Goal: Task Accomplishment & Management: Manage account settings

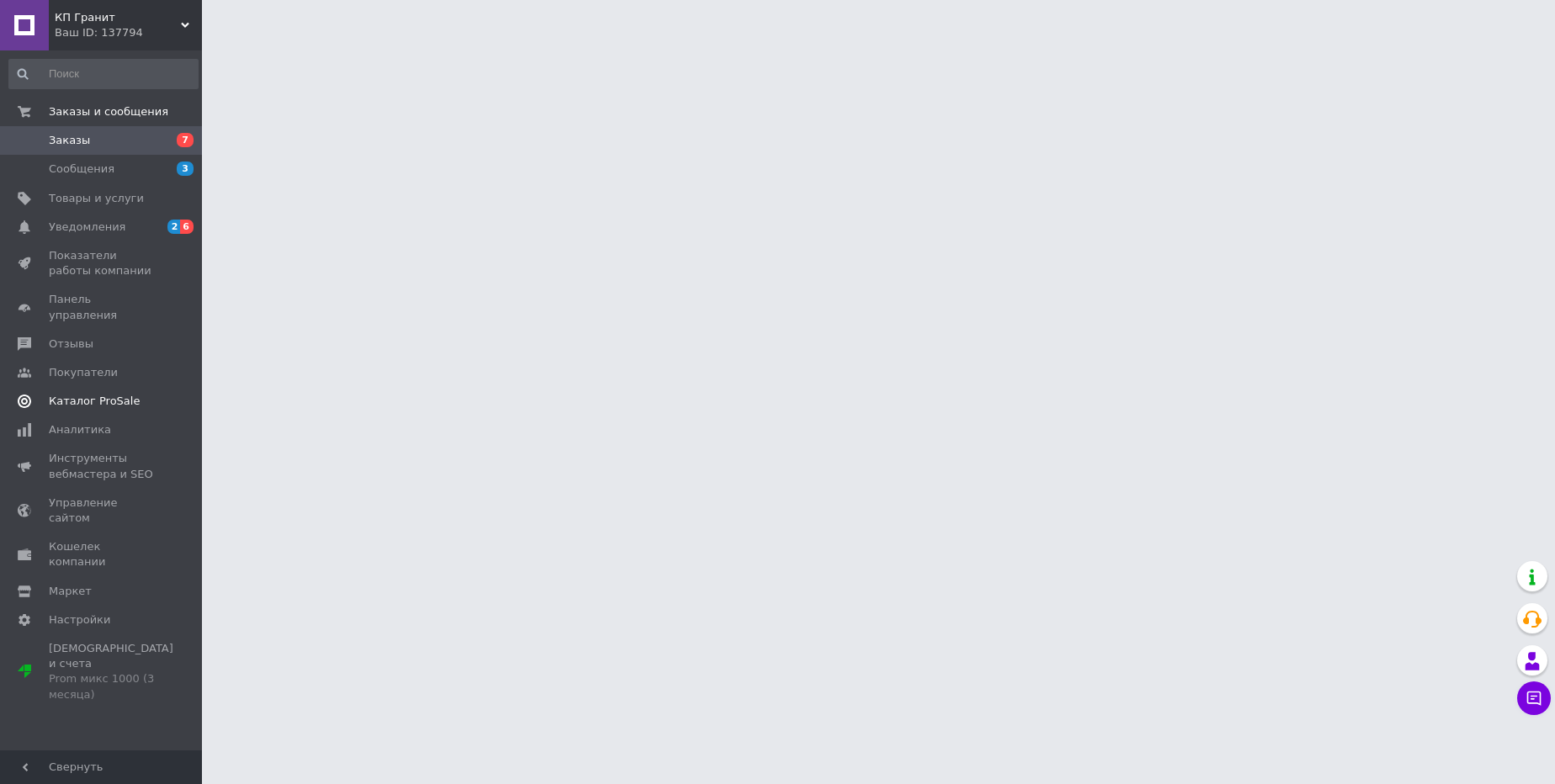
click at [109, 394] on span "Каталог ProSale" at bounding box center [95, 401] width 91 height 15
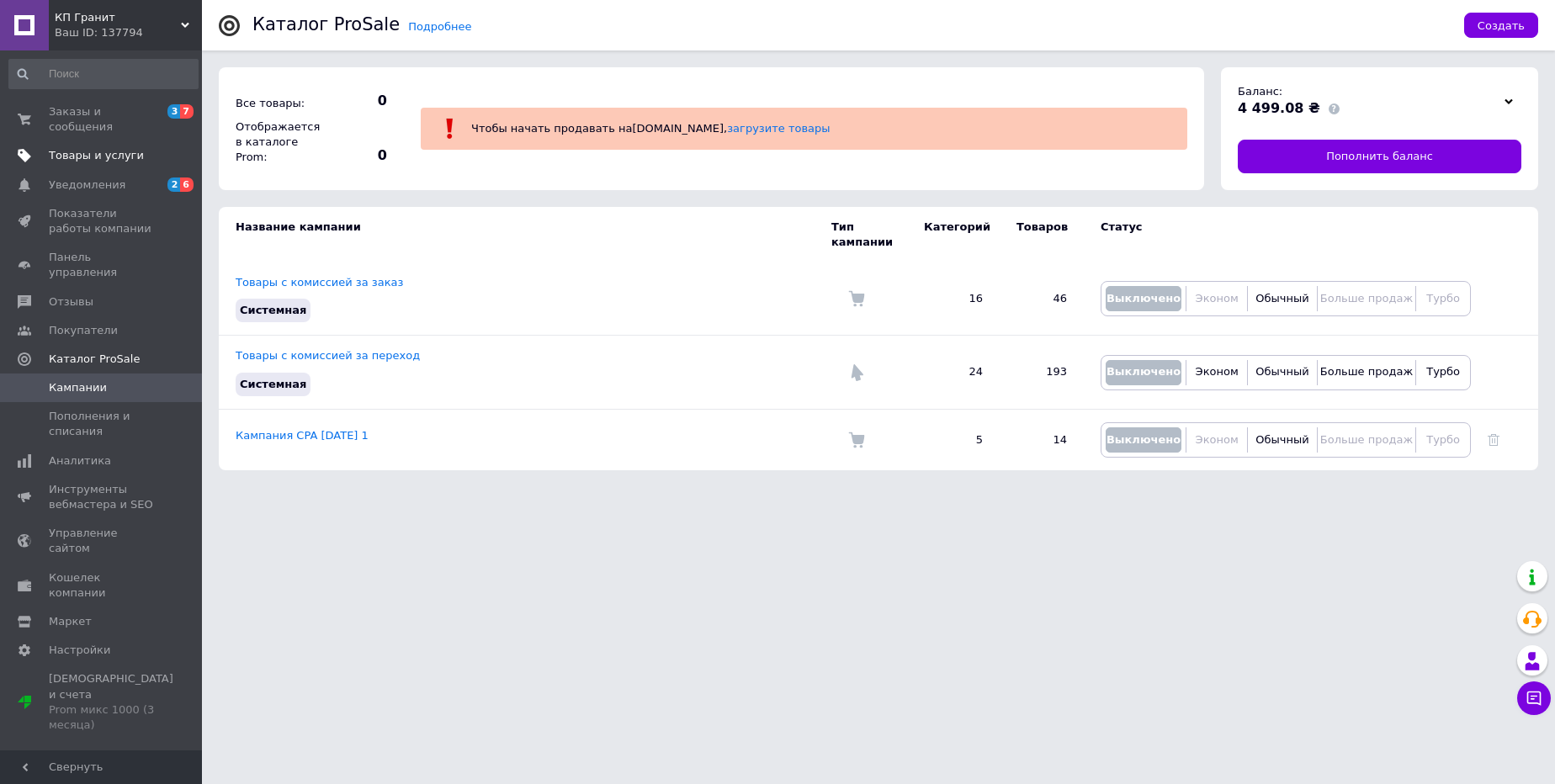
click at [102, 153] on span "Товары и услуги" at bounding box center [96, 155] width 95 height 15
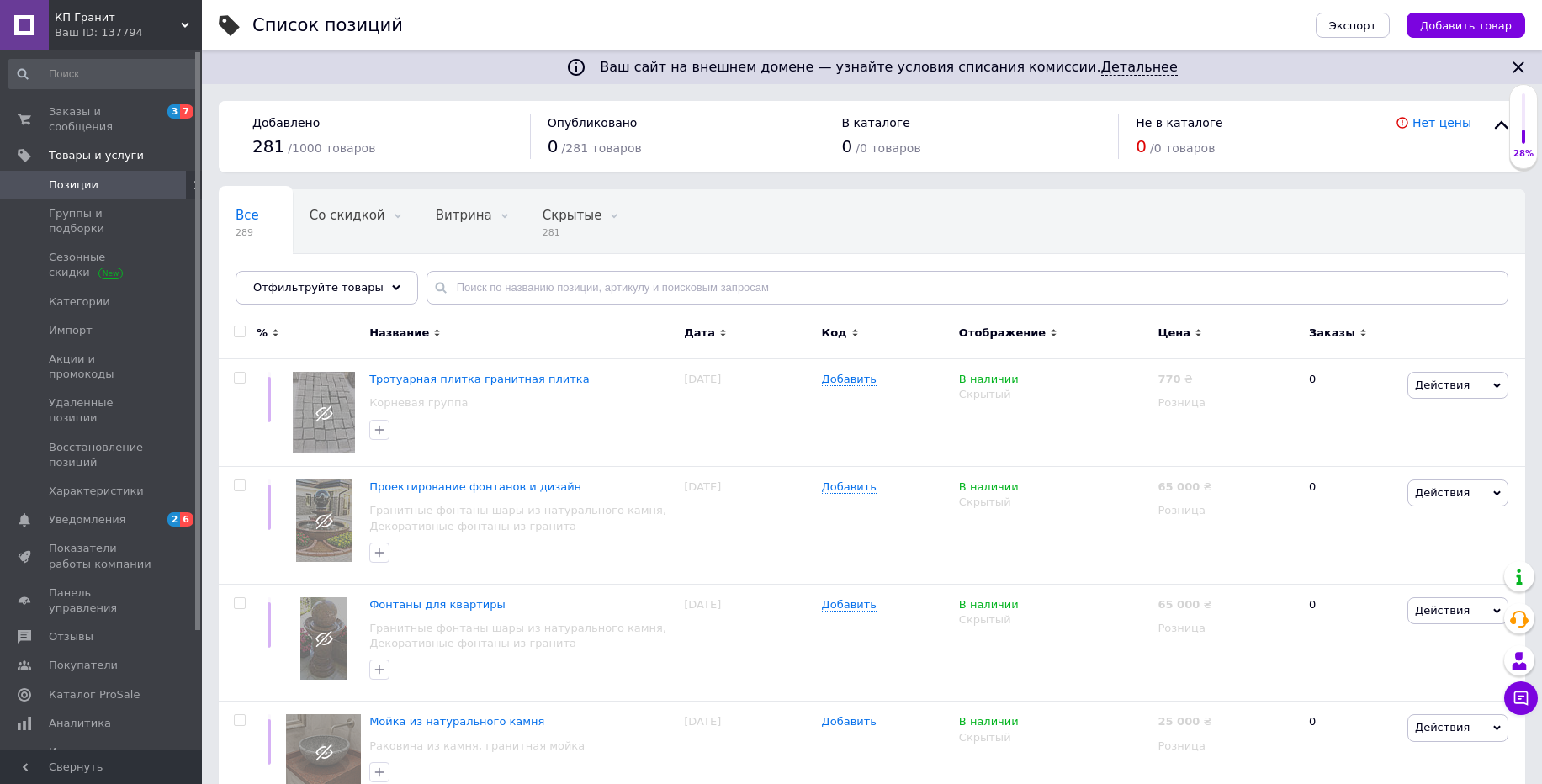
click at [238, 327] on input "checkbox" at bounding box center [239, 332] width 11 height 10
checkbox input "true"
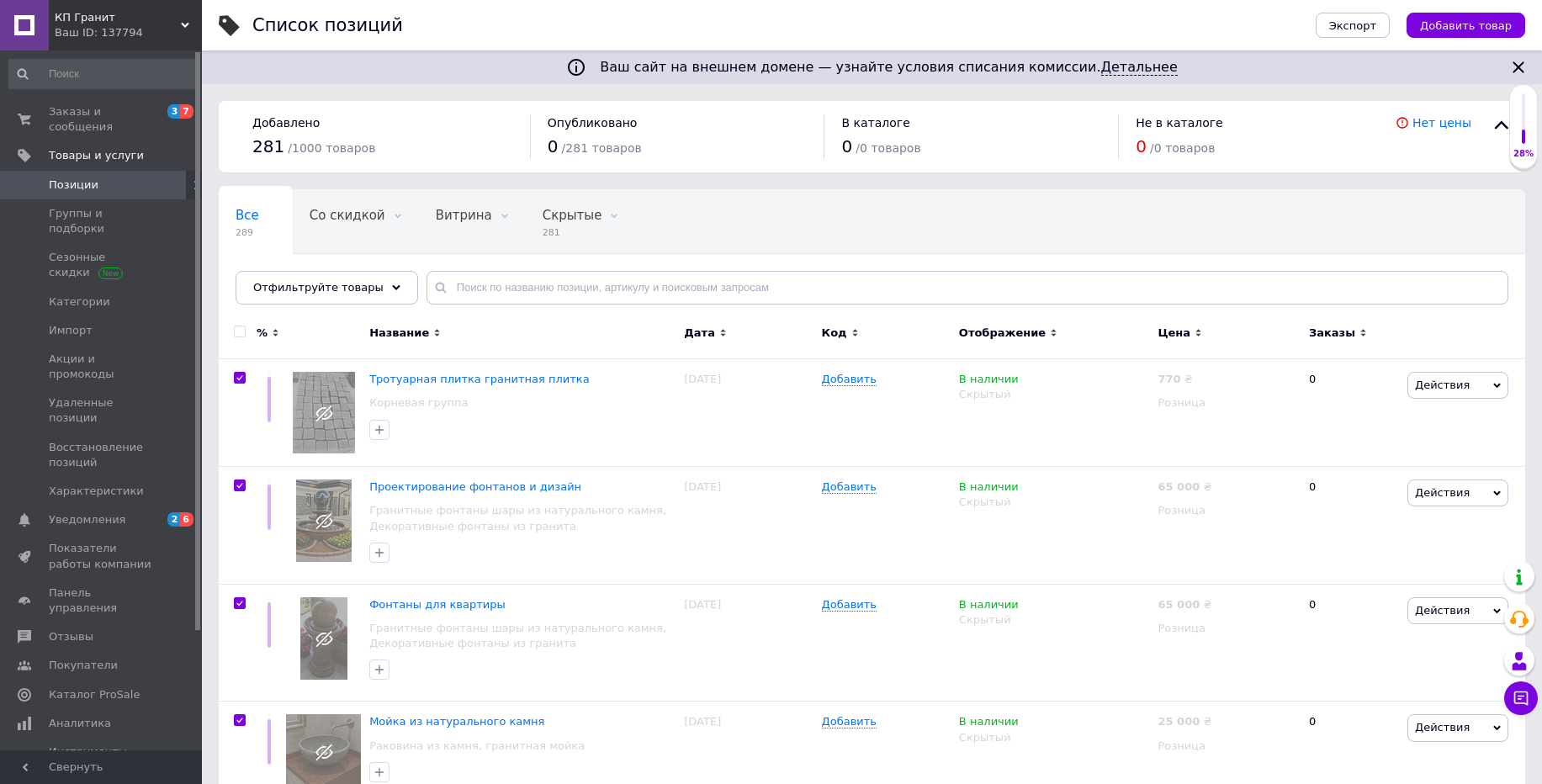
checkbox input "true"
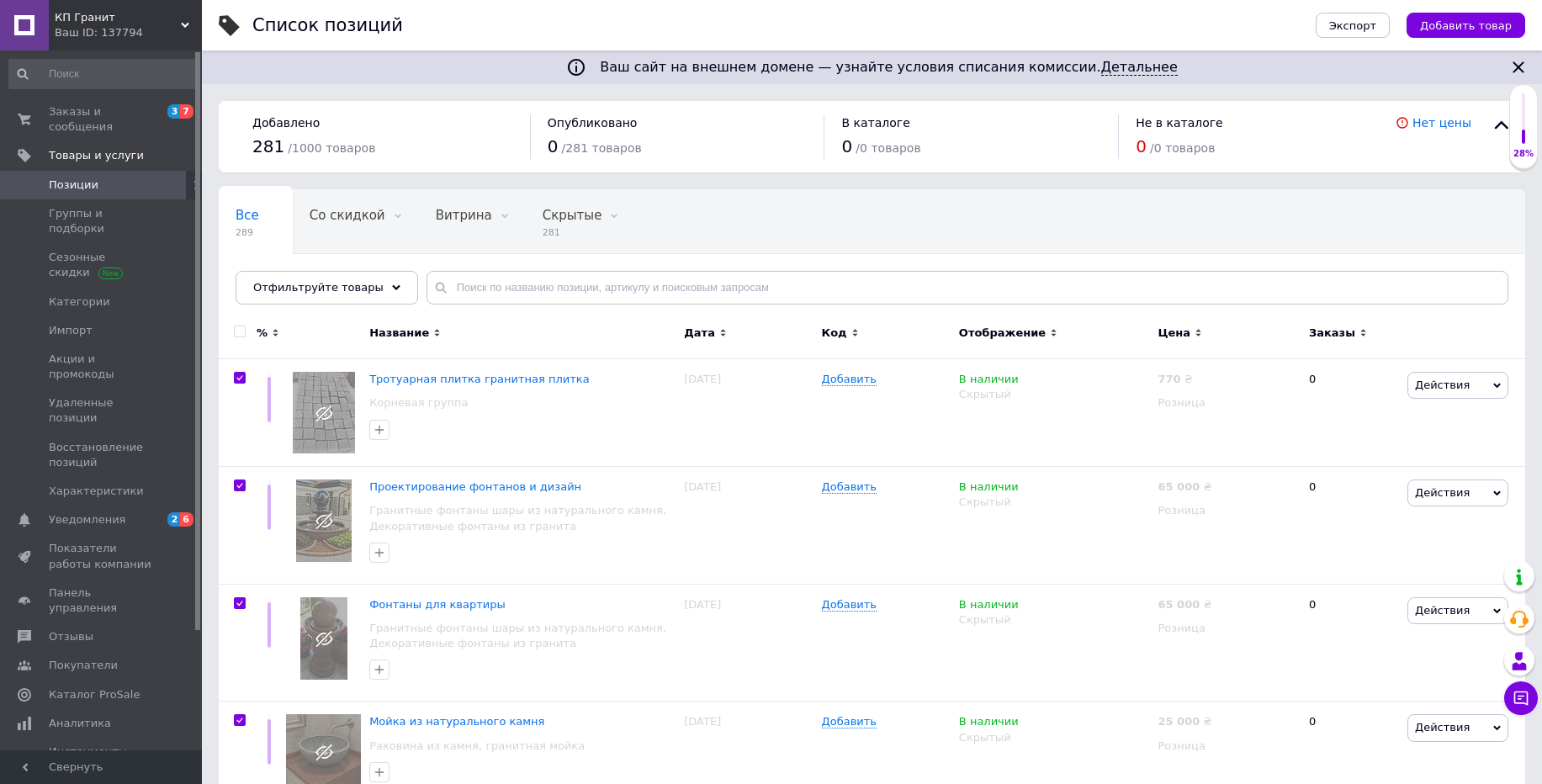
checkbox input "true"
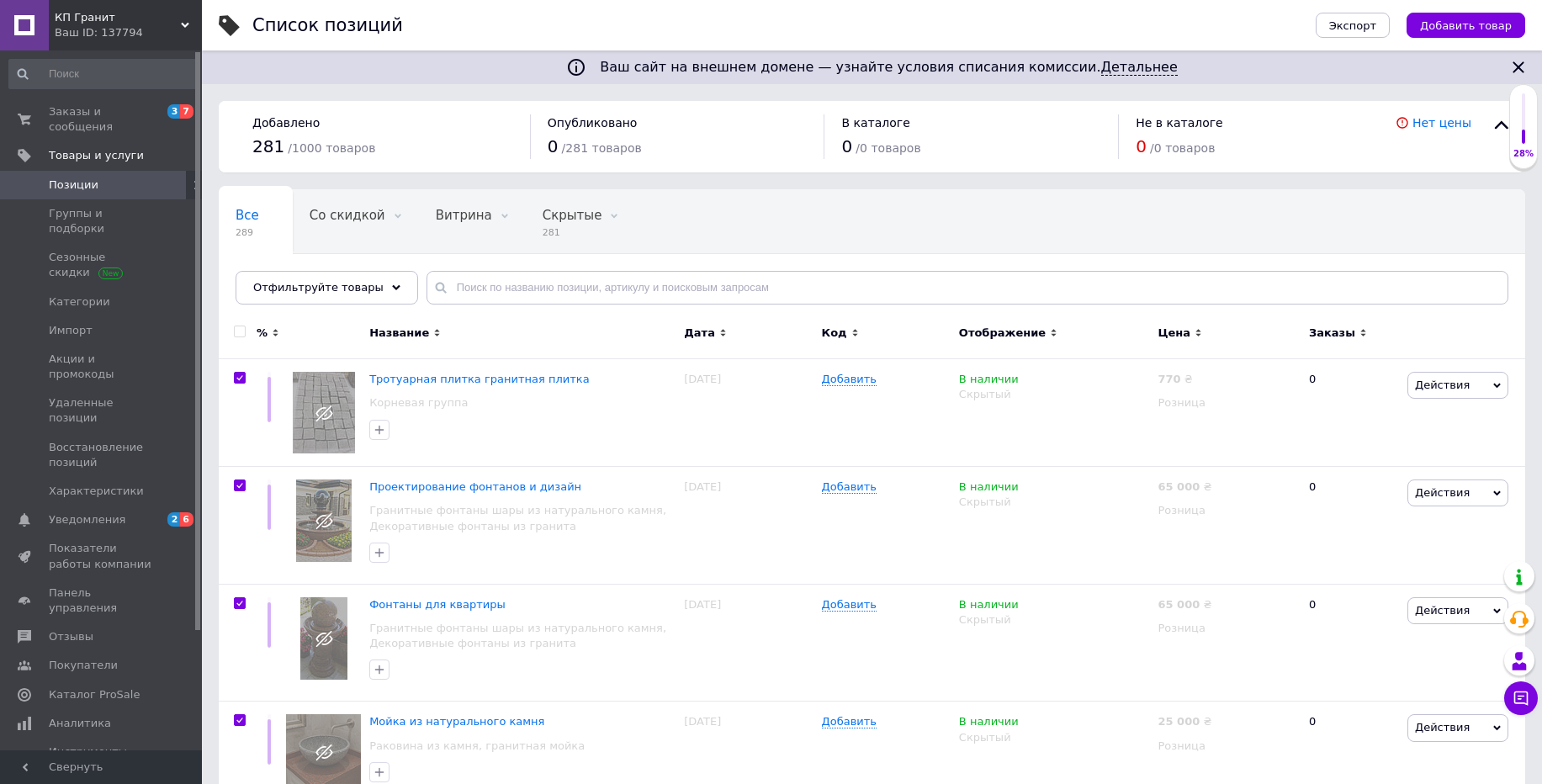
checkbox input "true"
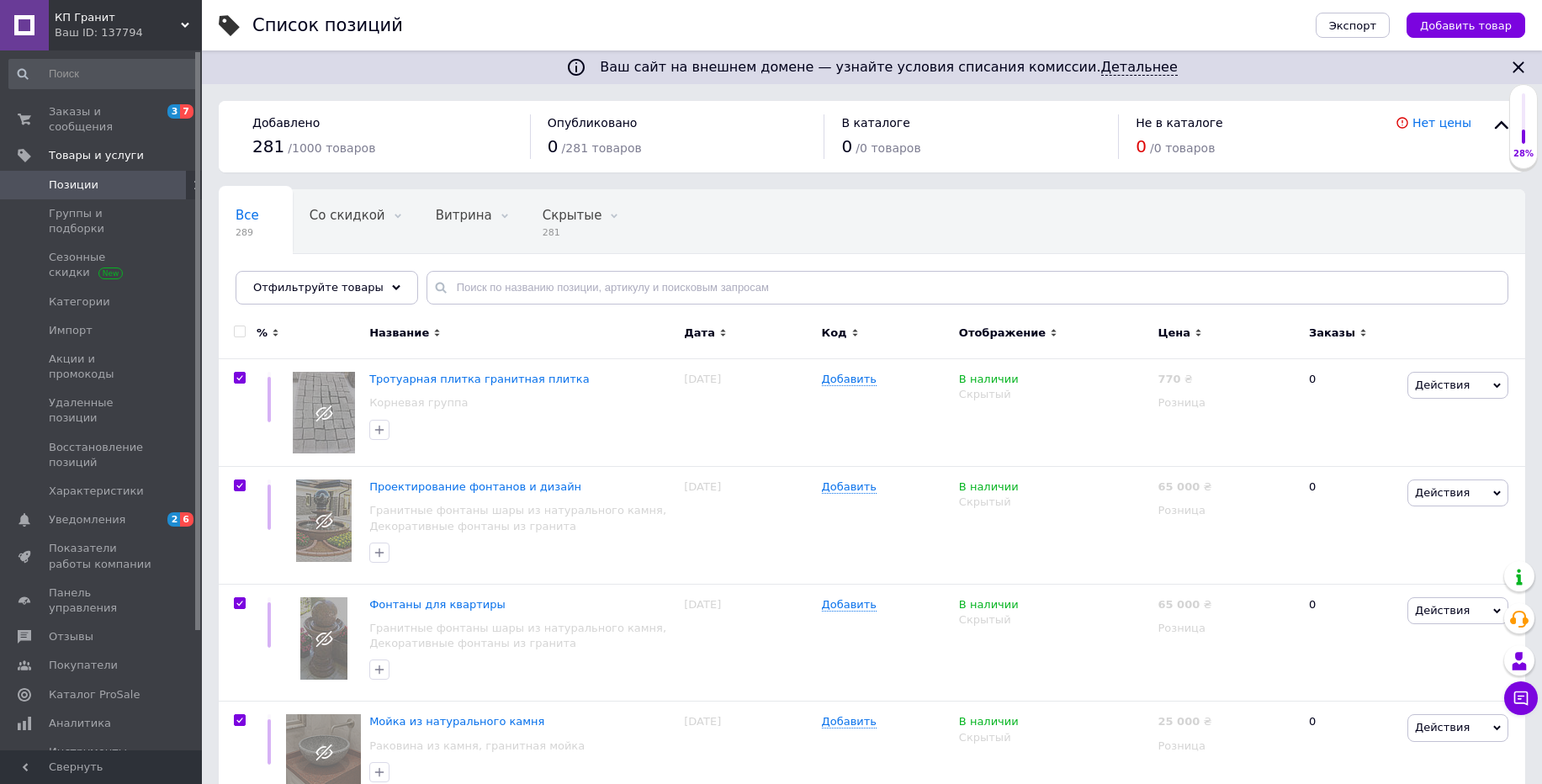
checkbox input "true"
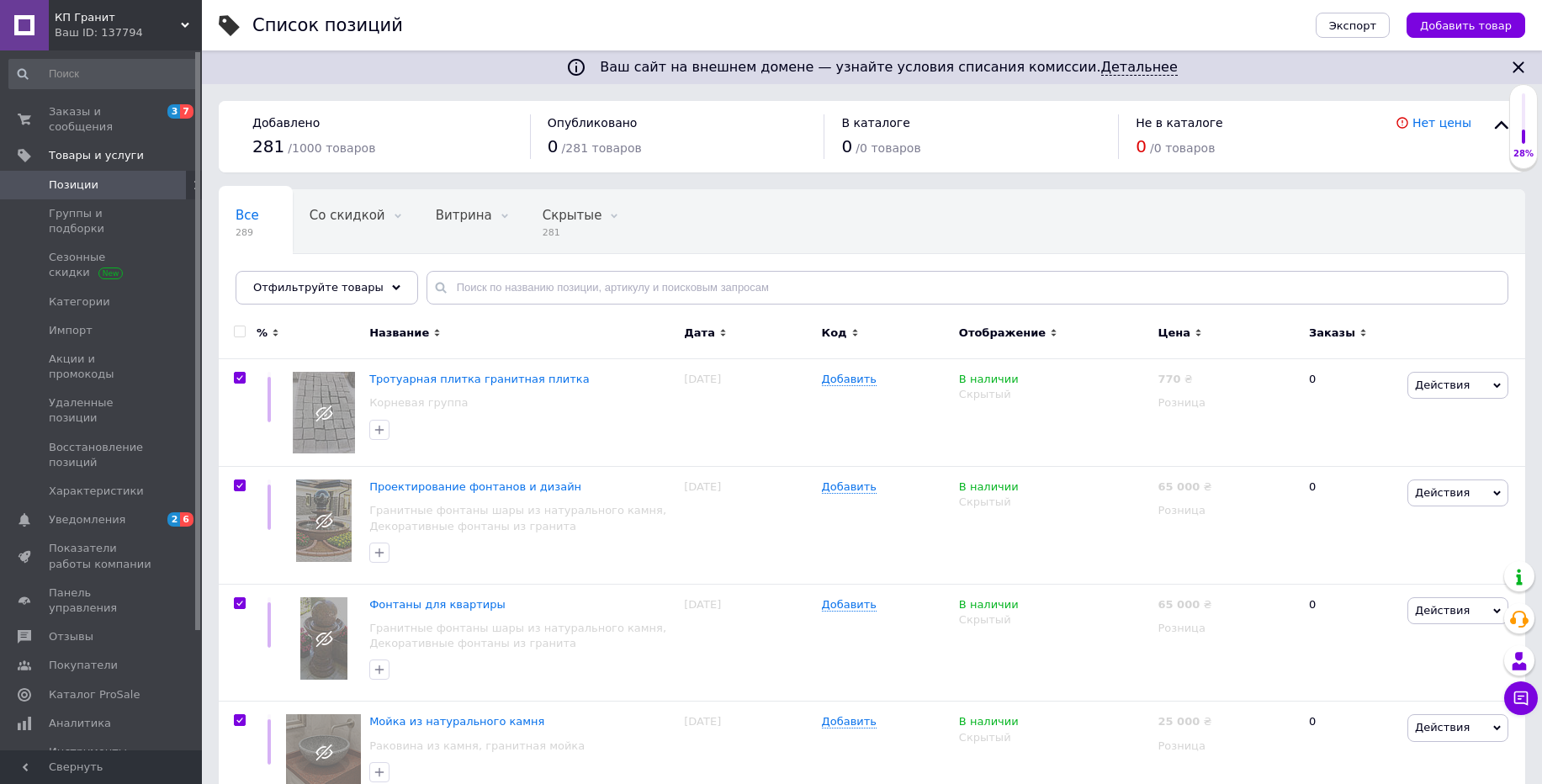
checkbox input "true"
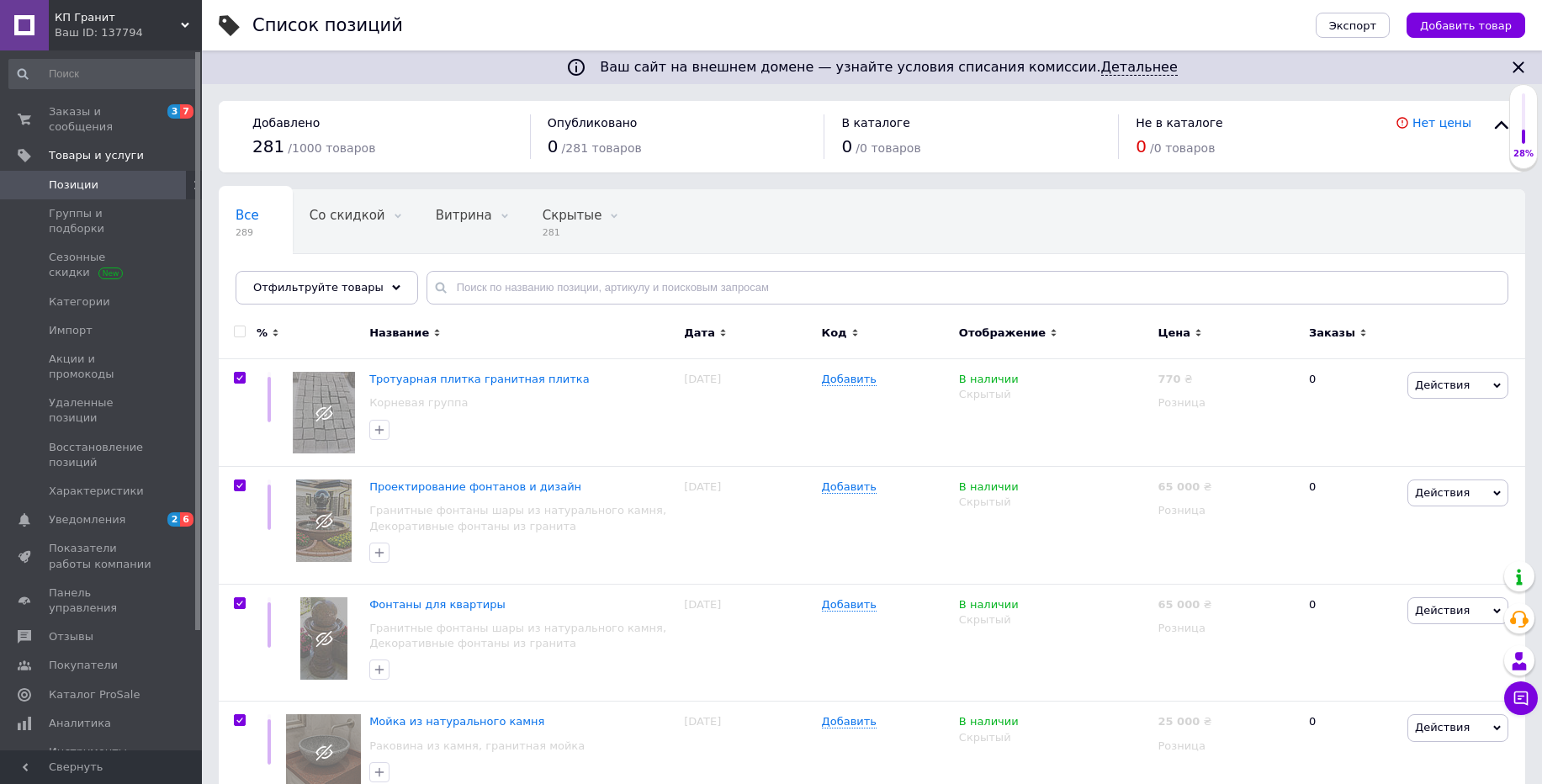
checkbox input "true"
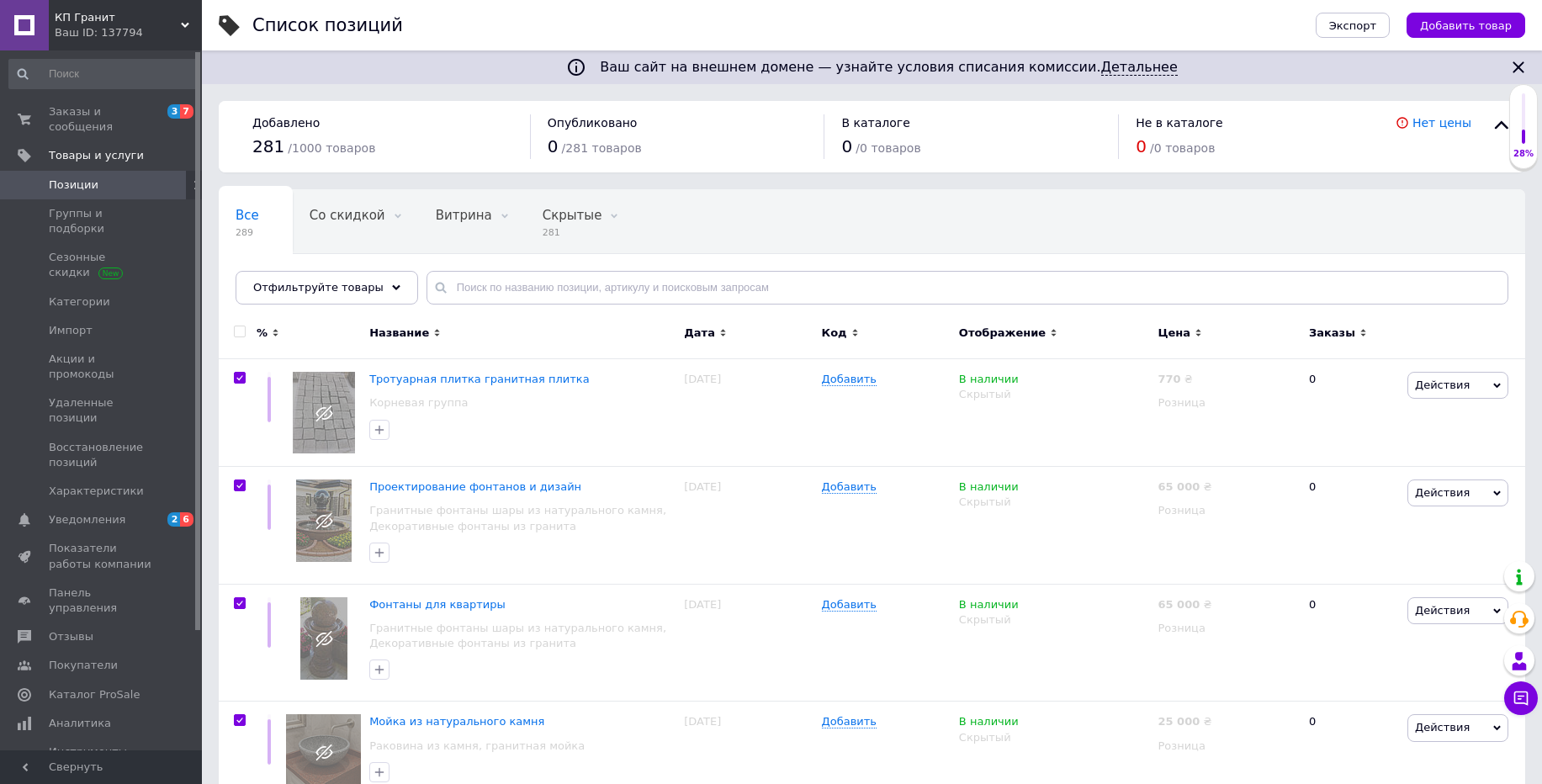
checkbox input "true"
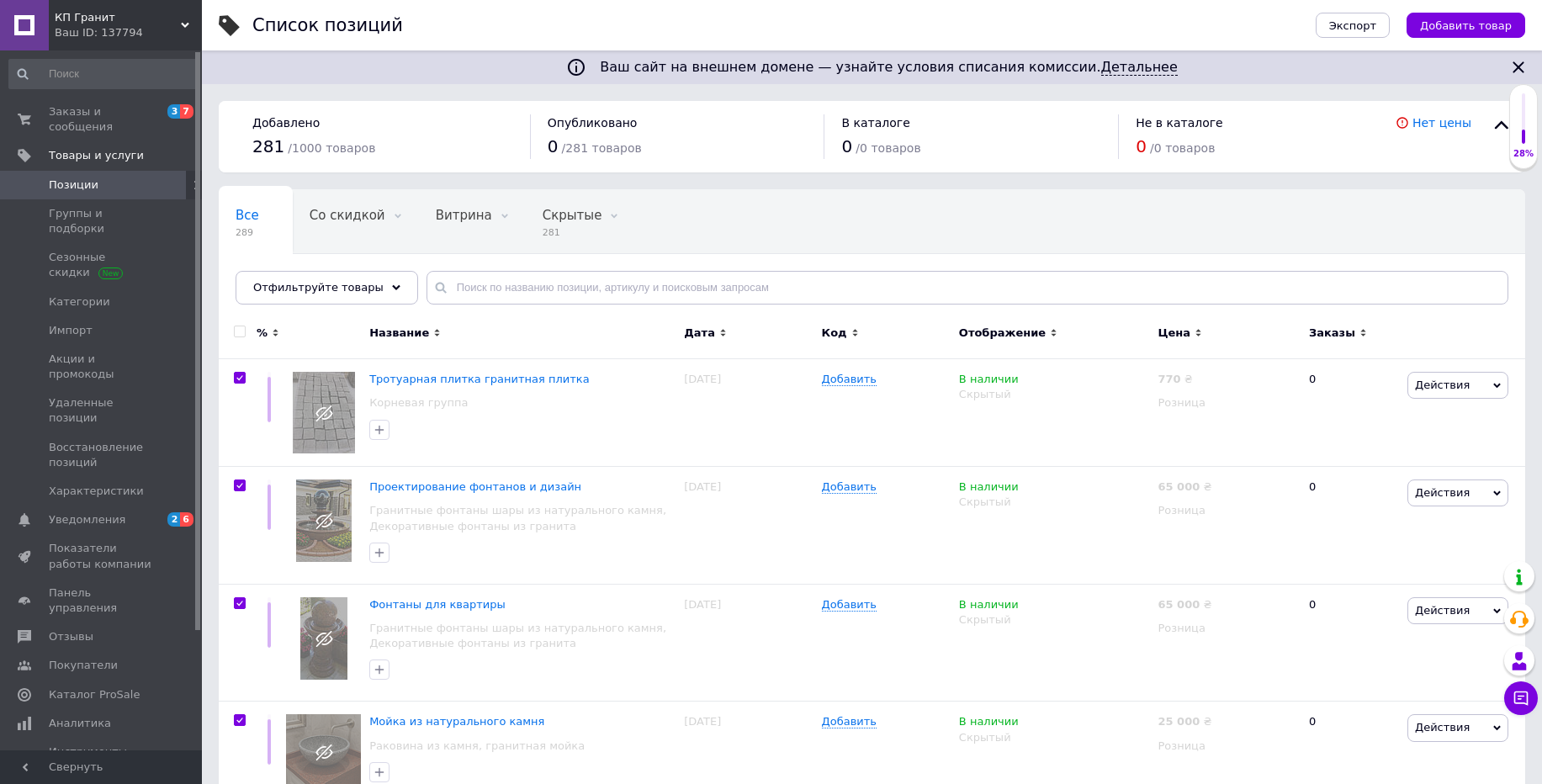
checkbox input "true"
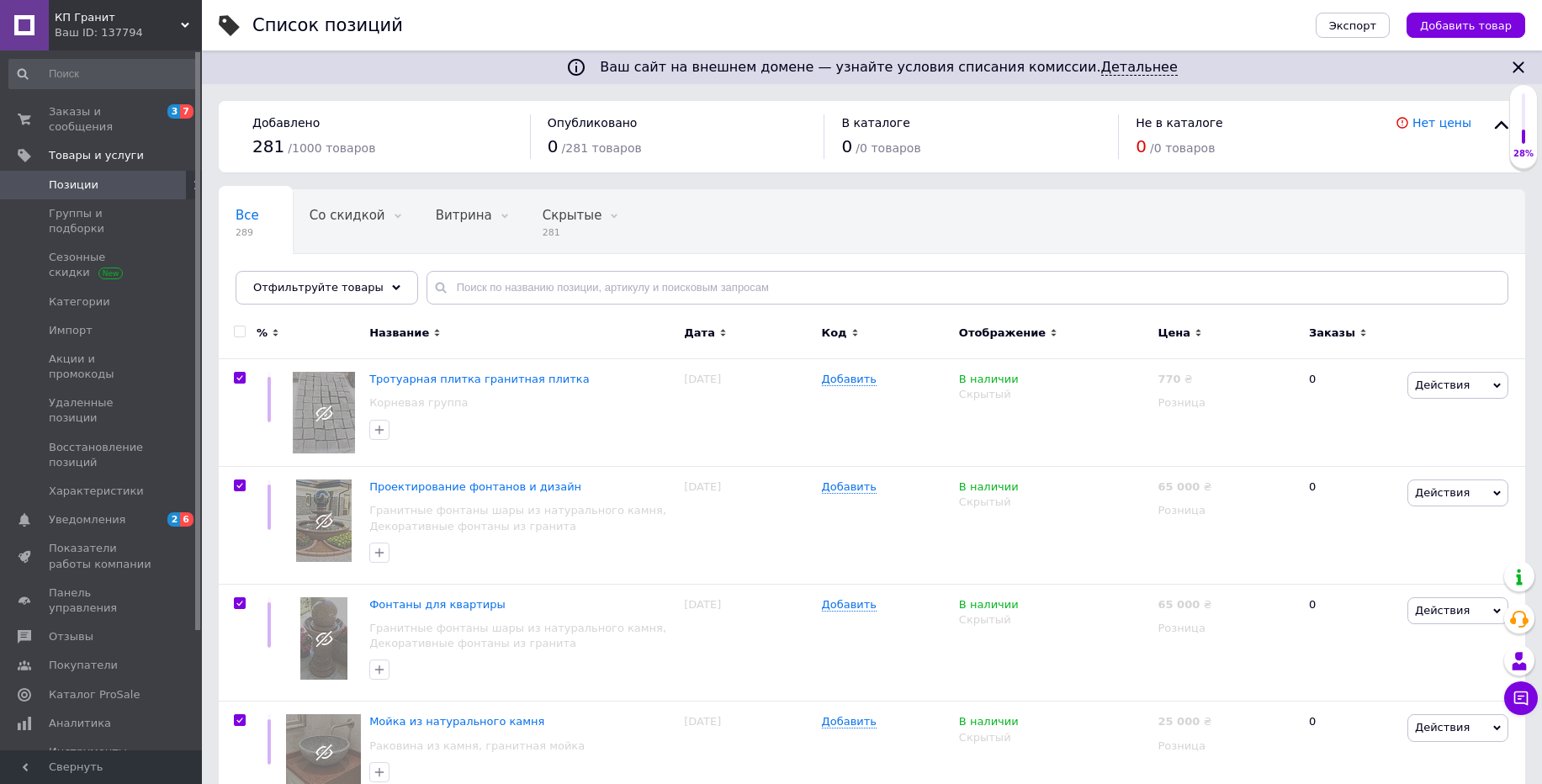
checkbox input "true"
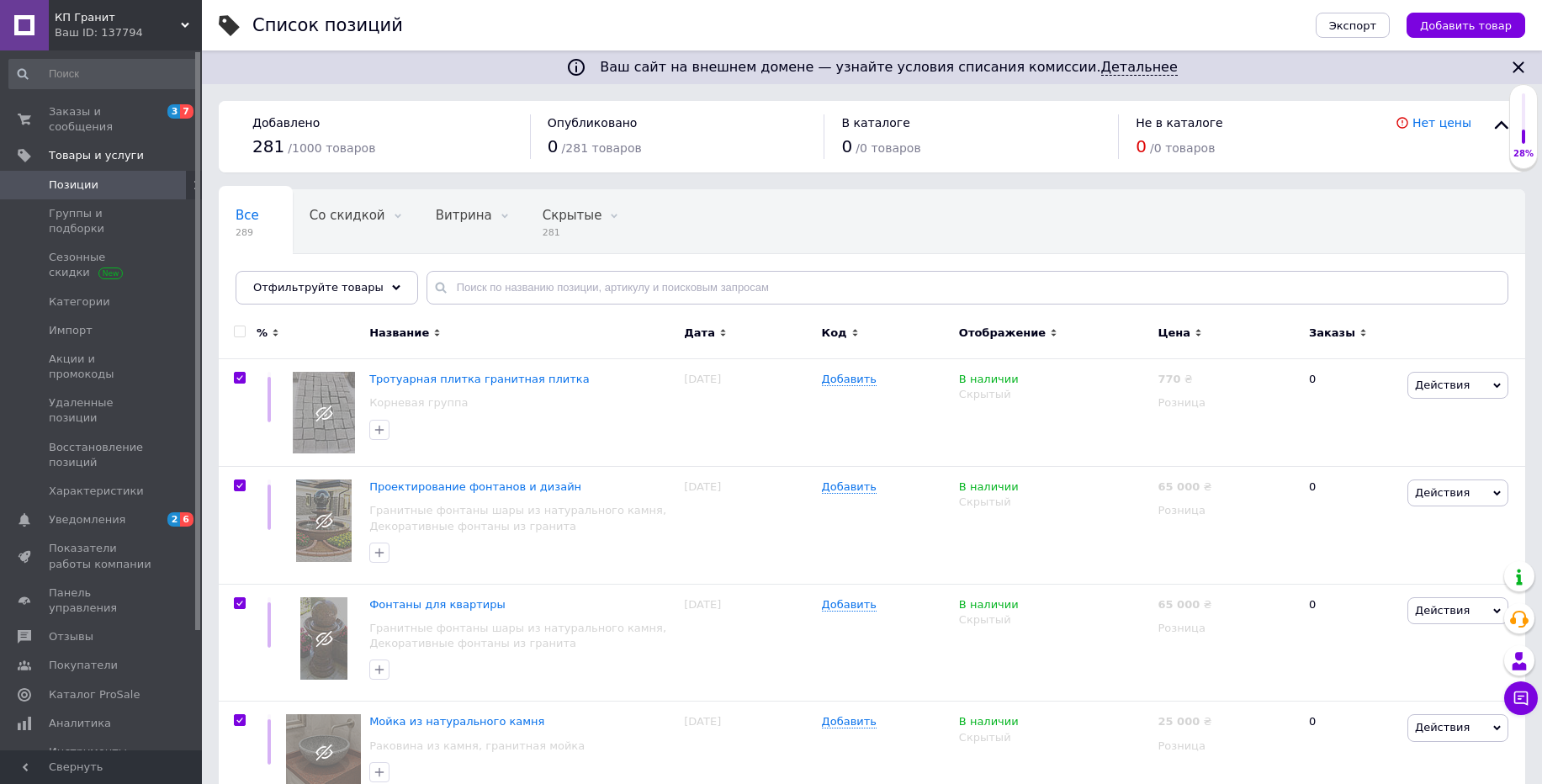
checkbox input "true"
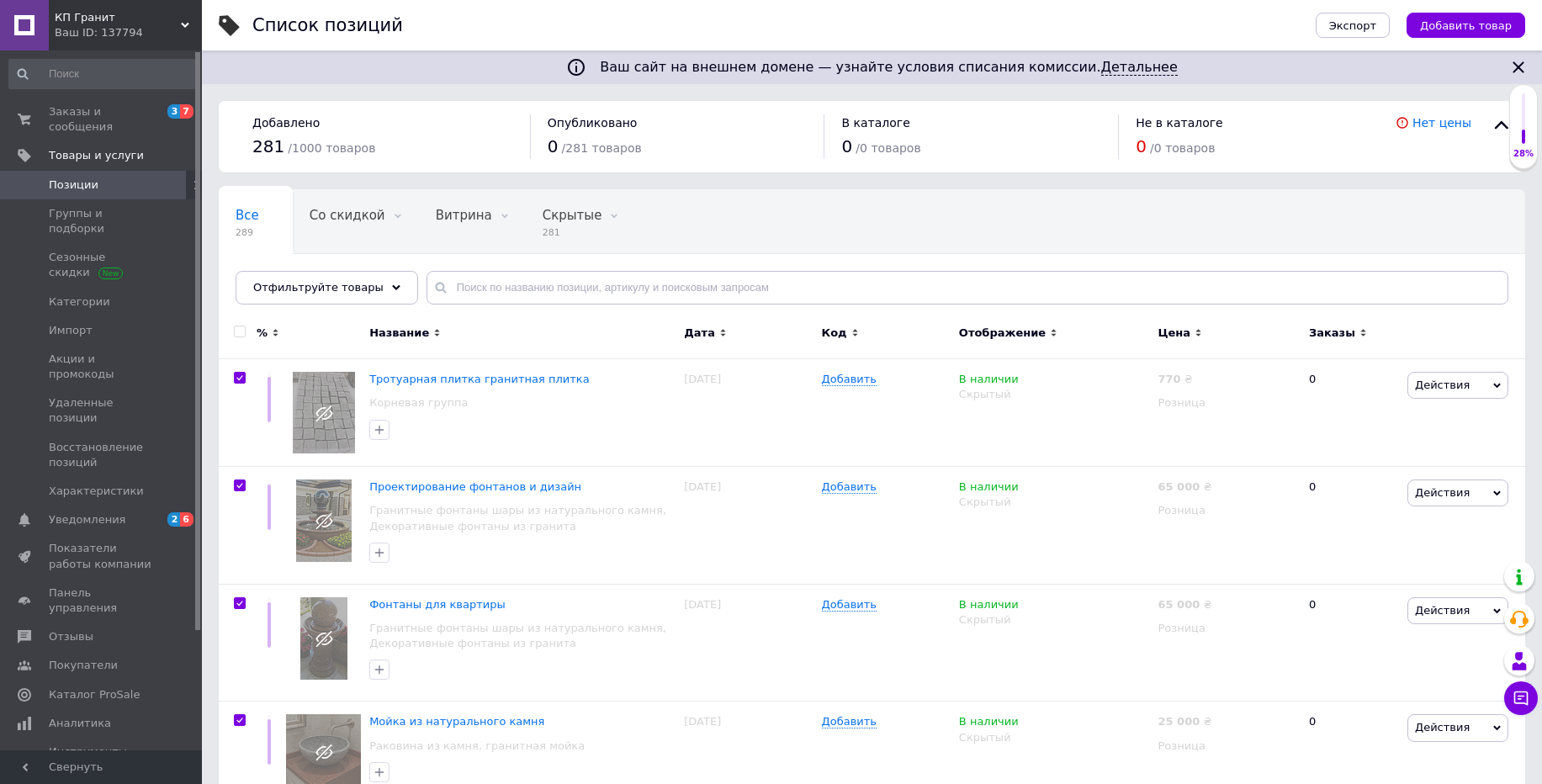
checkbox input "true"
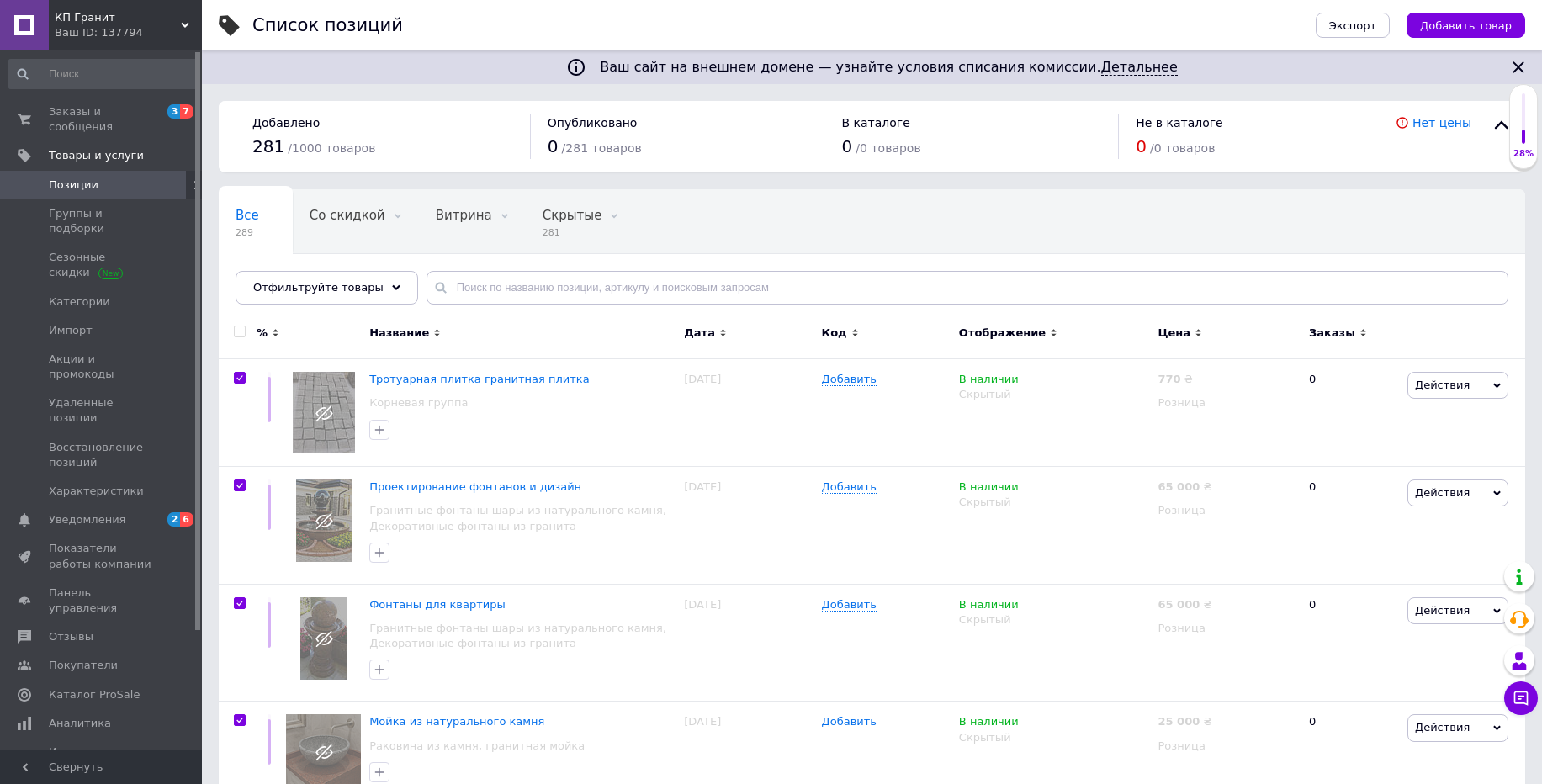
checkbox input "true"
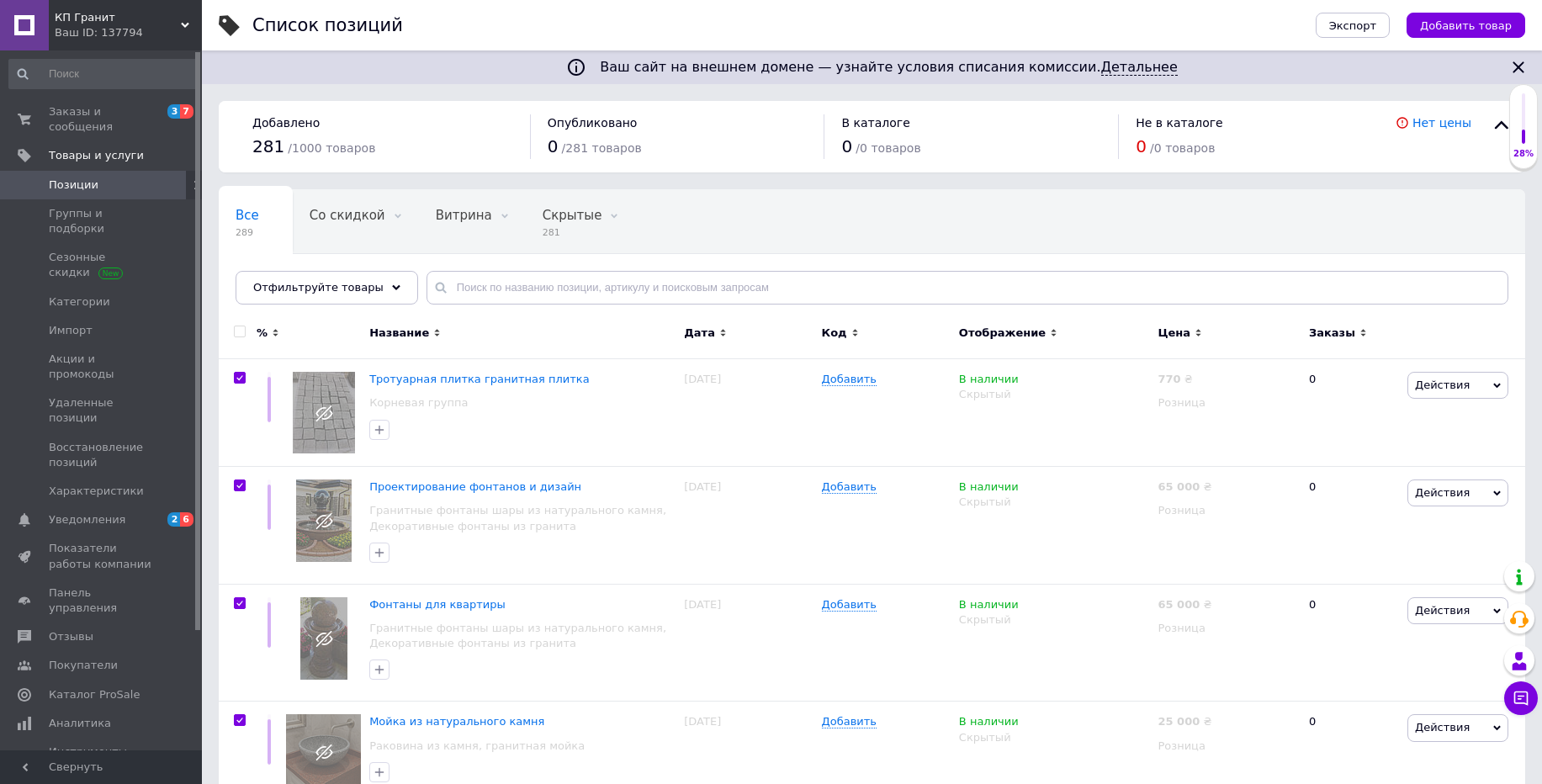
checkbox input "true"
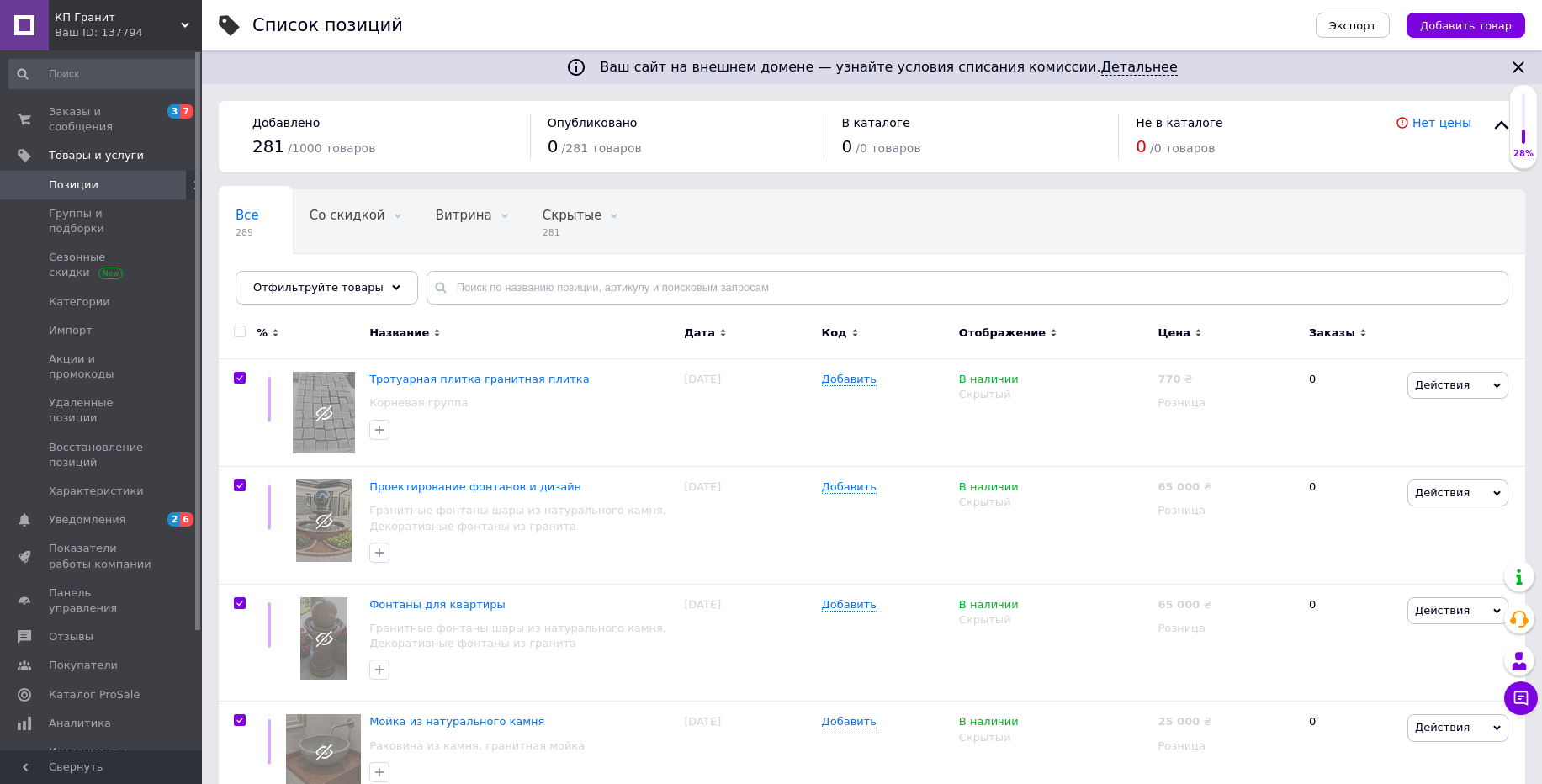
checkbox input "true"
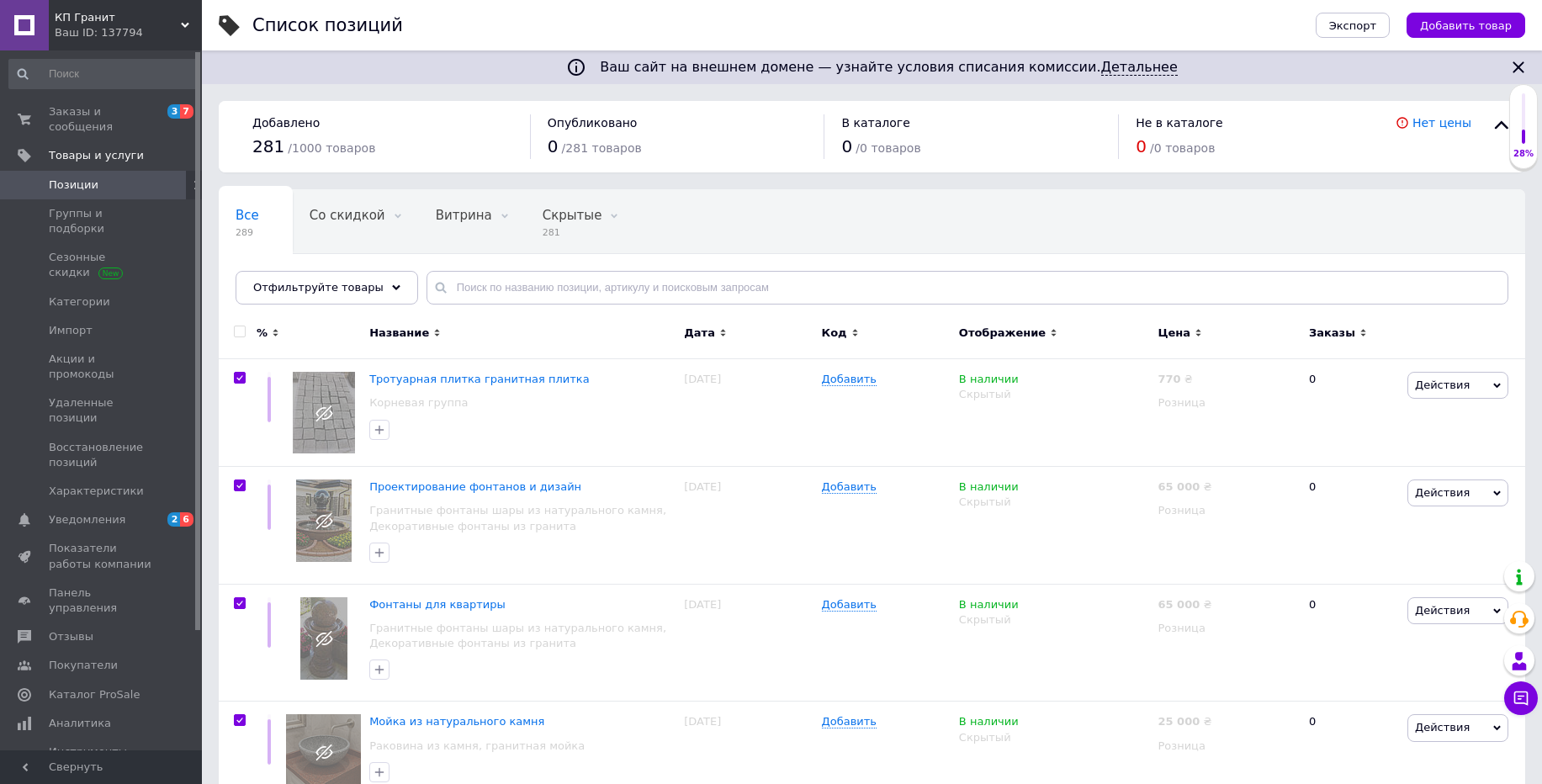
checkbox input "true"
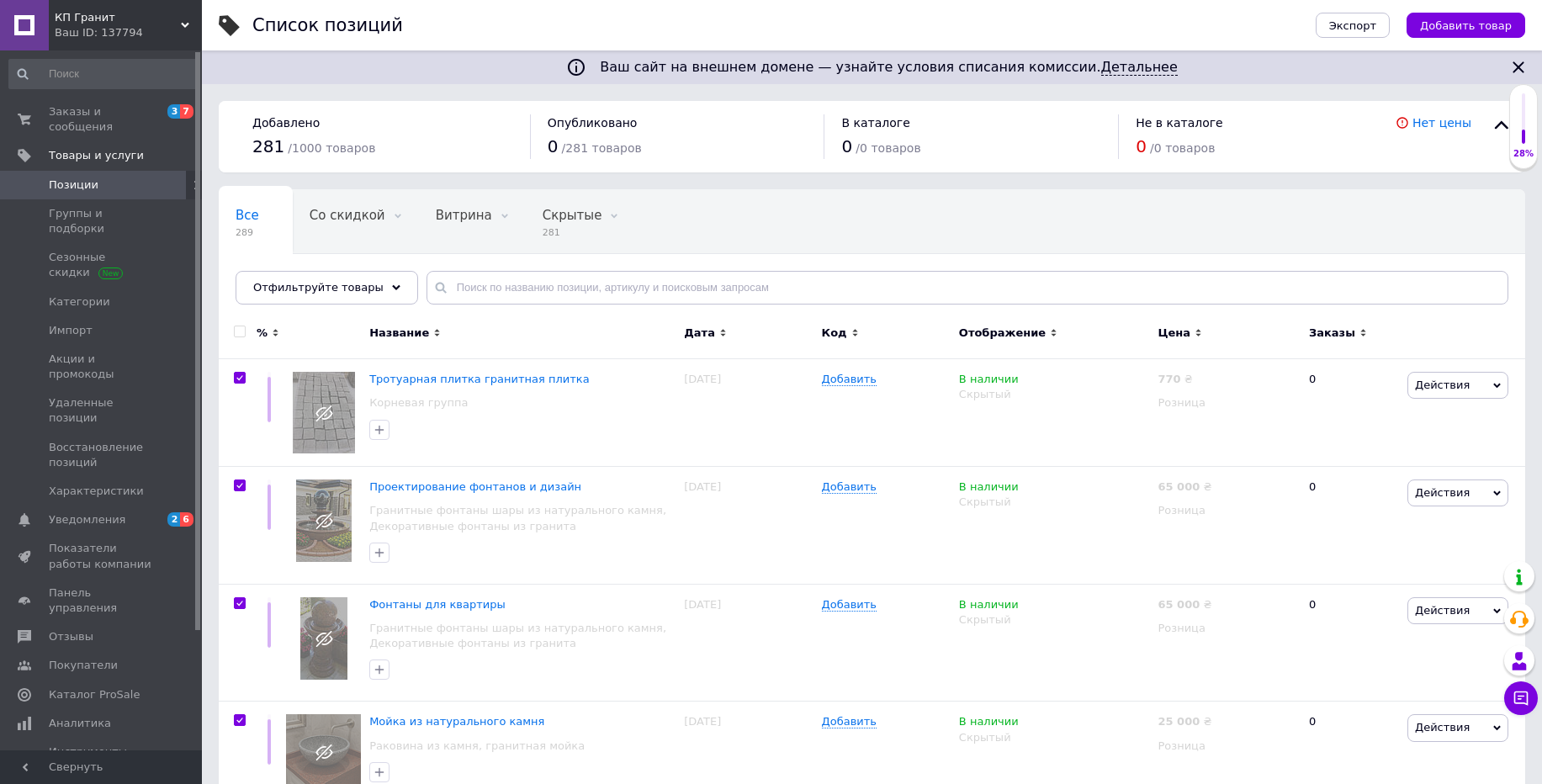
checkbox input "true"
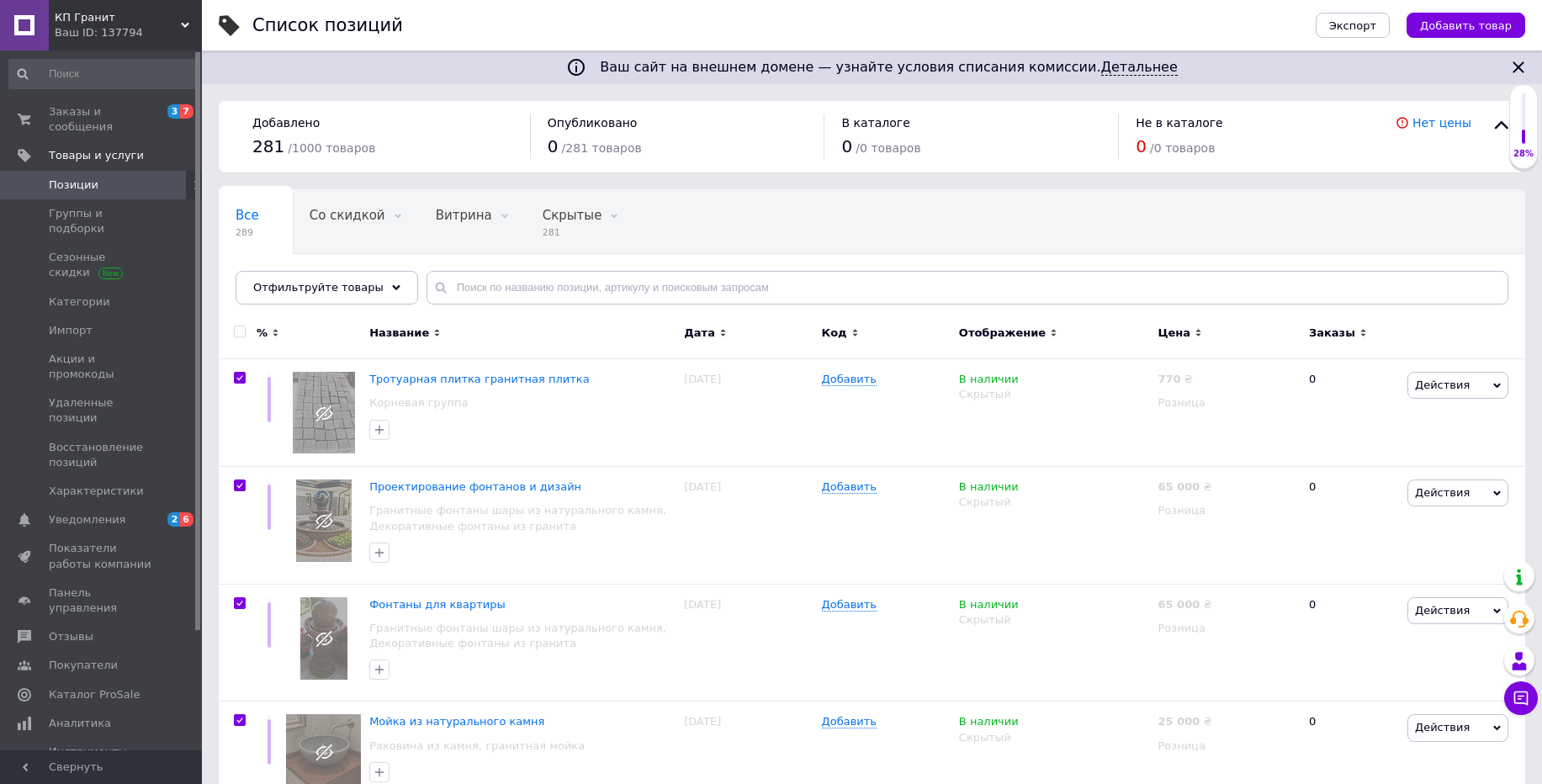
checkbox input "true"
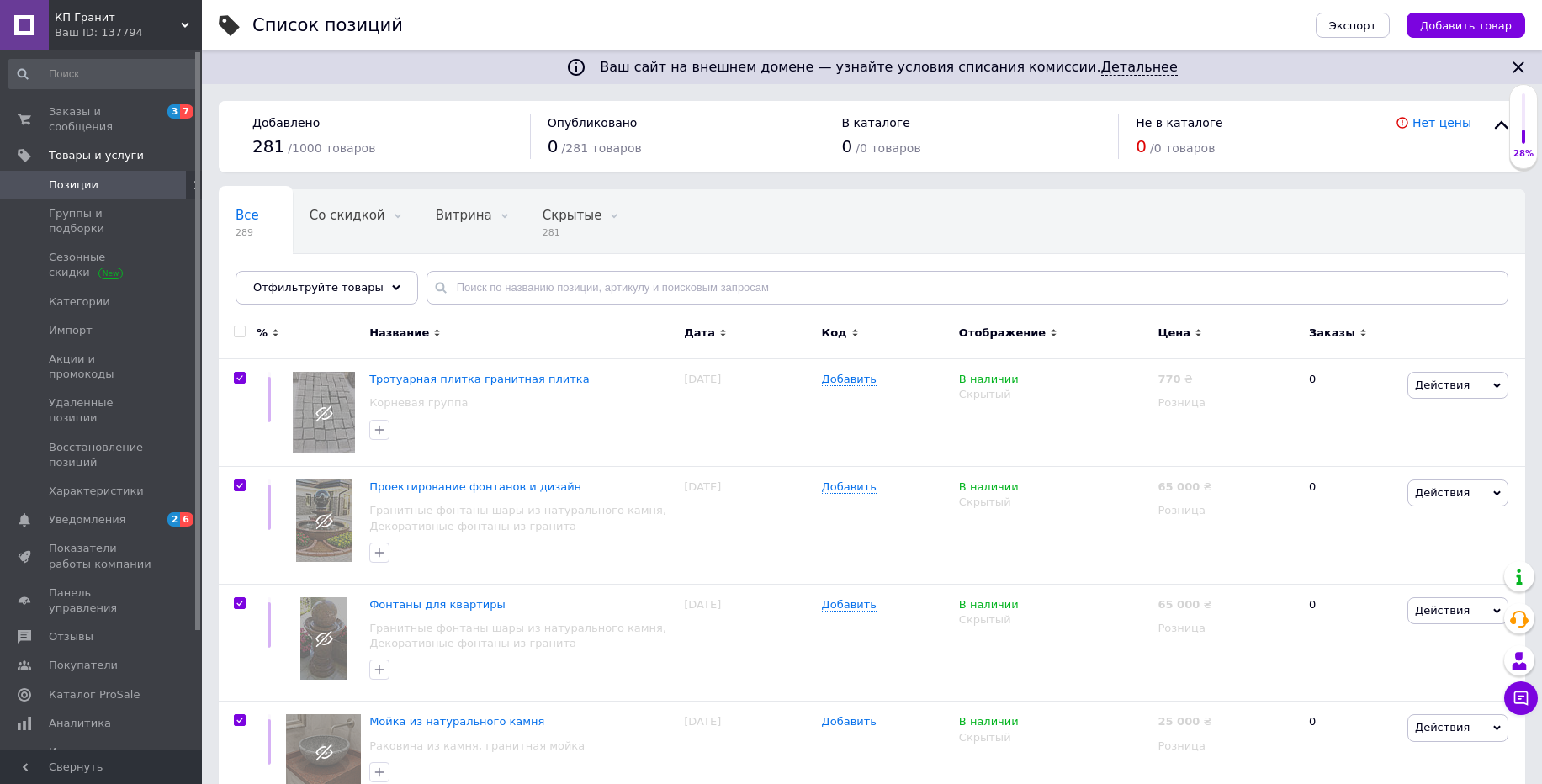
checkbox input "true"
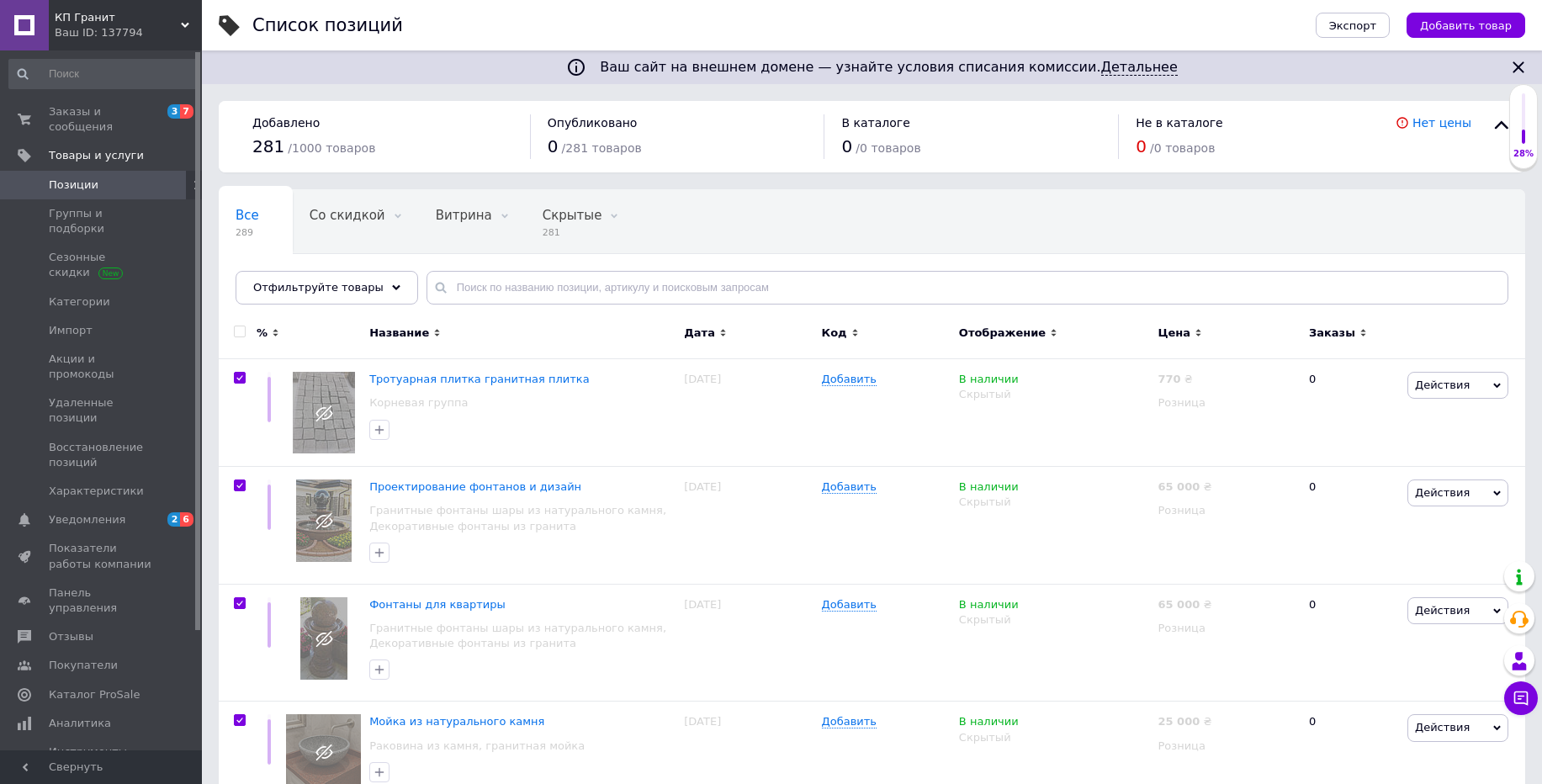
checkbox input "true"
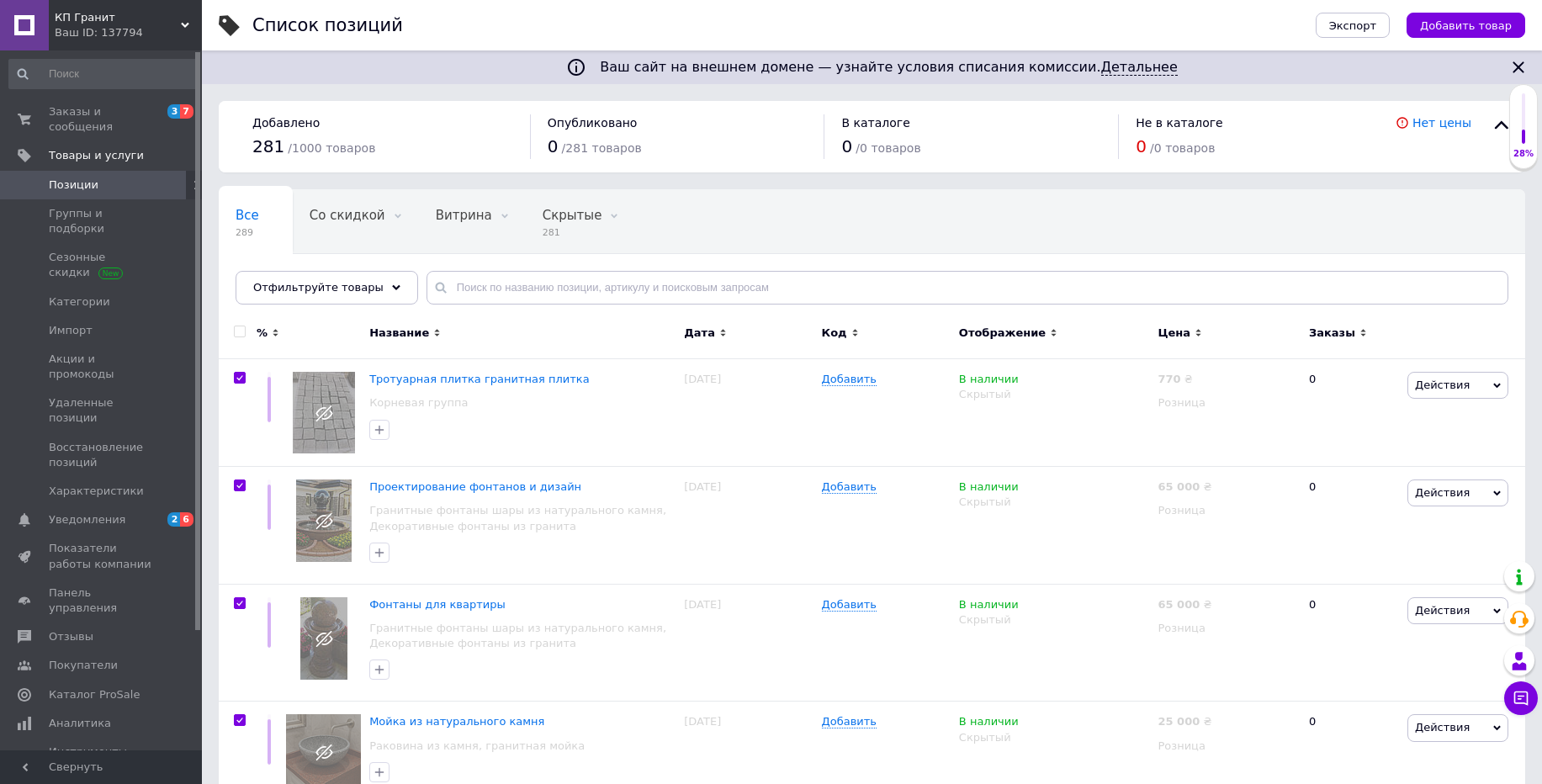
checkbox input "true"
click at [275, 338] on span "Действия для 100 позиций" at bounding box center [337, 335] width 156 height 15
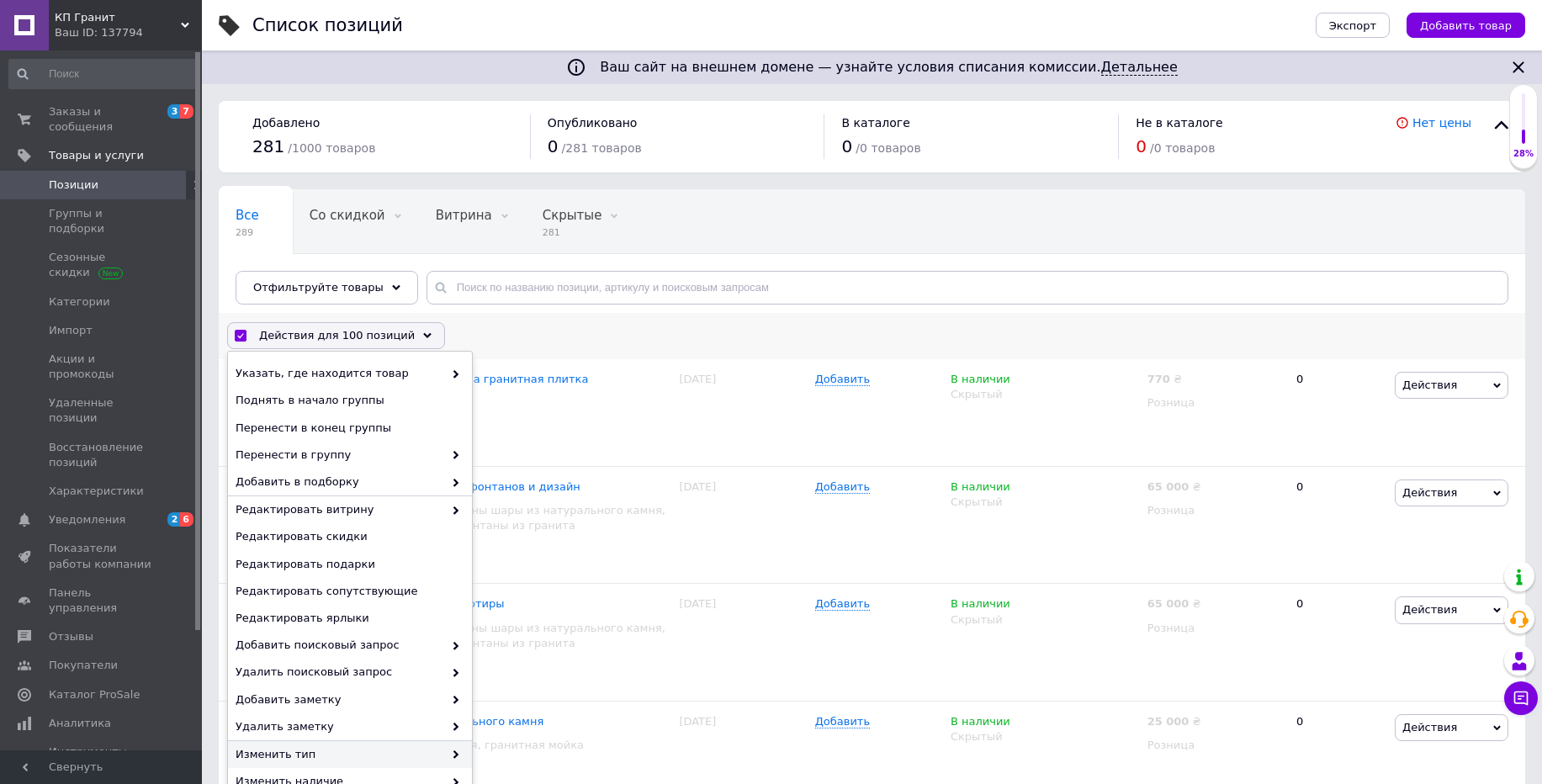
scroll to position [101, 0]
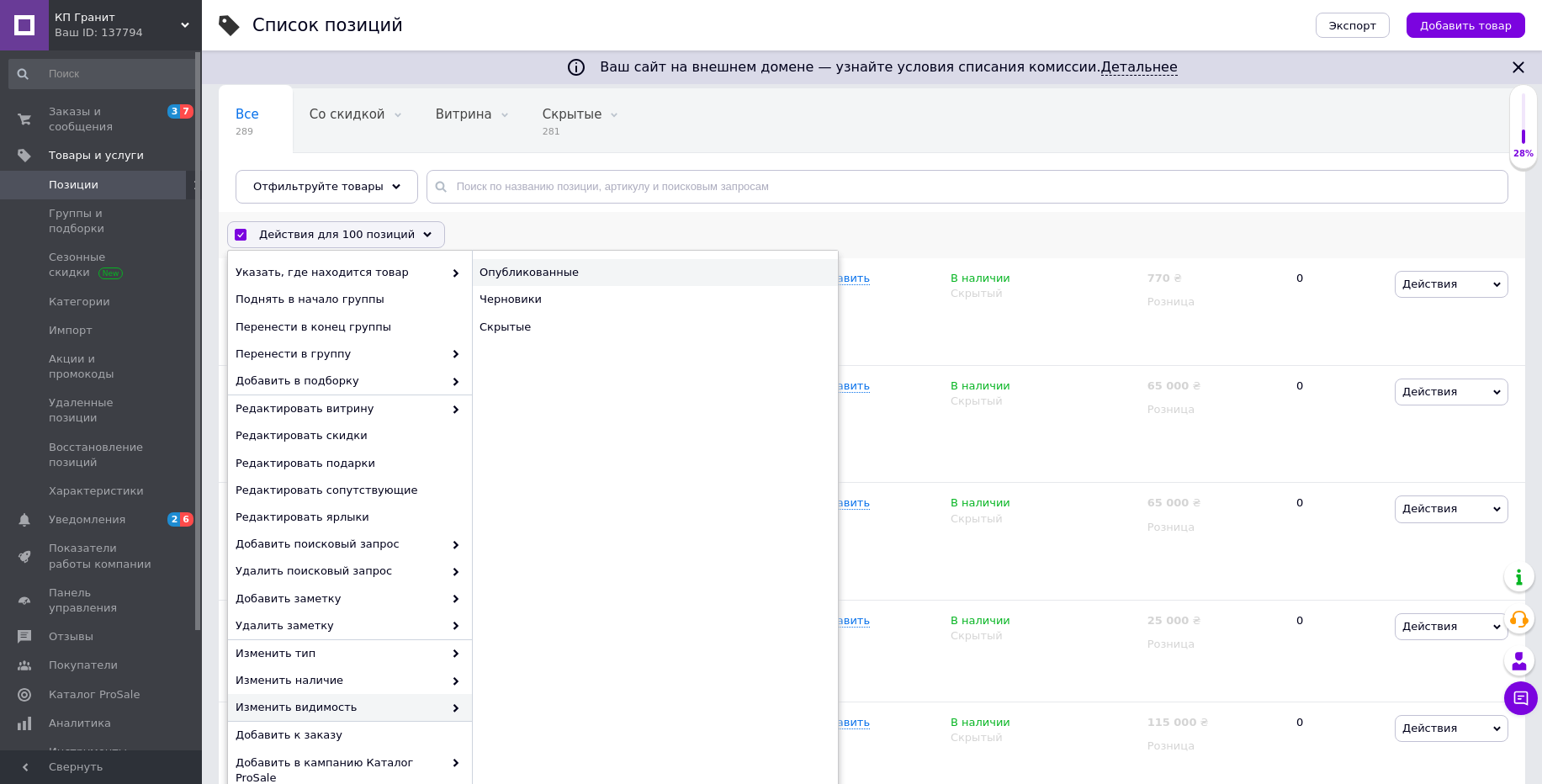
click at [553, 274] on div "Опубликованные" at bounding box center [655, 272] width 366 height 27
checkbox input "false"
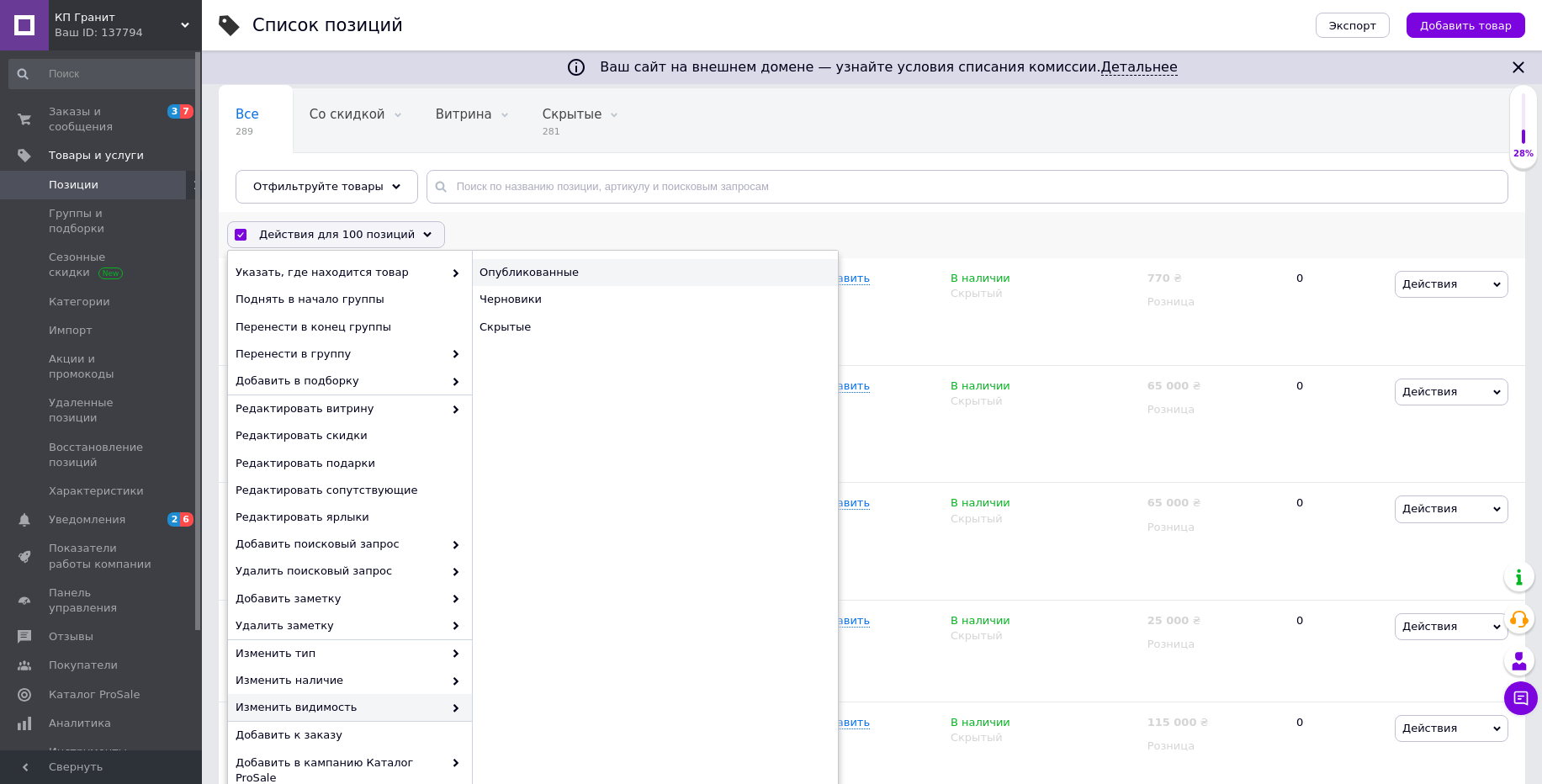
checkbox input "false"
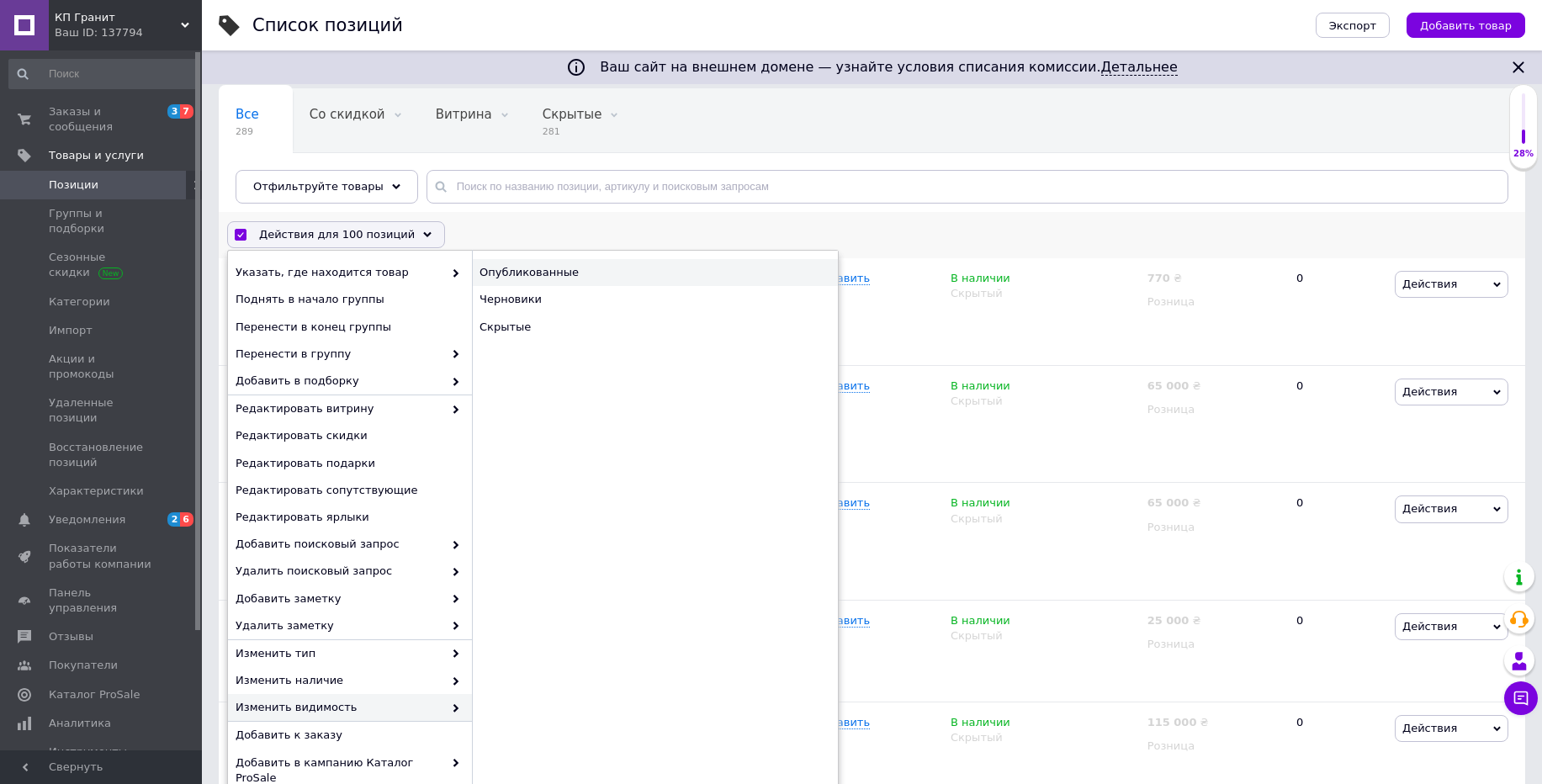
checkbox input "false"
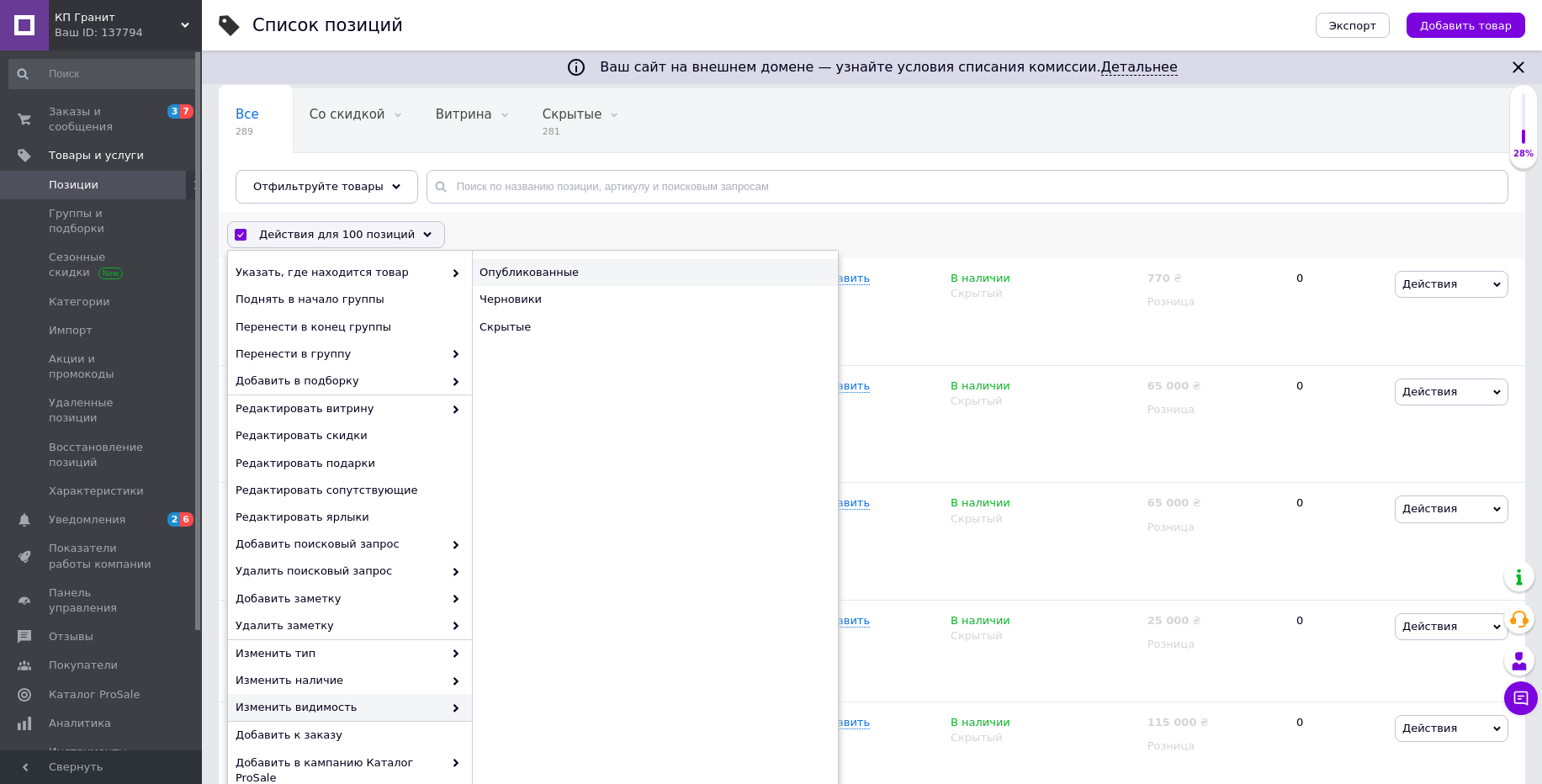
checkbox input "false"
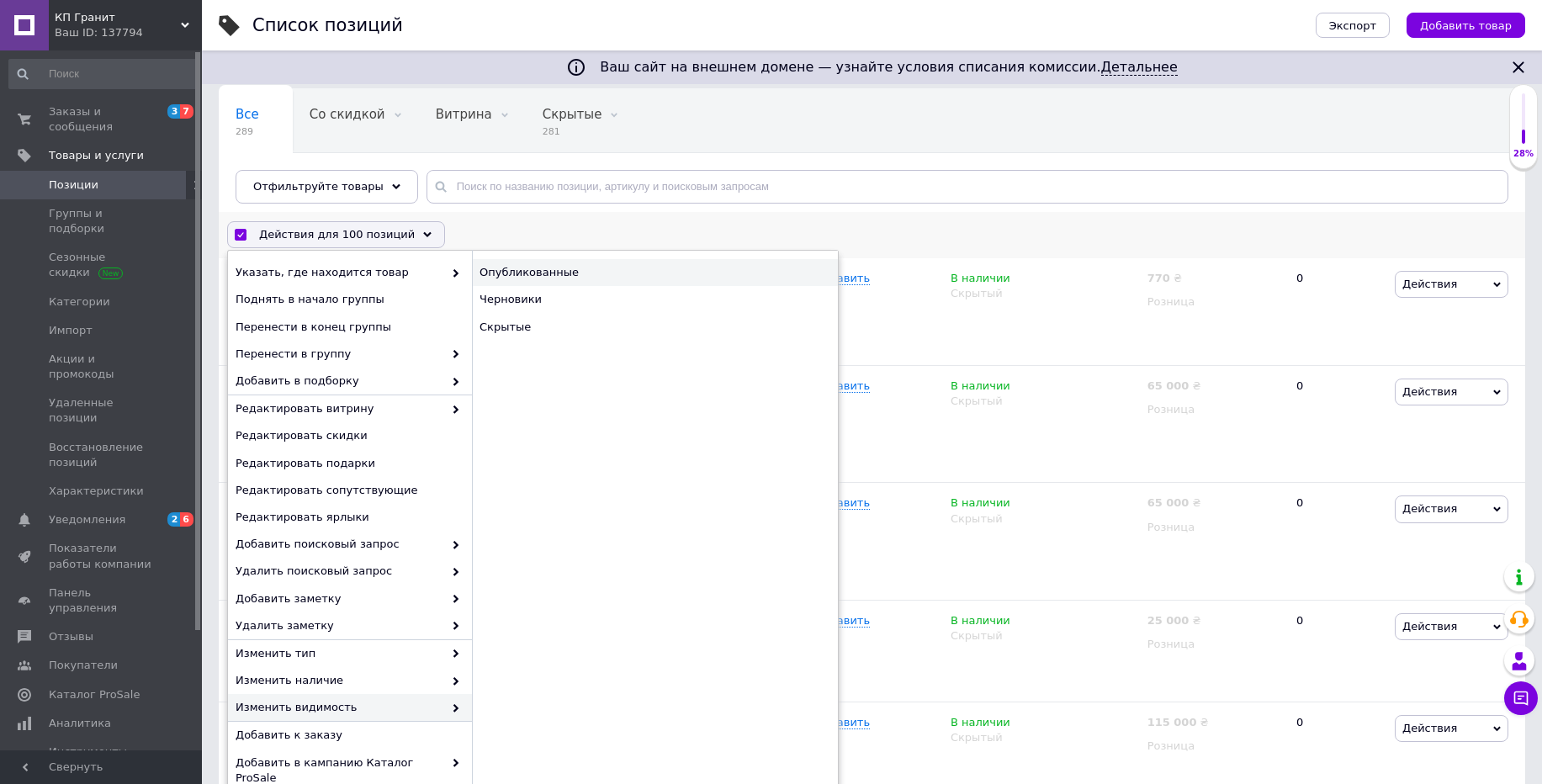
checkbox input "false"
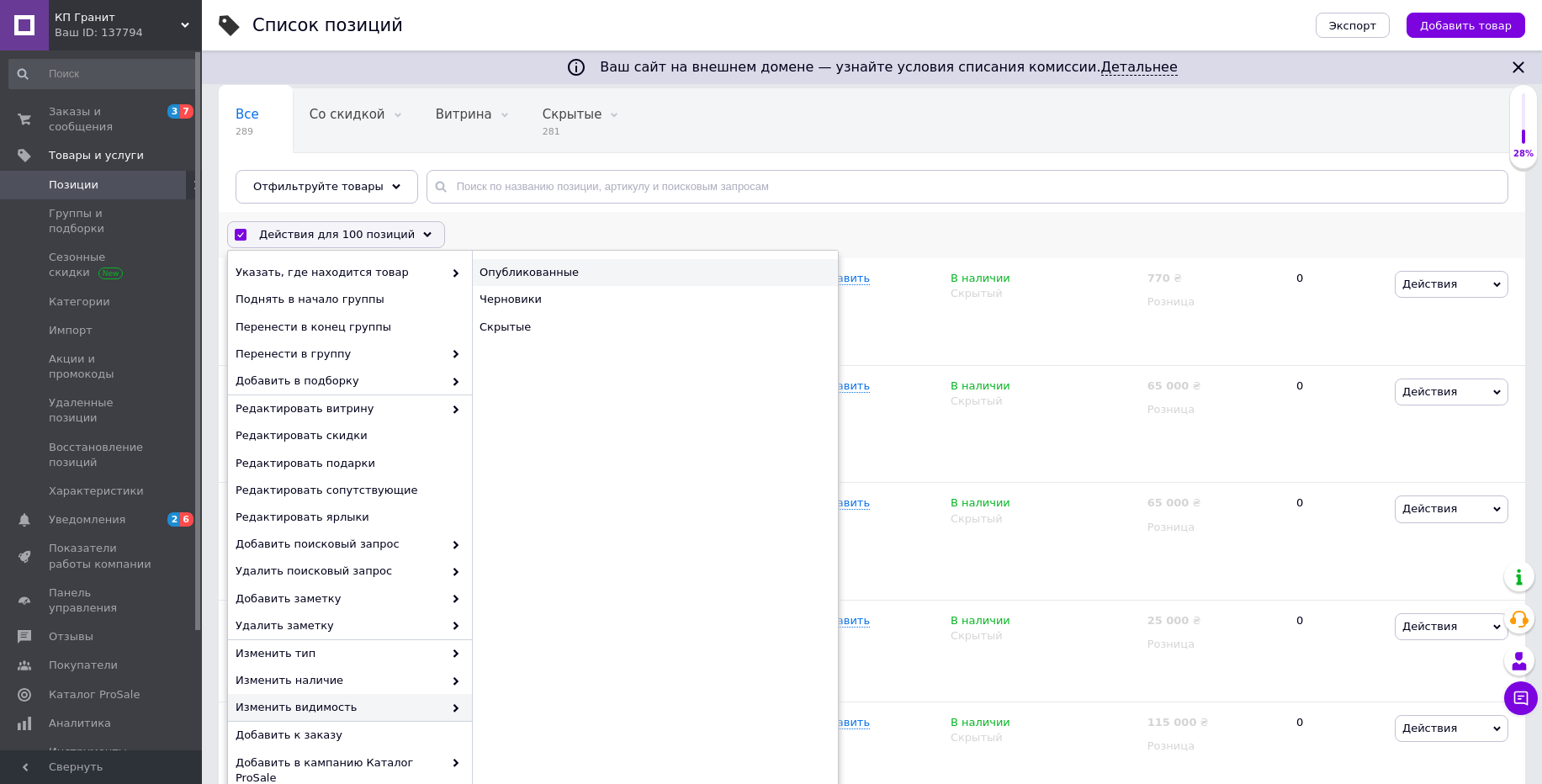
checkbox input "false"
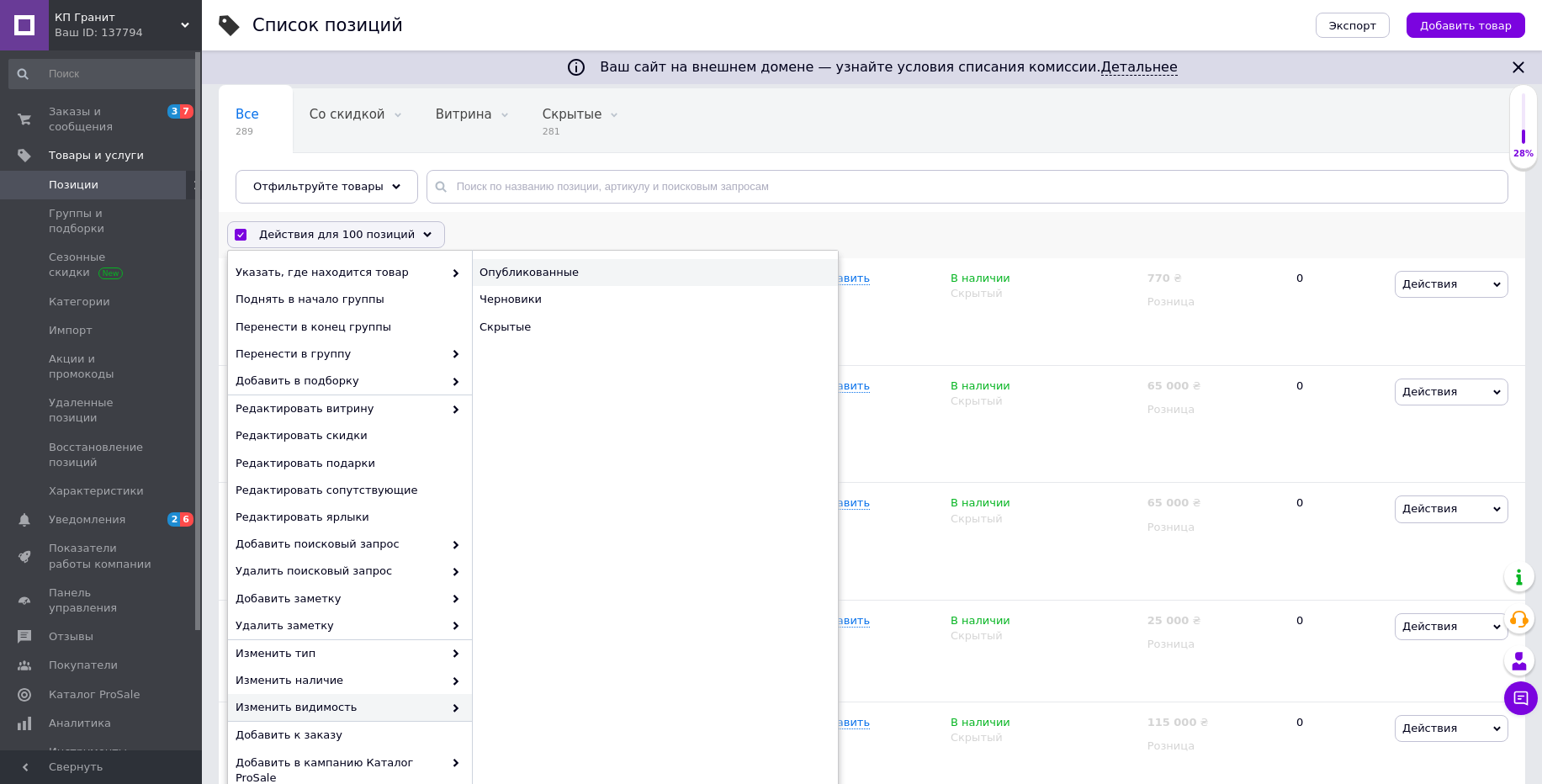
checkbox input "false"
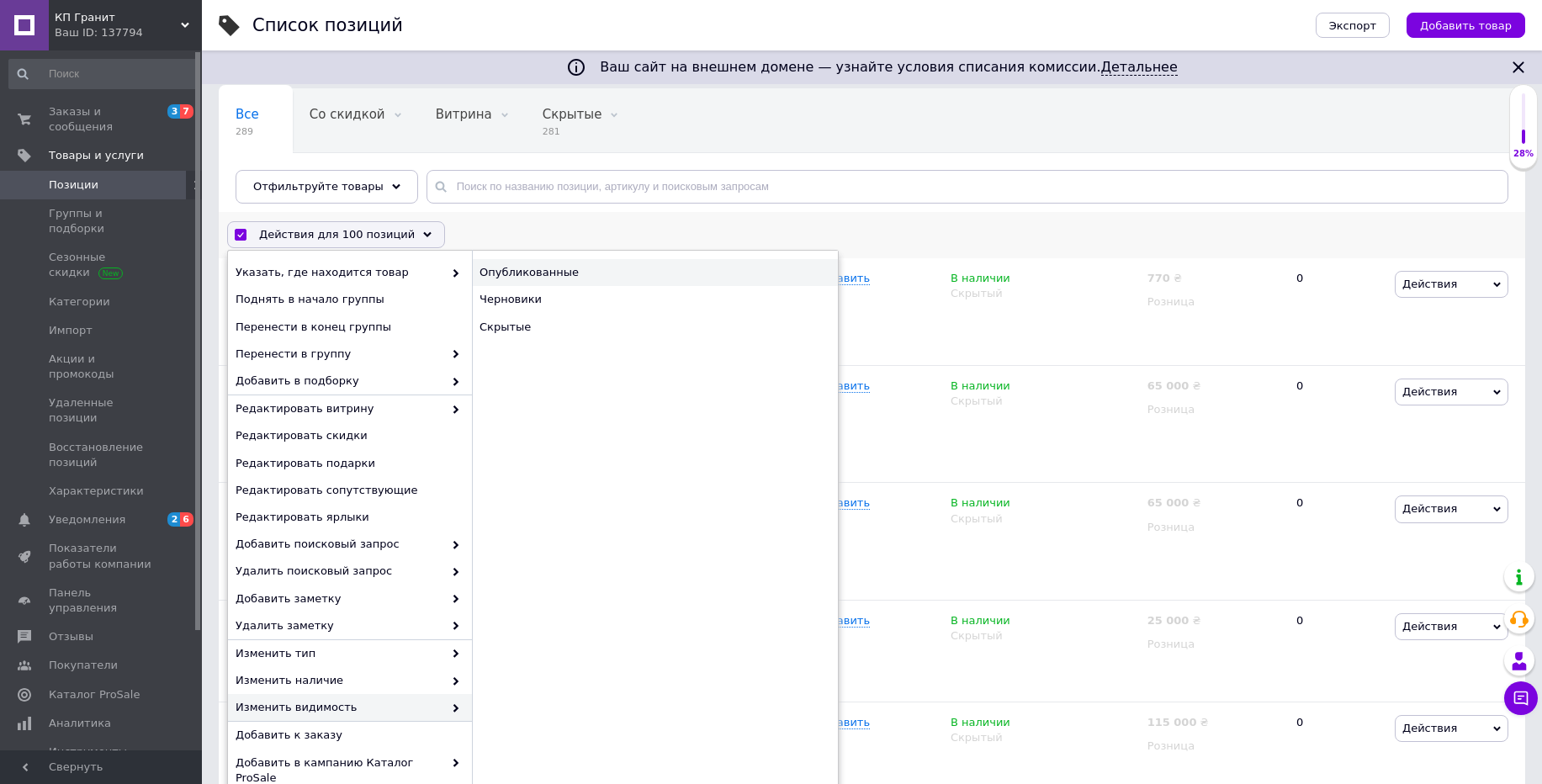
checkbox input "false"
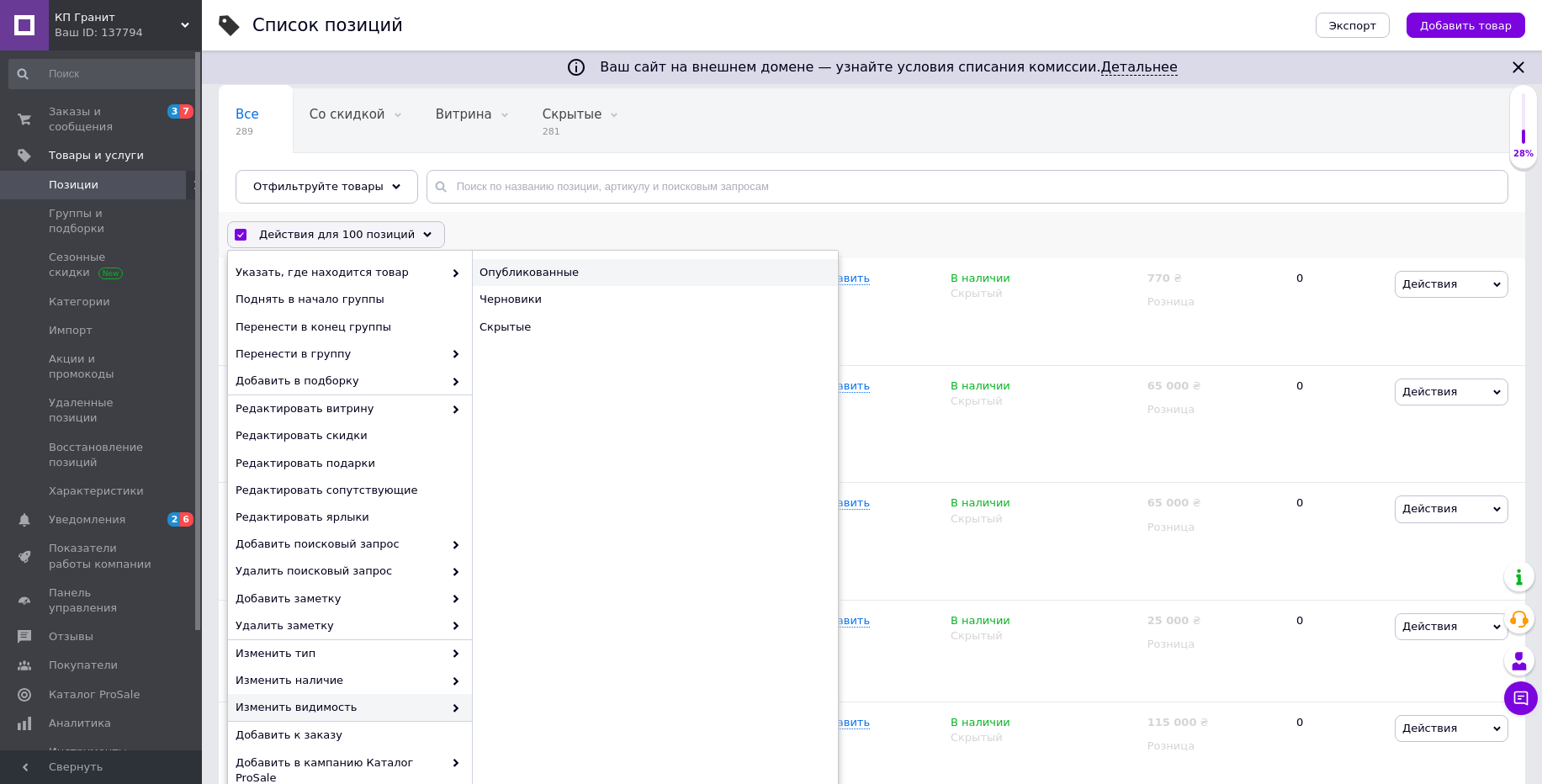
checkbox input "false"
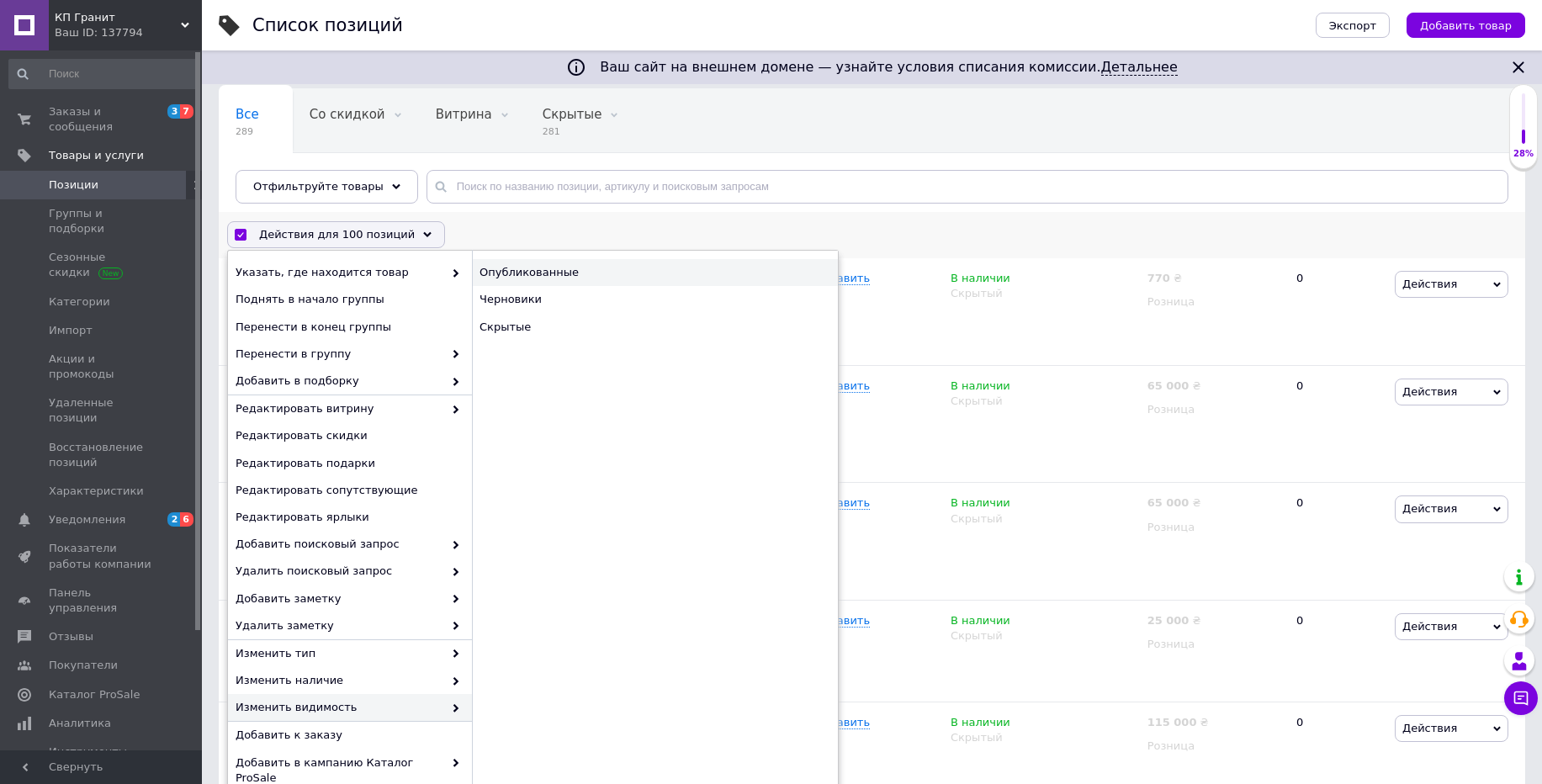
checkbox input "false"
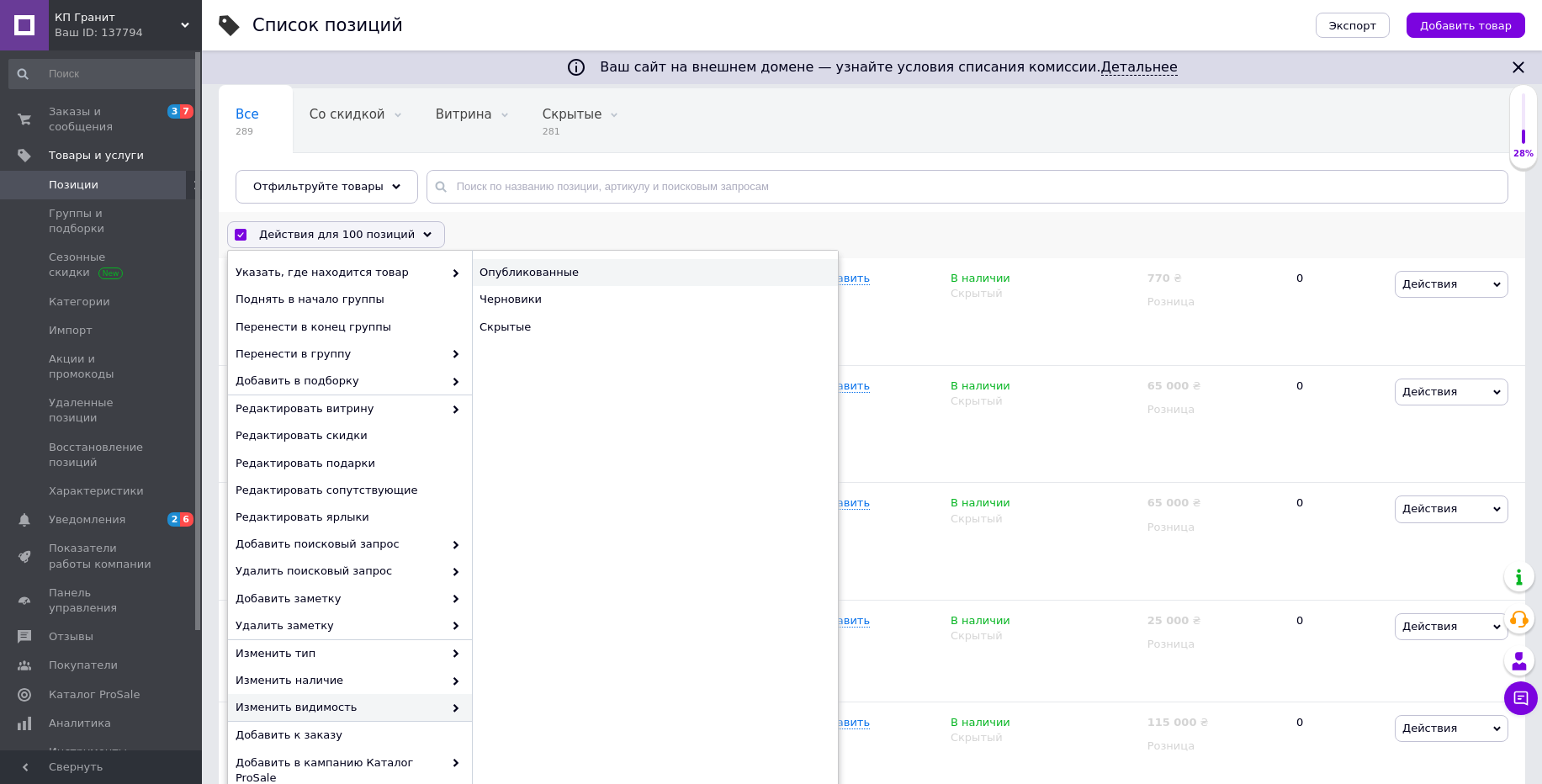
checkbox input "false"
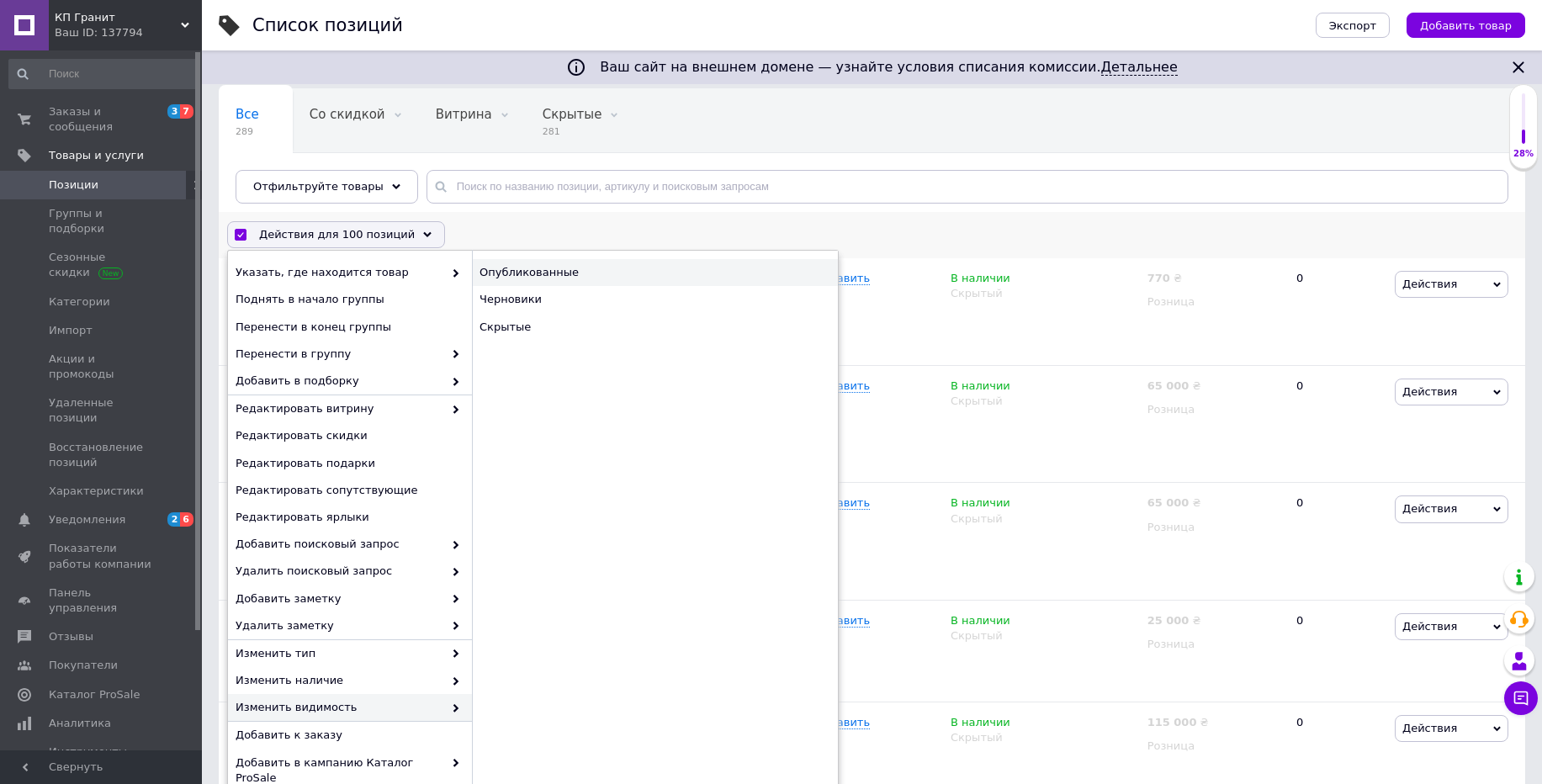
checkbox input "false"
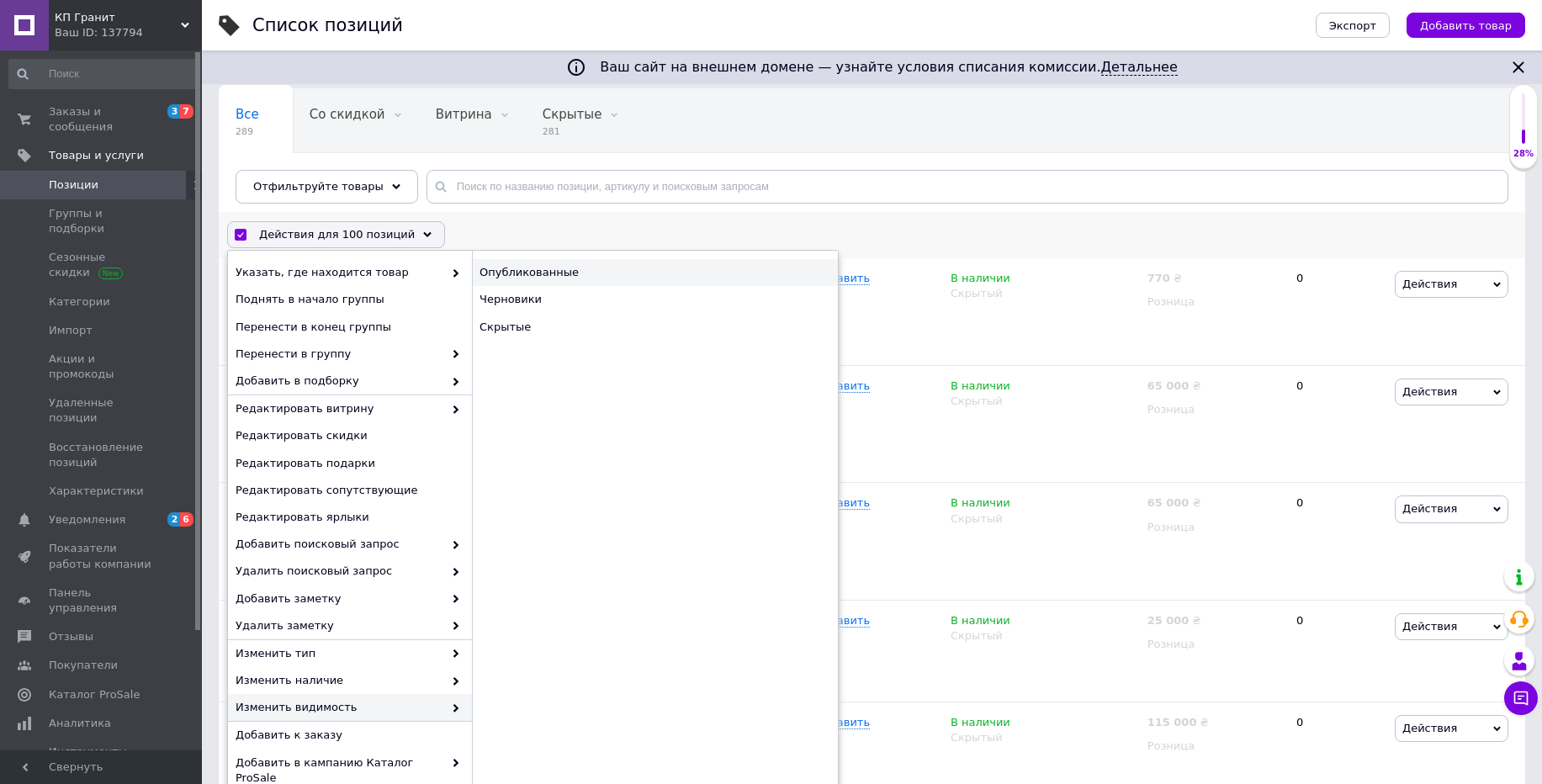
checkbox input "false"
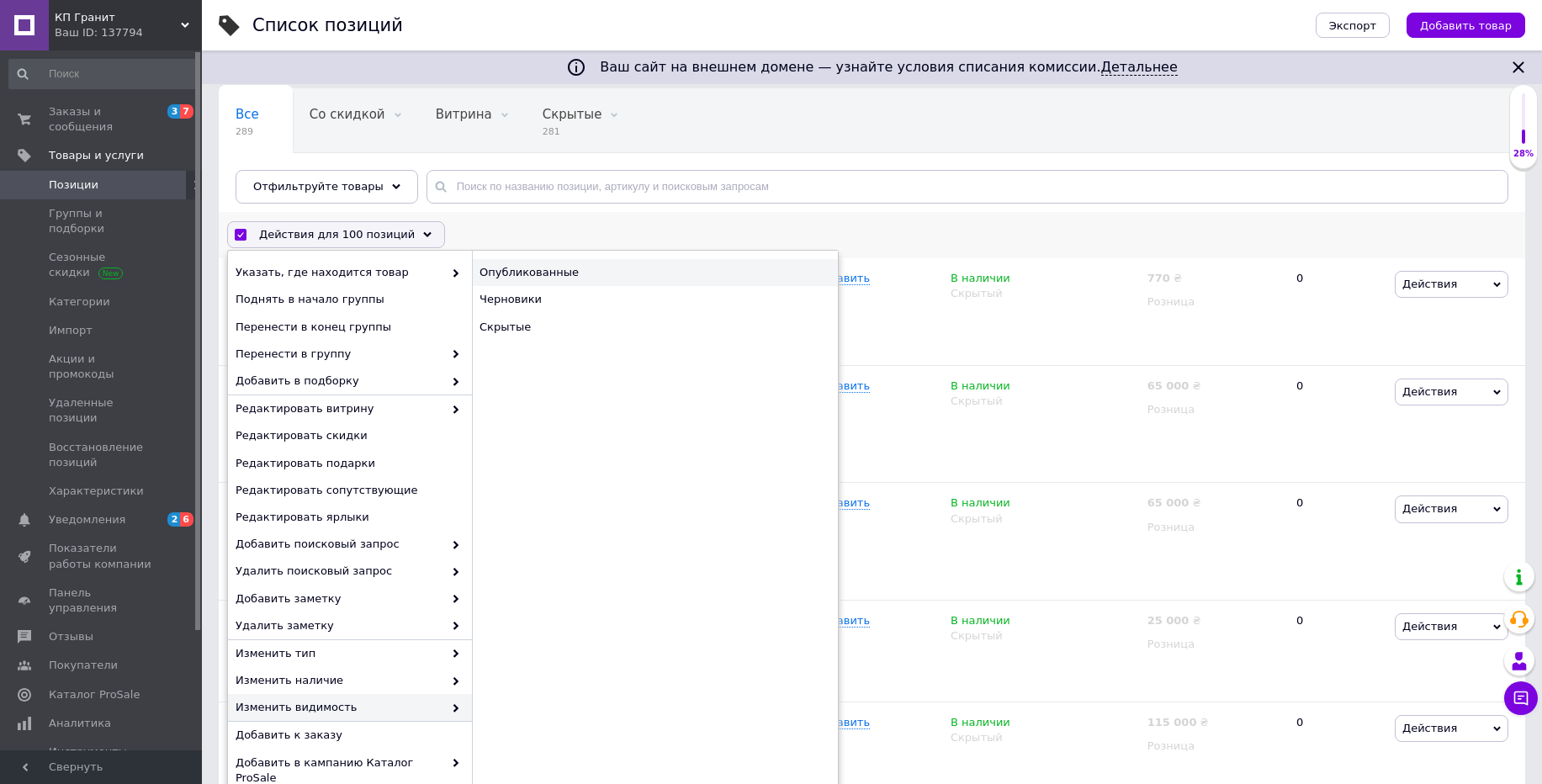
checkbox input "false"
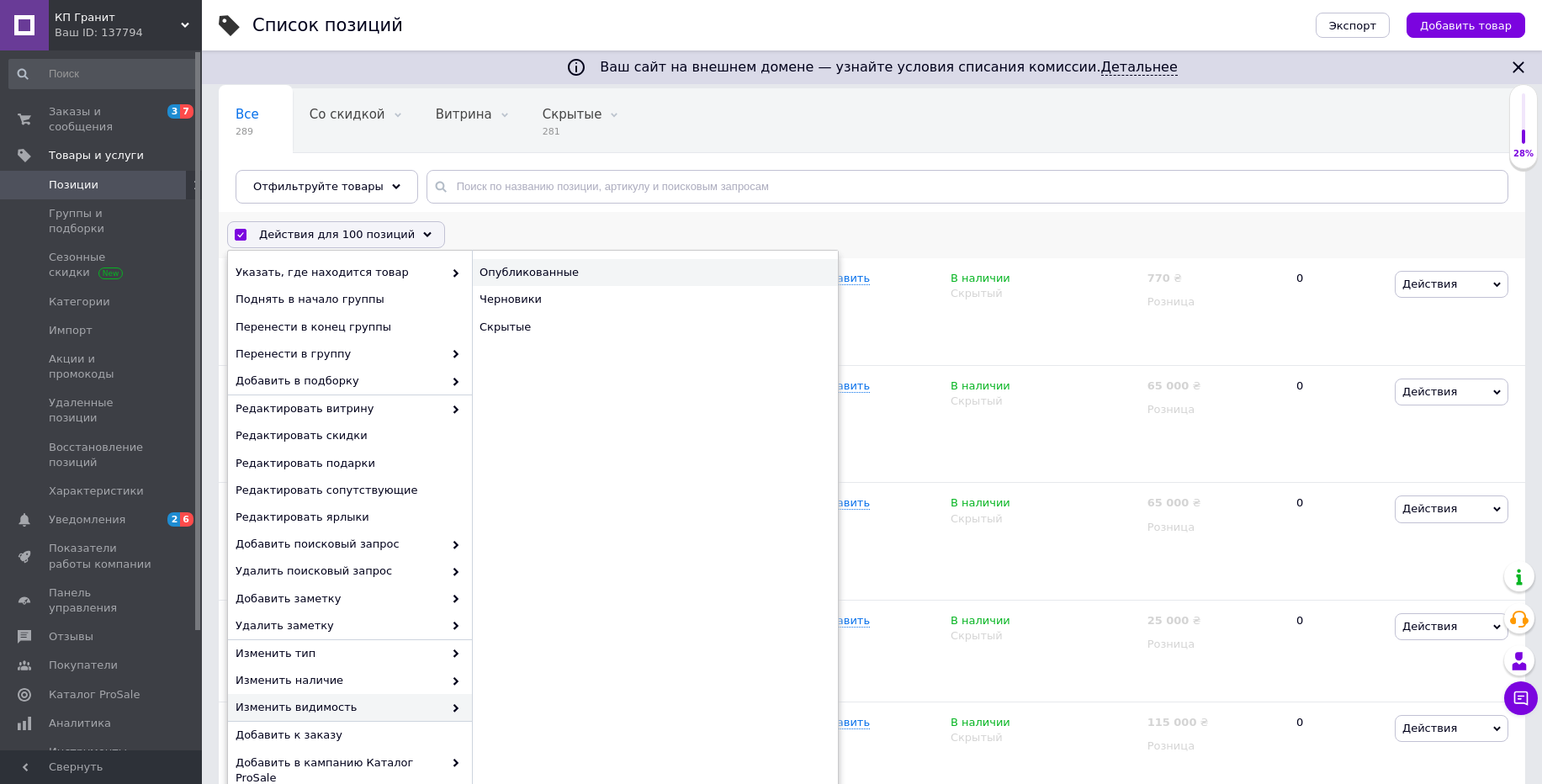
checkbox input "false"
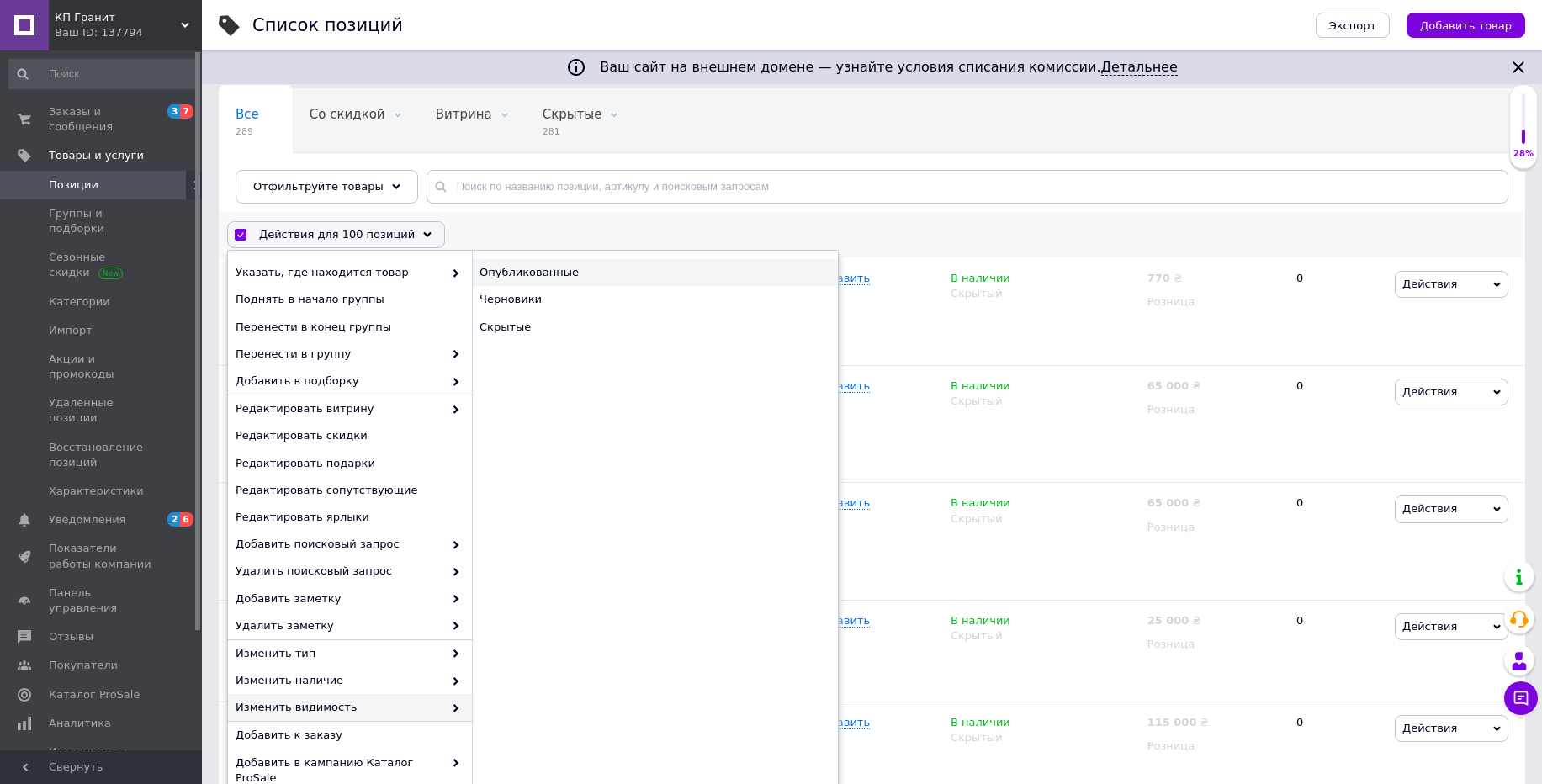
checkbox input "false"
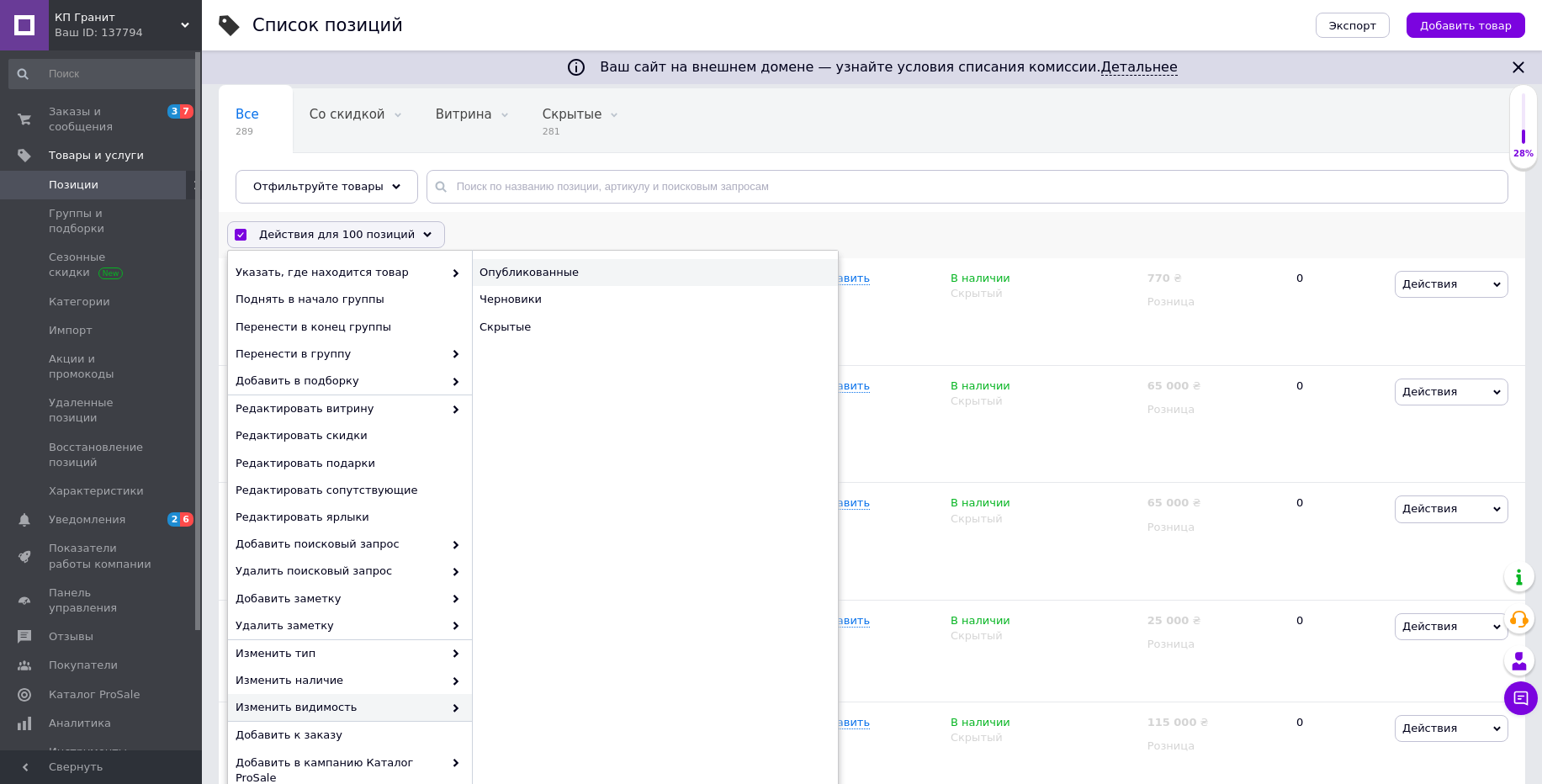
checkbox input "false"
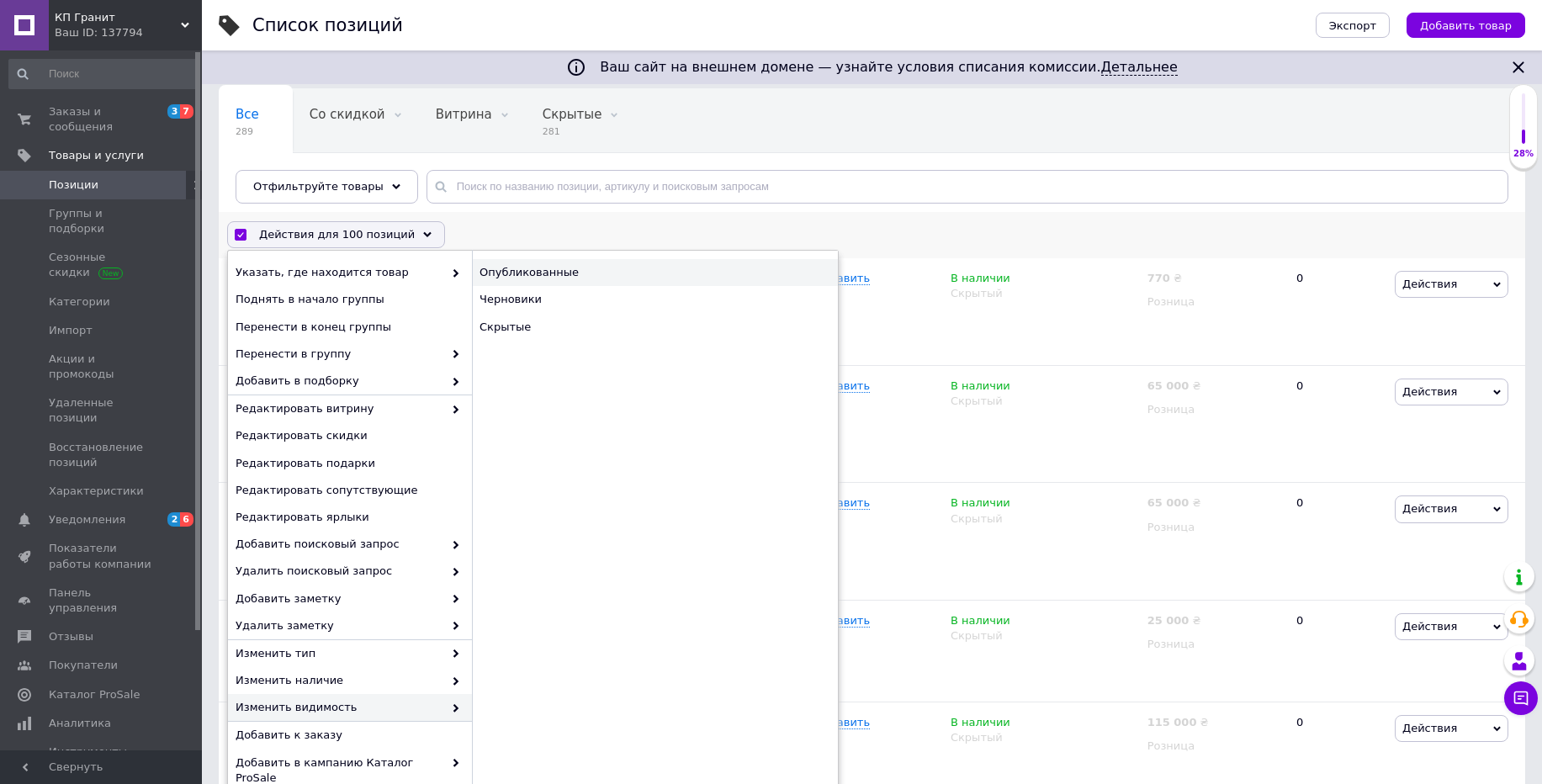
checkbox input "false"
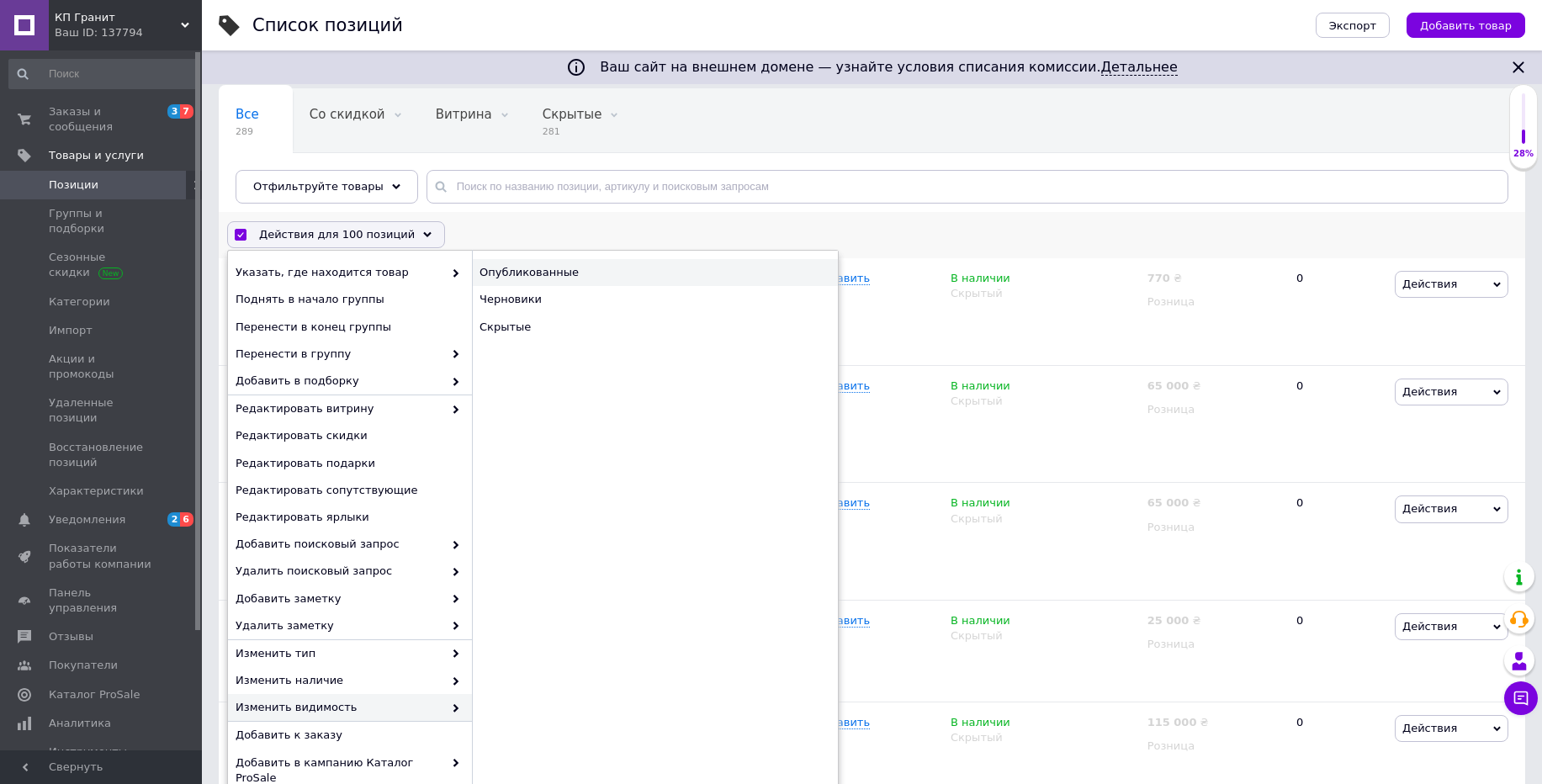
checkbox input "false"
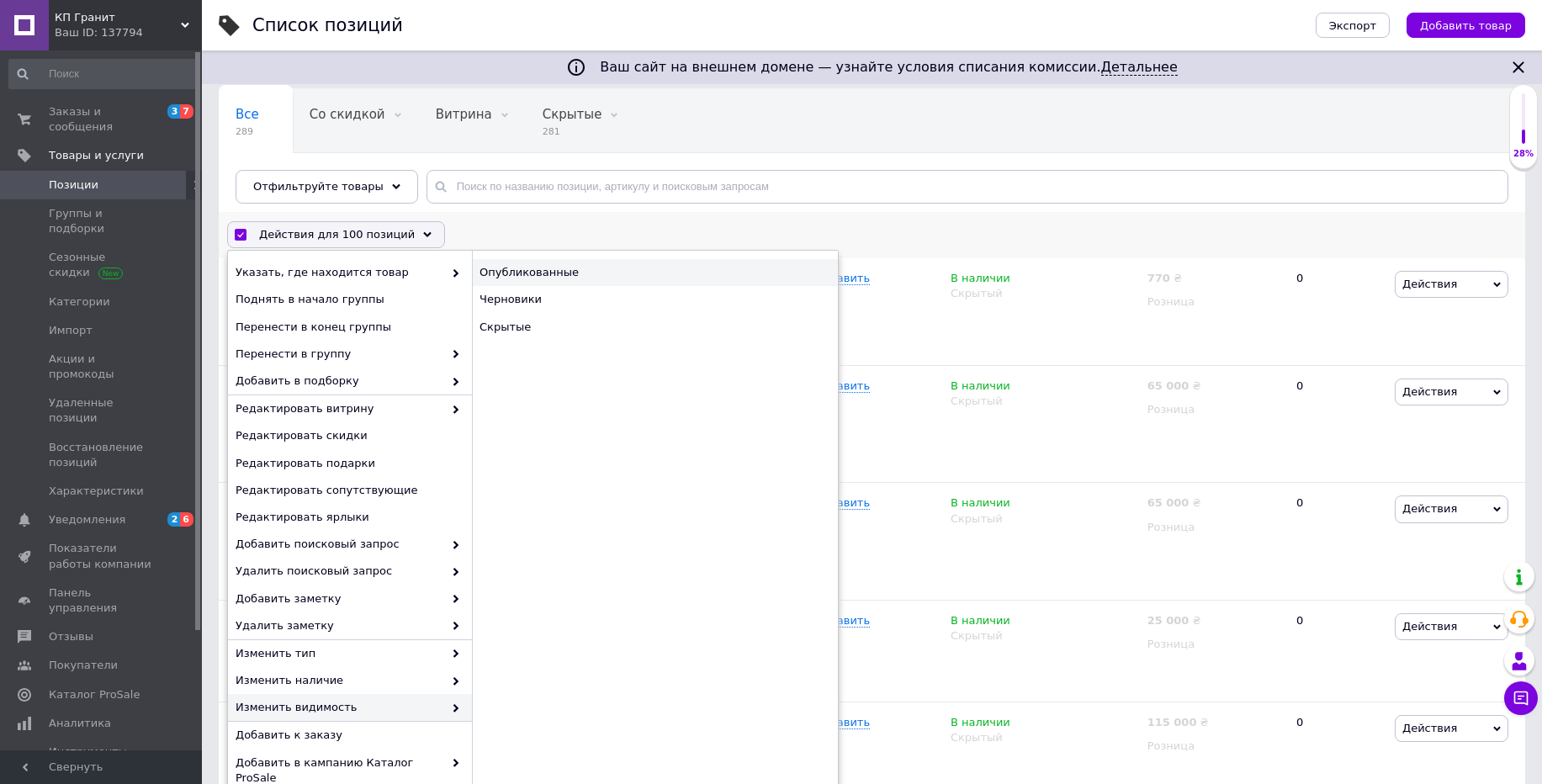
checkbox input "false"
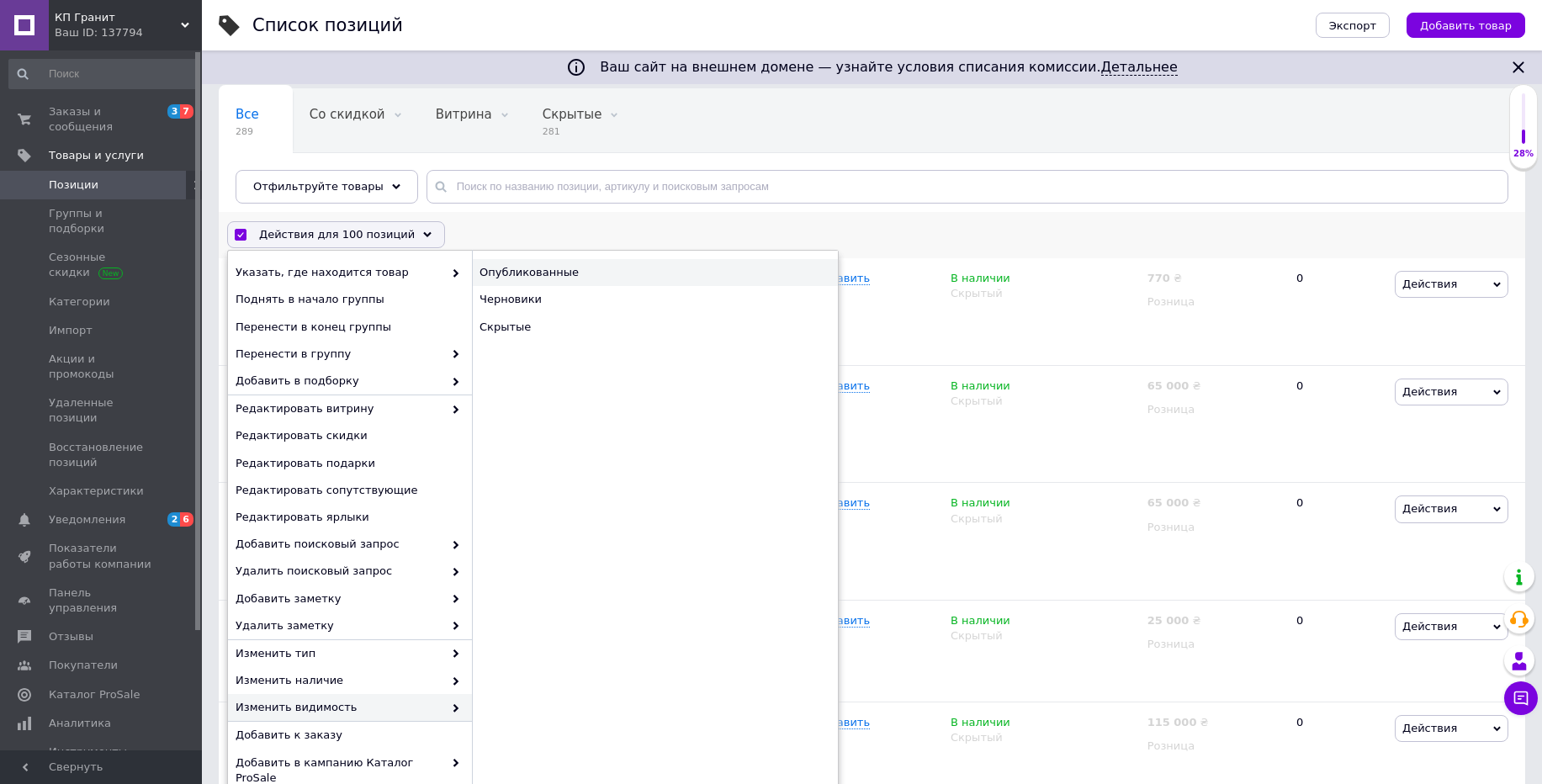
checkbox input "false"
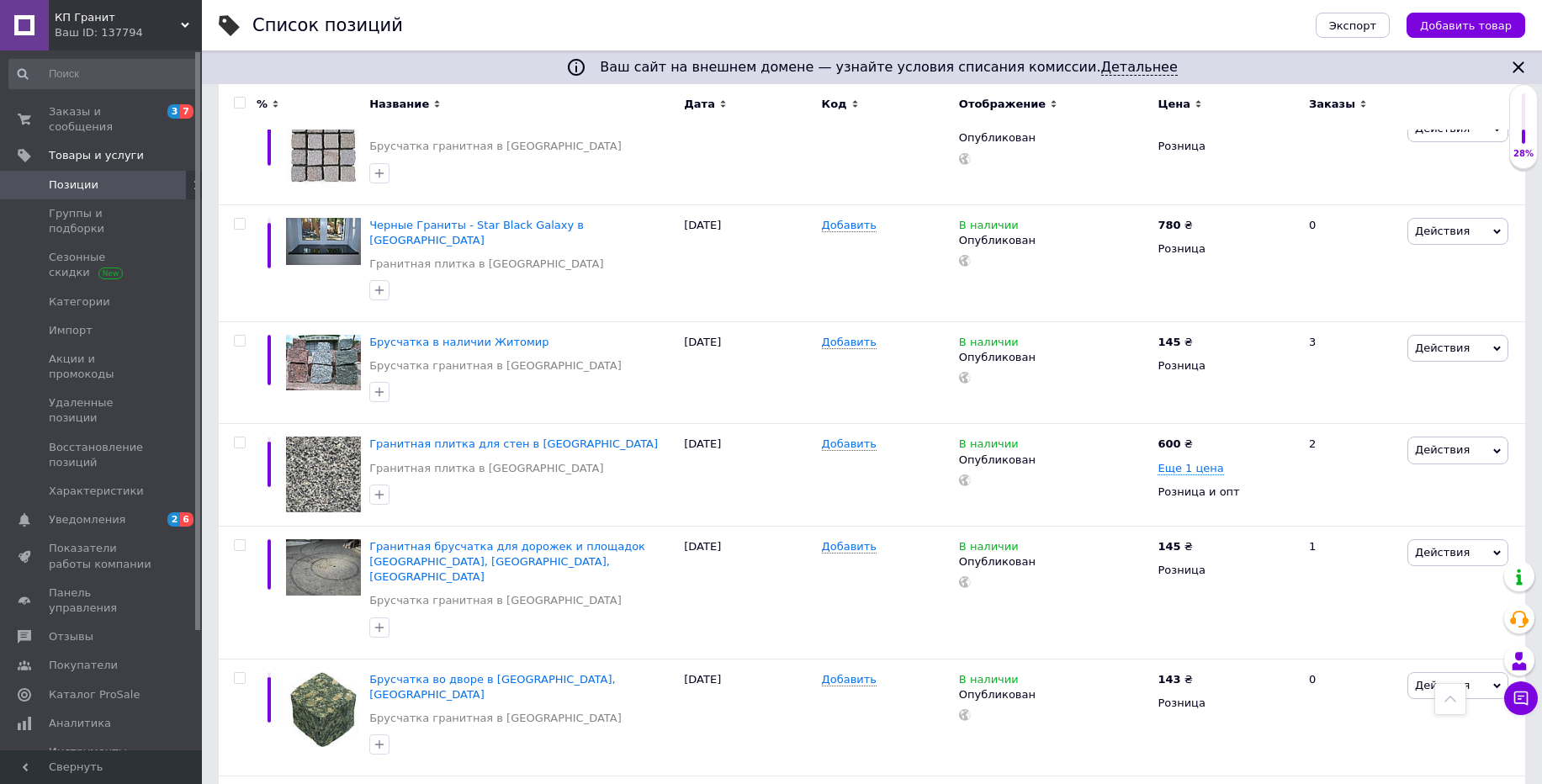
scroll to position [11073, 0]
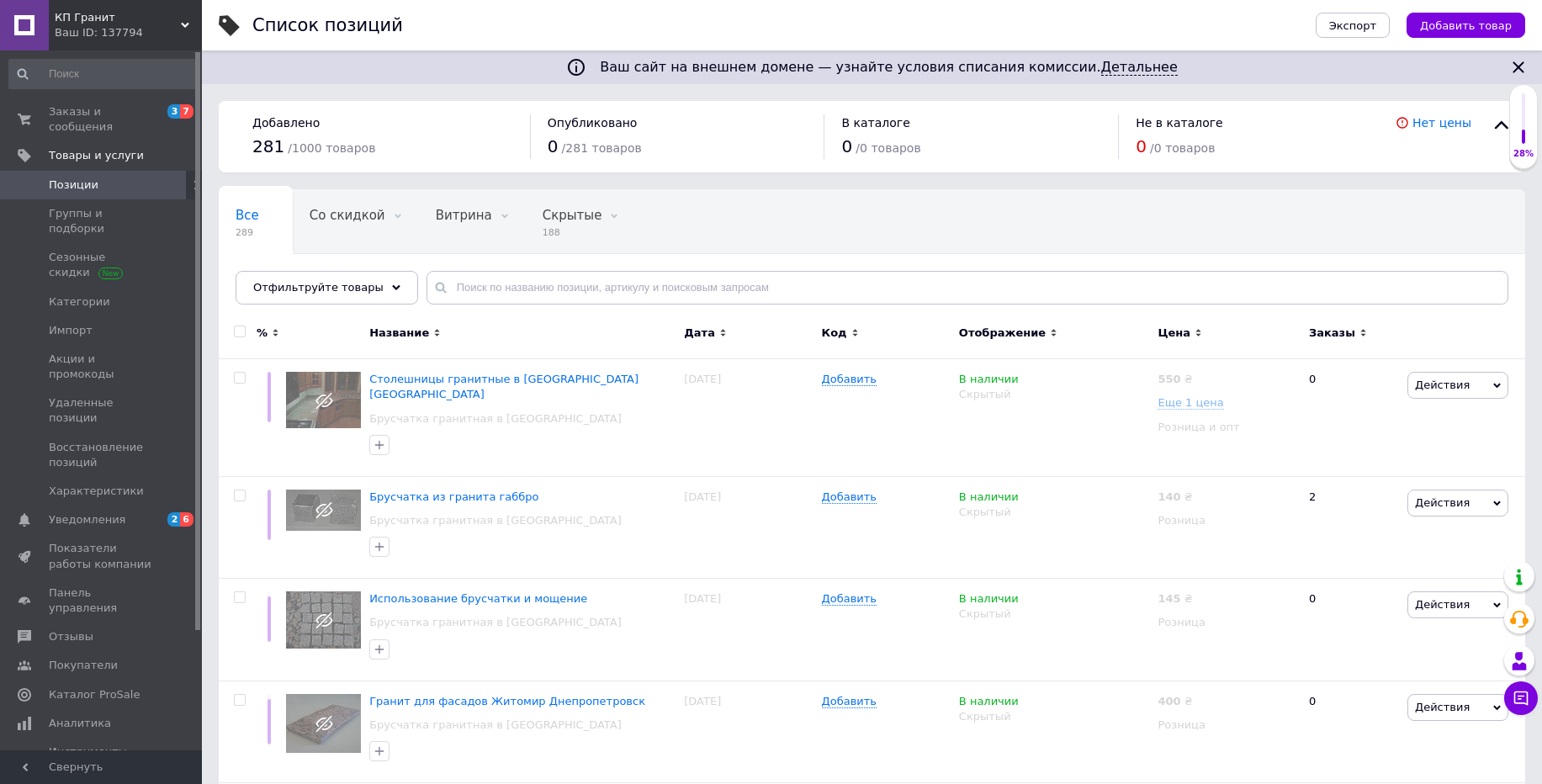
click at [234, 338] on div at bounding box center [237, 336] width 38 height 46
click at [249, 331] on div at bounding box center [240, 331] width 33 height 11
click at [245, 330] on span at bounding box center [239, 331] width 11 height 11
click at [245, 330] on input "checkbox" at bounding box center [239, 332] width 11 height 10
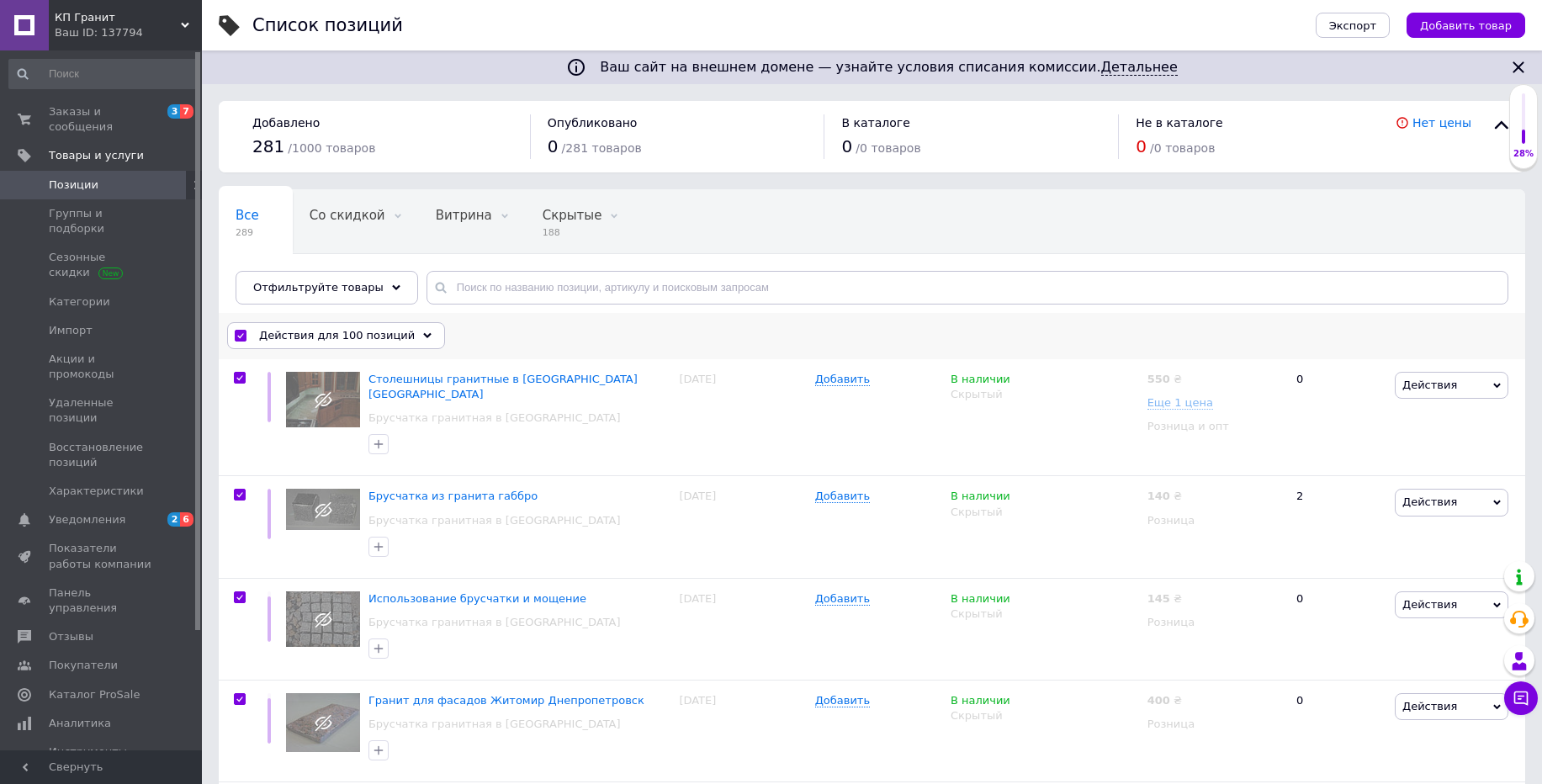
click at [292, 326] on div "Действия для 100 позиций" at bounding box center [336, 335] width 218 height 27
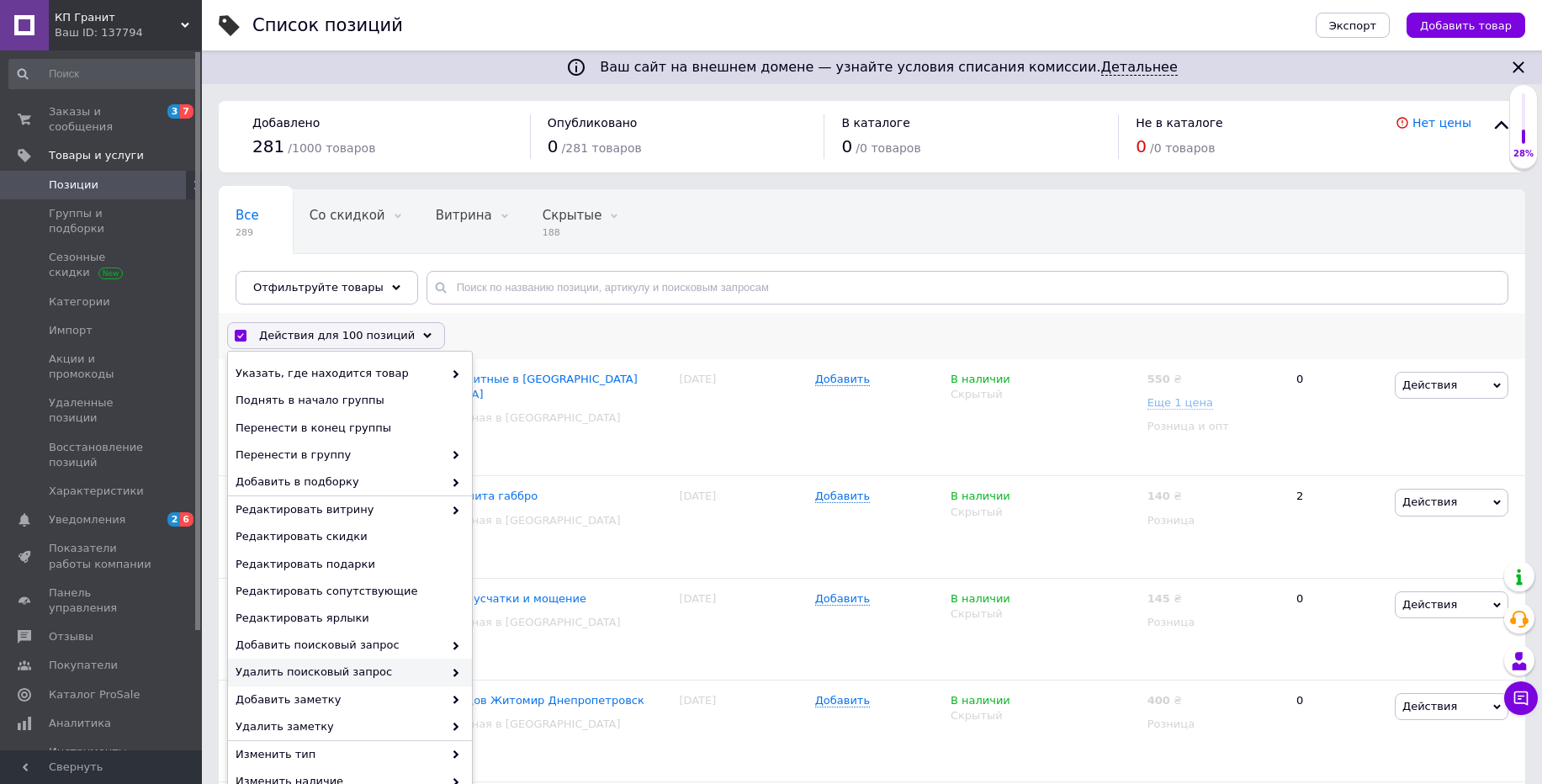
scroll to position [303, 0]
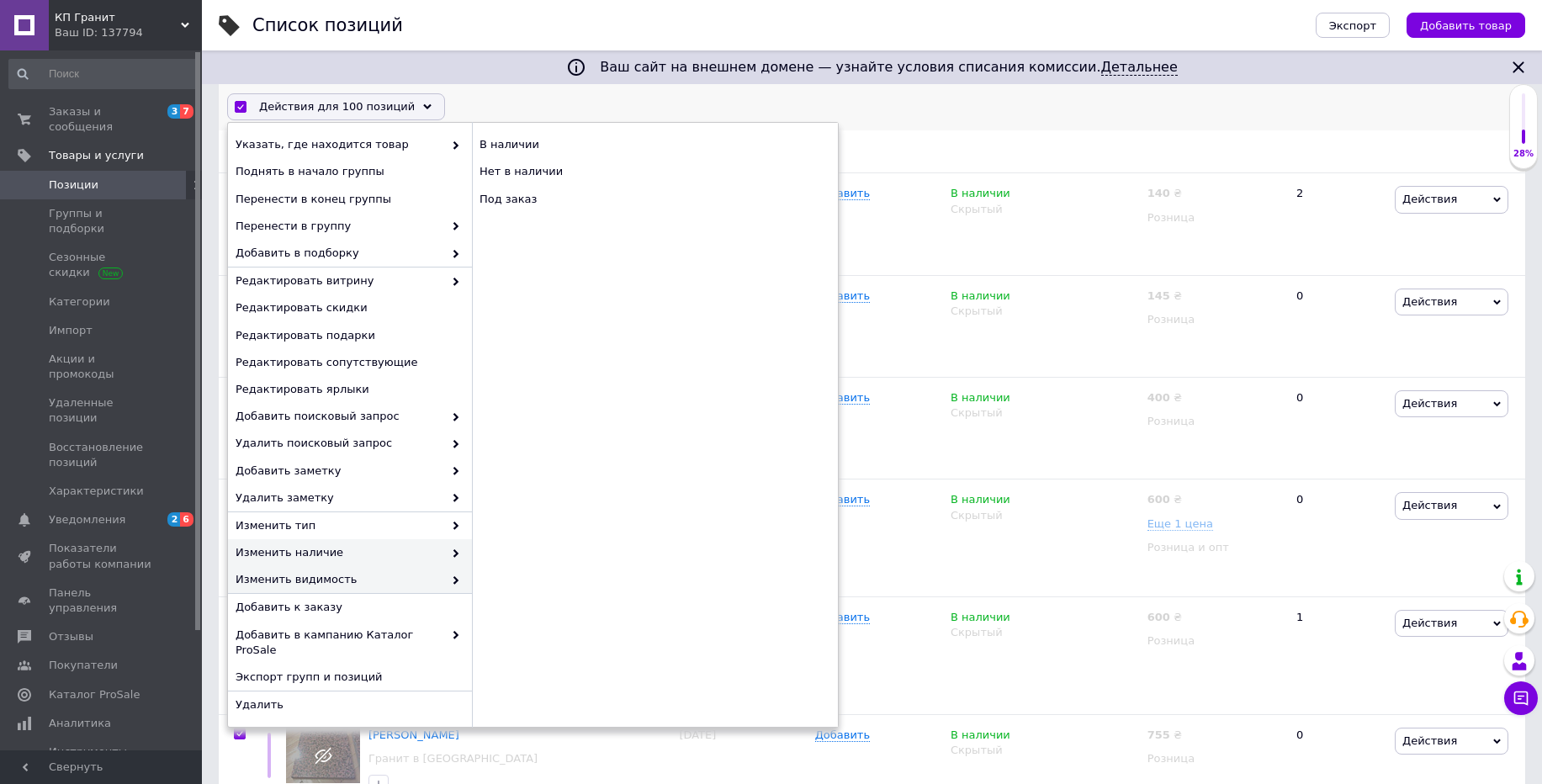
click at [433, 585] on span "Изменить видимость" at bounding box center [339, 580] width 207 height 15
click at [397, 582] on span "Изменить видимость" at bounding box center [339, 580] width 207 height 15
click at [534, 150] on div "Опубликованные" at bounding box center [655, 145] width 366 height 27
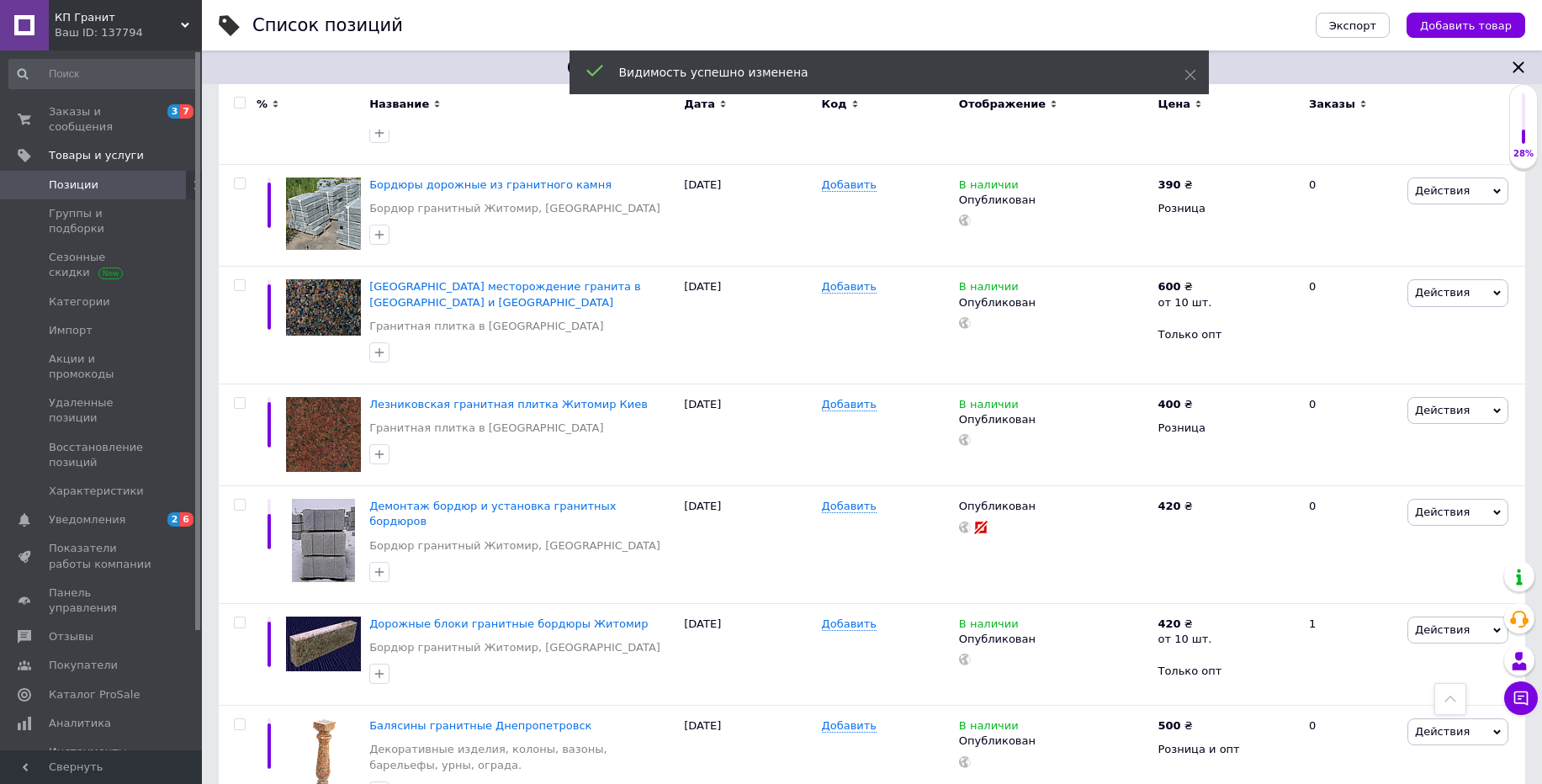
scroll to position [10580, 0]
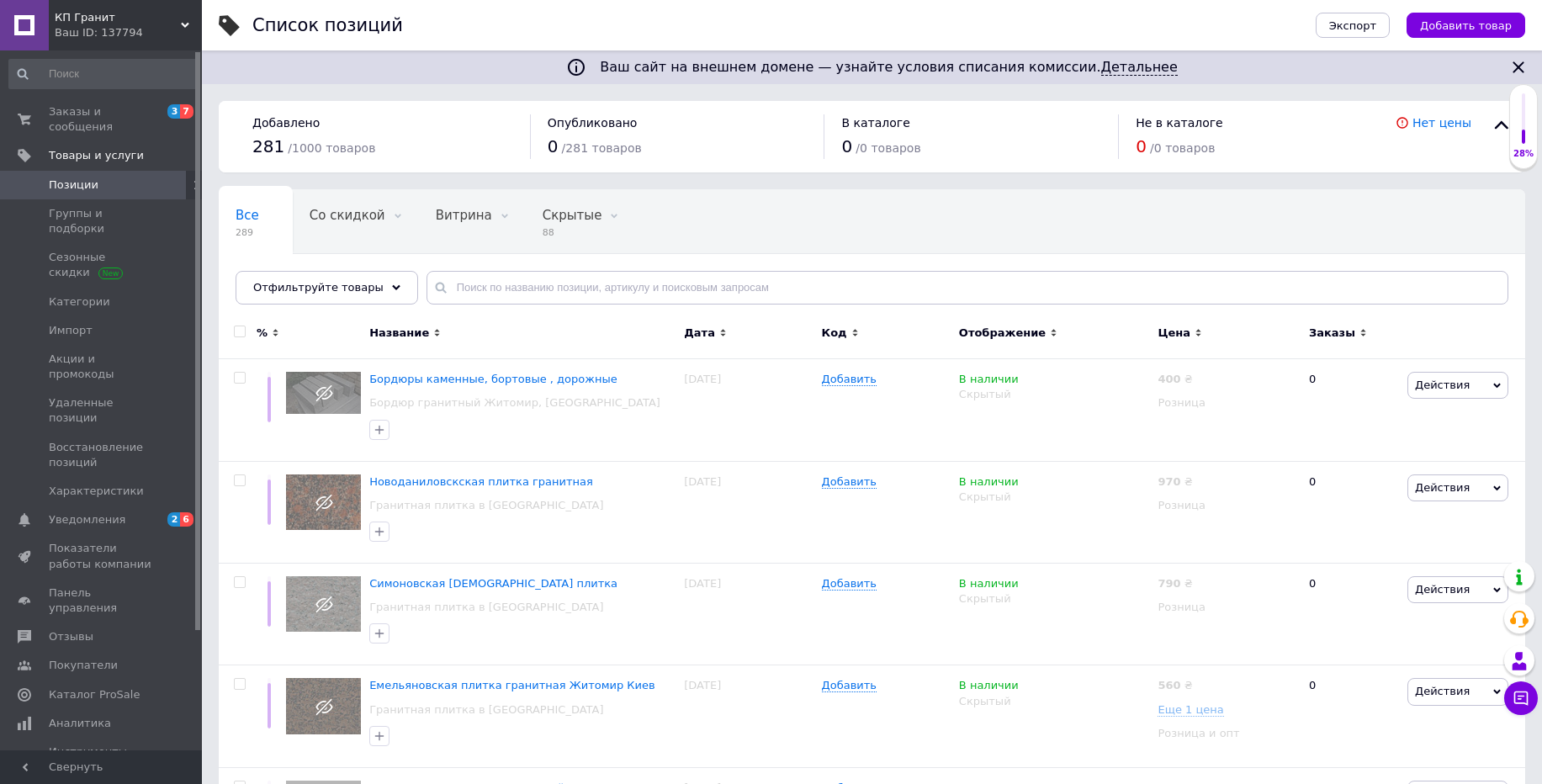
click at [240, 330] on input "checkbox" at bounding box center [239, 332] width 11 height 10
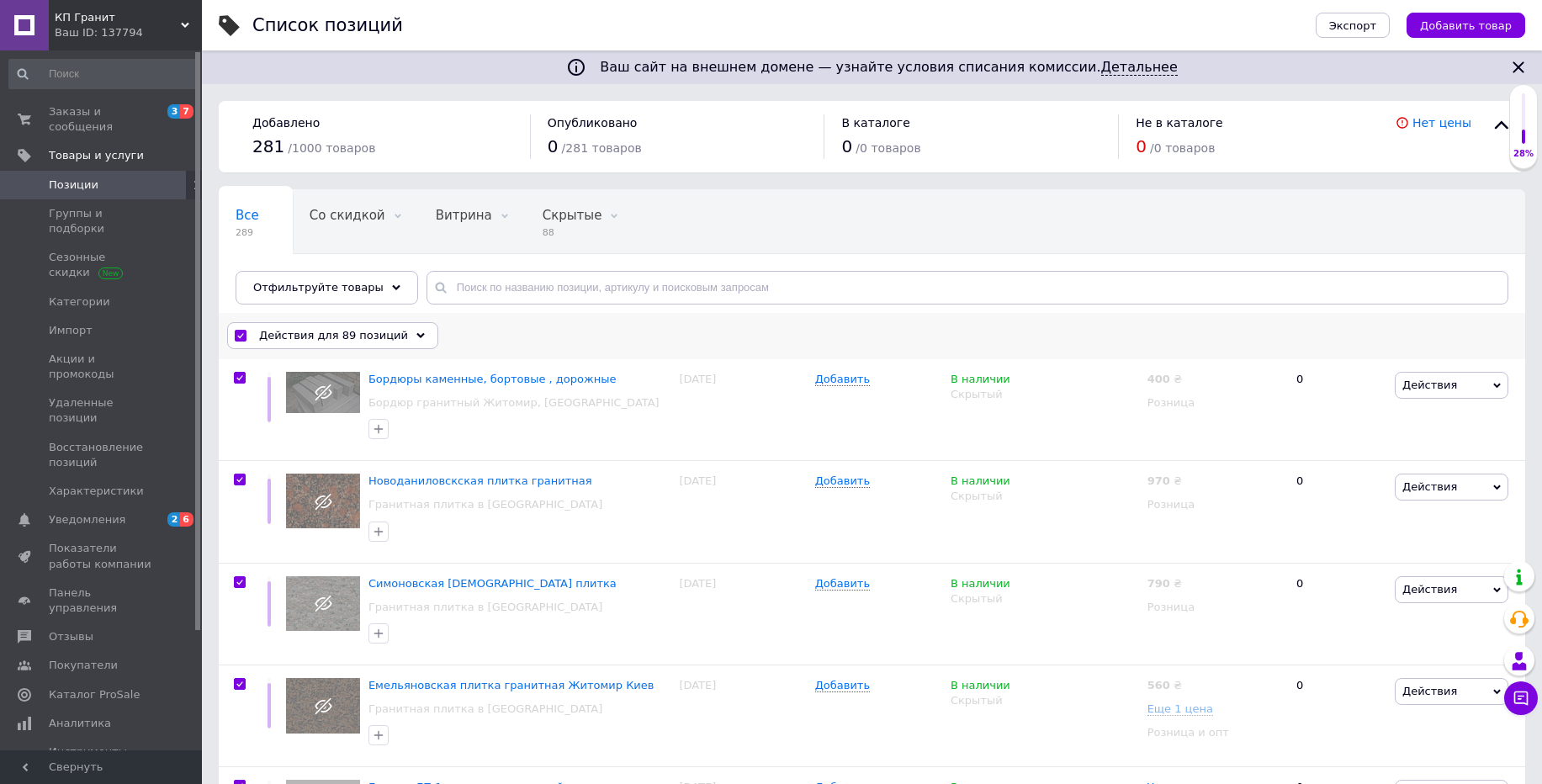
click at [299, 336] on span "Действия для 89 позиций" at bounding box center [333, 335] width 149 height 15
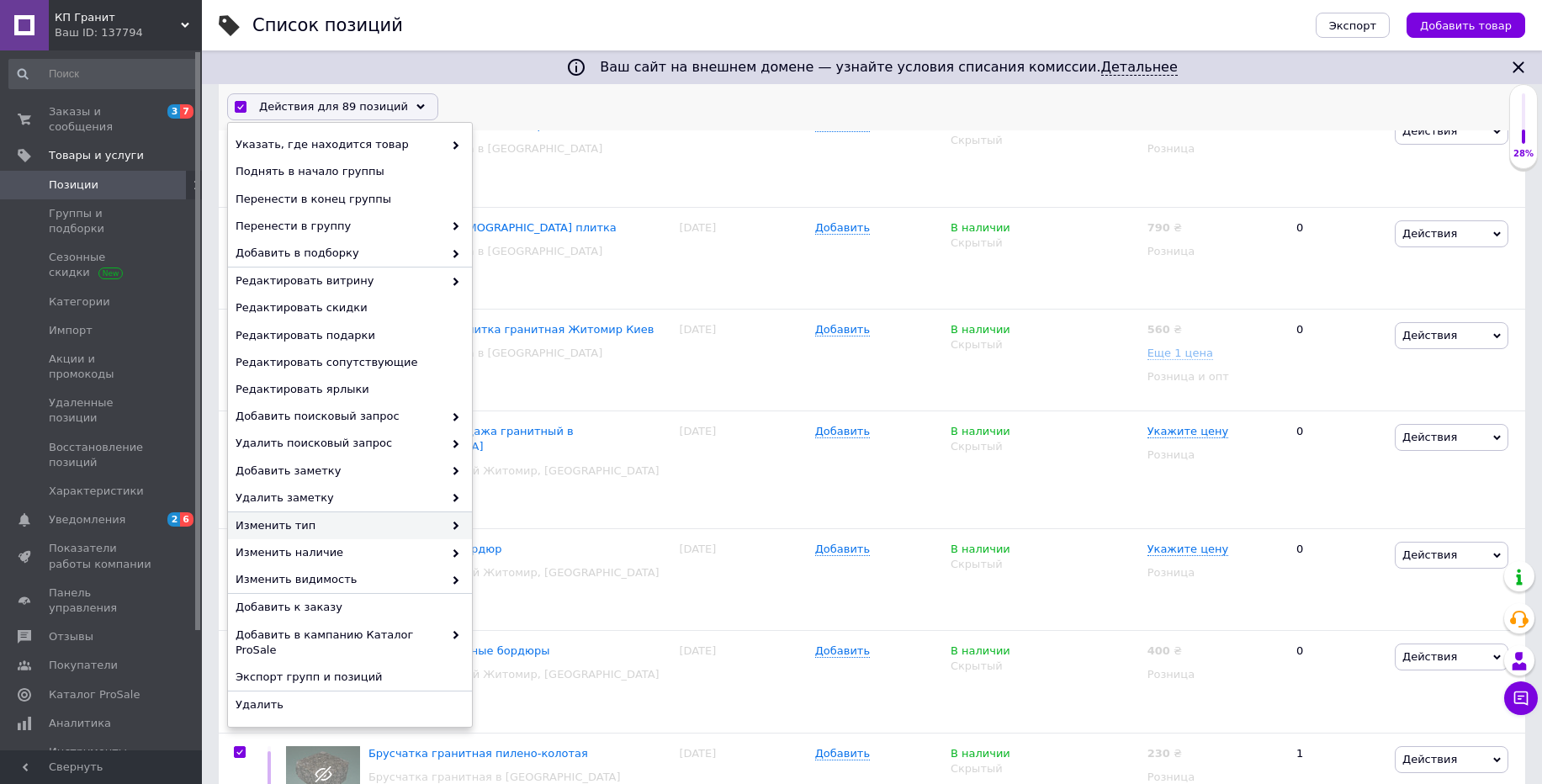
scroll to position [403, 0]
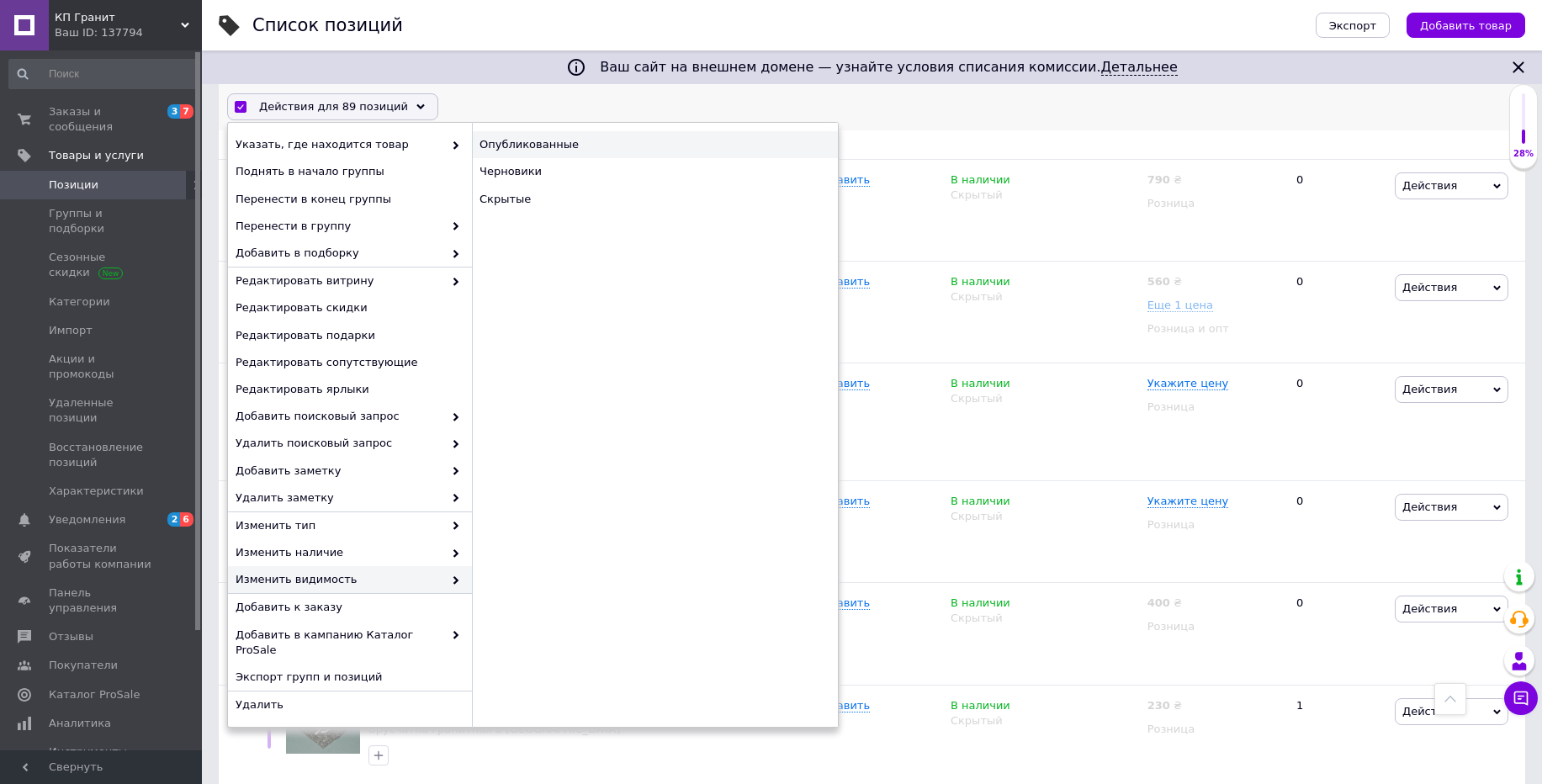
click at [569, 155] on div "Опубликованные" at bounding box center [655, 145] width 366 height 27
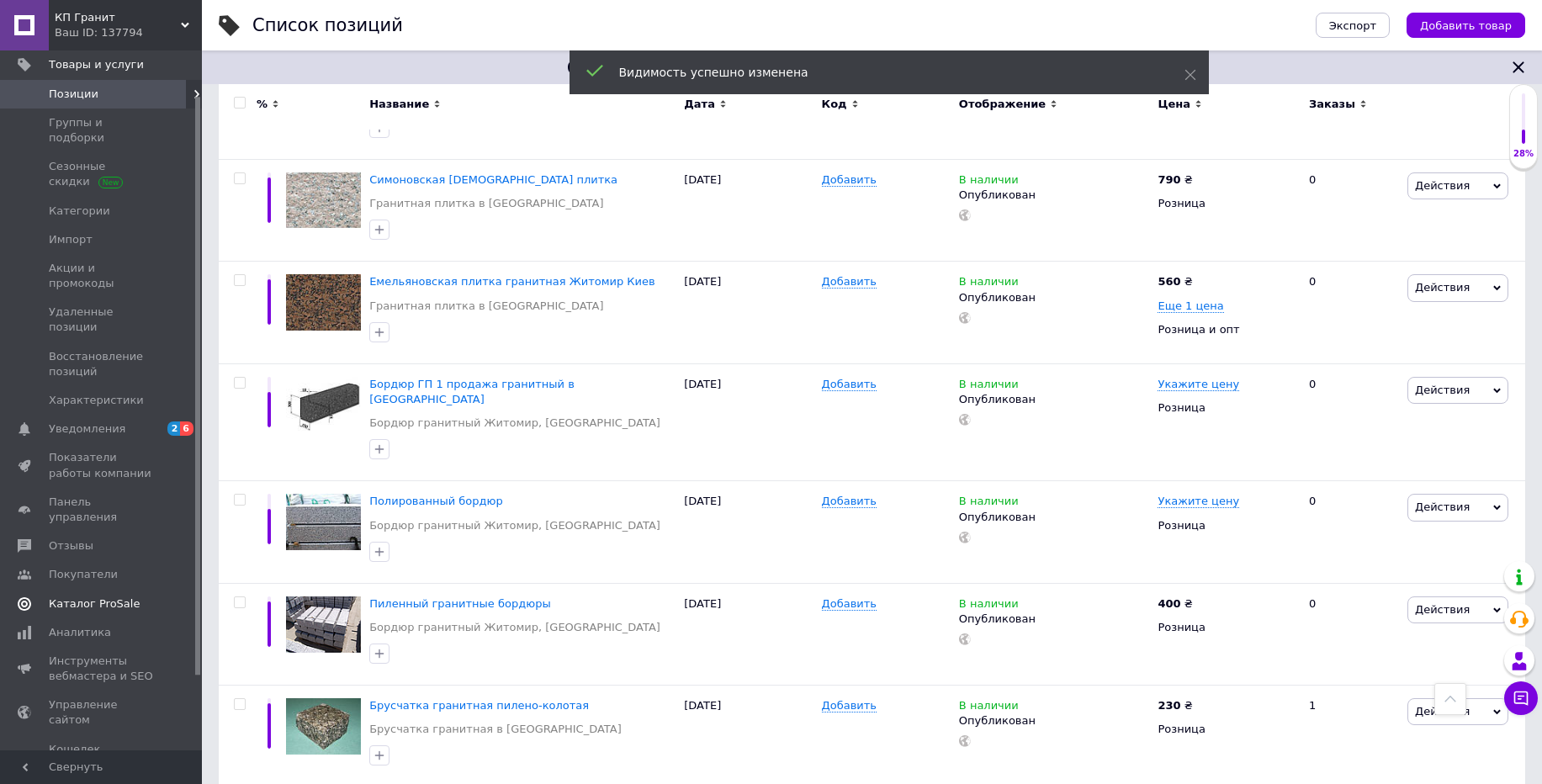
scroll to position [144, 0]
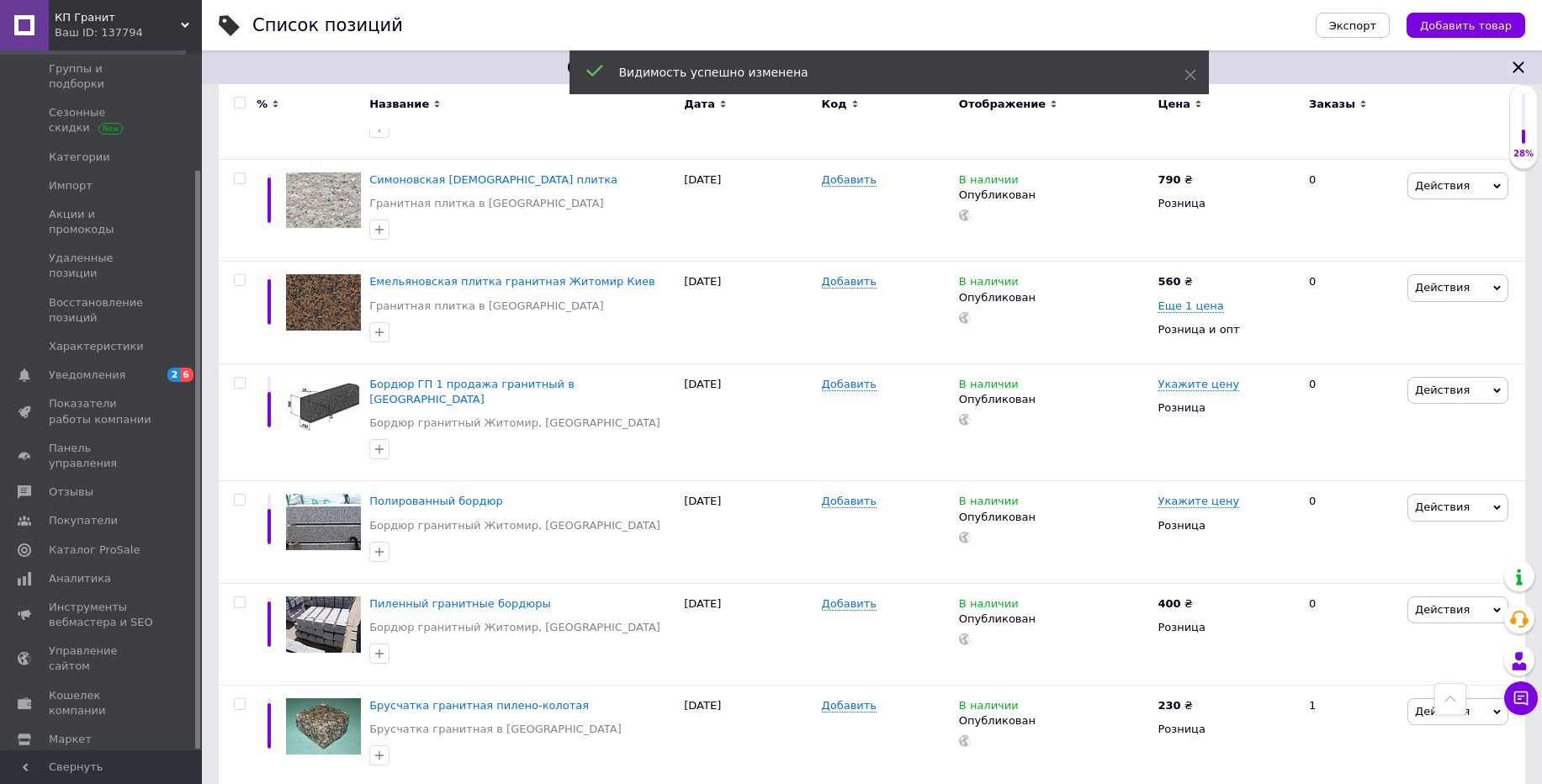
click at [103, 760] on span "Настройки" at bounding box center [80, 767] width 61 height 15
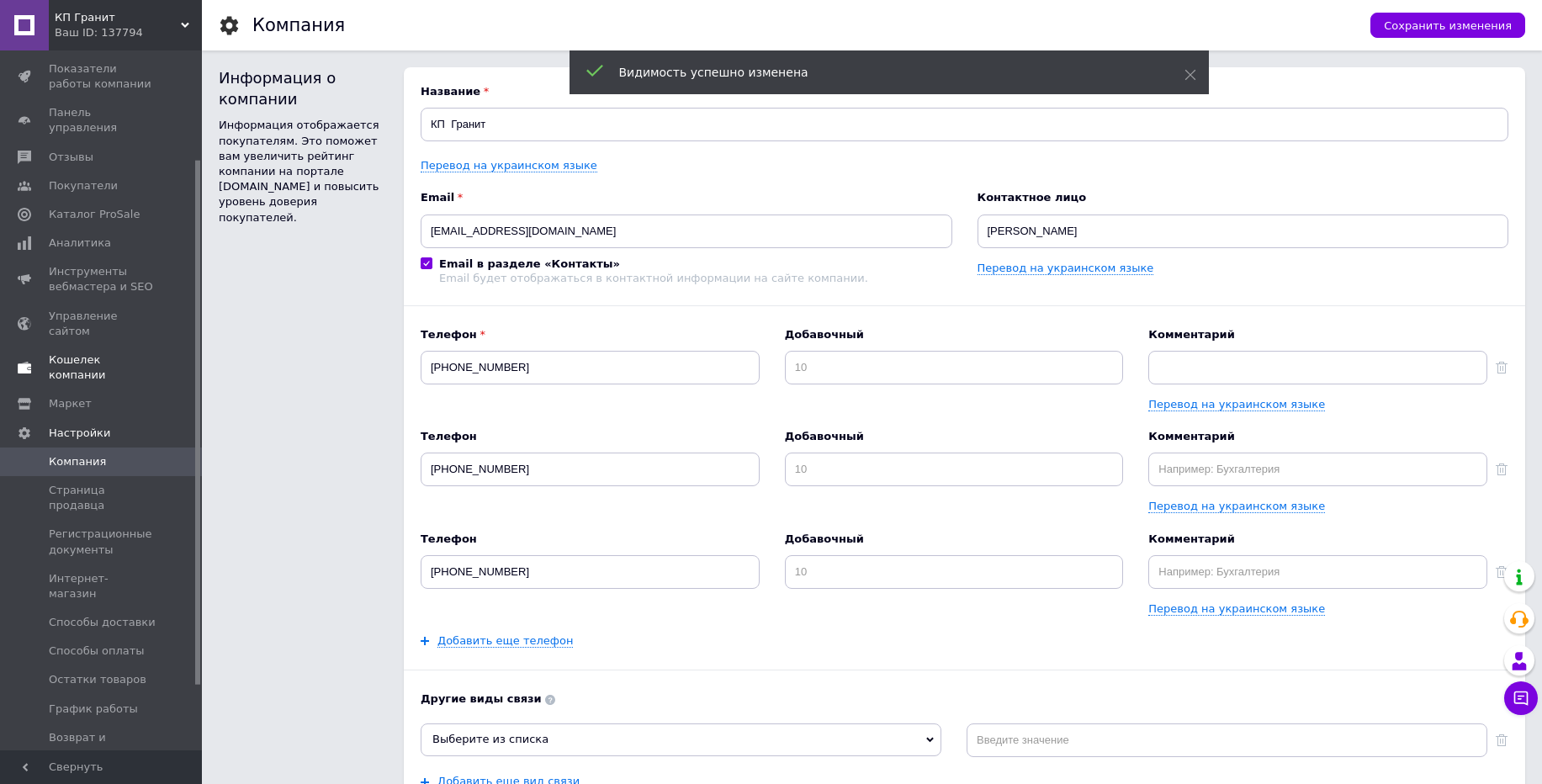
click at [126, 353] on span "Кошелек компании" at bounding box center [102, 368] width 107 height 31
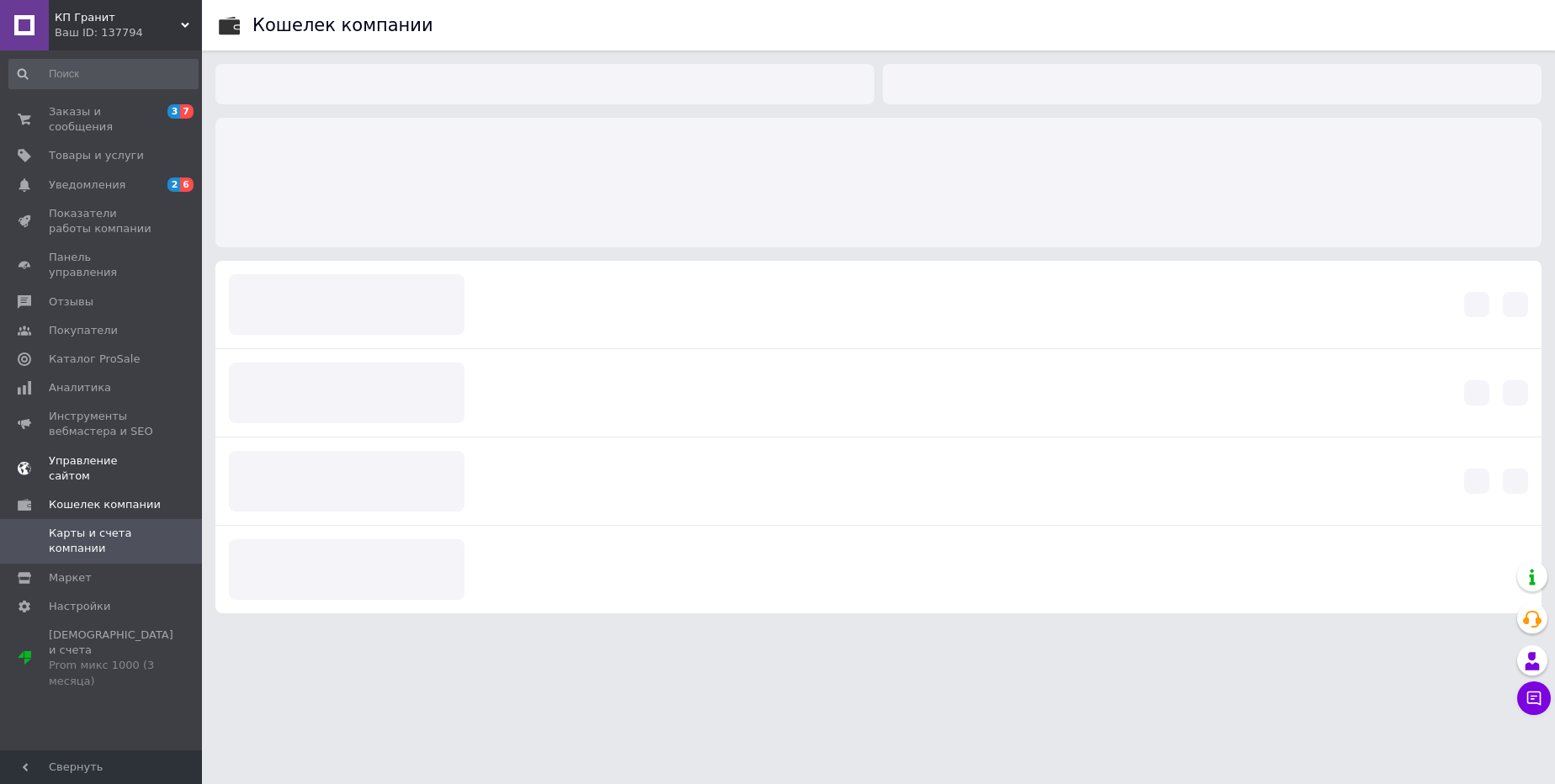
click at [120, 453] on span "Управление сайтом" at bounding box center [102, 468] width 107 height 31
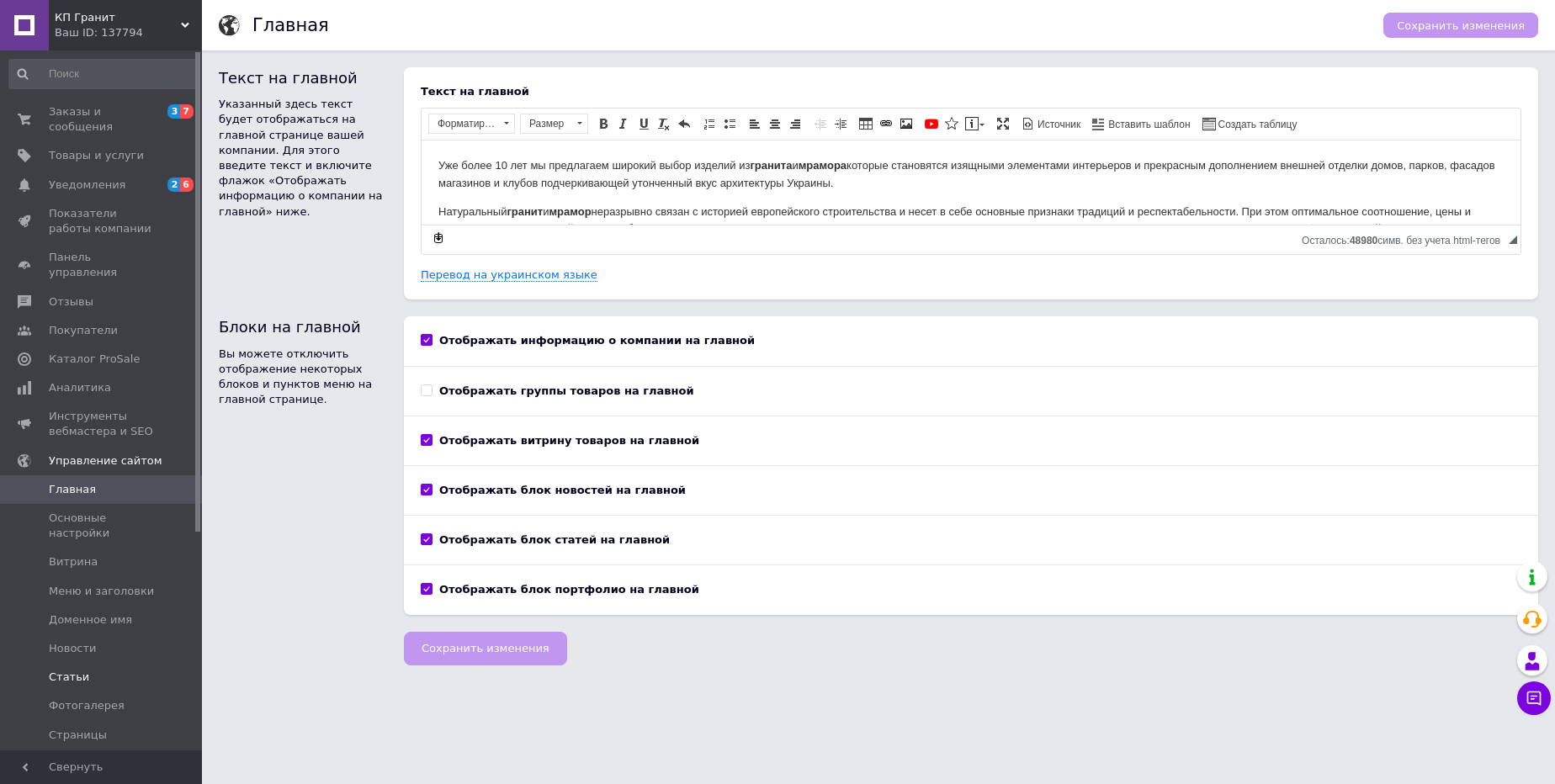
click at [82, 669] on span "Статьи" at bounding box center [69, 676] width 40 height 15
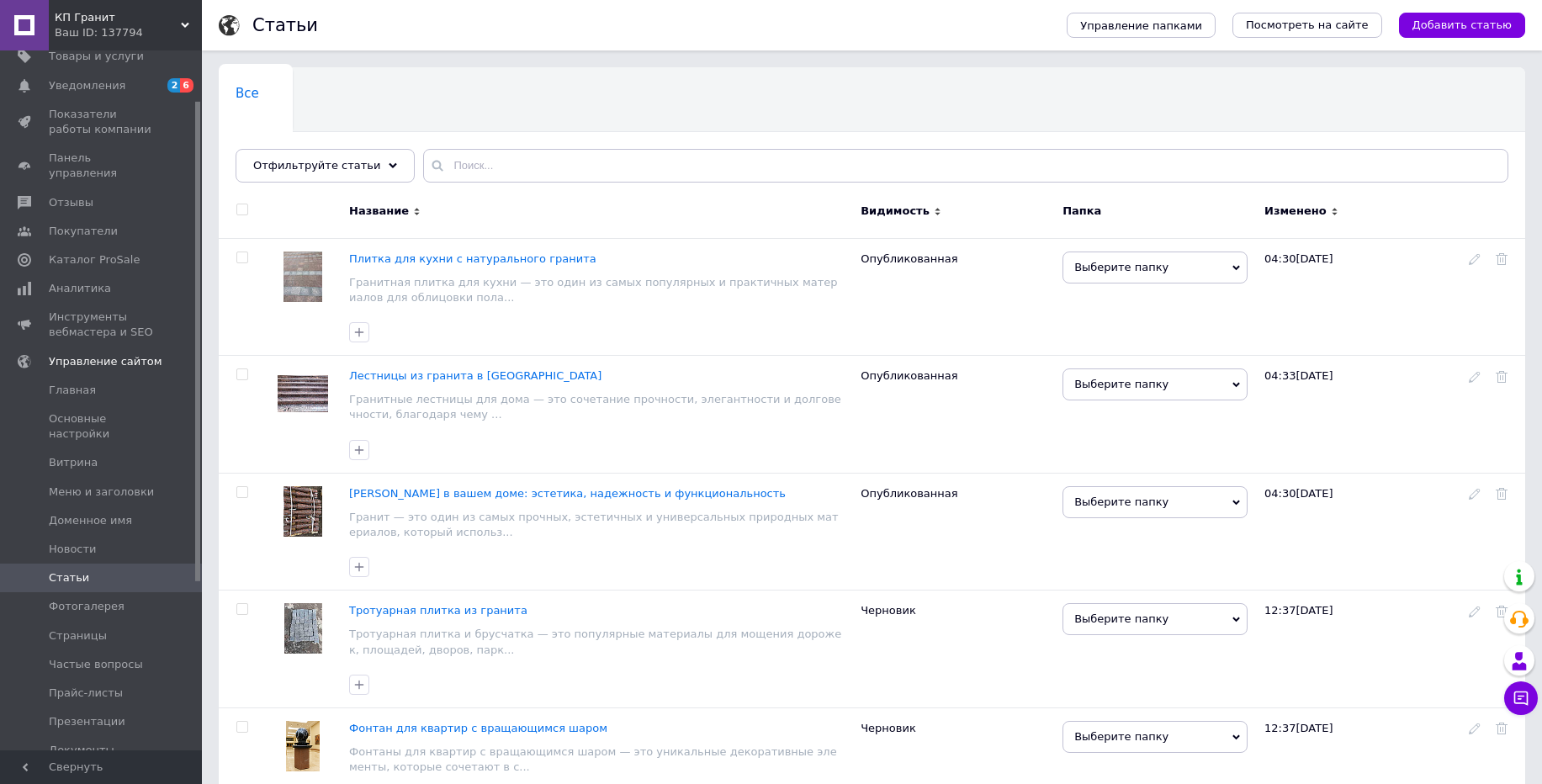
scroll to position [101, 0]
click at [108, 25] on div "Ваш ID: 137794" at bounding box center [128, 32] width 147 height 15
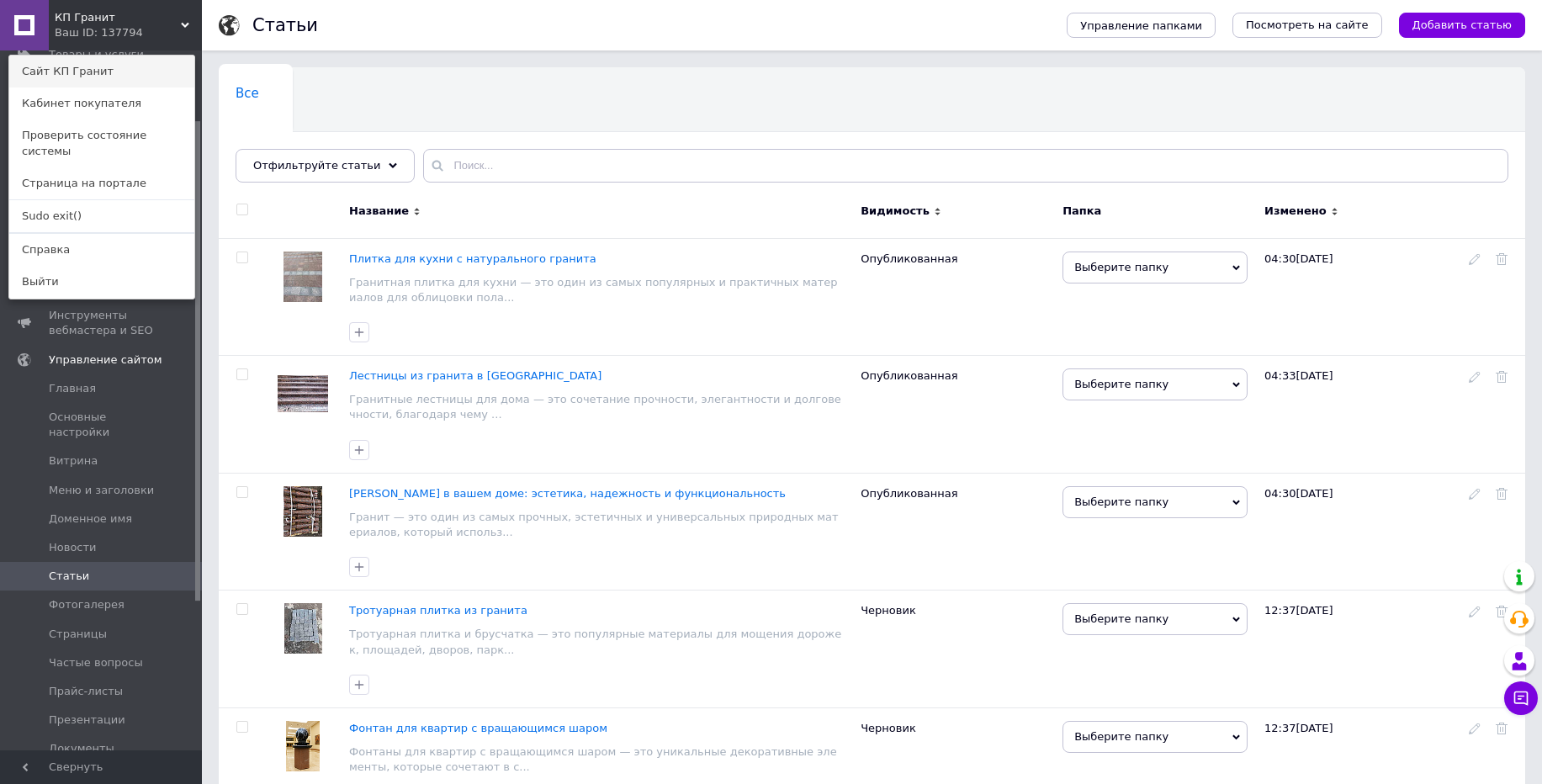
click at [81, 81] on link "Сайт КП Гранит" at bounding box center [102, 71] width 185 height 32
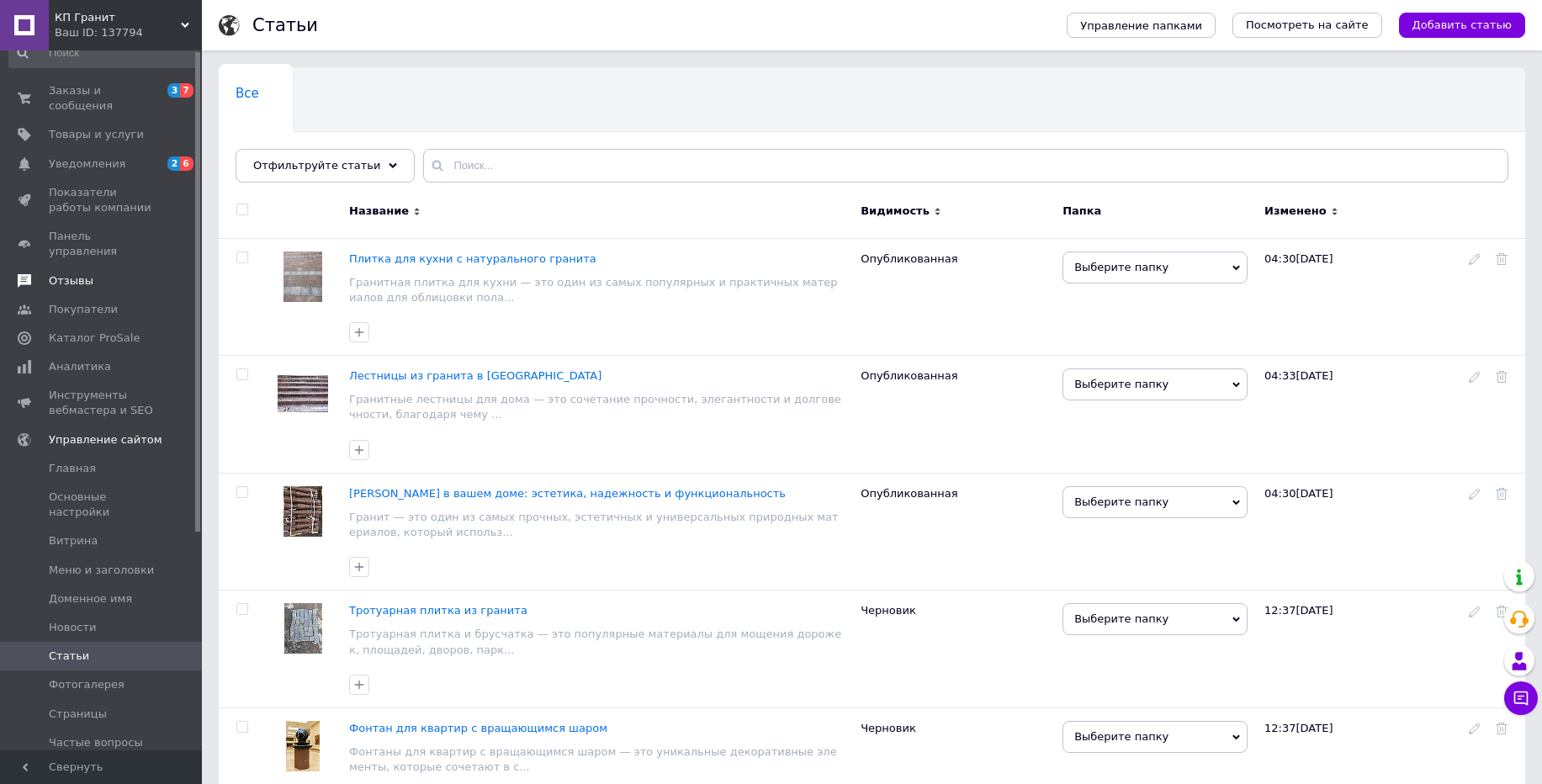
scroll to position [0, 0]
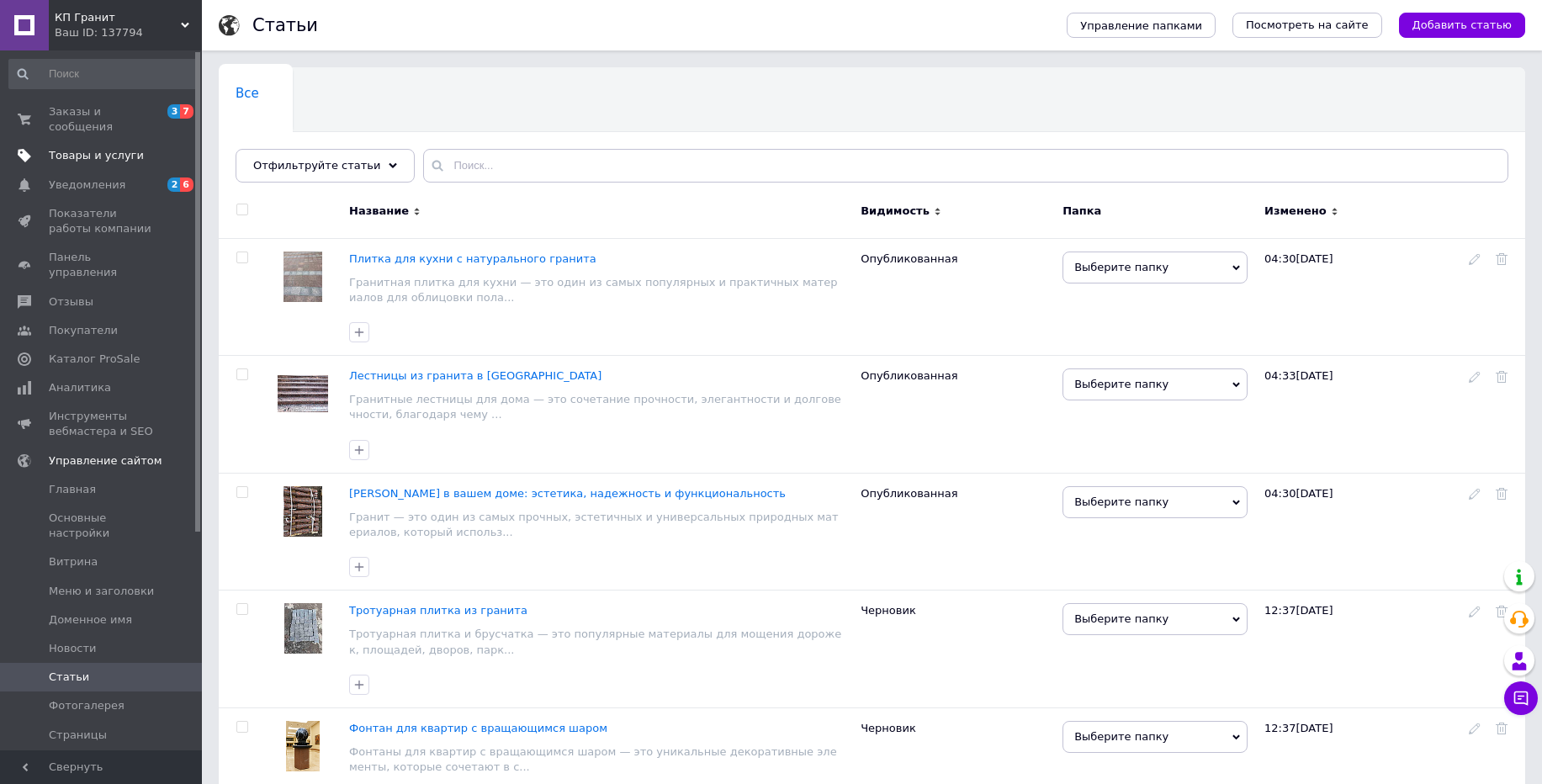
click at [110, 165] on link "Товары и услуги" at bounding box center [103, 156] width 207 height 29
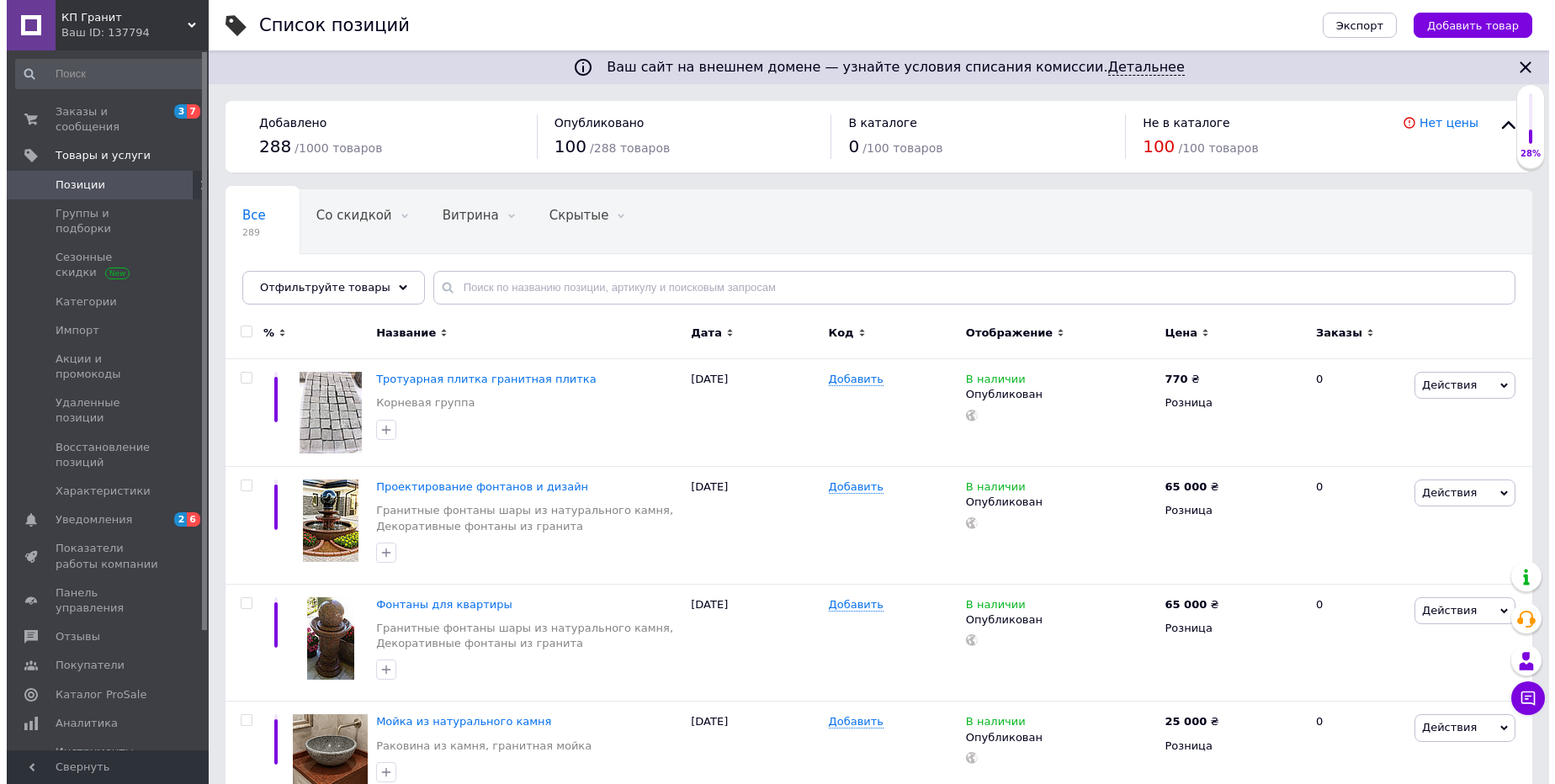
scroll to position [144, 0]
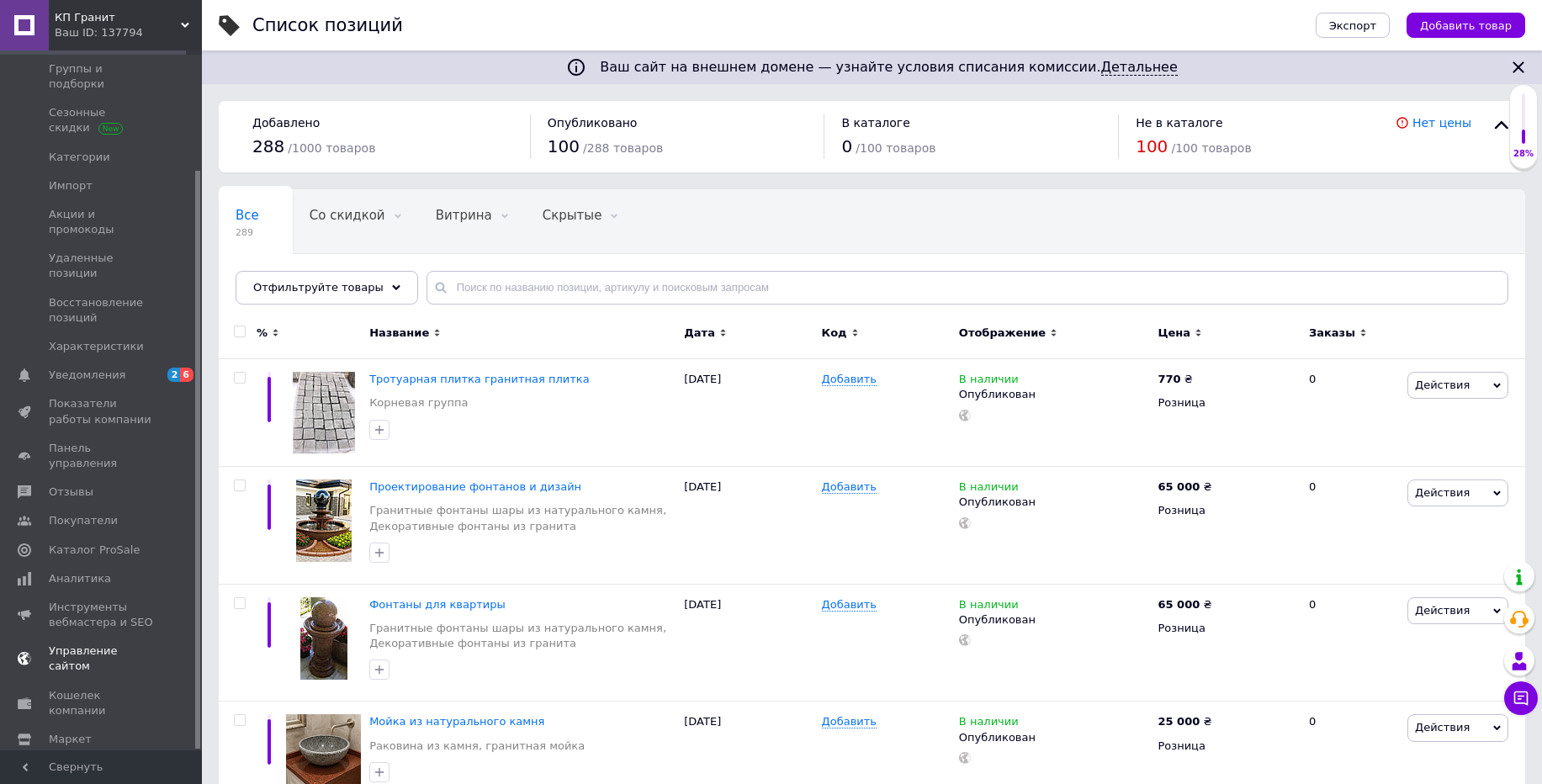
click at [102, 643] on span "Управление сайтом" at bounding box center [102, 658] width 107 height 31
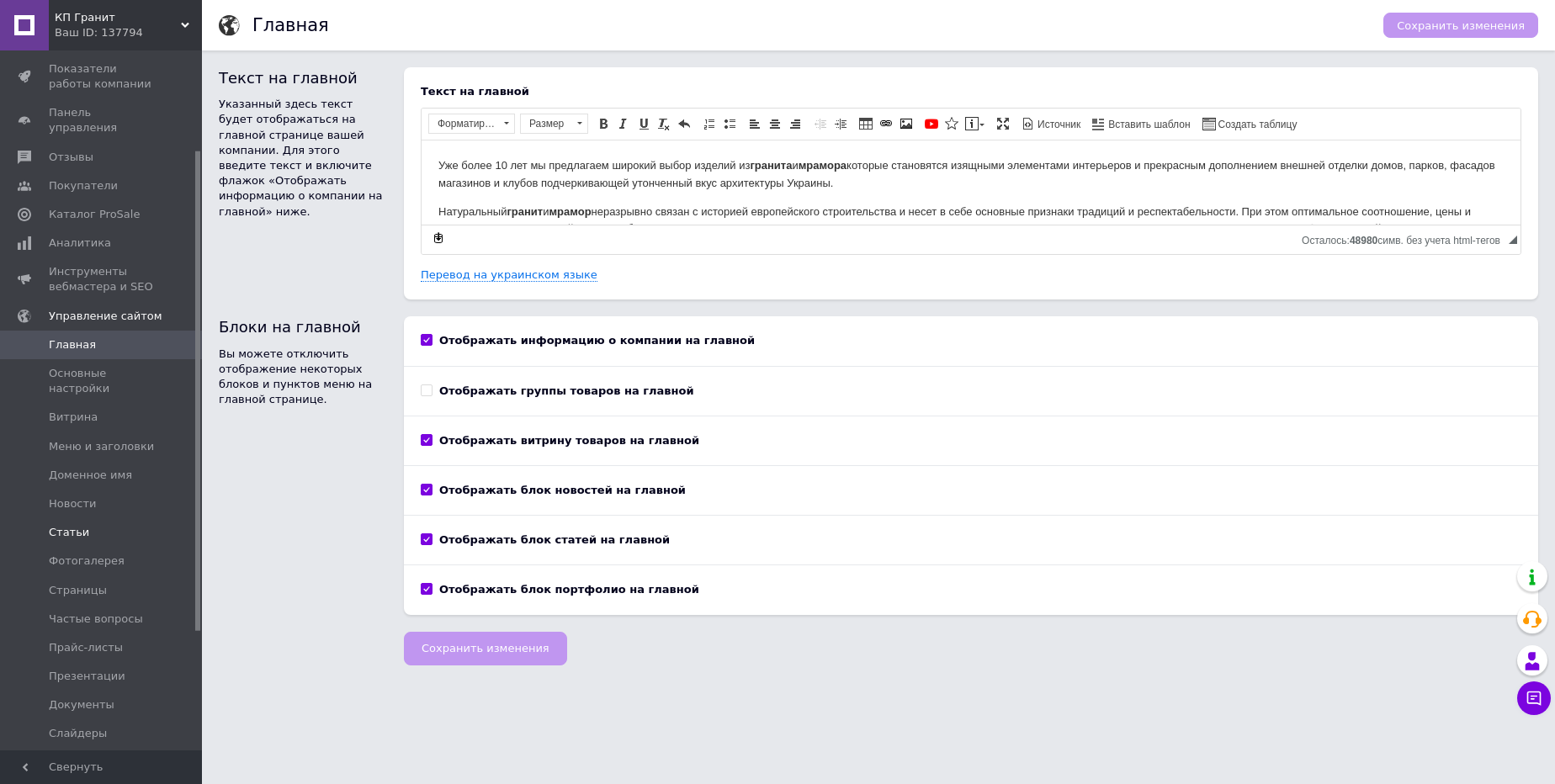
click at [81, 525] on span "Статьи" at bounding box center [69, 532] width 40 height 15
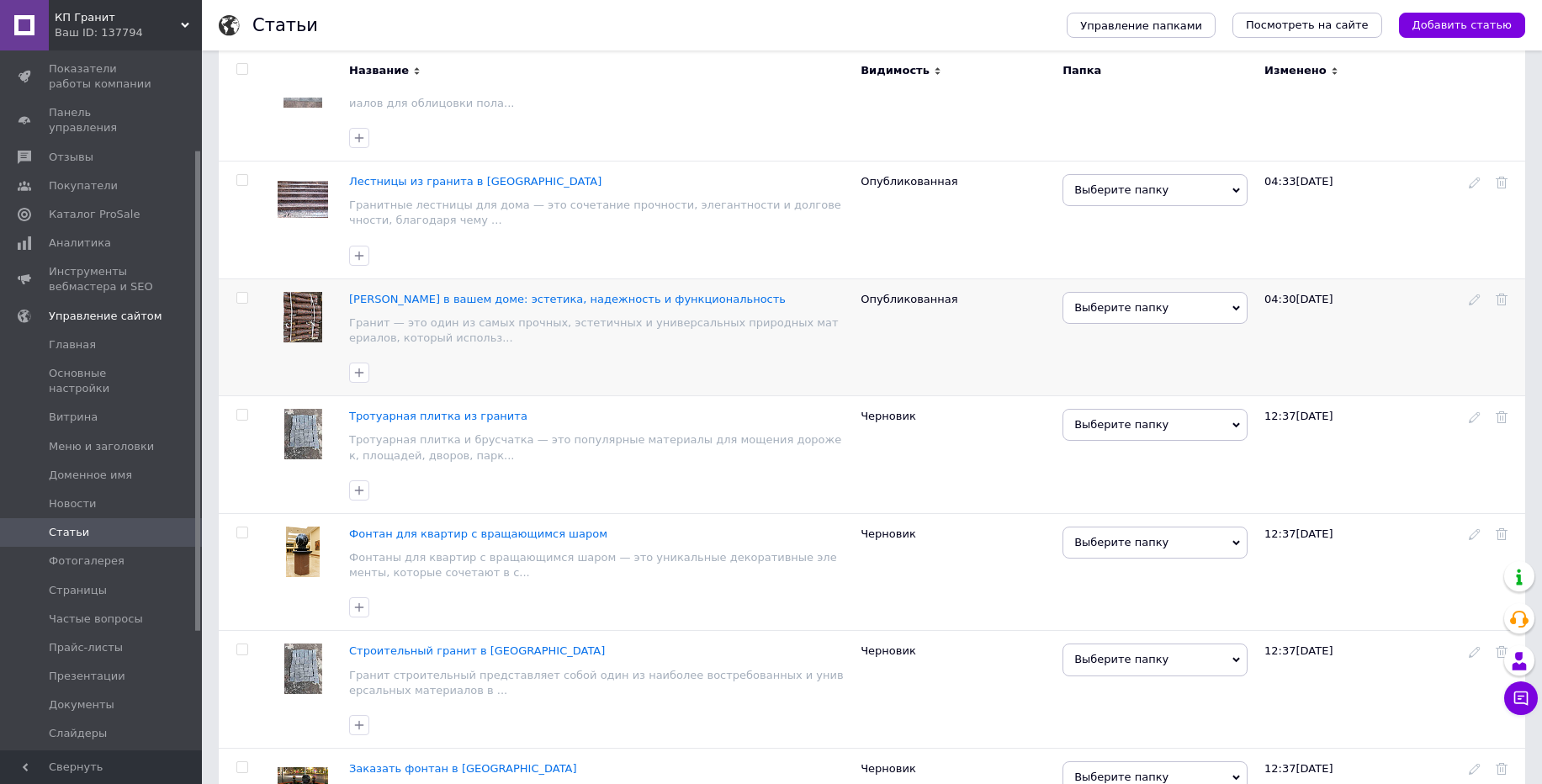
scroll to position [202, 0]
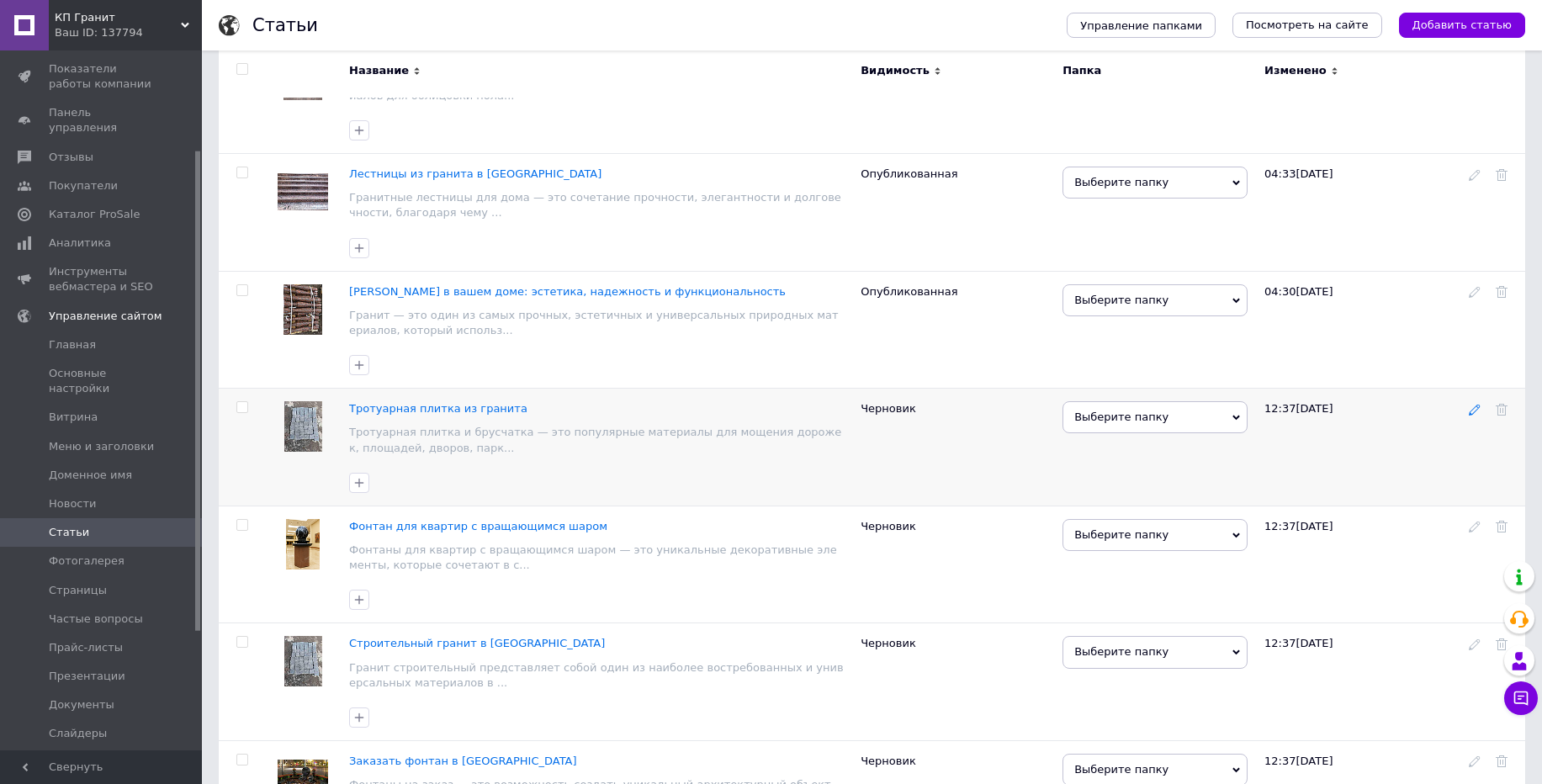
click at [1473, 410] on use at bounding box center [1475, 410] width 11 height 10
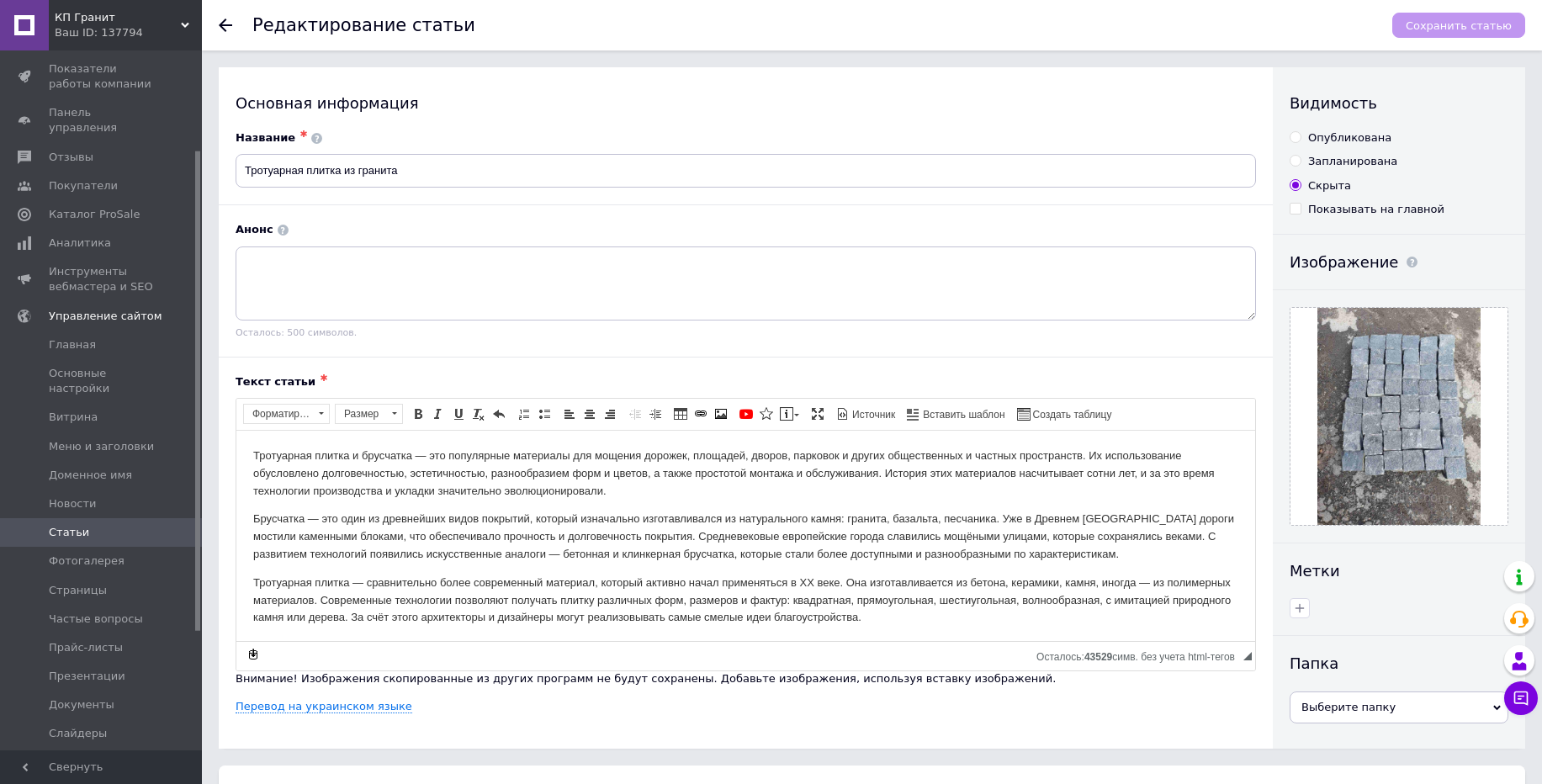
click at [123, 525] on span "Статьи" at bounding box center [102, 532] width 107 height 15
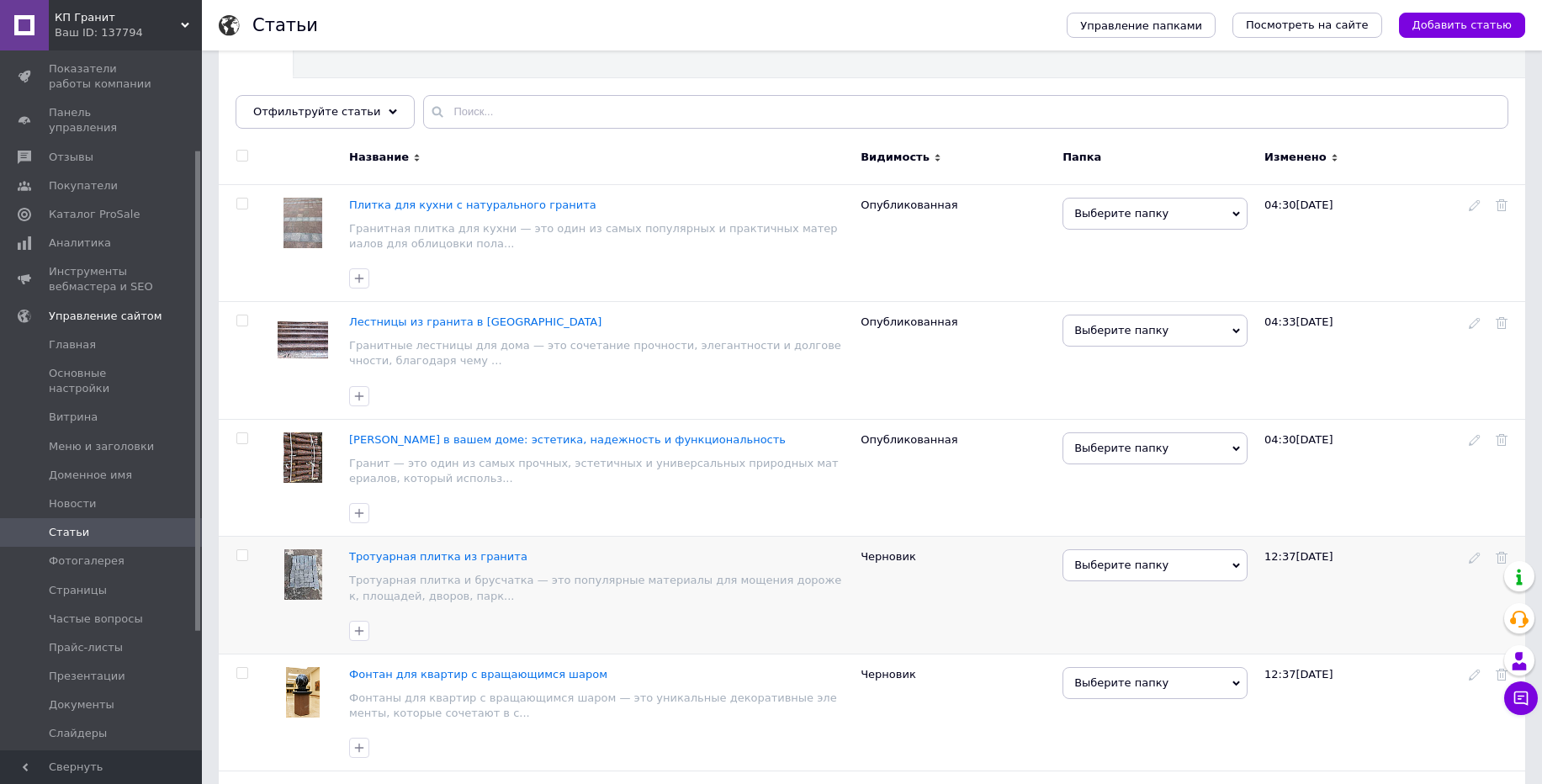
scroll to position [101, 0]
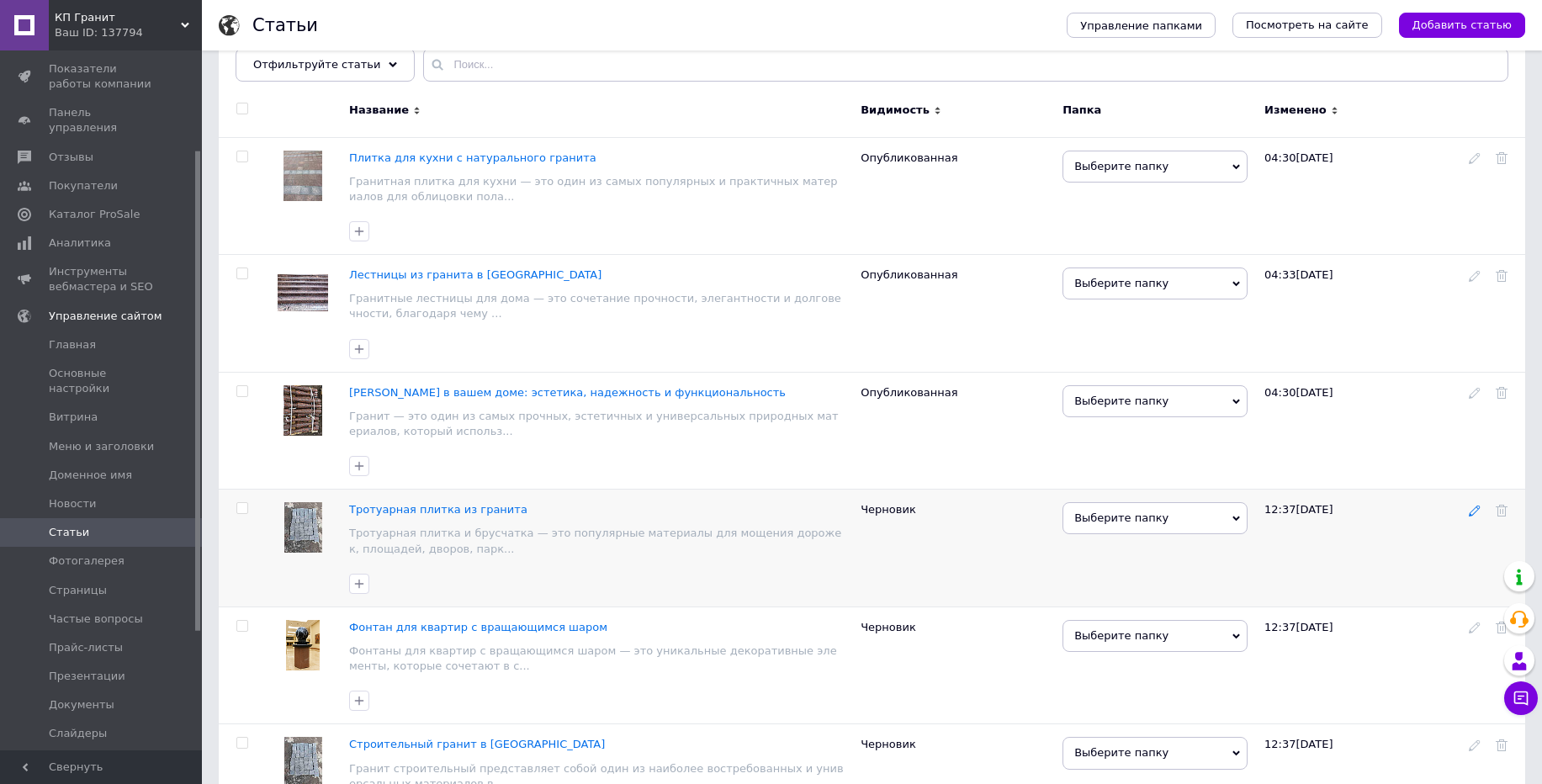
click at [1473, 514] on use at bounding box center [1475, 511] width 11 height 10
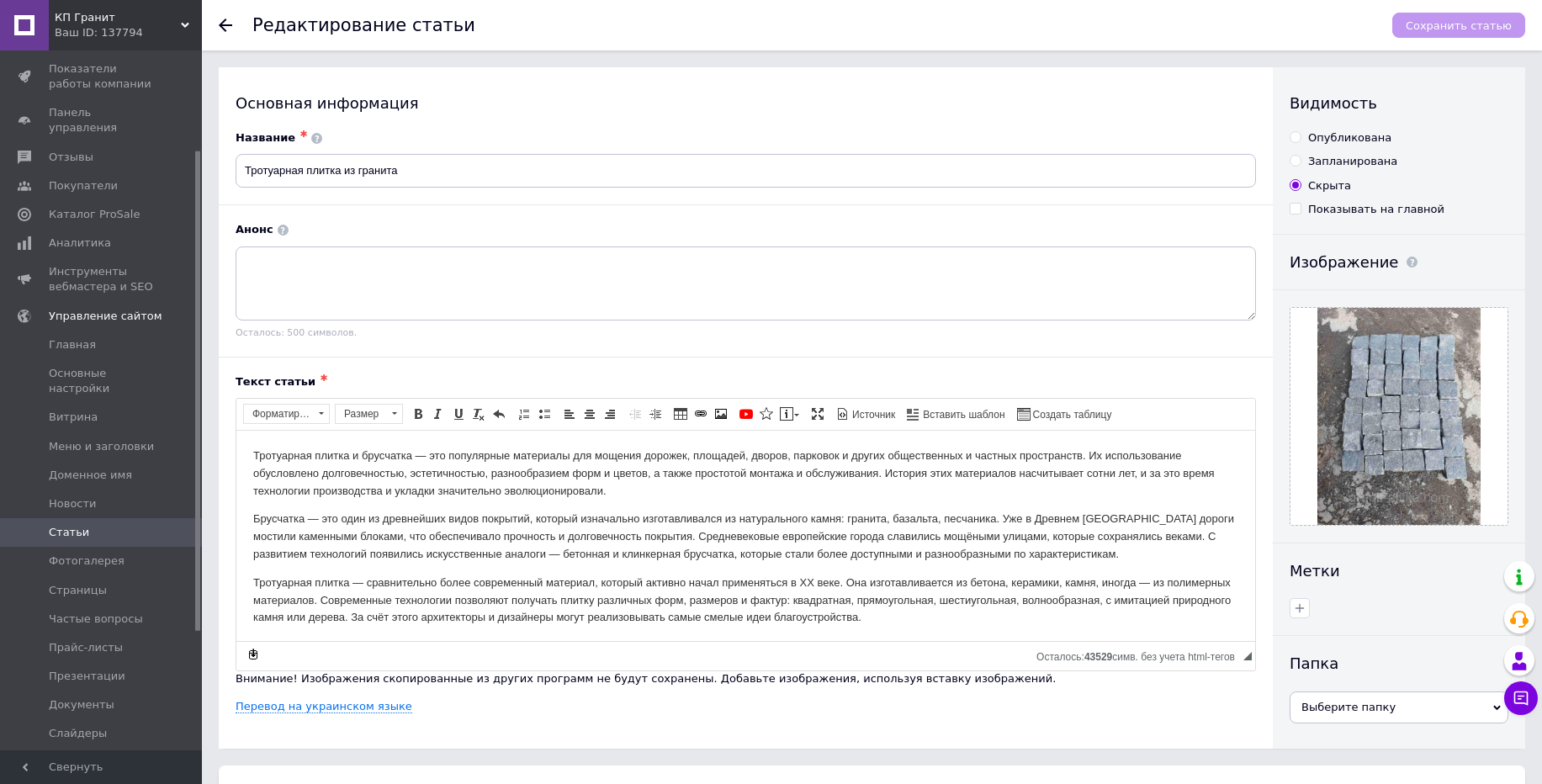
click at [1293, 139] on input "Опубликована" at bounding box center [1295, 136] width 11 height 10
click at [1432, 30] on span "Сохранить статью" at bounding box center [1458, 25] width 106 height 12
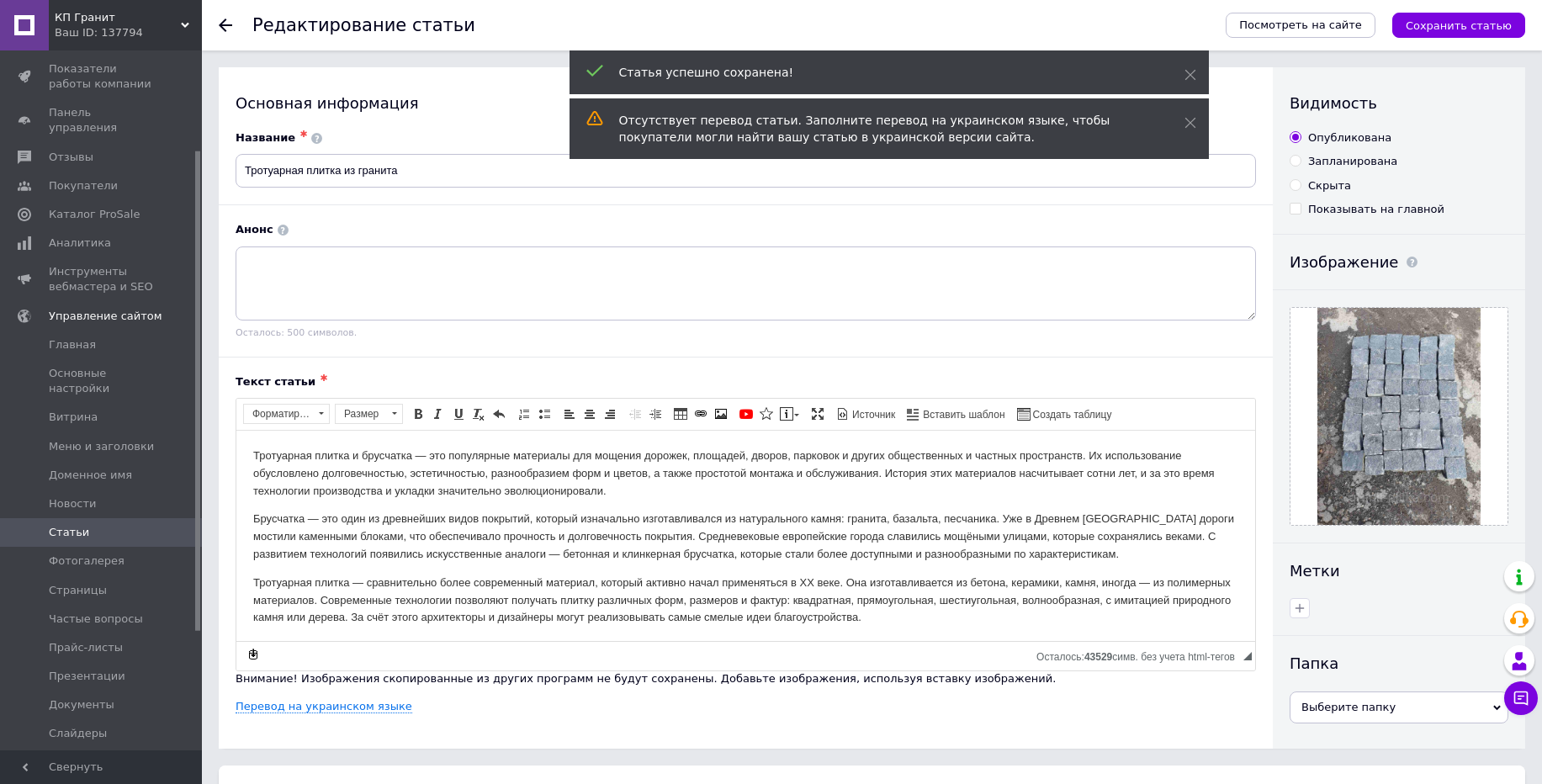
click at [117, 525] on span "Статьи" at bounding box center [102, 532] width 107 height 15
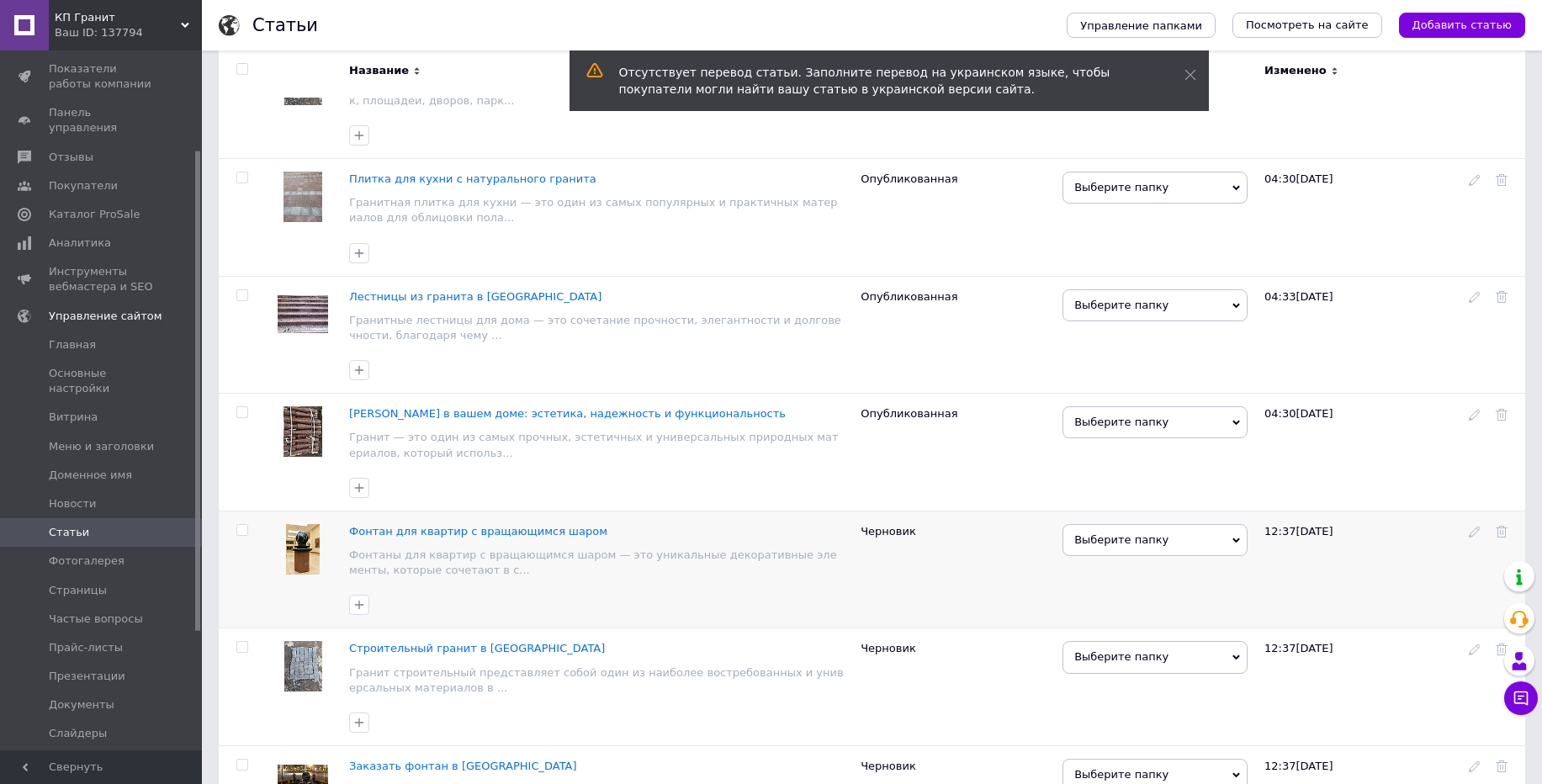
scroll to position [303, 0]
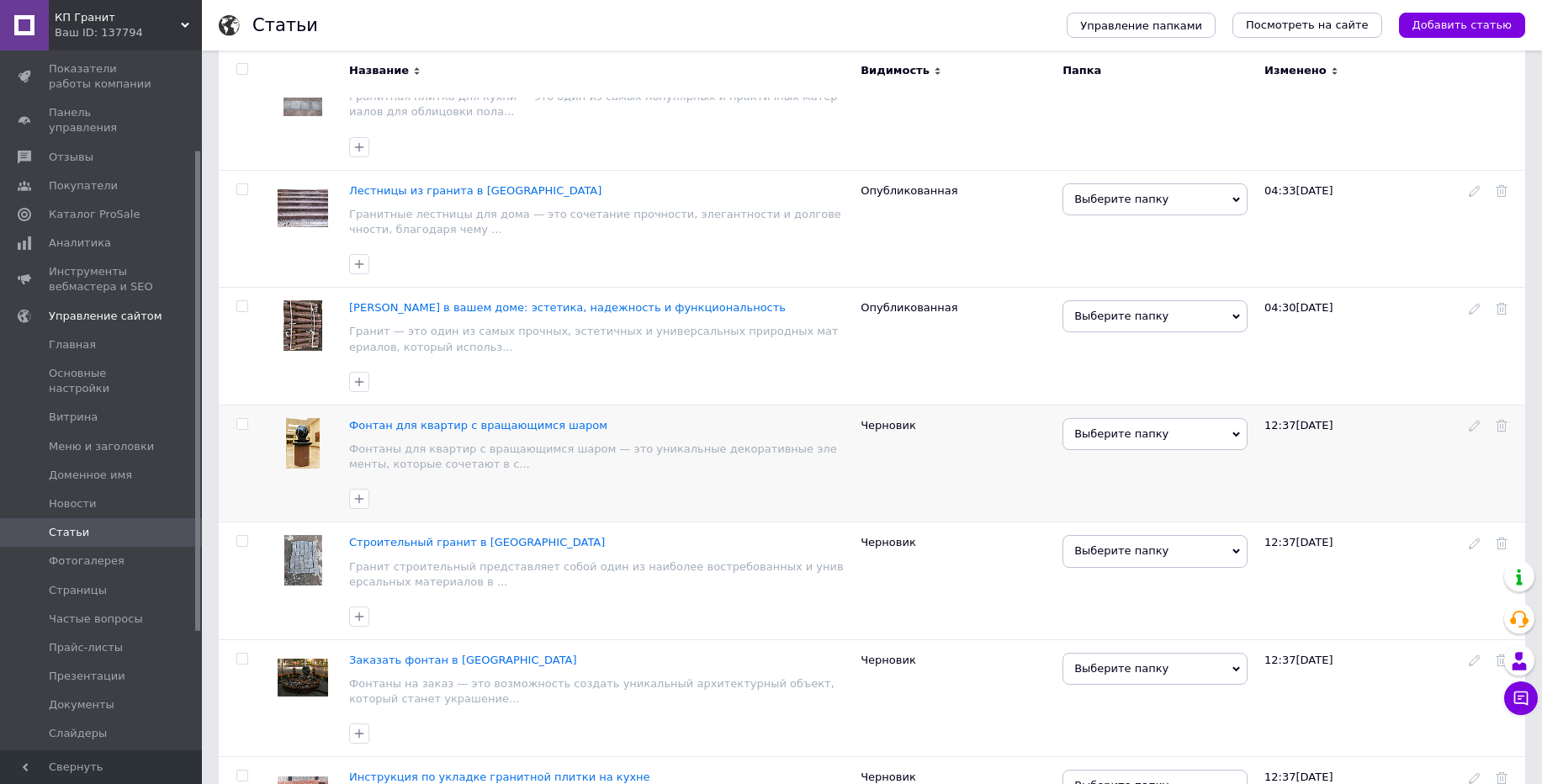
click at [240, 420] on input "checkbox" at bounding box center [242, 424] width 11 height 10
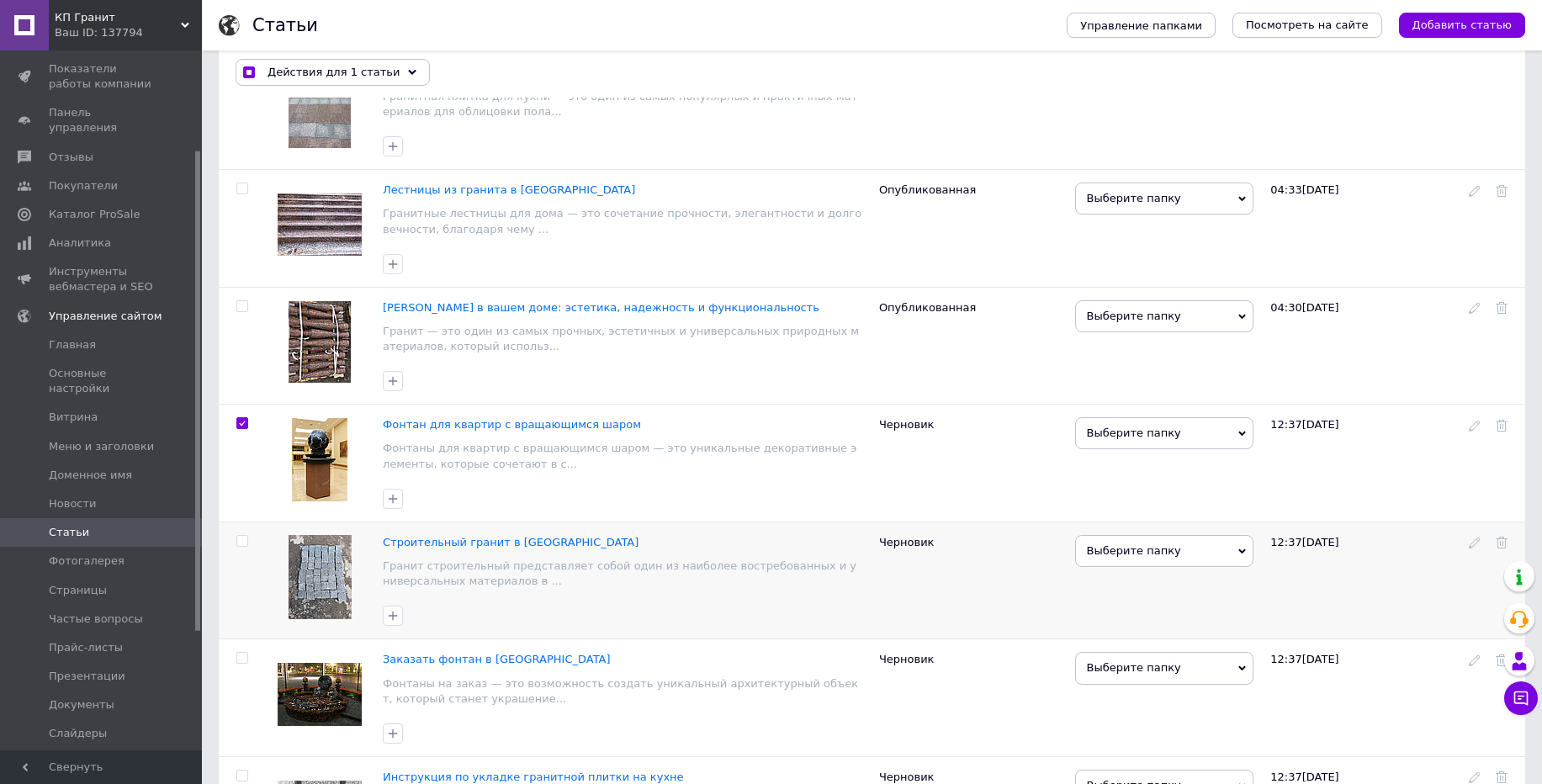
click at [239, 540] on input "checkbox" at bounding box center [242, 541] width 11 height 10
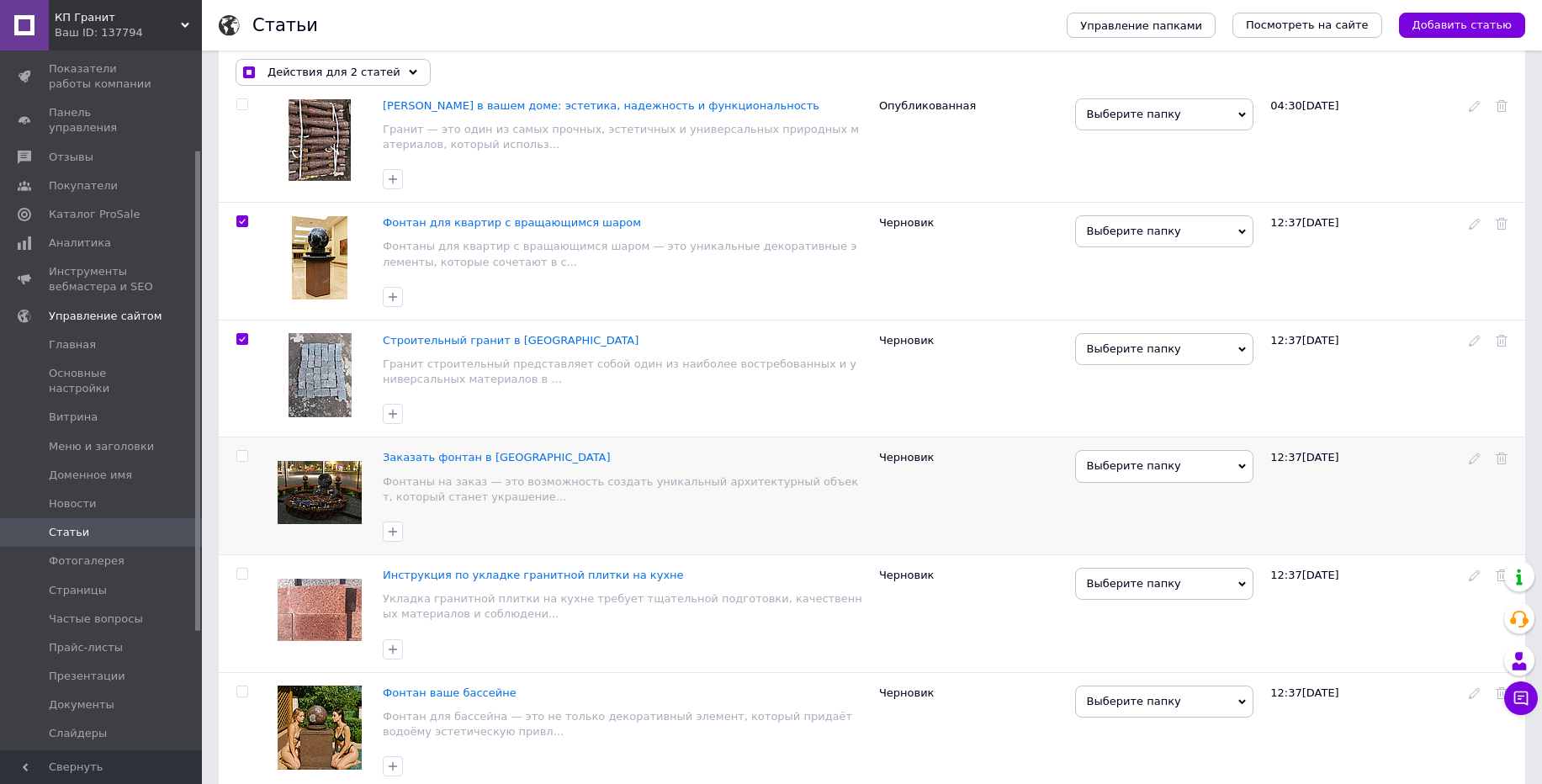
click at [243, 453] on input "checkbox" at bounding box center [242, 456] width 11 height 10
click at [238, 571] on input "checkbox" at bounding box center [242, 574] width 11 height 10
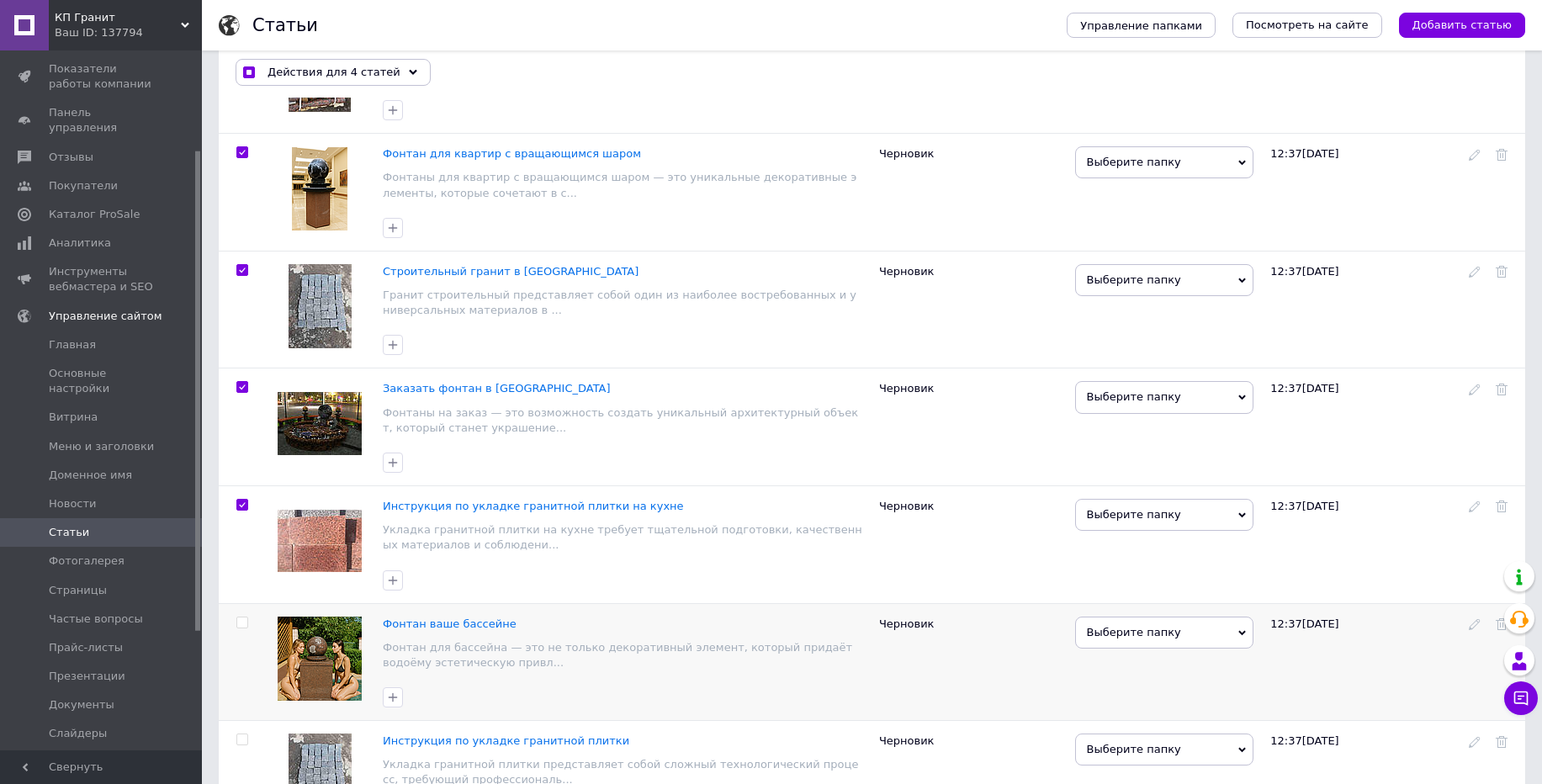
scroll to position [0, 0]
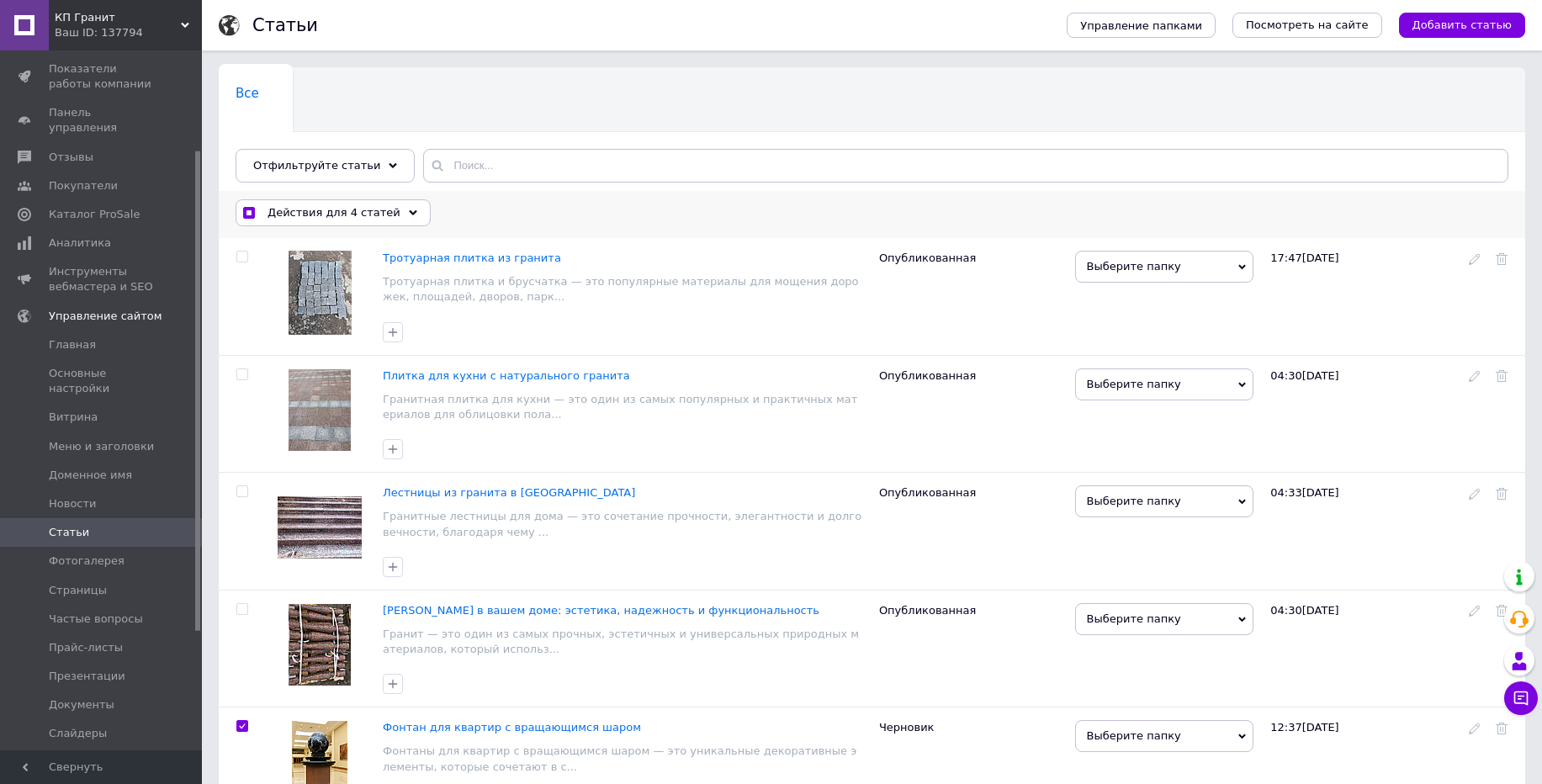
click at [243, 220] on div "Действия для 4 статей" at bounding box center [333, 213] width 195 height 27
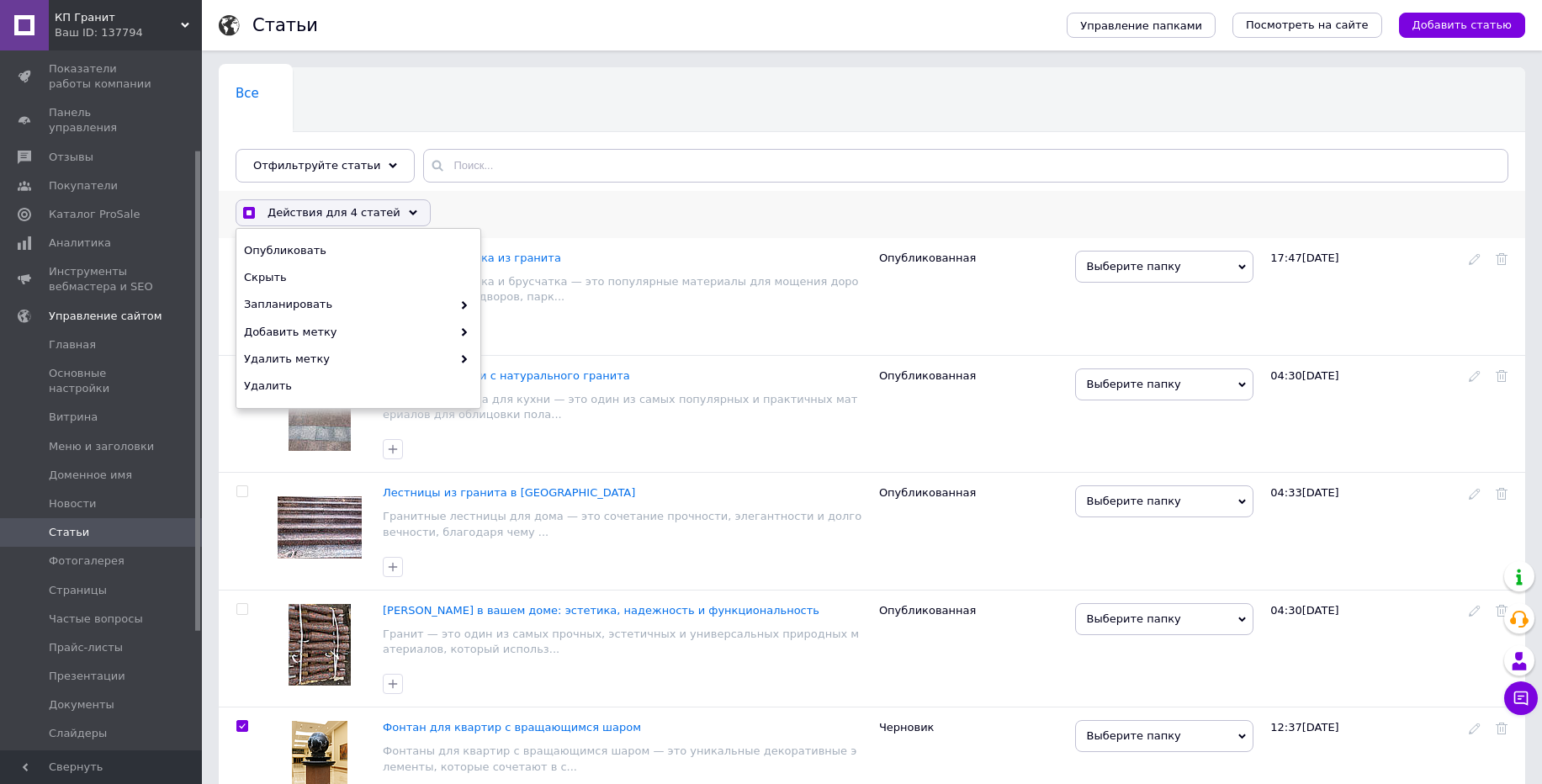
click at [243, 220] on div "Действия для 4 статей" at bounding box center [333, 213] width 195 height 27
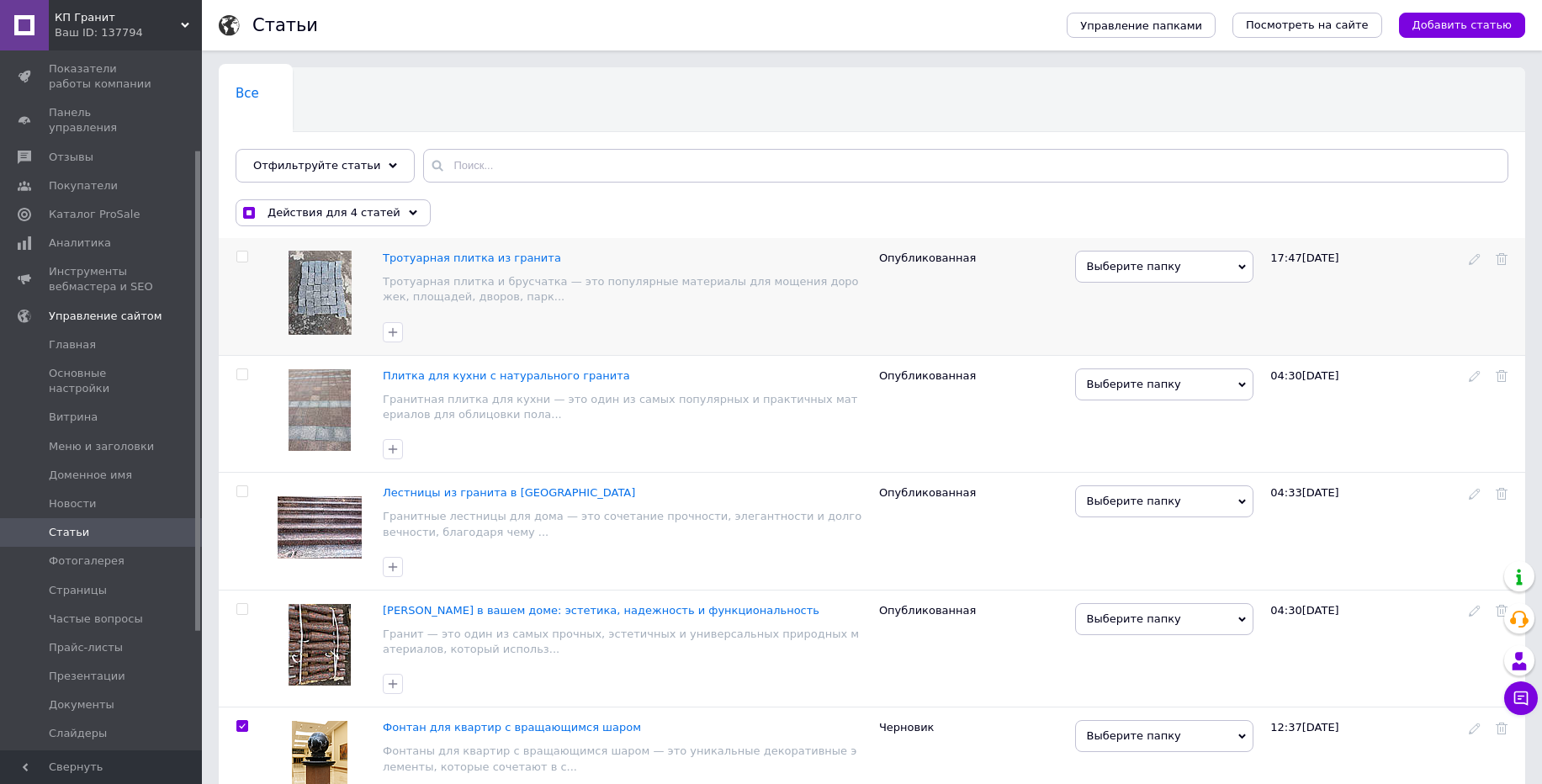
click at [242, 259] on input "checkbox" at bounding box center [242, 256] width 11 height 10
click at [242, 258] on input "checkbox" at bounding box center [242, 256] width 11 height 10
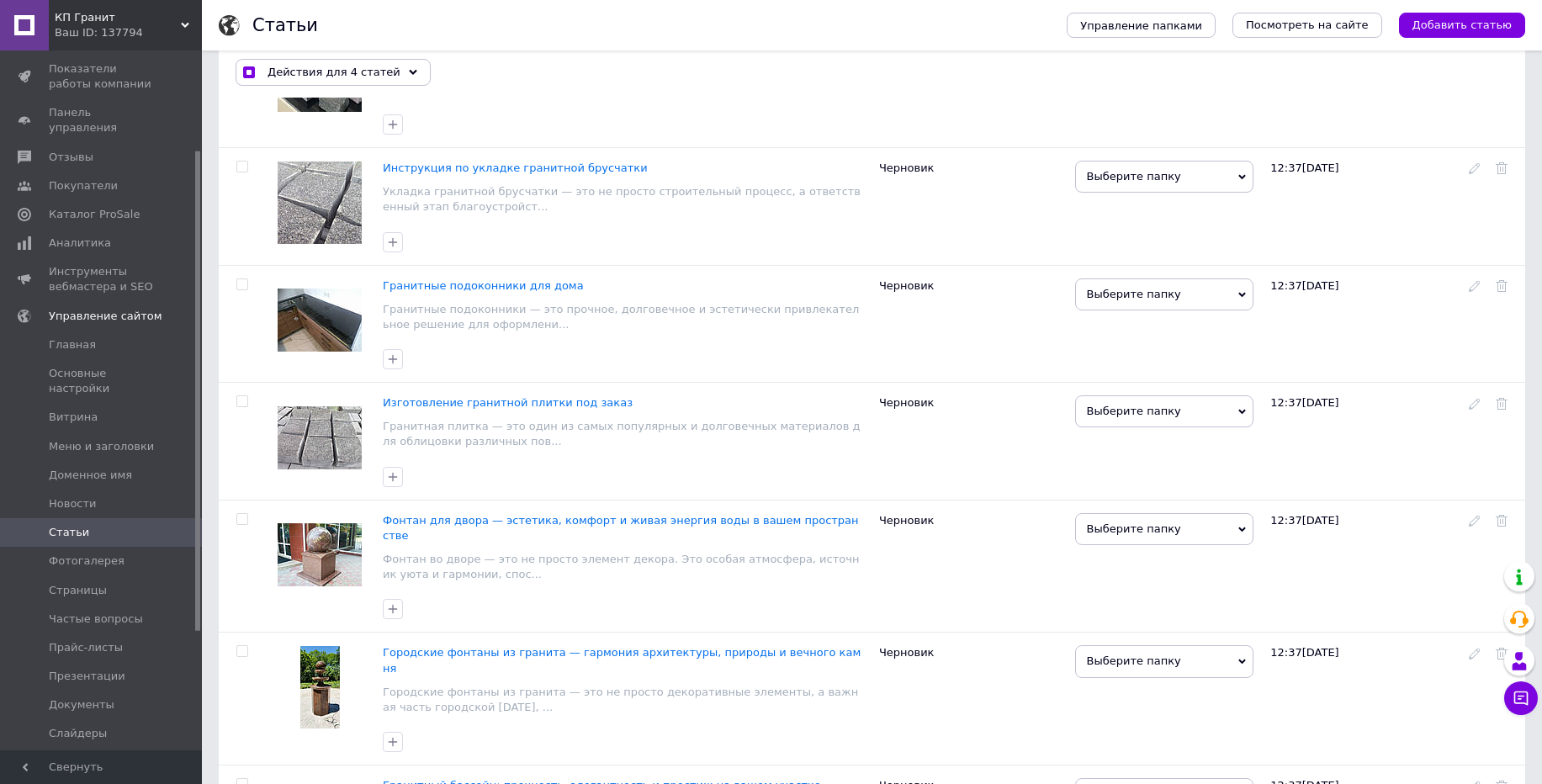
scroll to position [1886, 0]
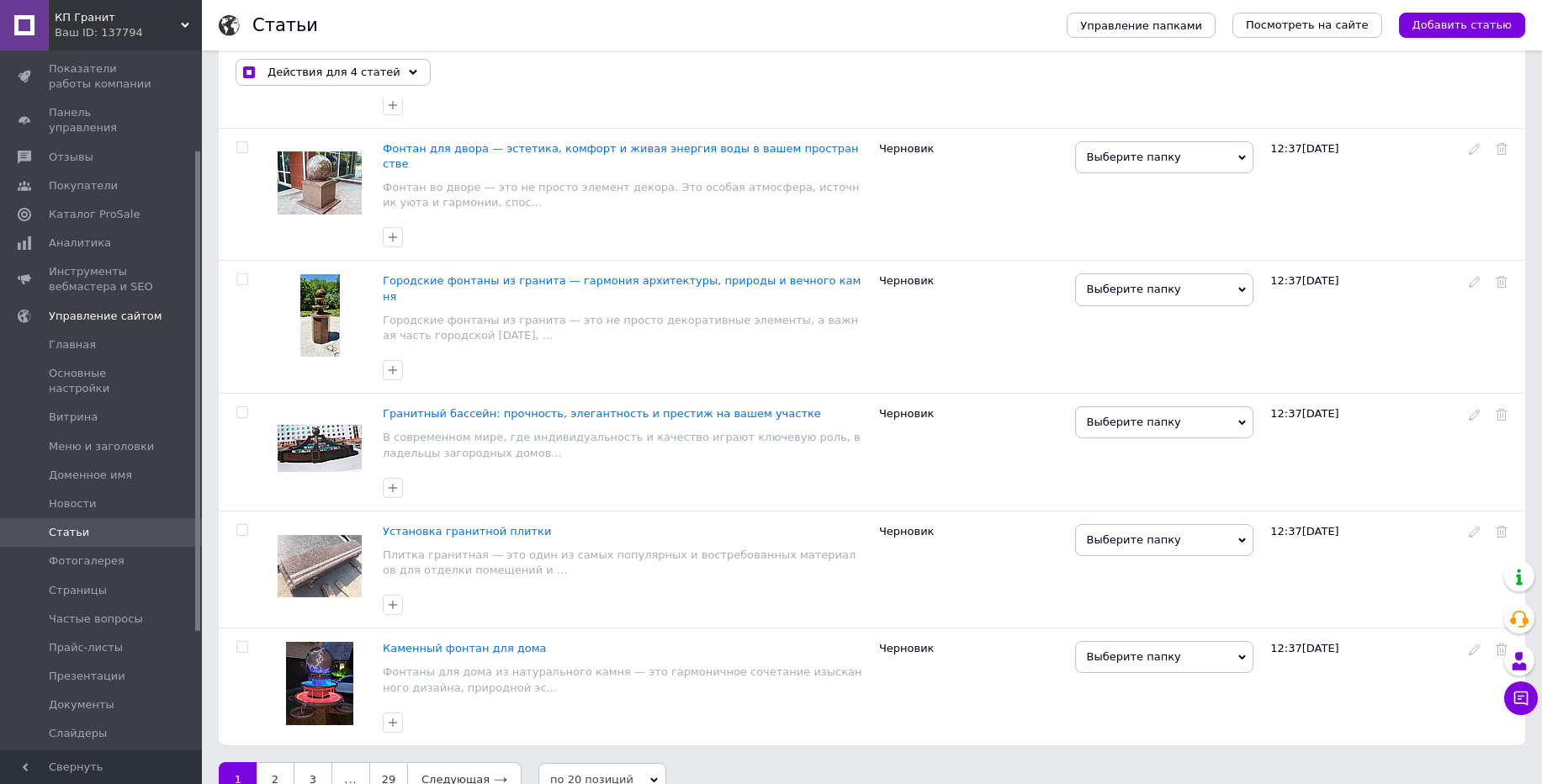
click at [571, 763] on span "по 20 позиций" at bounding box center [602, 780] width 128 height 33
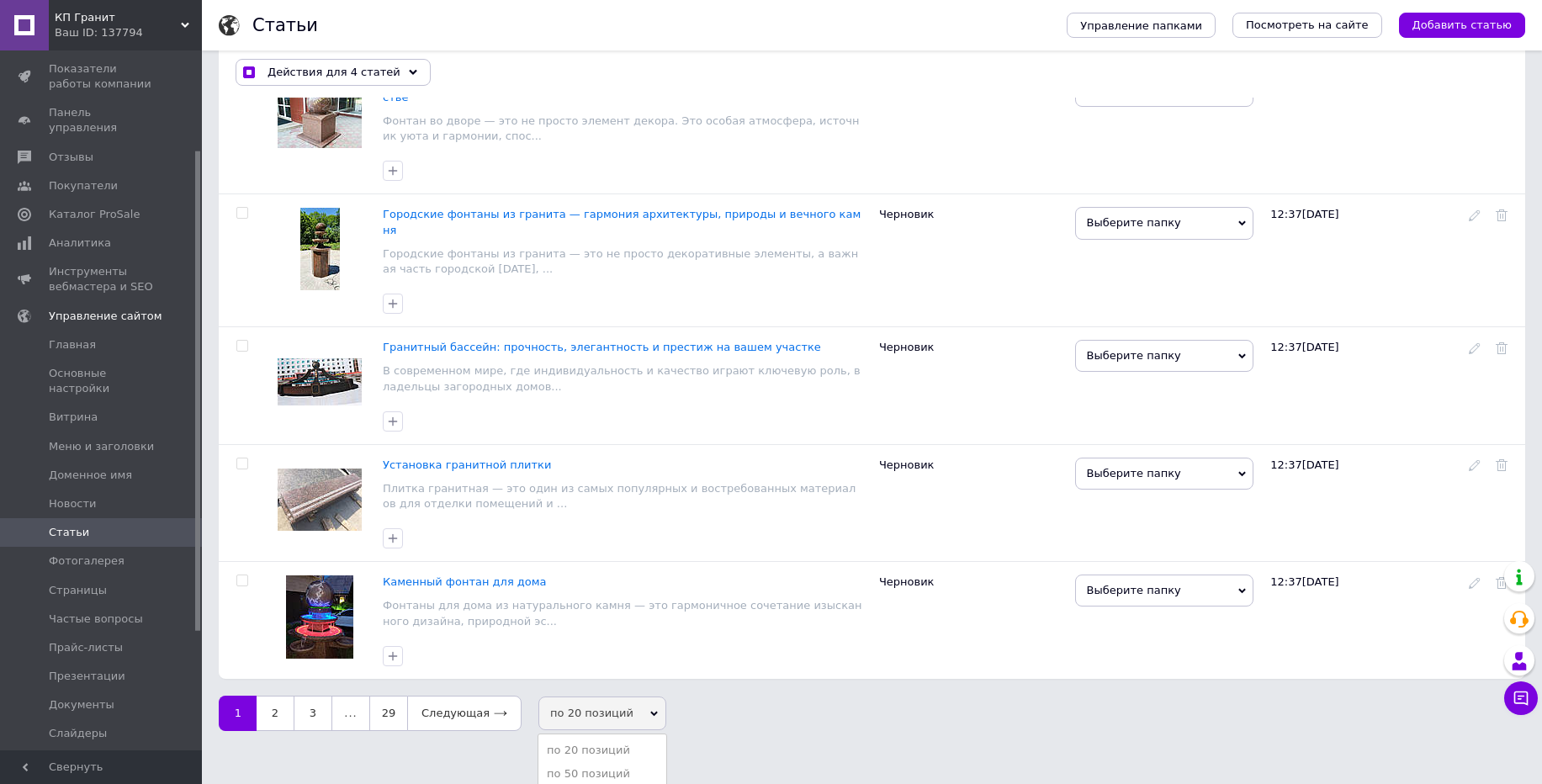
click at [585, 783] on li "по 100 позиций" at bounding box center [602, 797] width 128 height 24
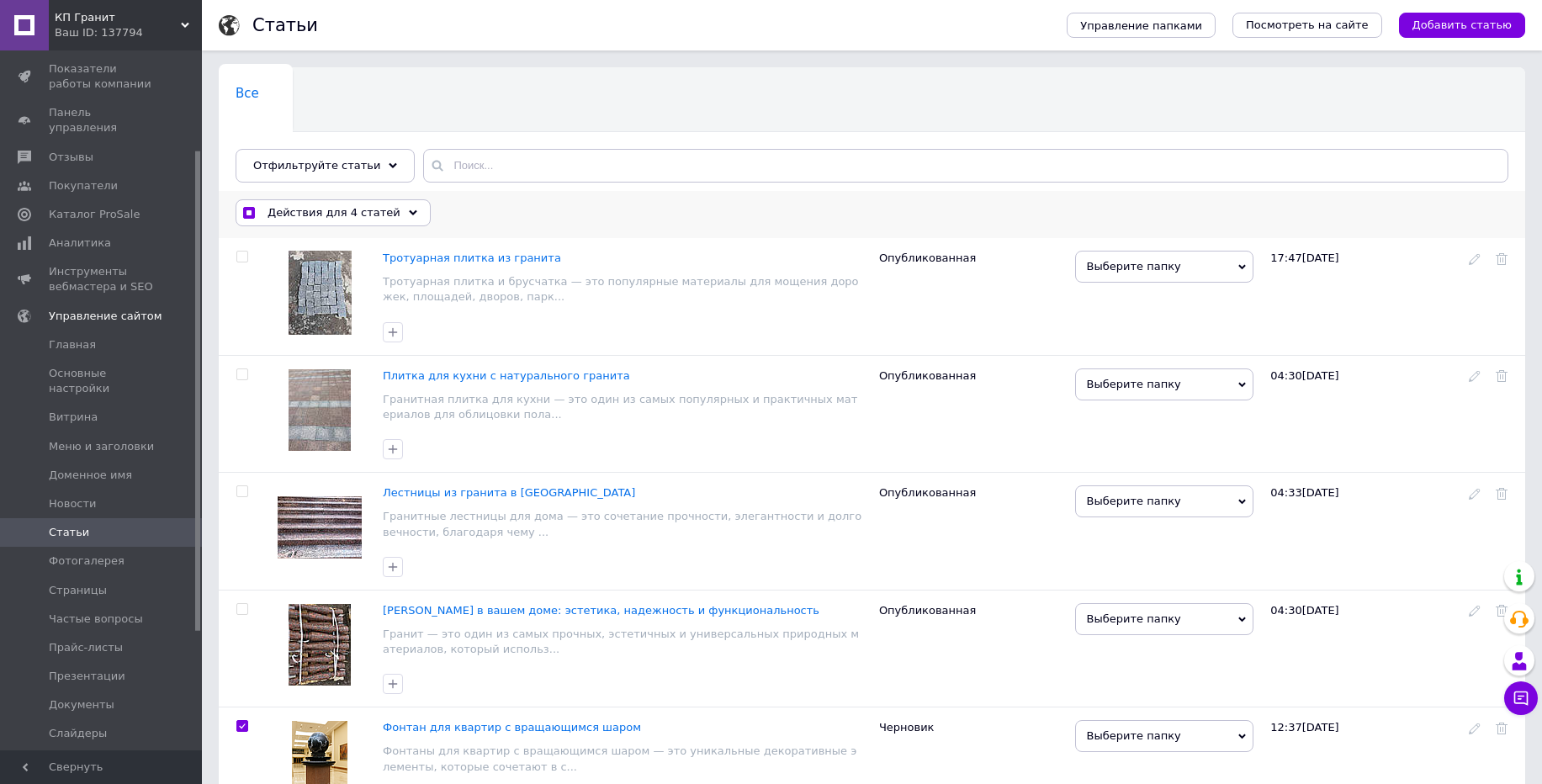
click at [249, 214] on input "checkbox" at bounding box center [249, 213] width 11 height 10
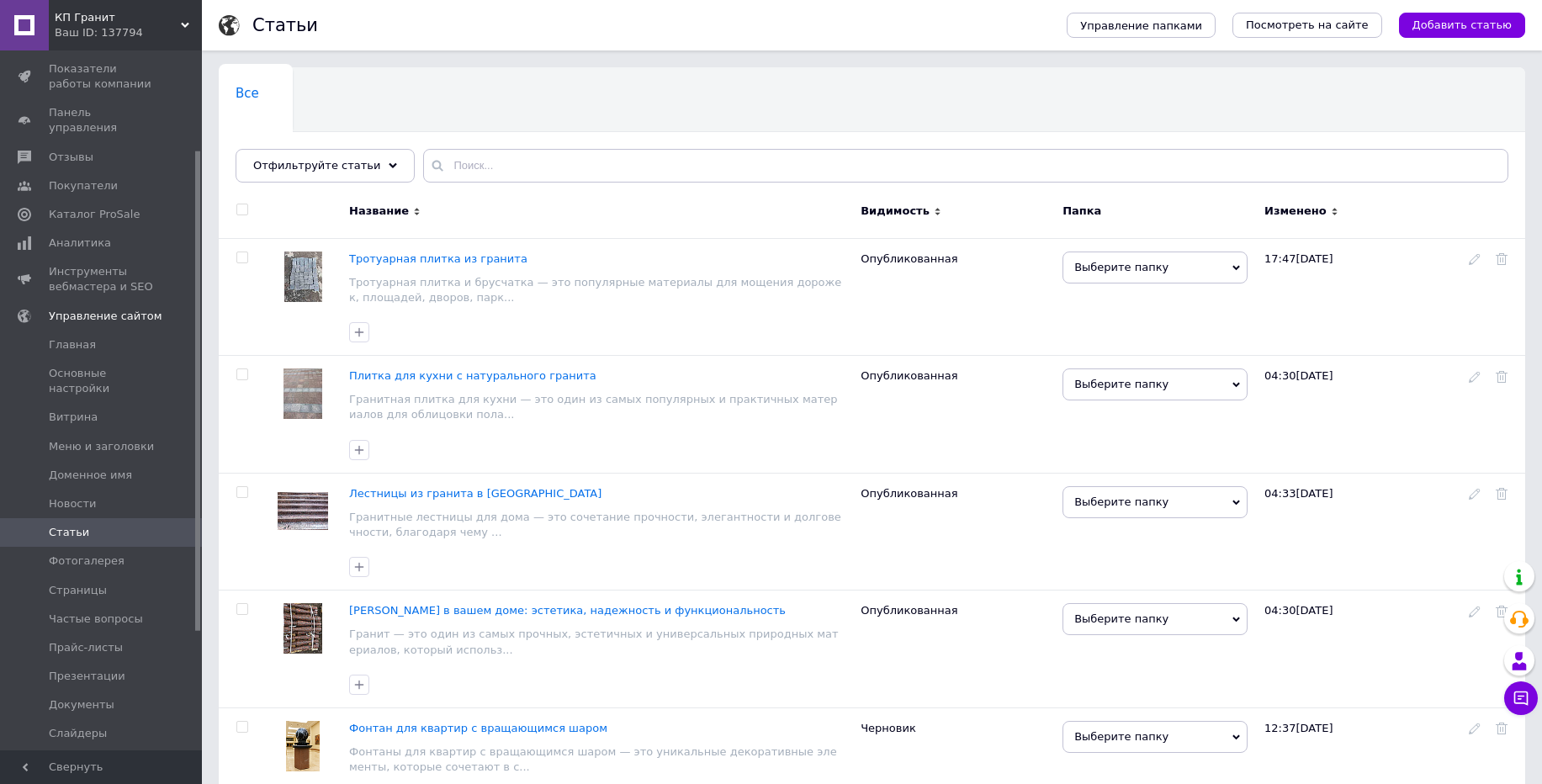
click at [235, 209] on div at bounding box center [242, 209] width 38 height 11
click at [240, 212] on input "checkbox" at bounding box center [242, 210] width 11 height 10
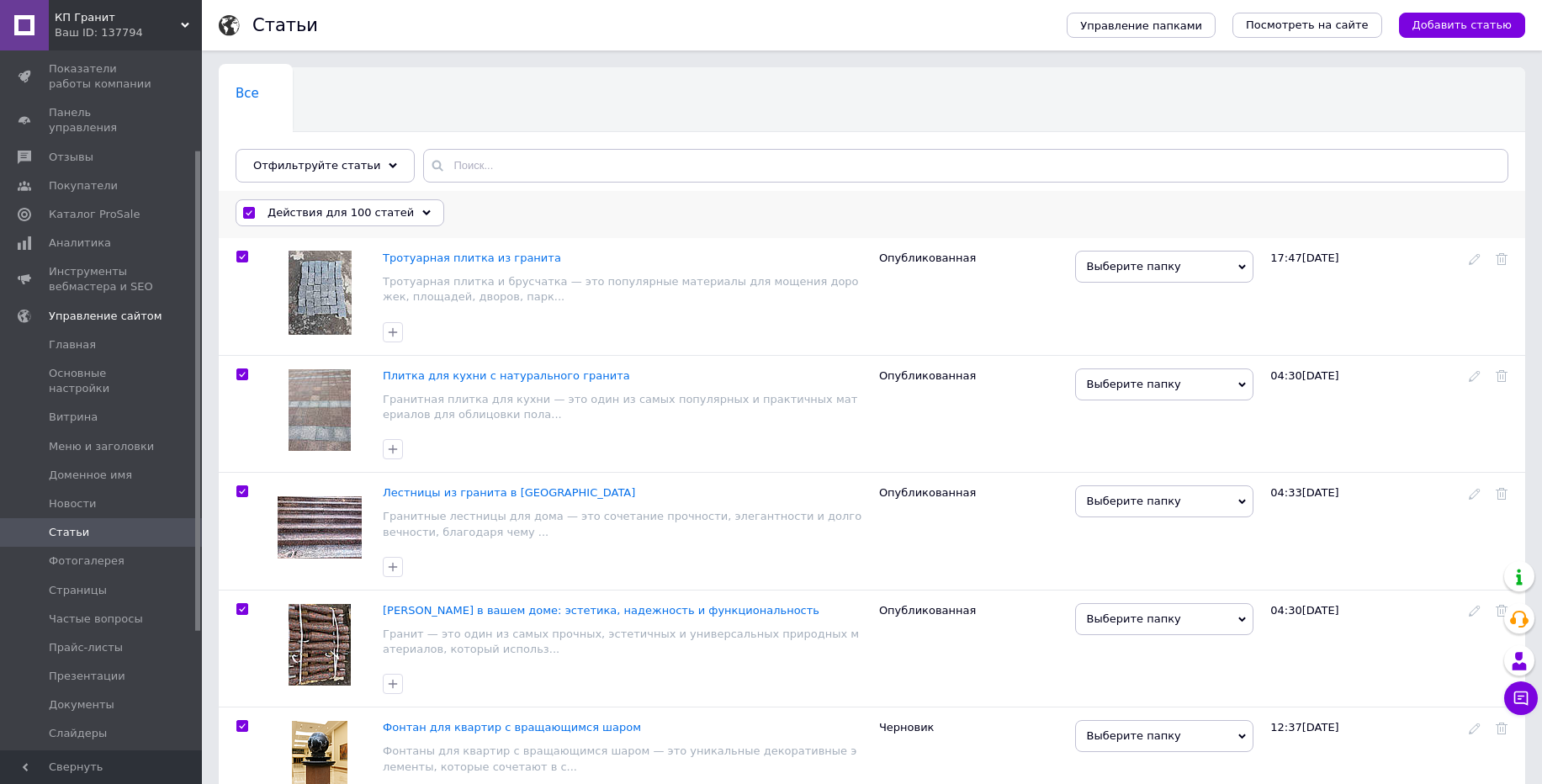
click at [283, 219] on span "Действия для 100 статей" at bounding box center [340, 213] width 146 height 15
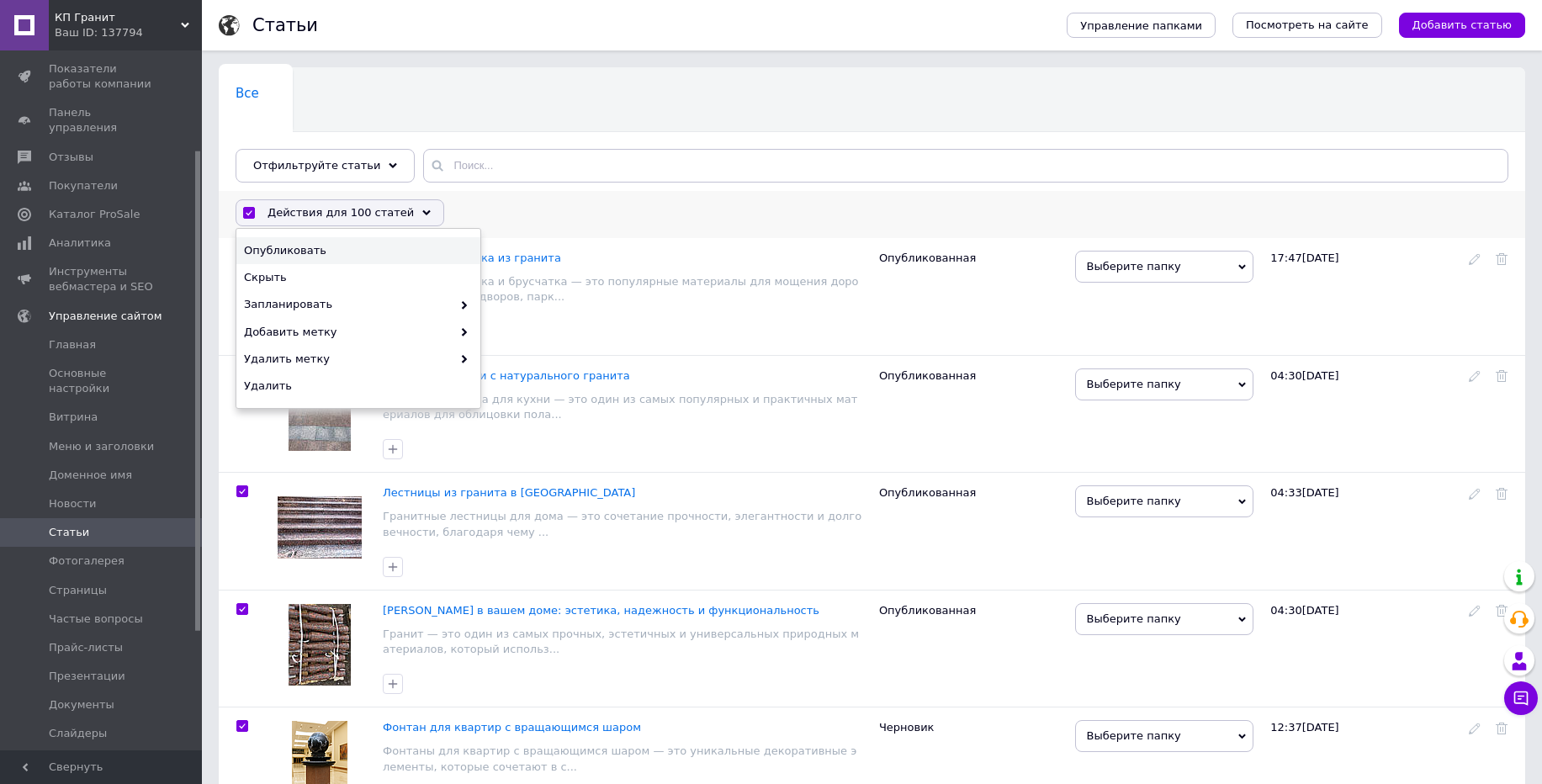
click at [289, 251] on span "Опубликовать" at bounding box center [356, 250] width 225 height 15
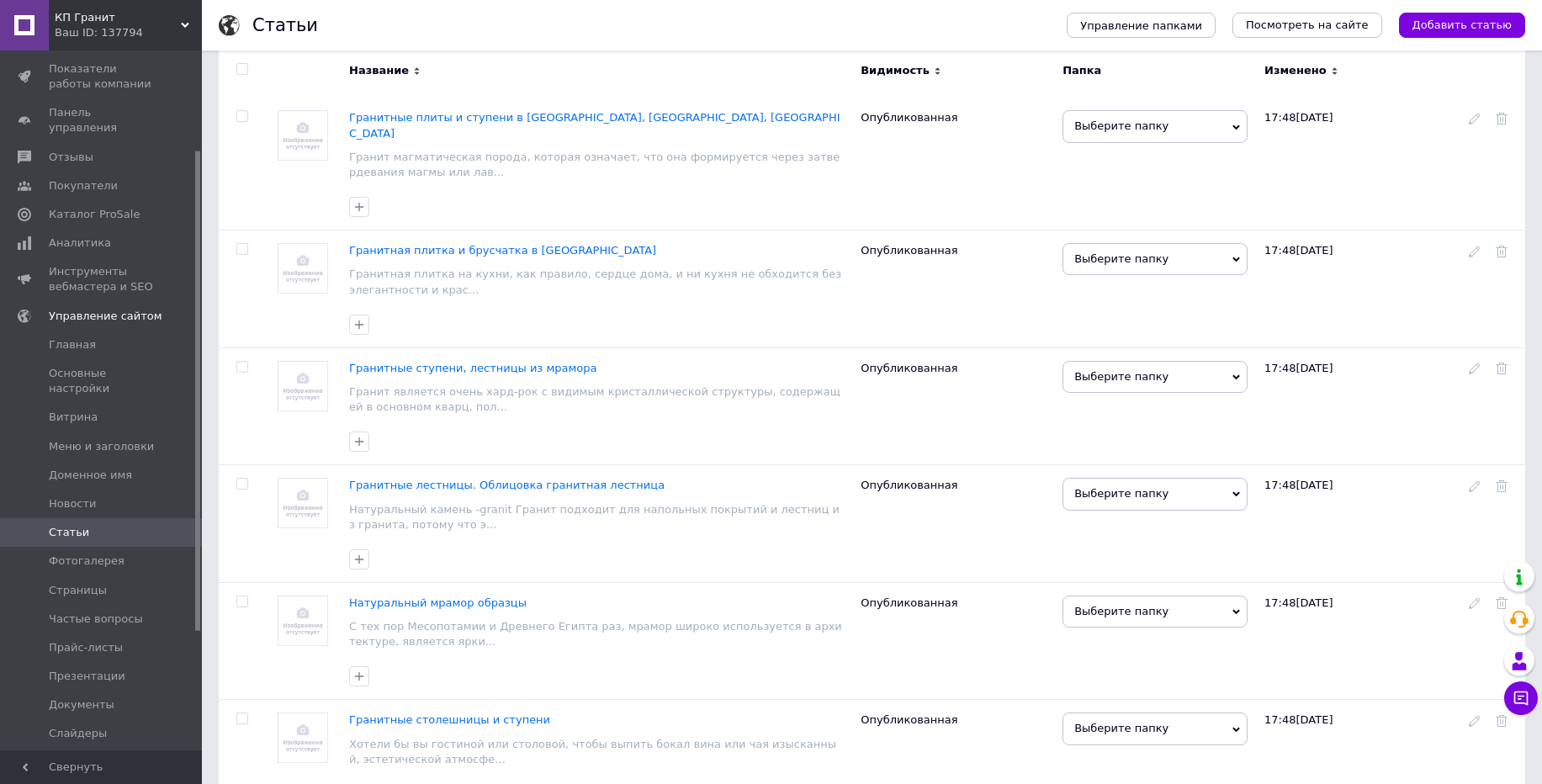
scroll to position [11371, 0]
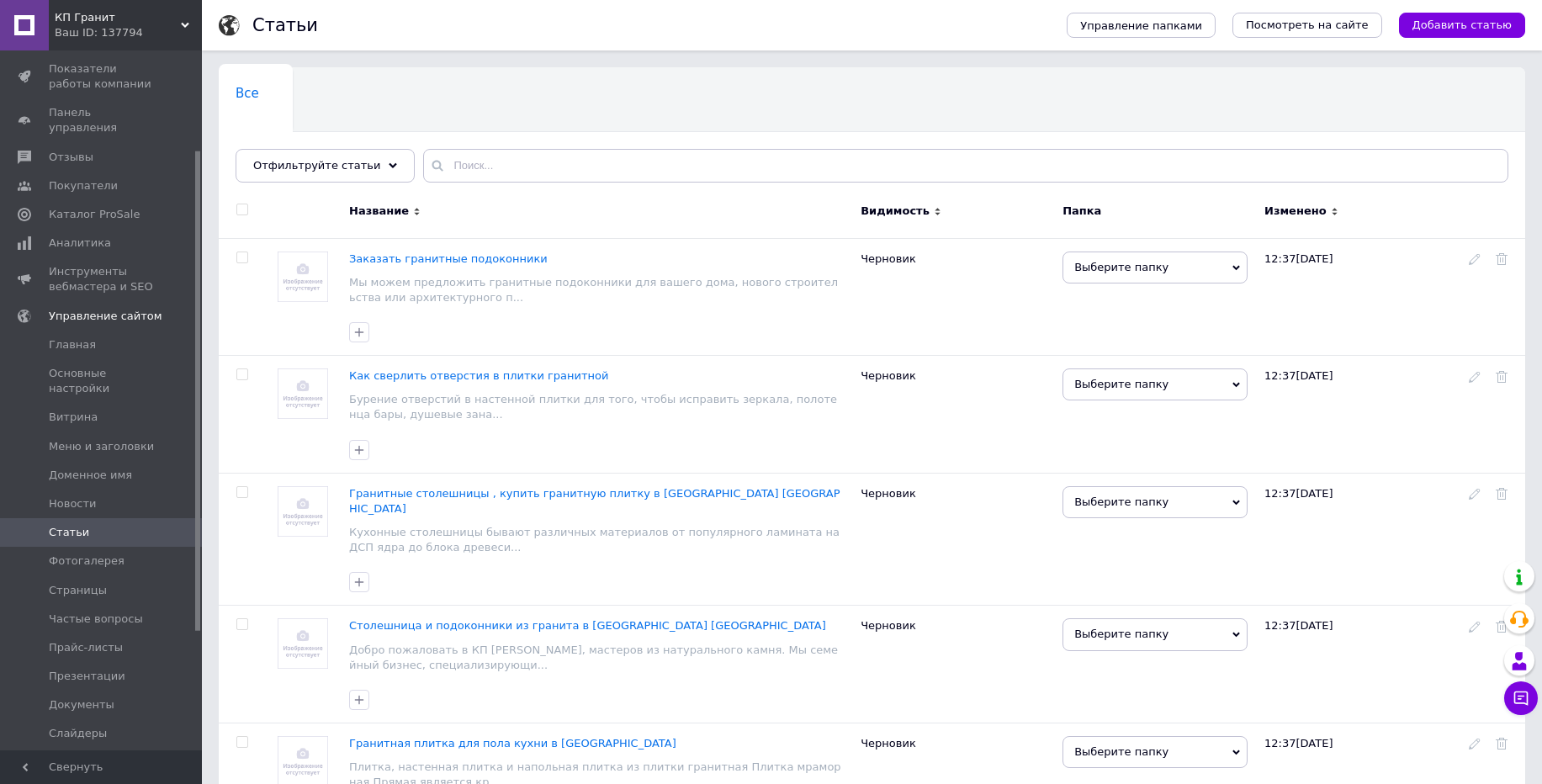
click at [244, 214] on input "checkbox" at bounding box center [242, 210] width 11 height 10
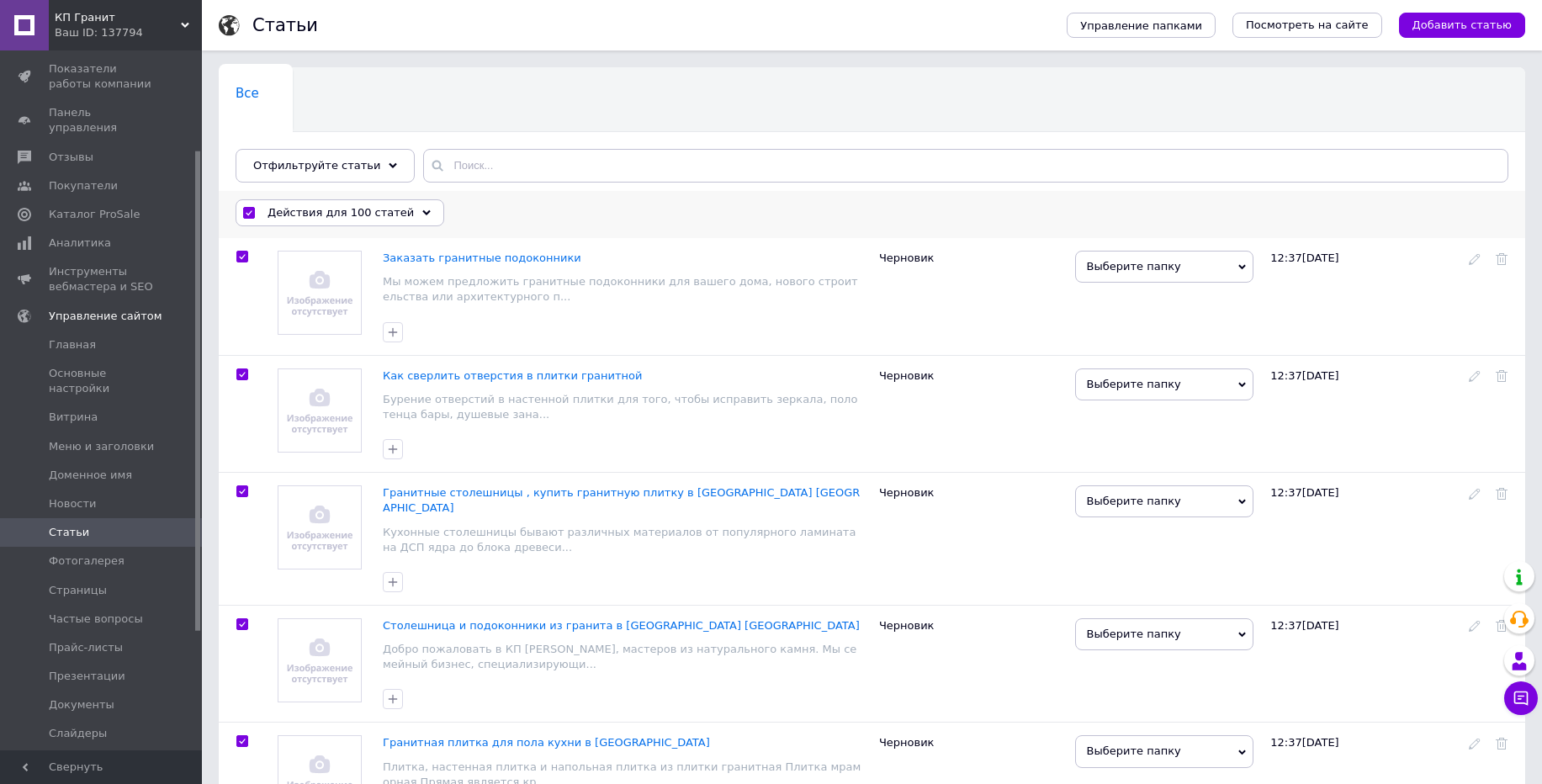
click at [279, 218] on span "Действия для 100 статей" at bounding box center [340, 213] width 146 height 15
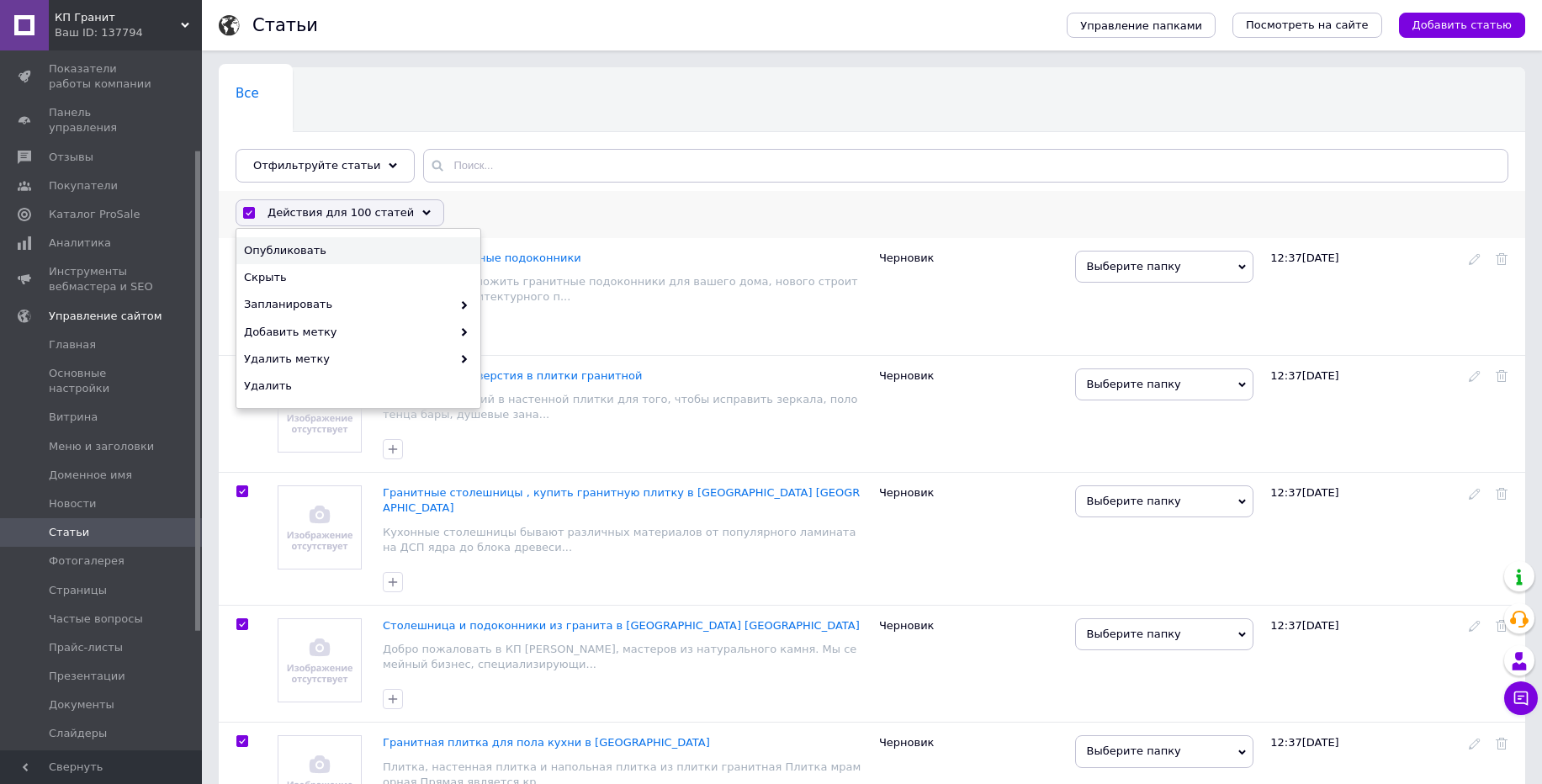
click at [313, 258] on span "Опубликовать" at bounding box center [356, 250] width 225 height 15
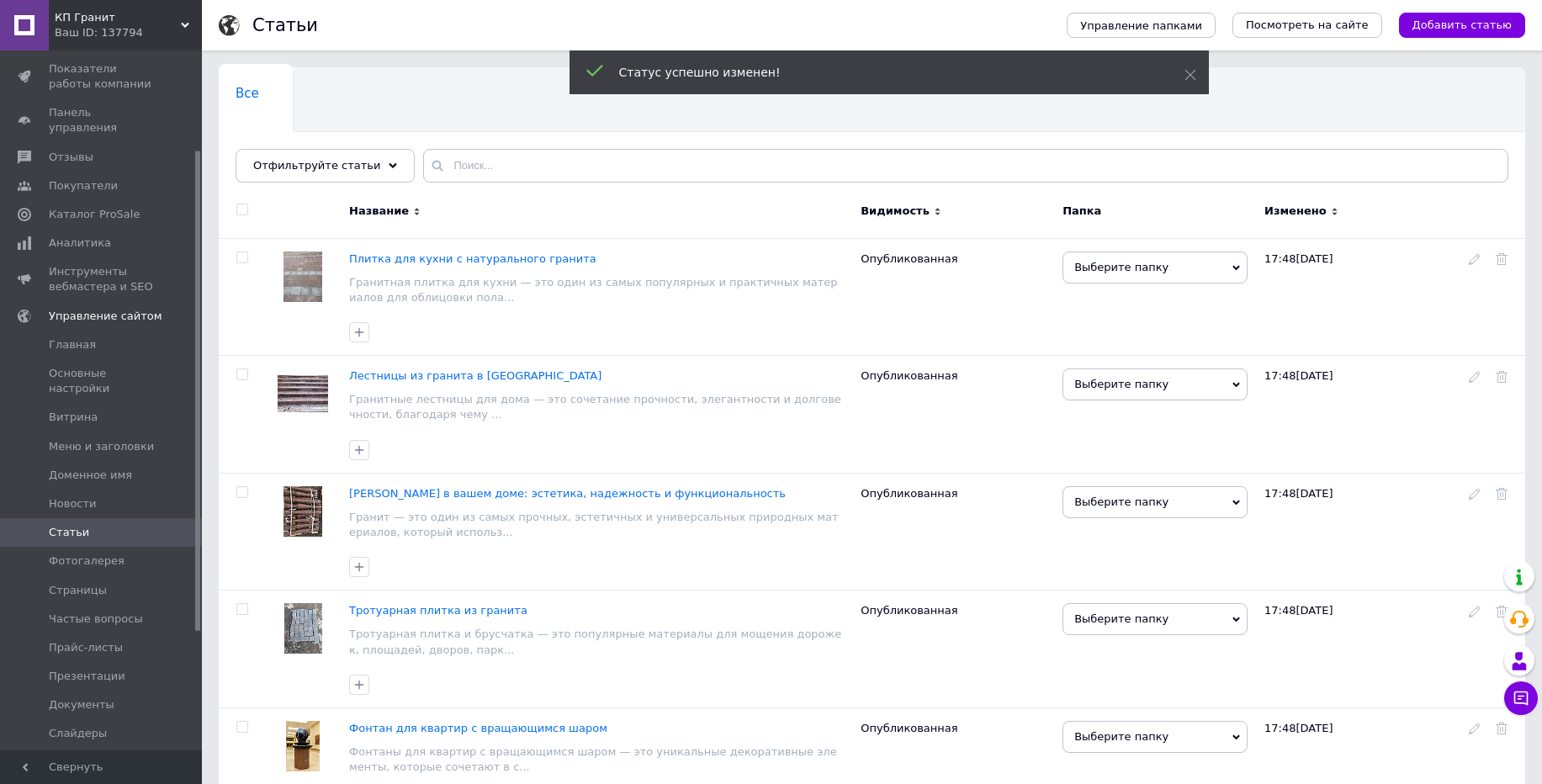
scroll to position [11371, 0]
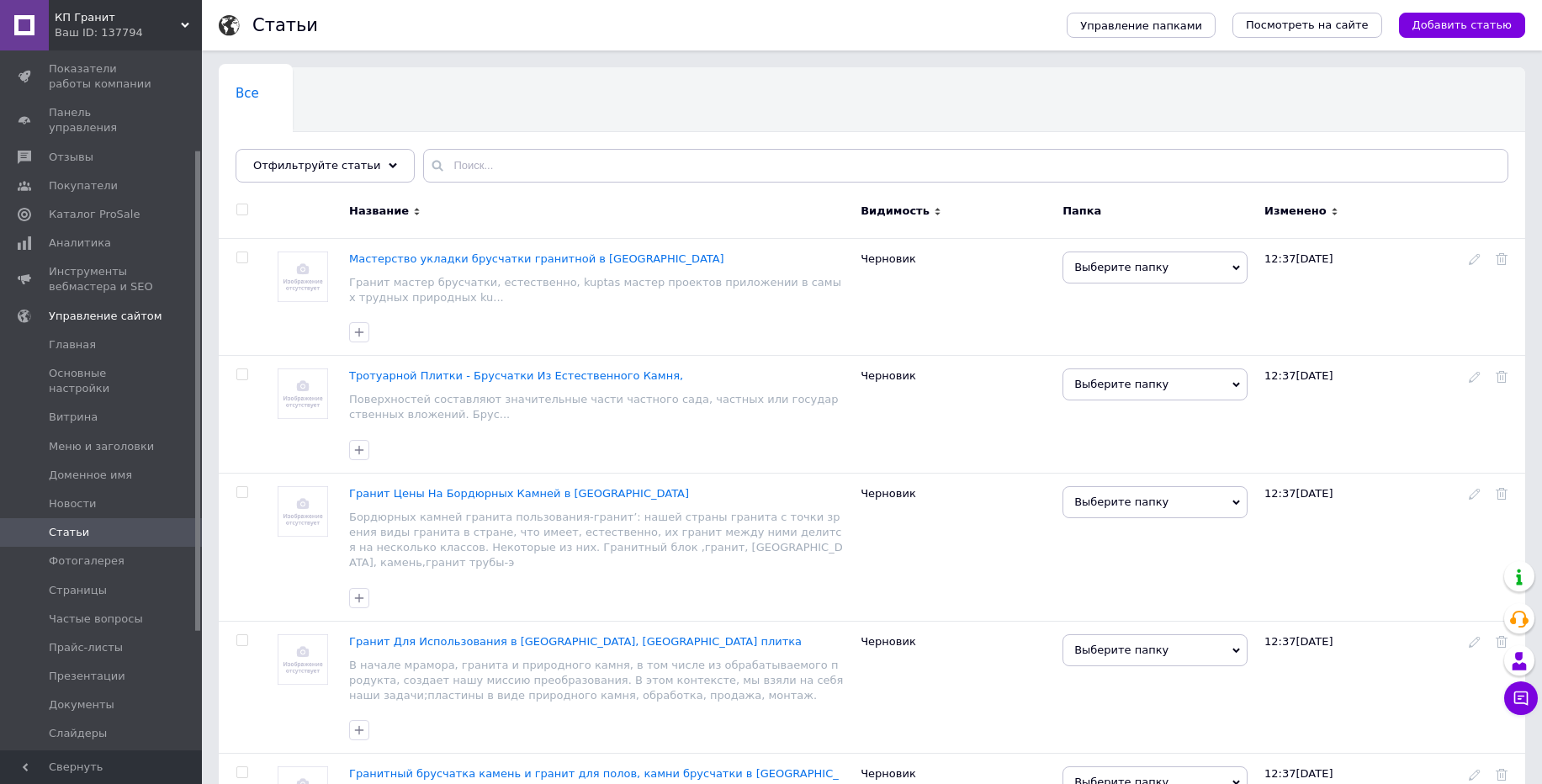
click at [249, 209] on div at bounding box center [242, 209] width 38 height 11
click at [247, 211] on input "checkbox" at bounding box center [242, 210] width 11 height 10
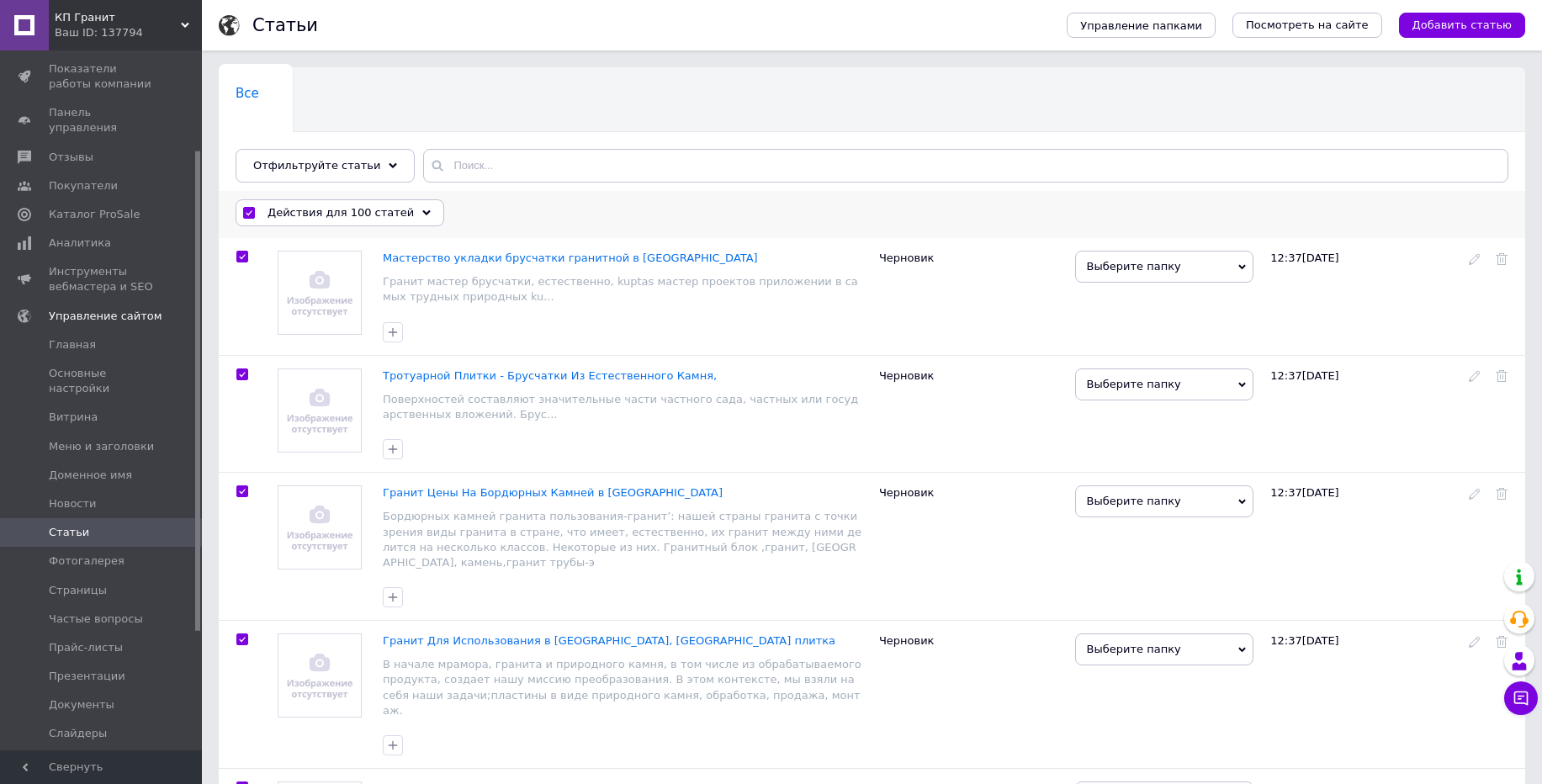
click at [354, 216] on span "Действия для 100 статей" at bounding box center [340, 213] width 146 height 15
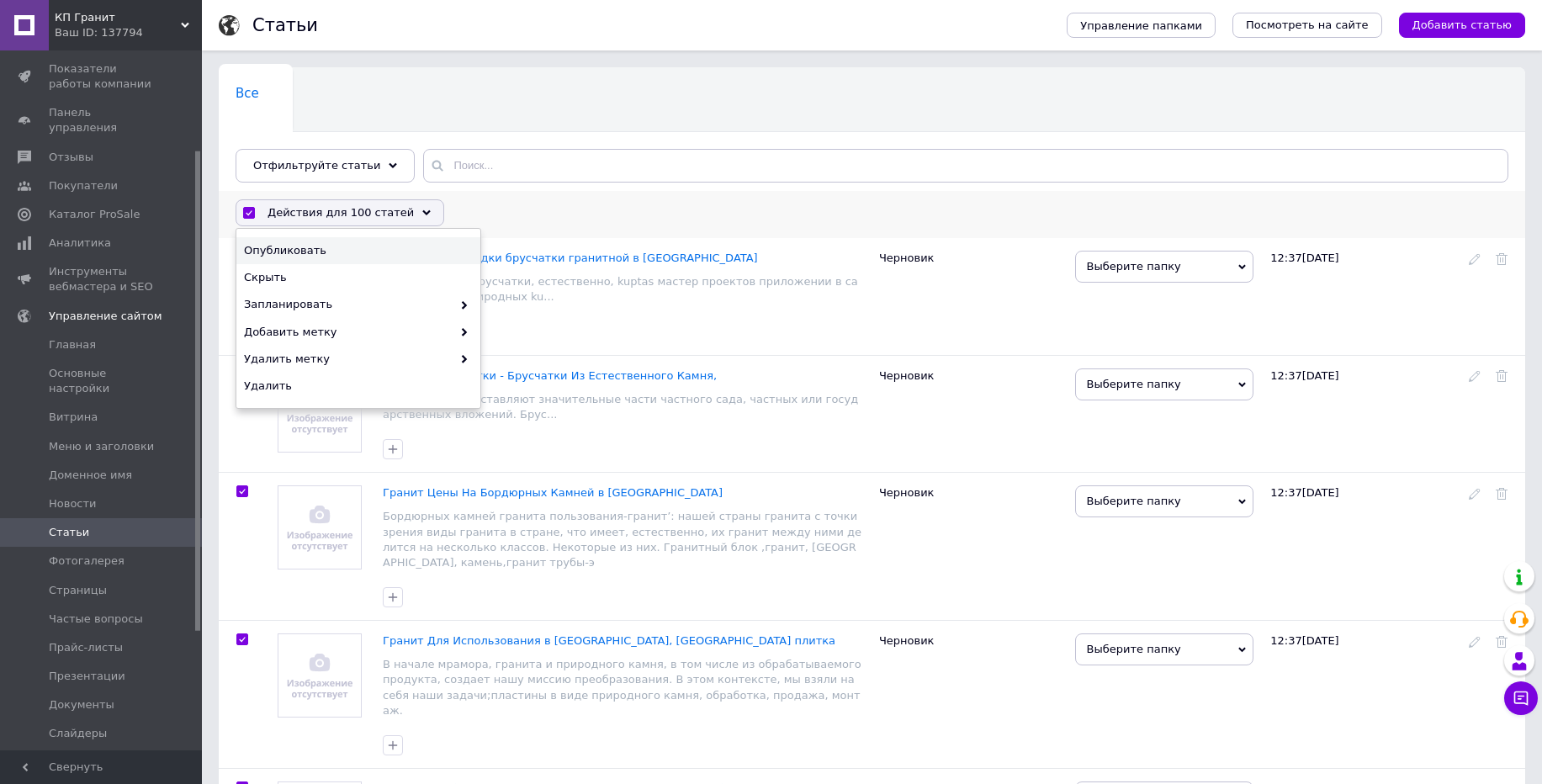
click at [337, 253] on span "Опубликовать" at bounding box center [356, 250] width 225 height 15
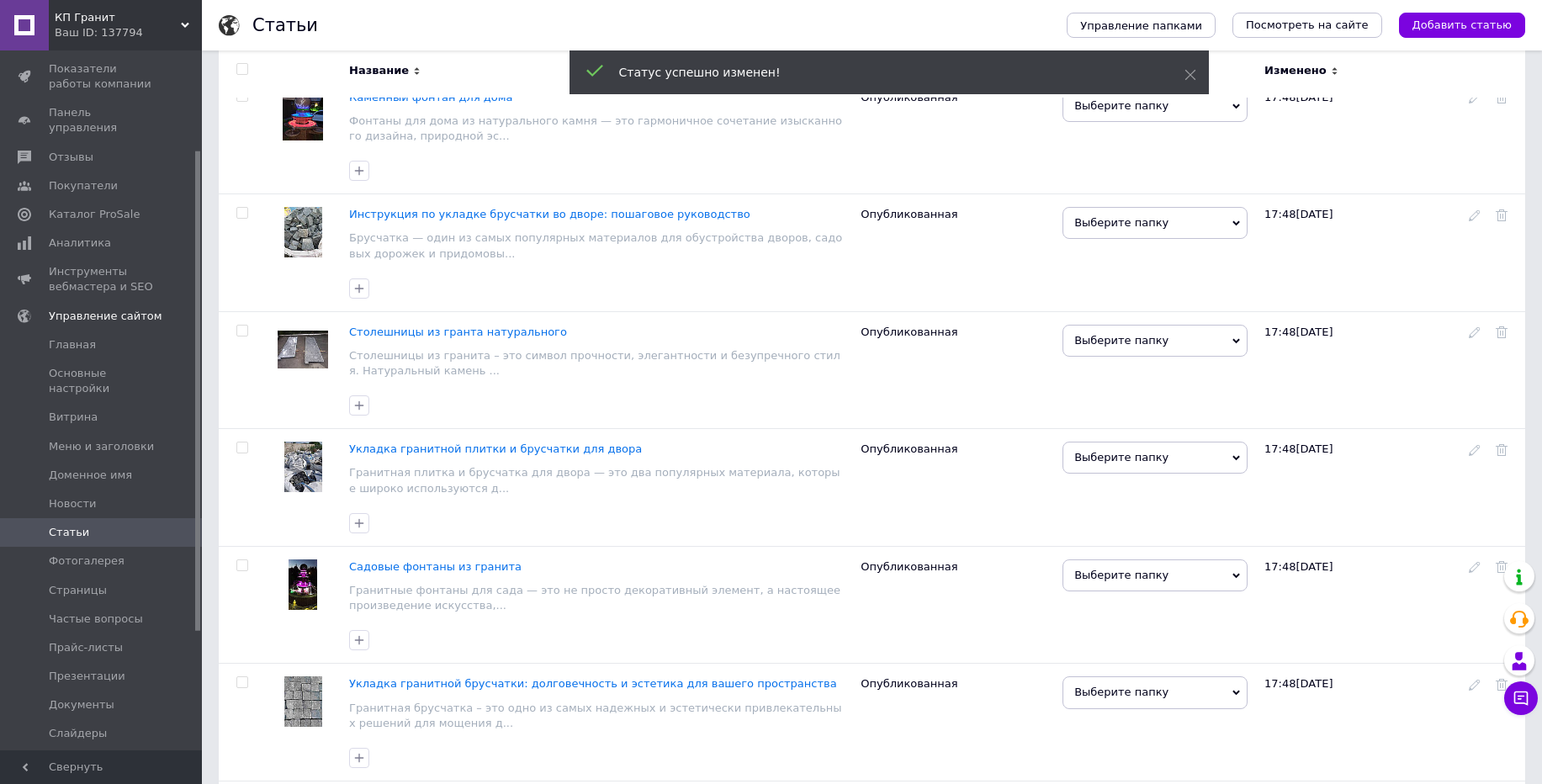
scroll to position [11371, 0]
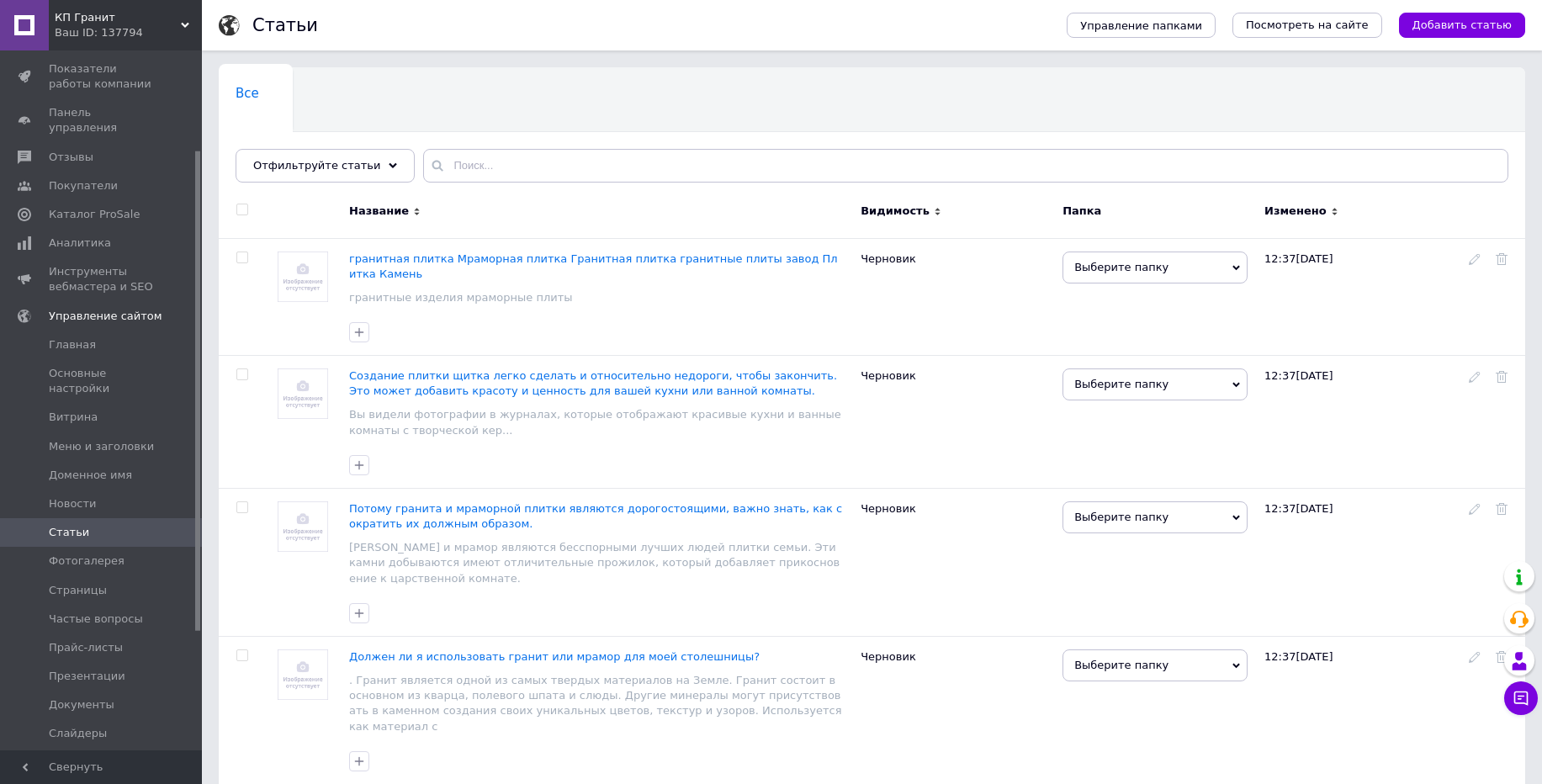
click at [246, 202] on div at bounding box center [242, 214] width 46 height 47
click at [246, 204] on span at bounding box center [242, 209] width 11 height 11
click at [246, 205] on input "checkbox" at bounding box center [242, 210] width 11 height 10
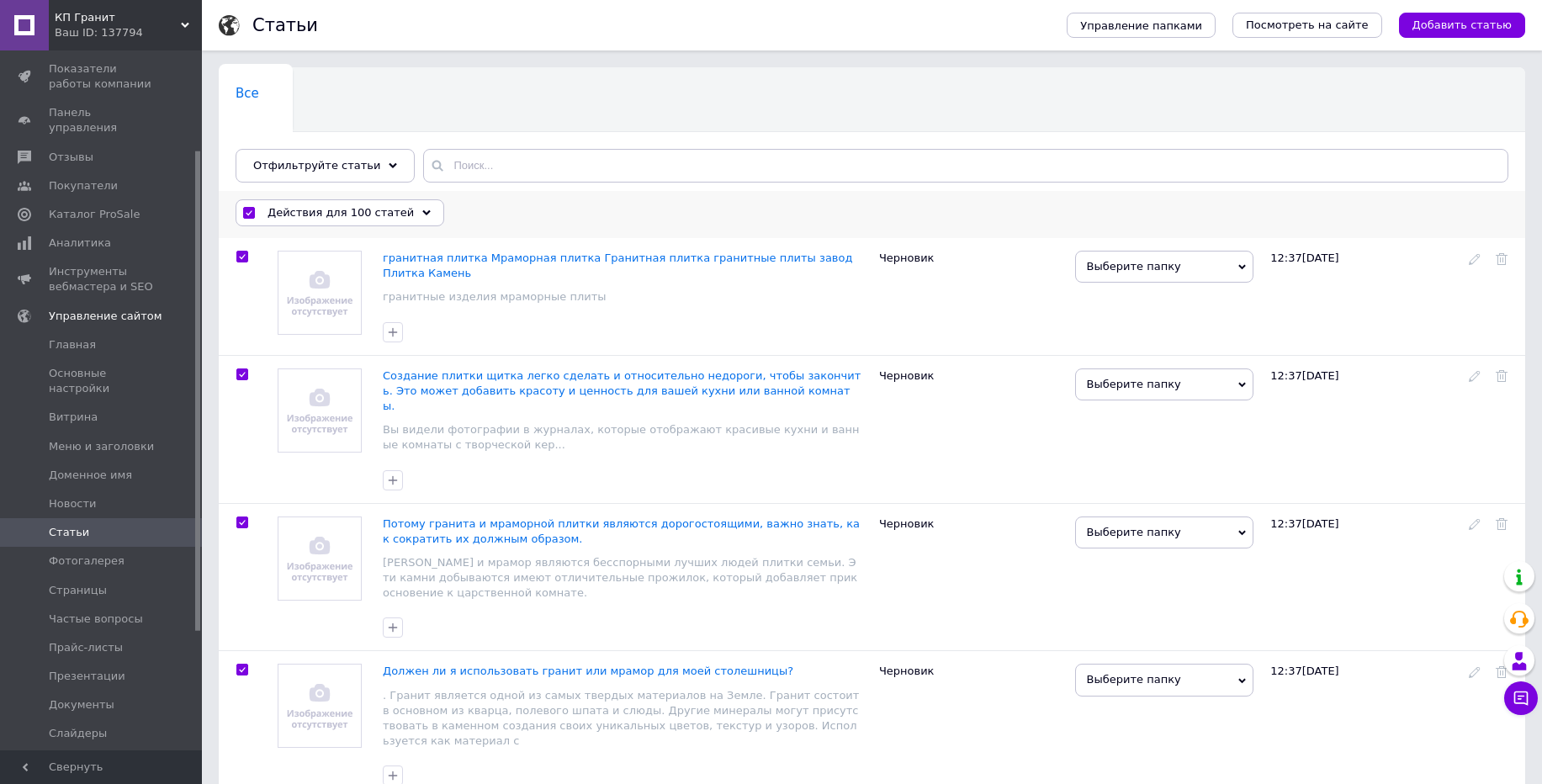
click at [362, 219] on span "Действия для 100 статей" at bounding box center [340, 213] width 146 height 15
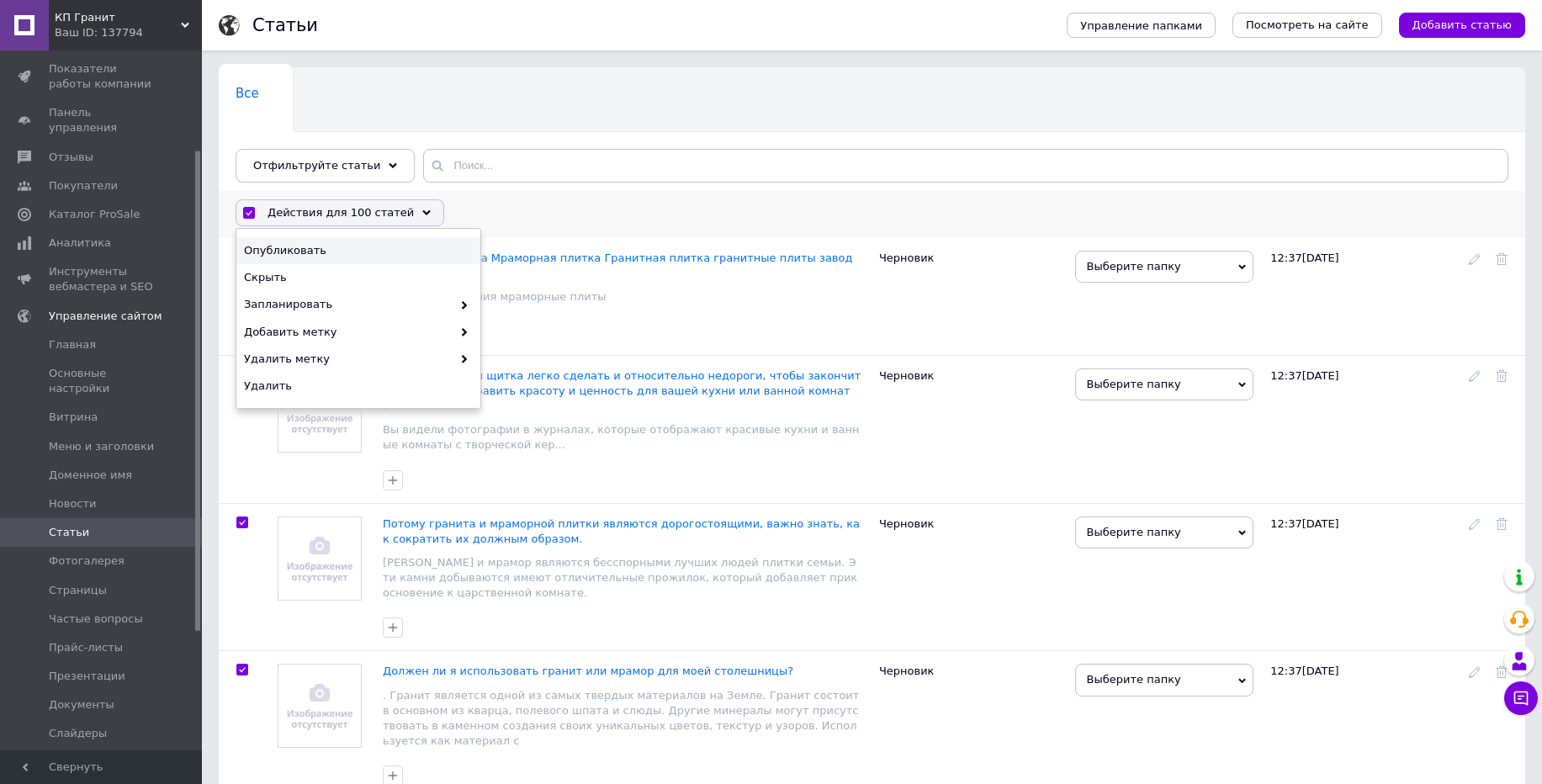
click at [323, 248] on span "Опубликовать" at bounding box center [356, 250] width 225 height 15
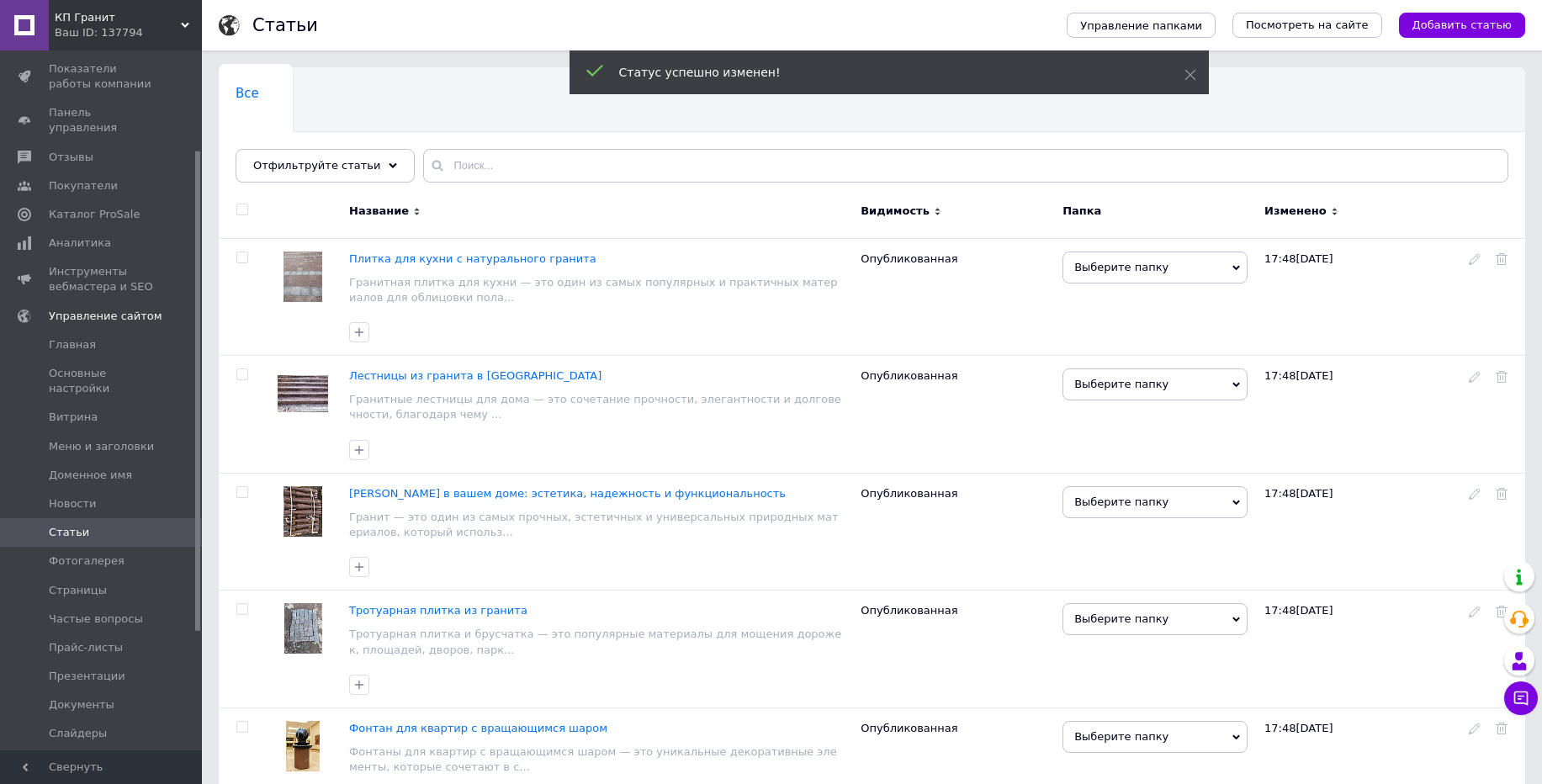
scroll to position [11371, 0]
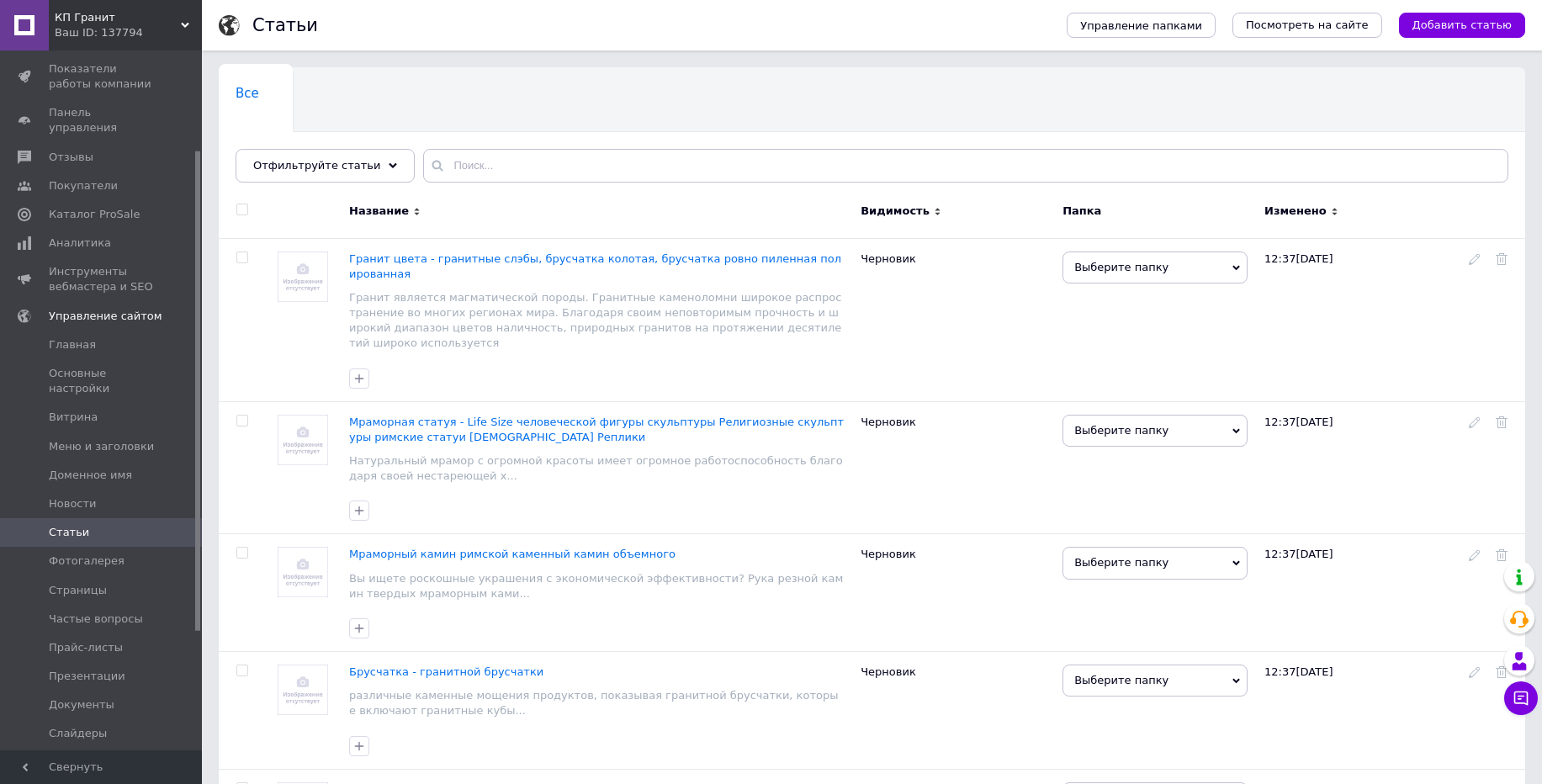
click at [241, 207] on input "checkbox" at bounding box center [242, 210] width 11 height 10
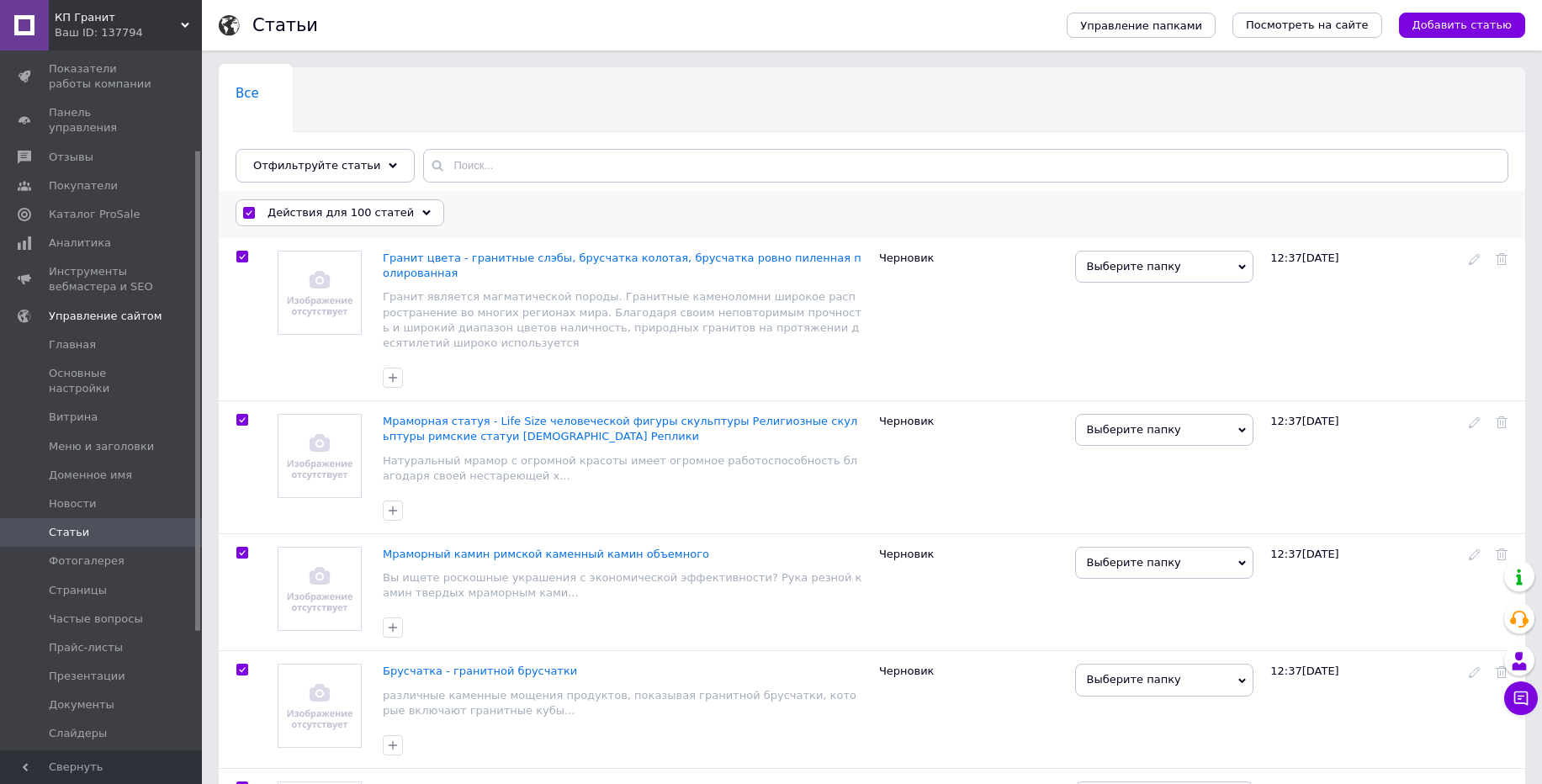
click at [331, 209] on span "Действия для 100 статей" at bounding box center [340, 213] width 146 height 15
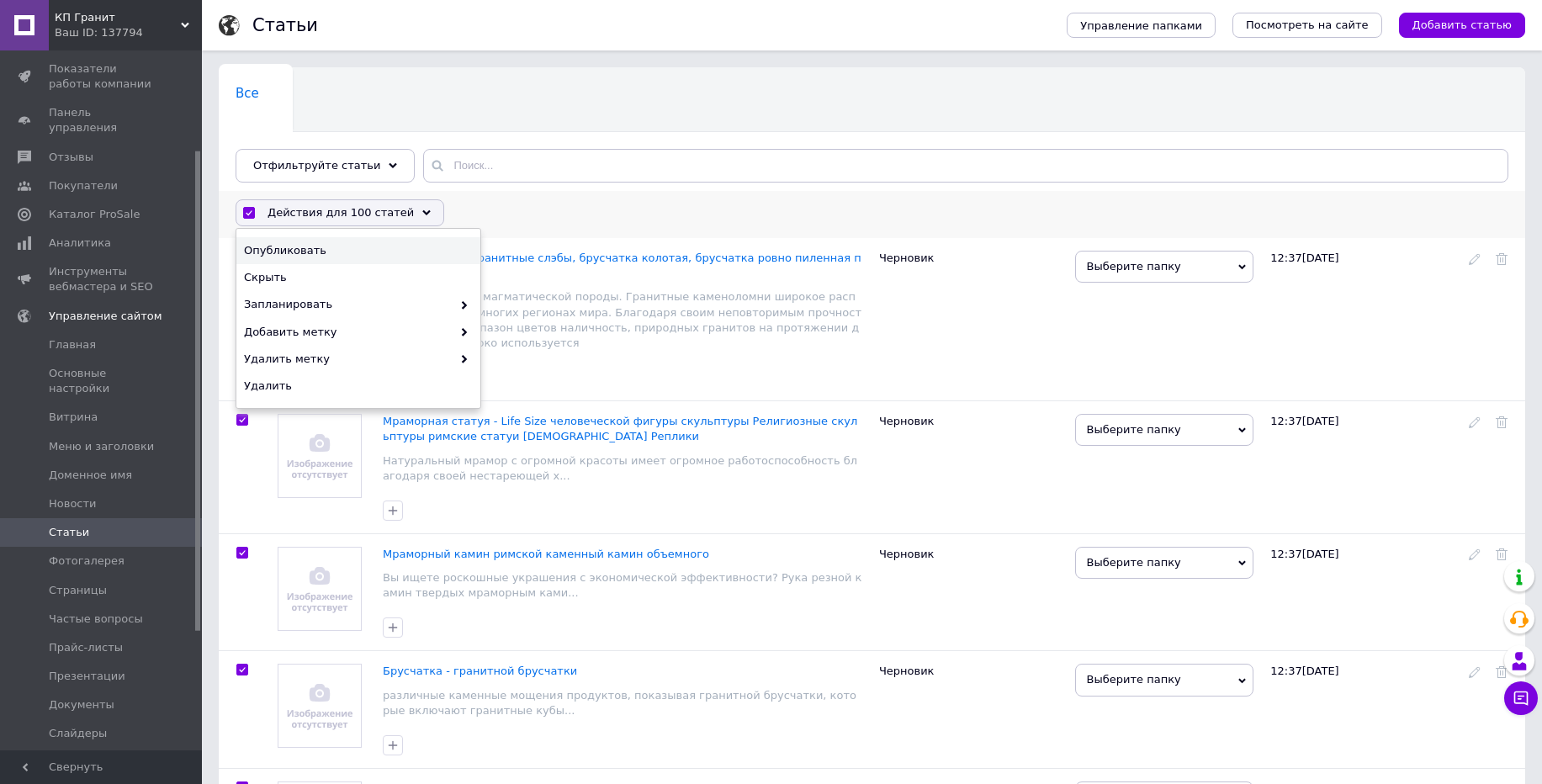
click at [317, 258] on span "Опубликовать" at bounding box center [356, 250] width 225 height 15
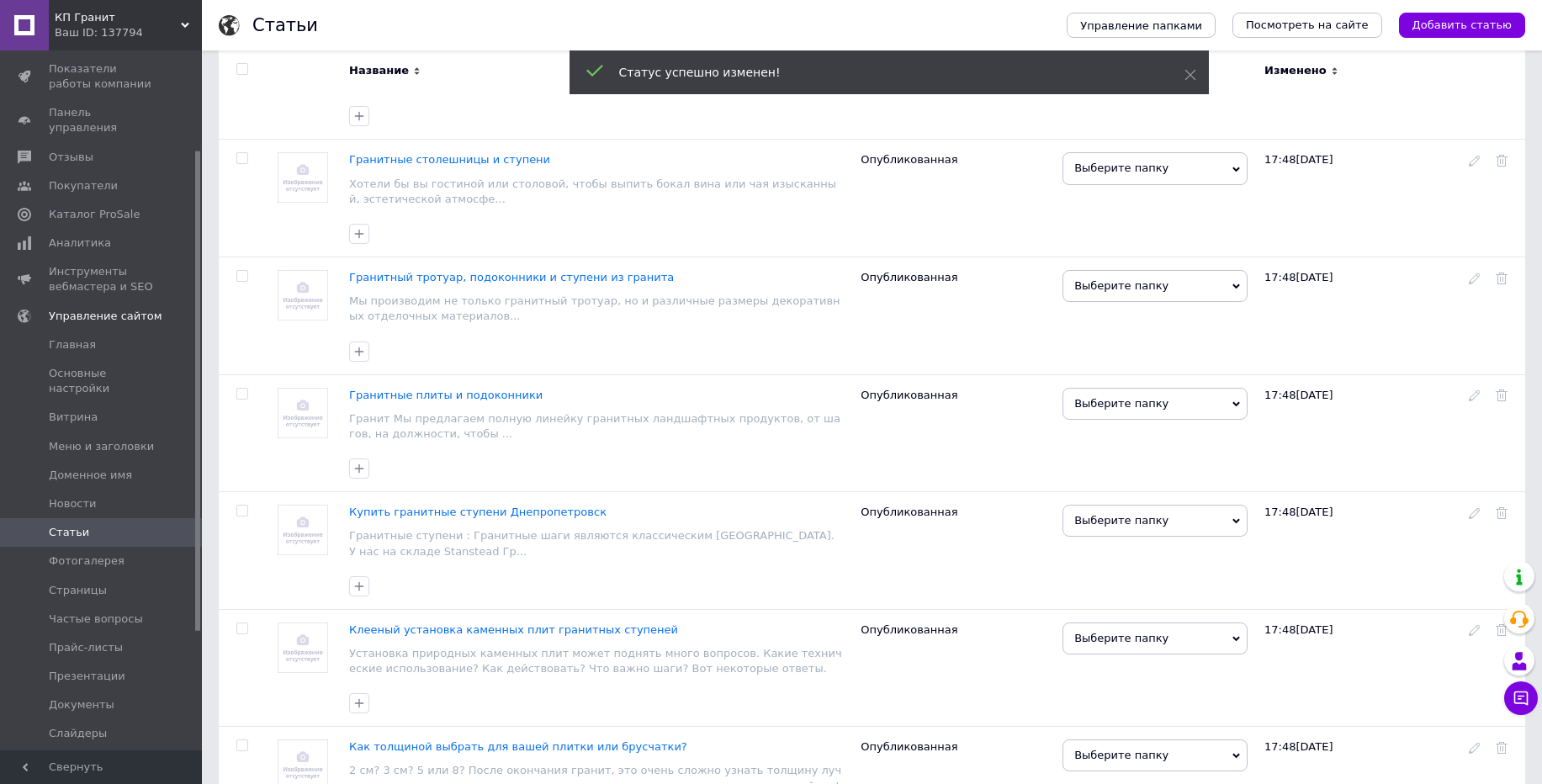
scroll to position [11371, 0]
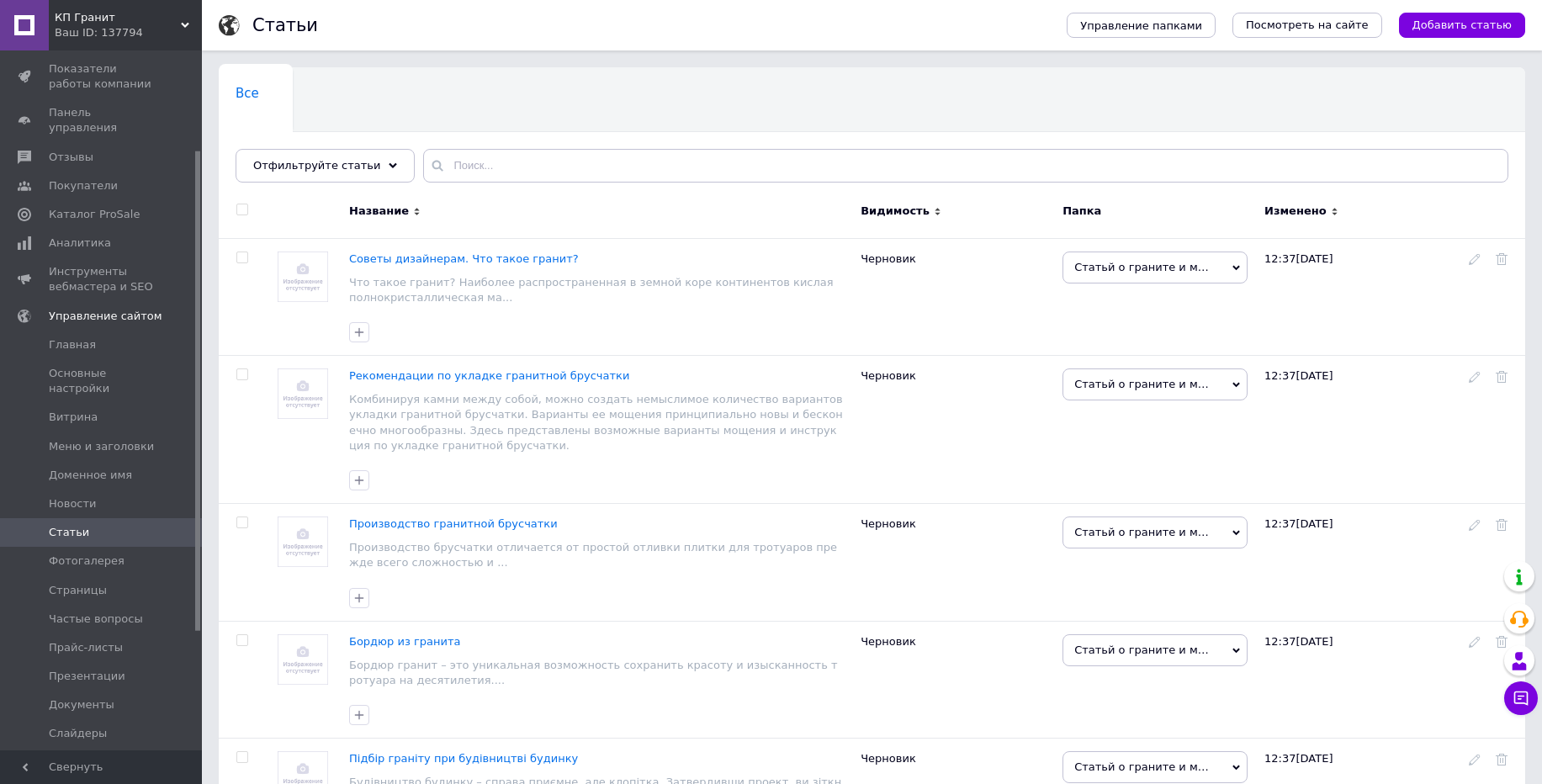
click at [240, 206] on input "checkbox" at bounding box center [242, 210] width 11 height 10
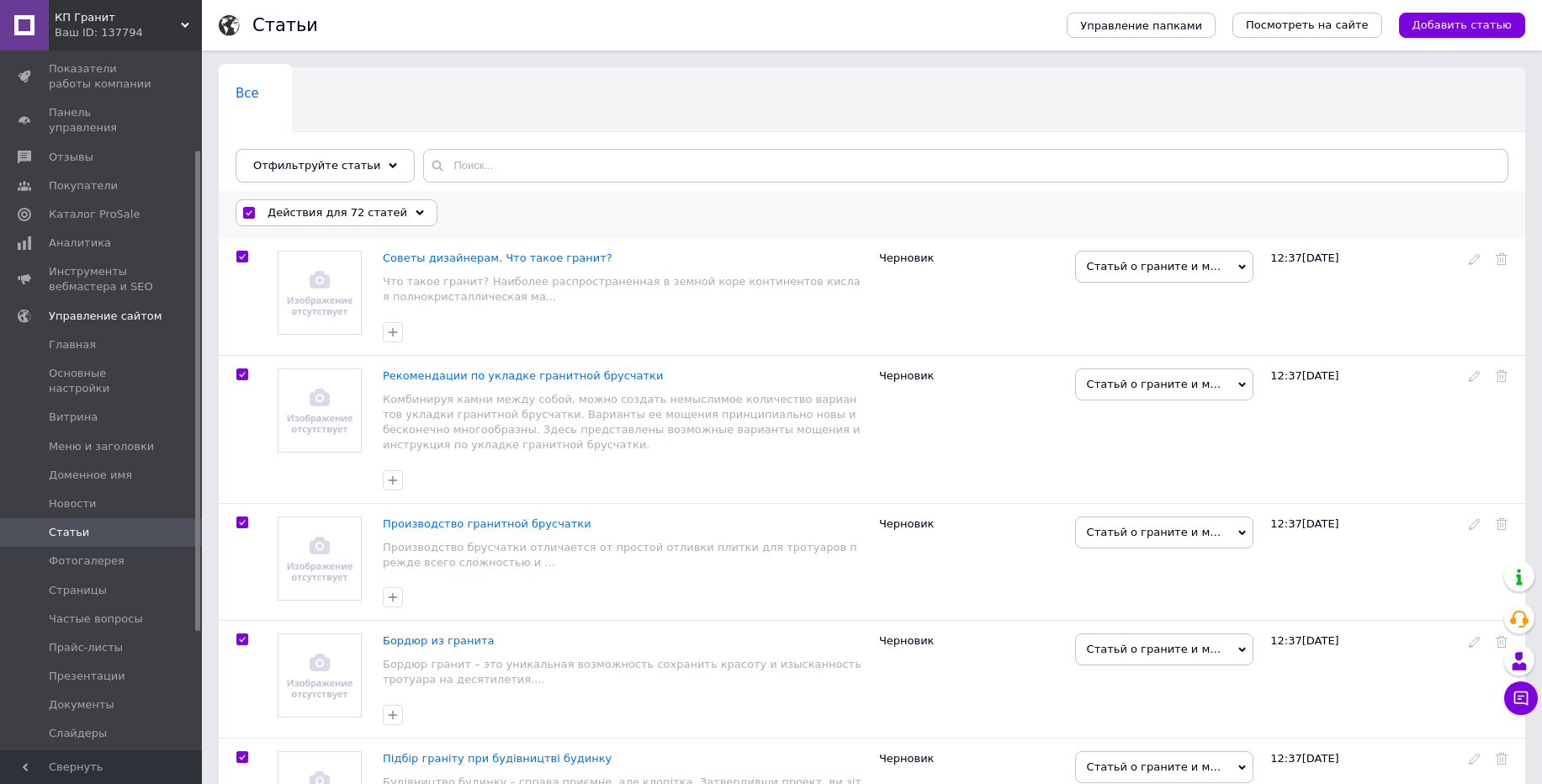
click at [311, 224] on div "Действия для 72 статей" at bounding box center [336, 213] width 202 height 27
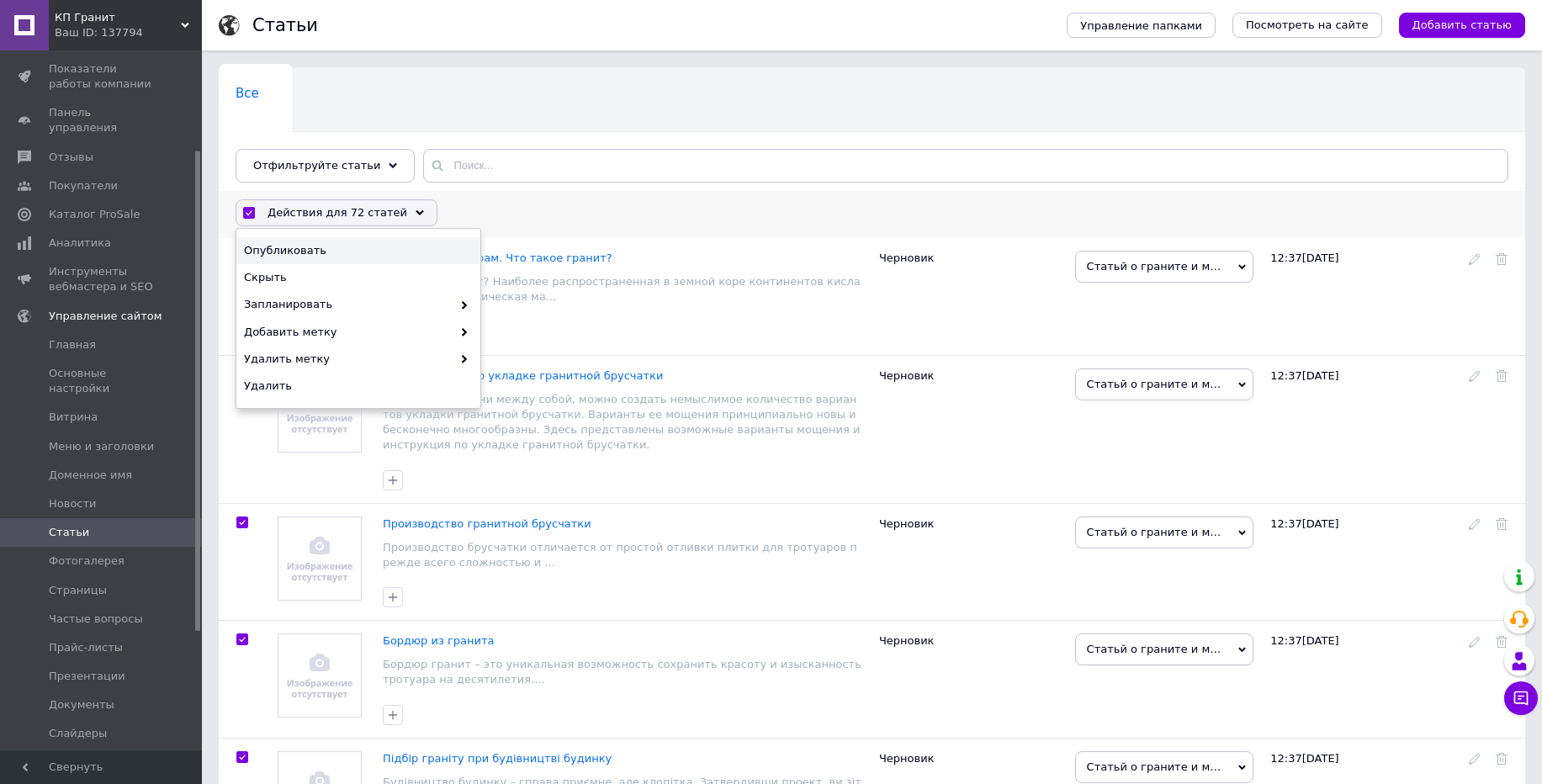
click at [301, 249] on span "Опубликовать" at bounding box center [356, 250] width 225 height 15
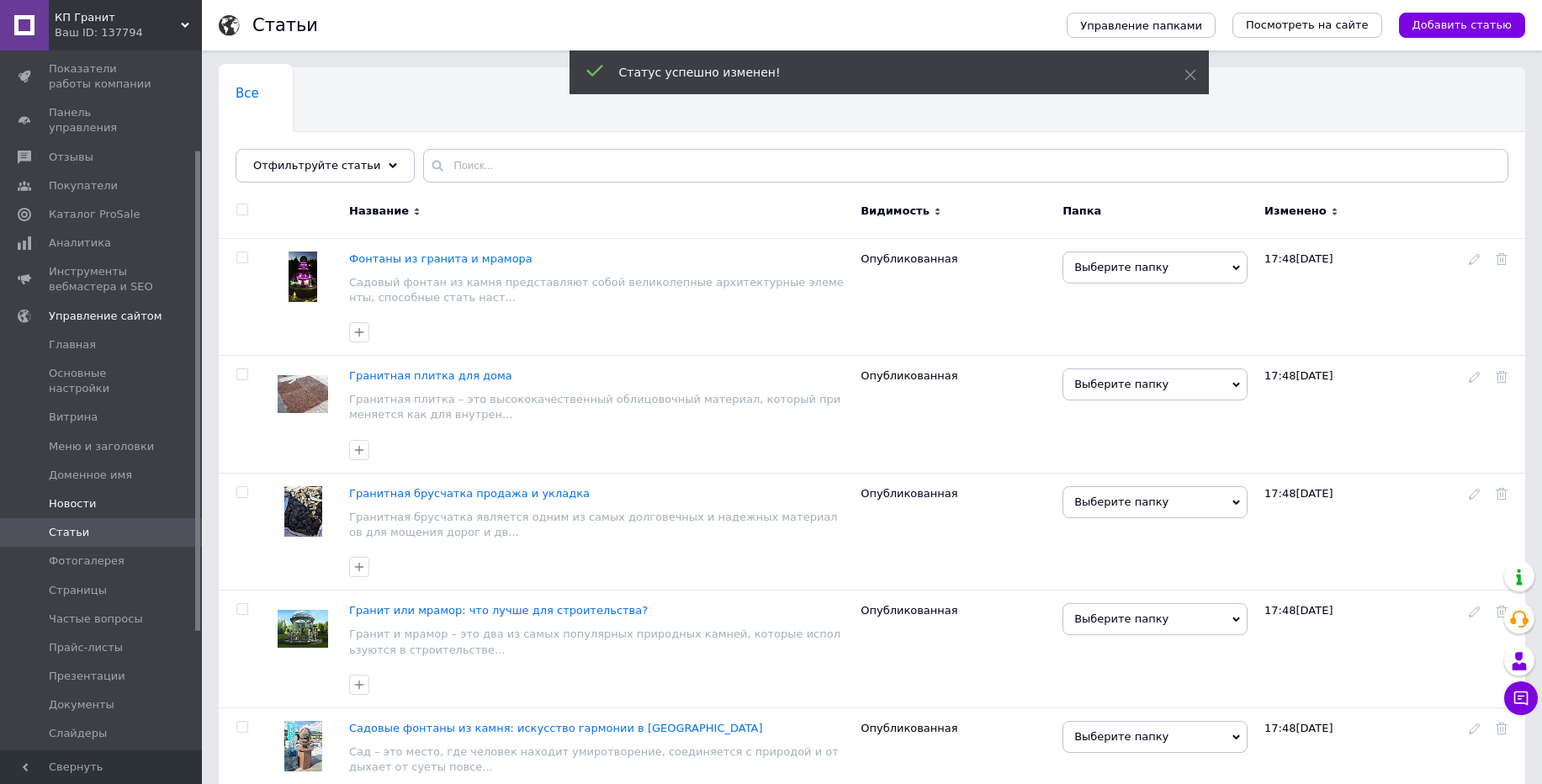
click at [84, 496] on span "Новости" at bounding box center [73, 503] width 48 height 15
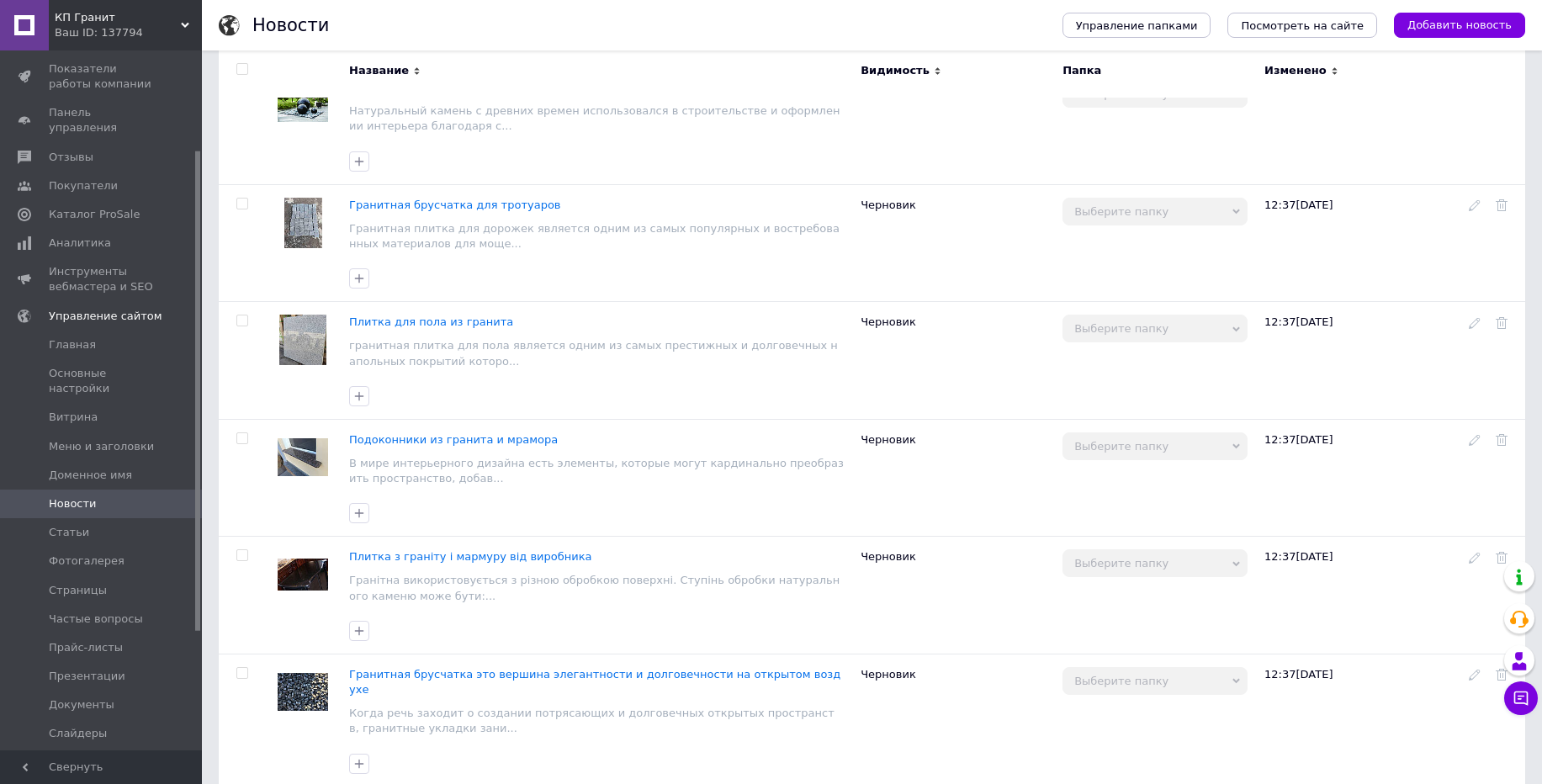
scroll to position [1856, 0]
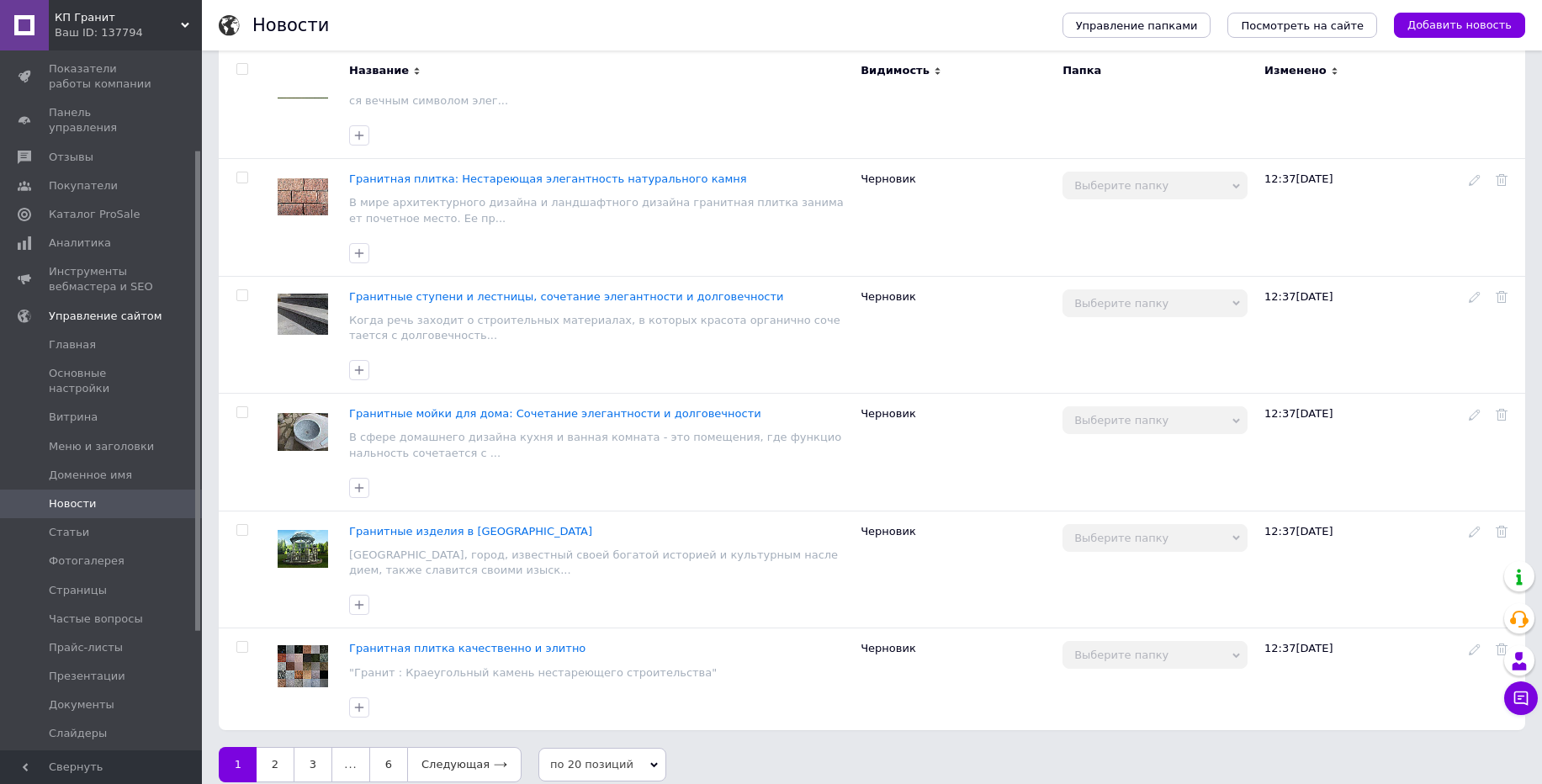
click at [559, 750] on span "по 20 позиций" at bounding box center [602, 765] width 128 height 33
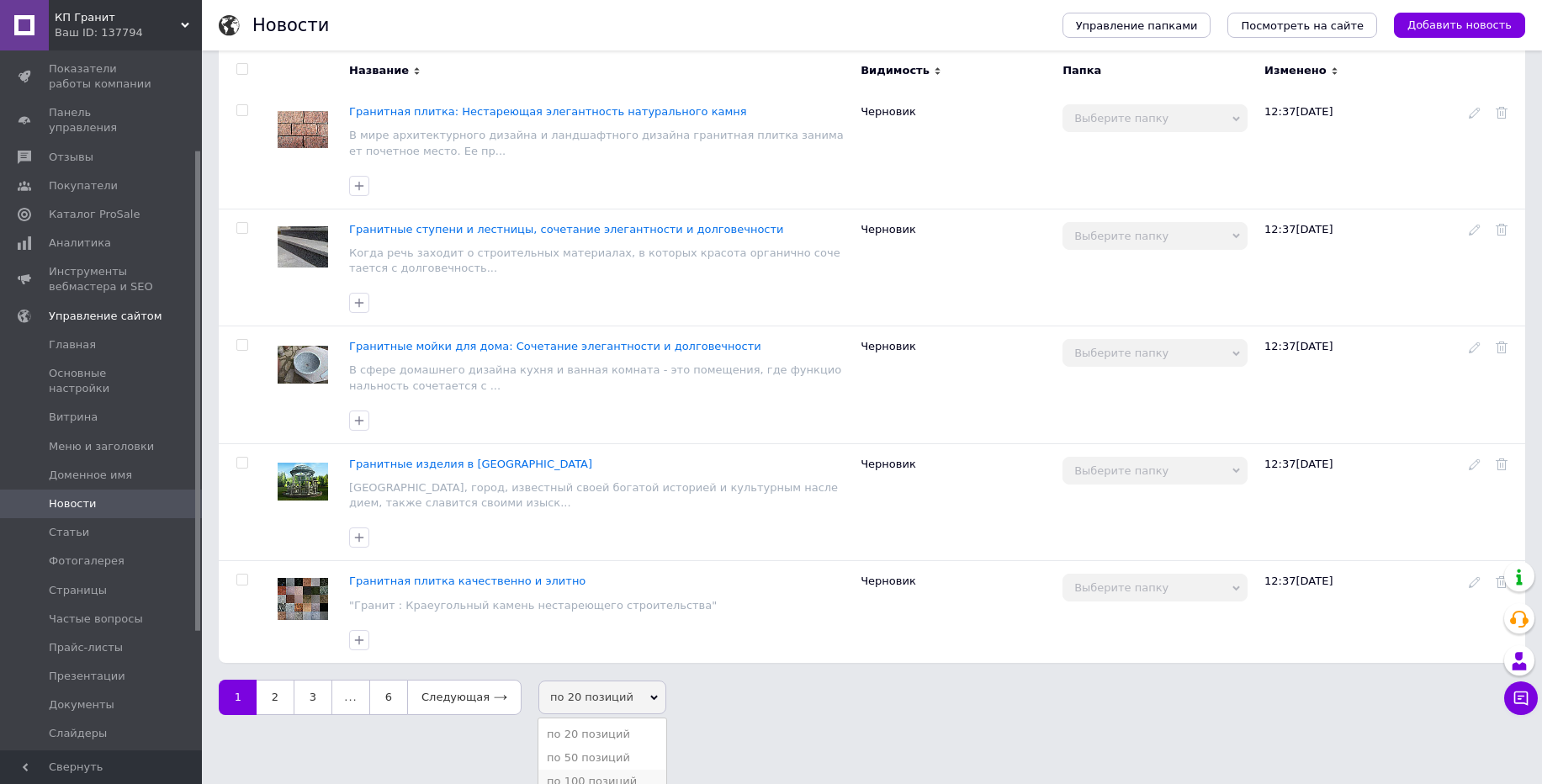
click at [585, 770] on li "по 100 позиций" at bounding box center [602, 781] width 128 height 24
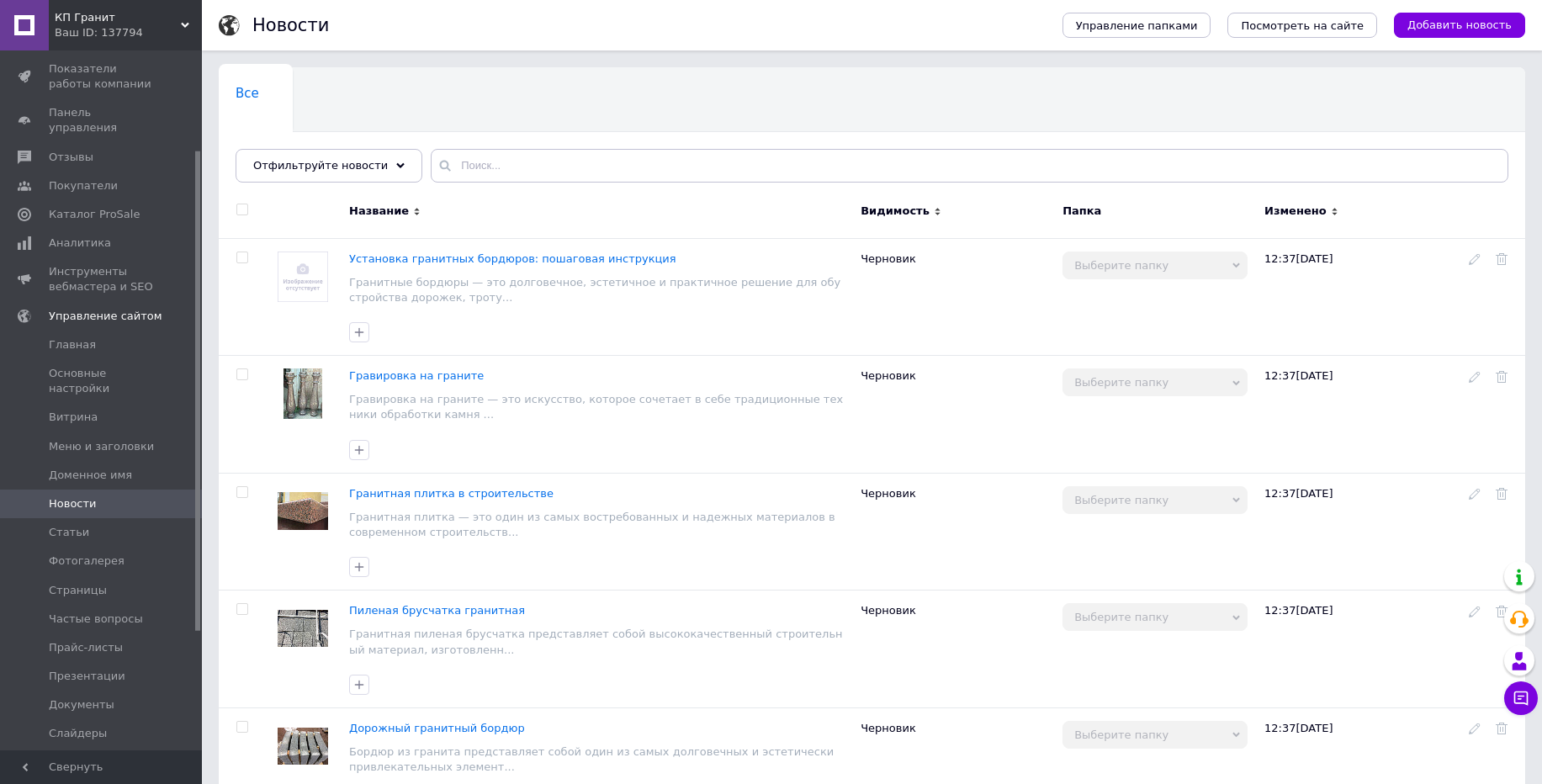
click at [242, 209] on input "checkbox" at bounding box center [242, 210] width 11 height 10
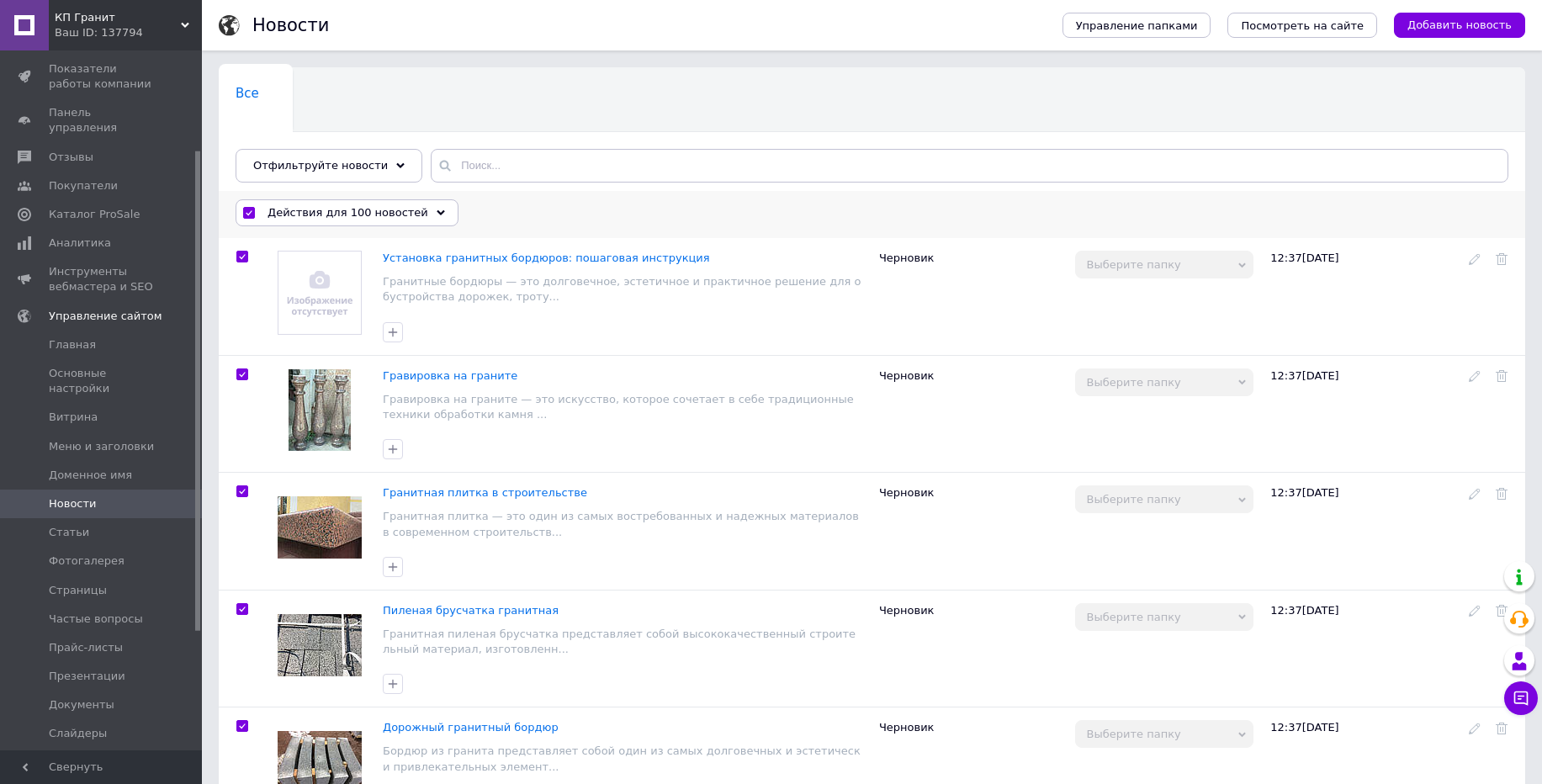
click at [334, 207] on span "Действия для 100 новостей" at bounding box center [348, 213] width 161 height 15
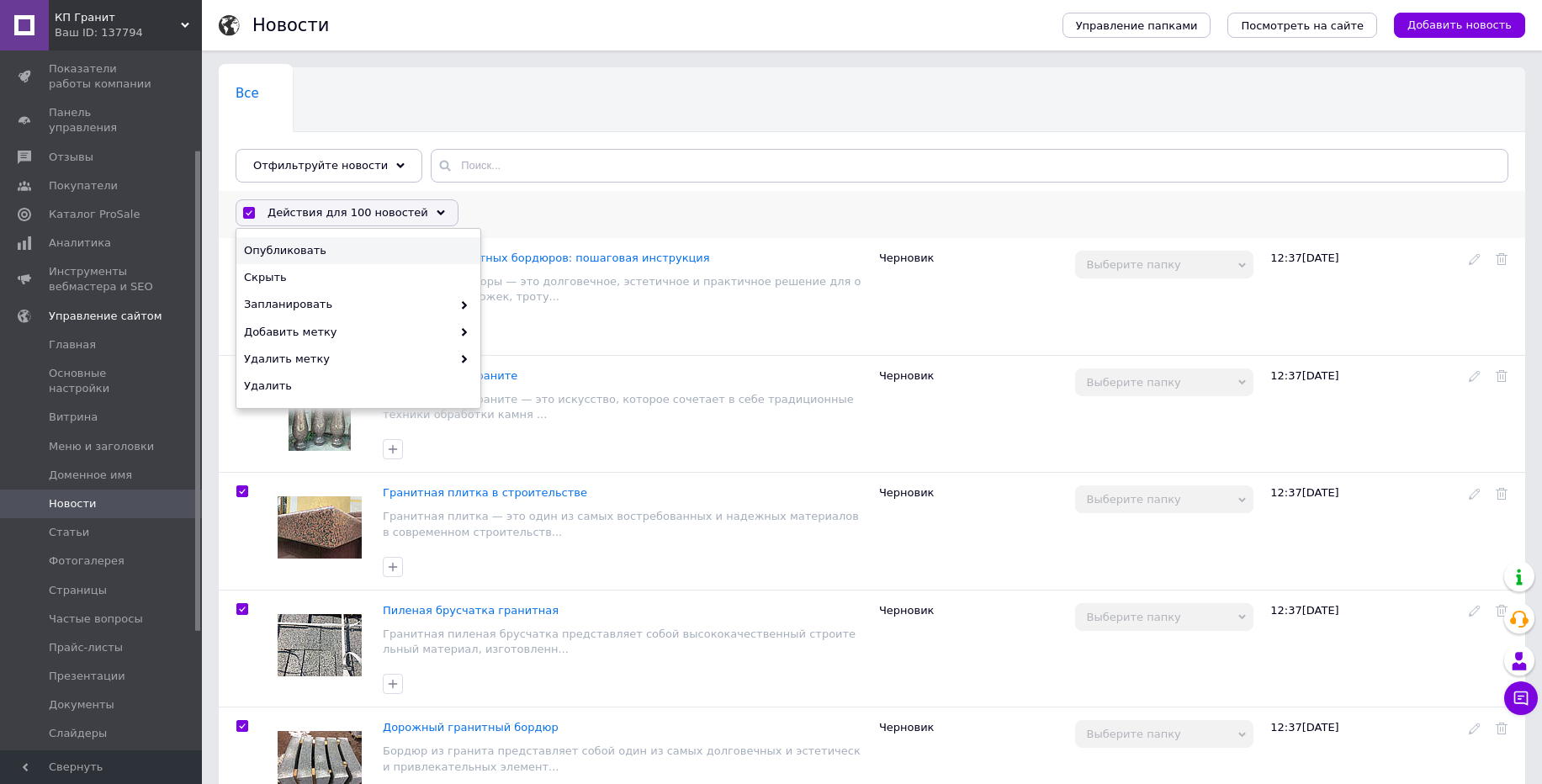
click at [318, 245] on span "Опубликовать" at bounding box center [356, 250] width 225 height 15
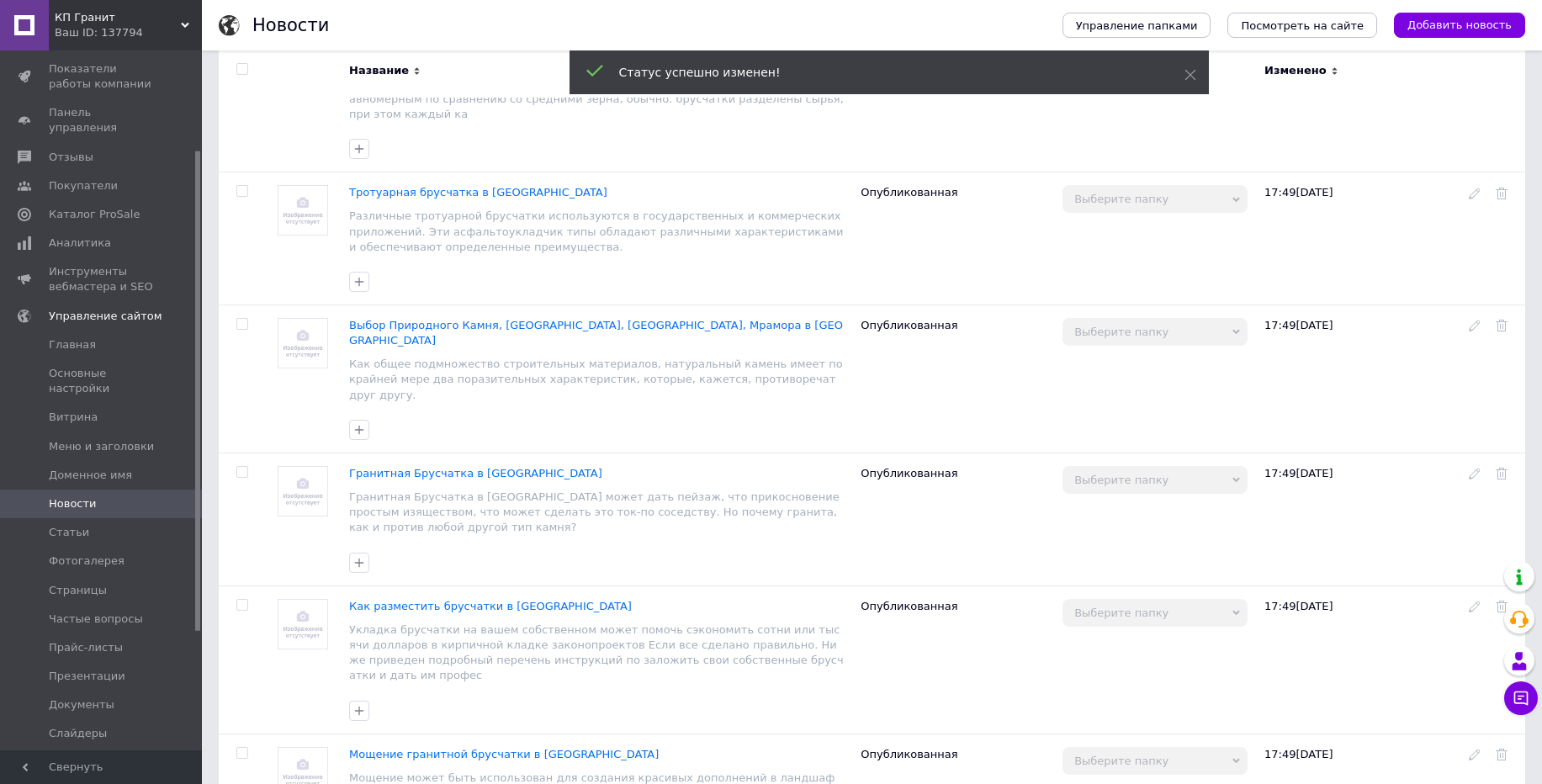
scroll to position [11477, 0]
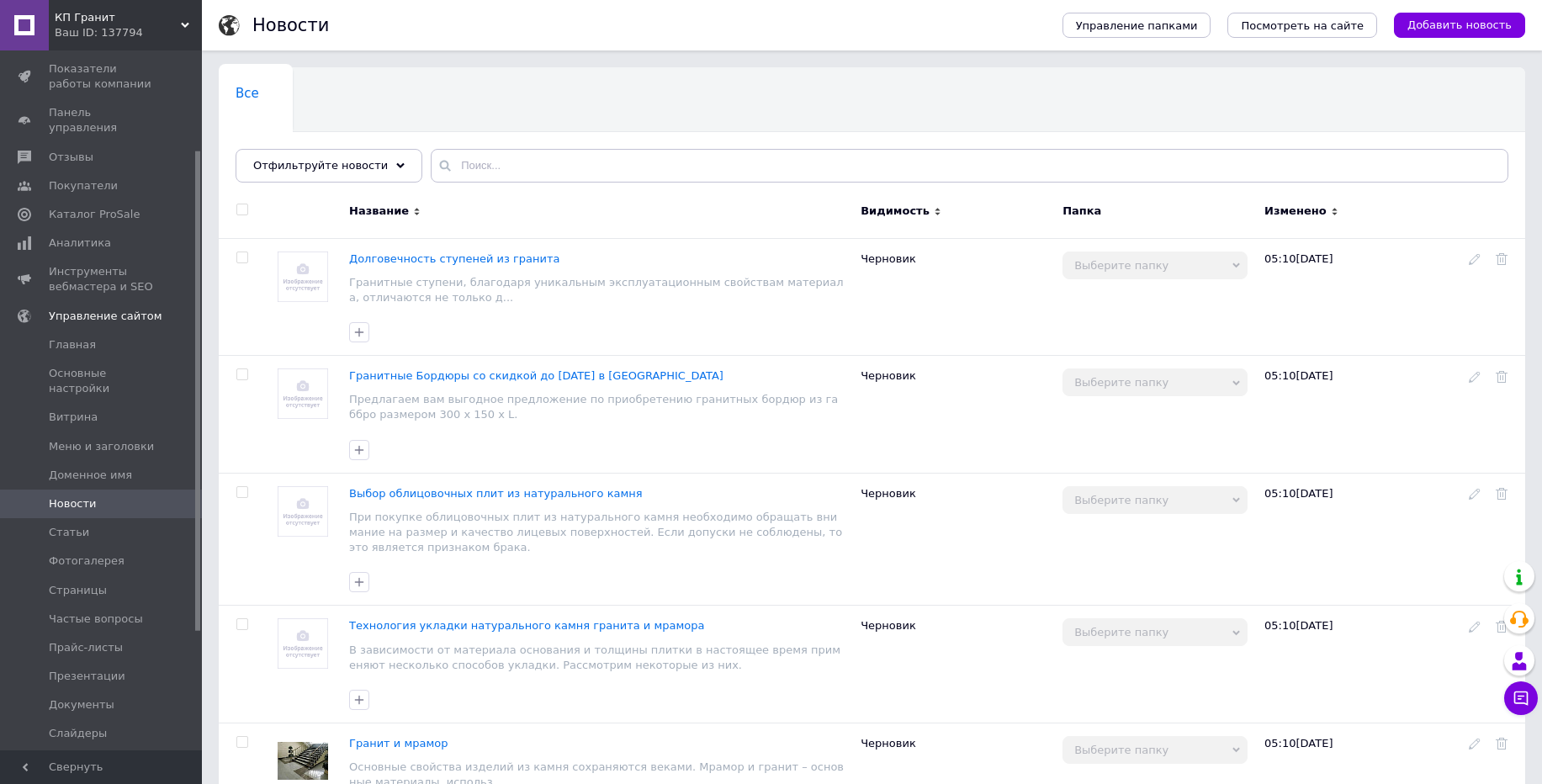
click at [242, 214] on input "checkbox" at bounding box center [242, 210] width 11 height 10
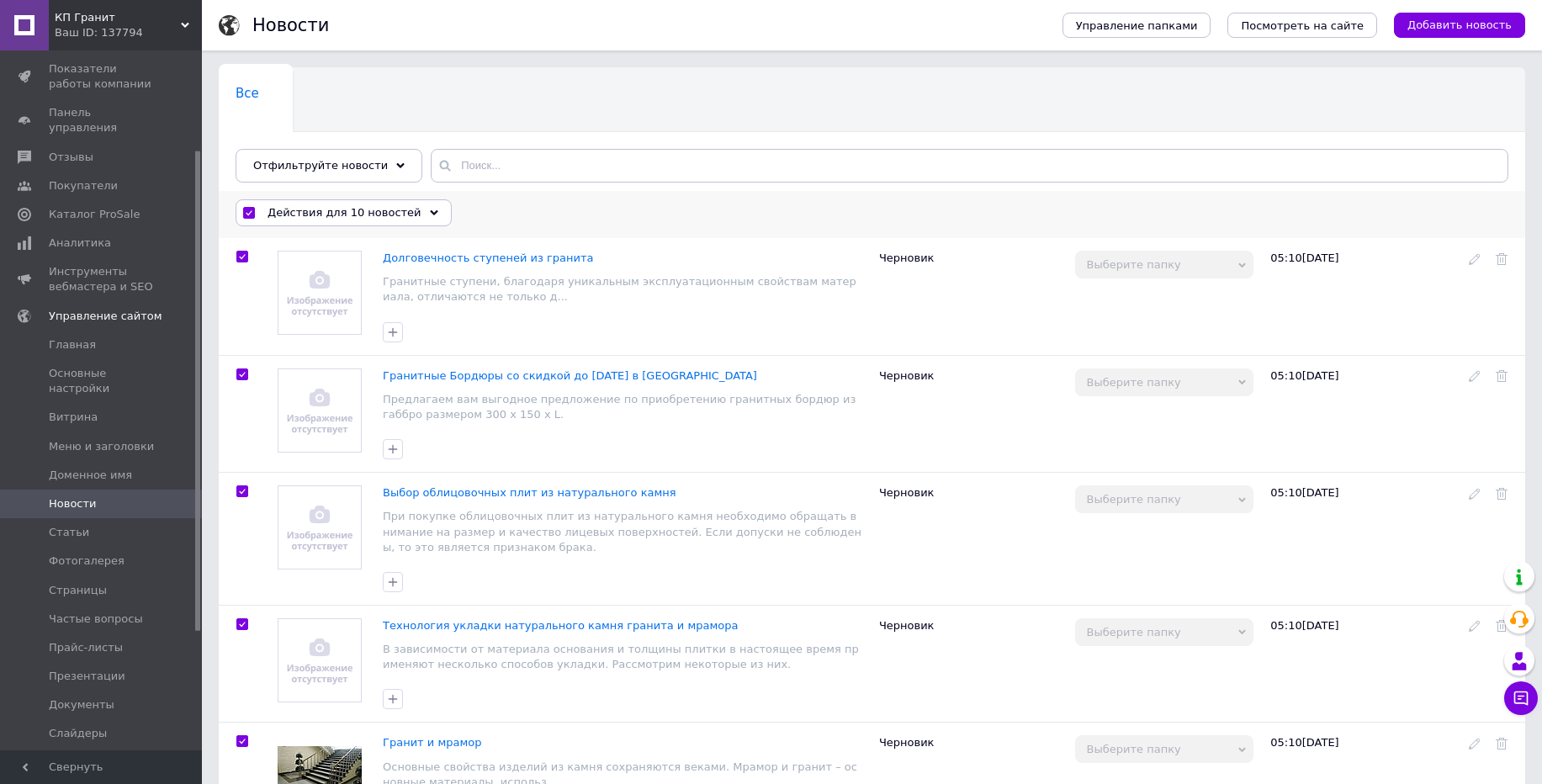
click at [324, 215] on span "Действия для 10 новостей" at bounding box center [345, 213] width 154 height 15
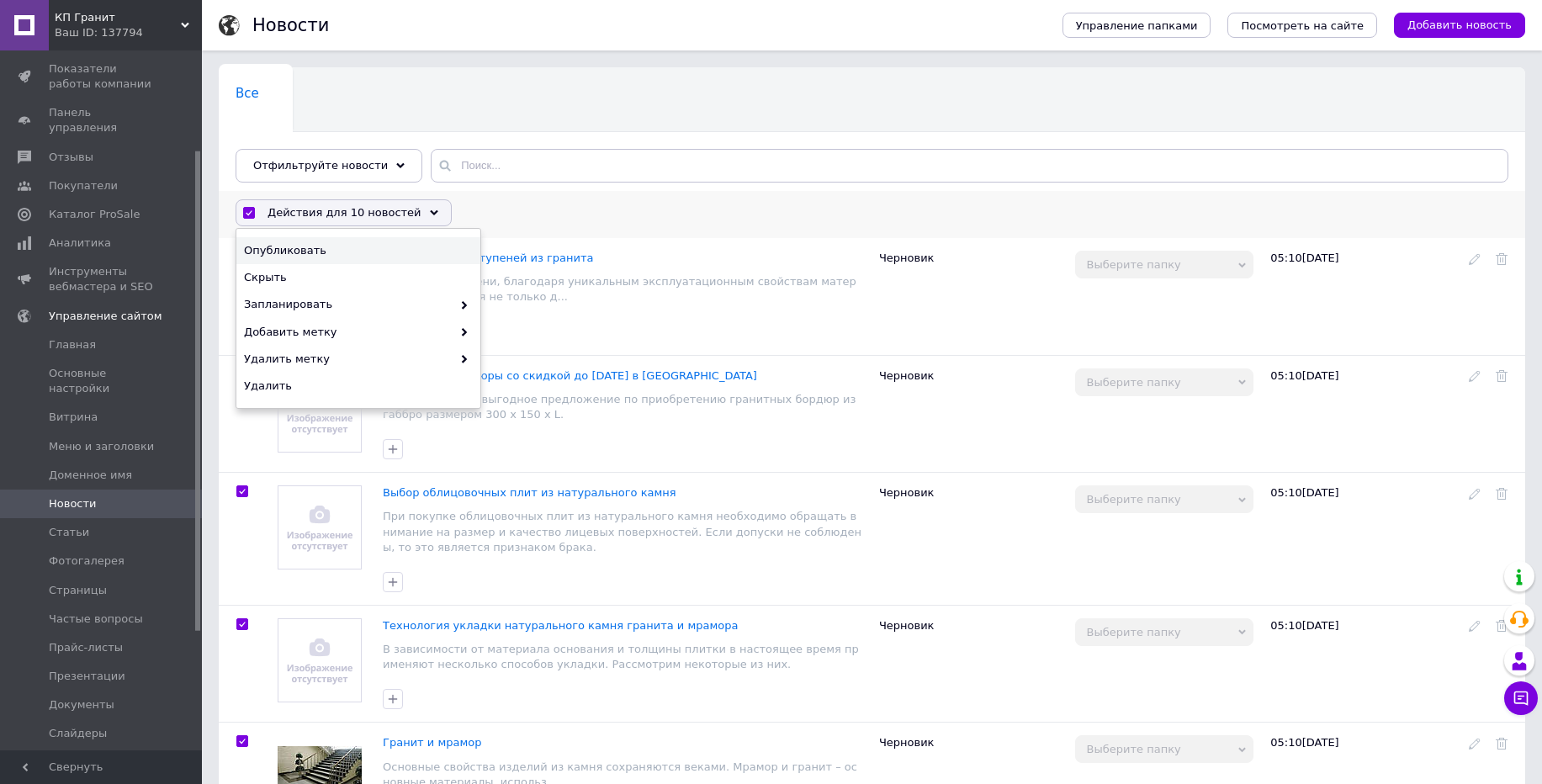
click at [314, 243] on span "Опубликовать" at bounding box center [356, 250] width 225 height 15
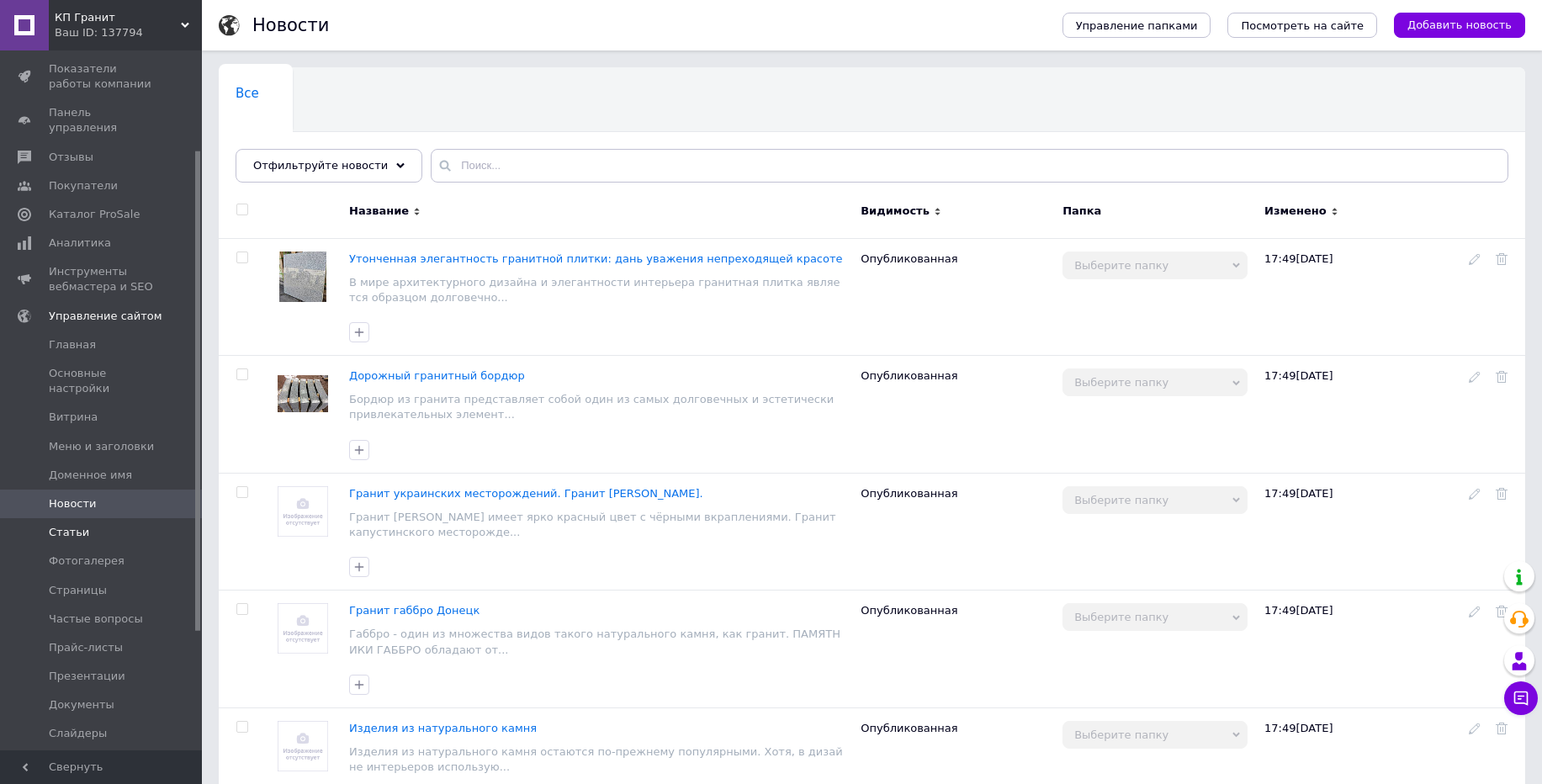
click at [67, 525] on span "Статьи" at bounding box center [69, 532] width 40 height 15
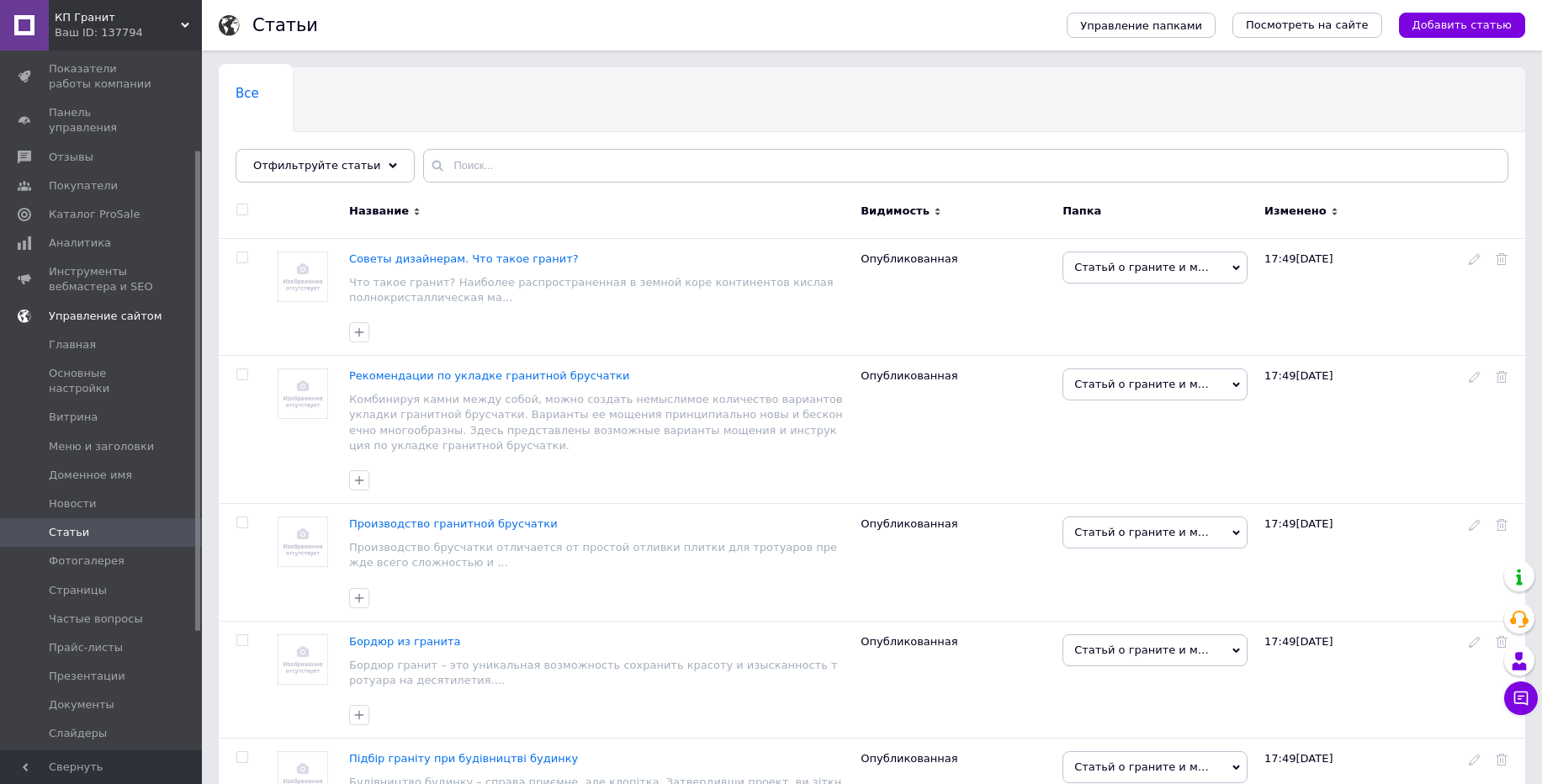
click at [90, 311] on link "Управление сайтом" at bounding box center [103, 316] width 207 height 29
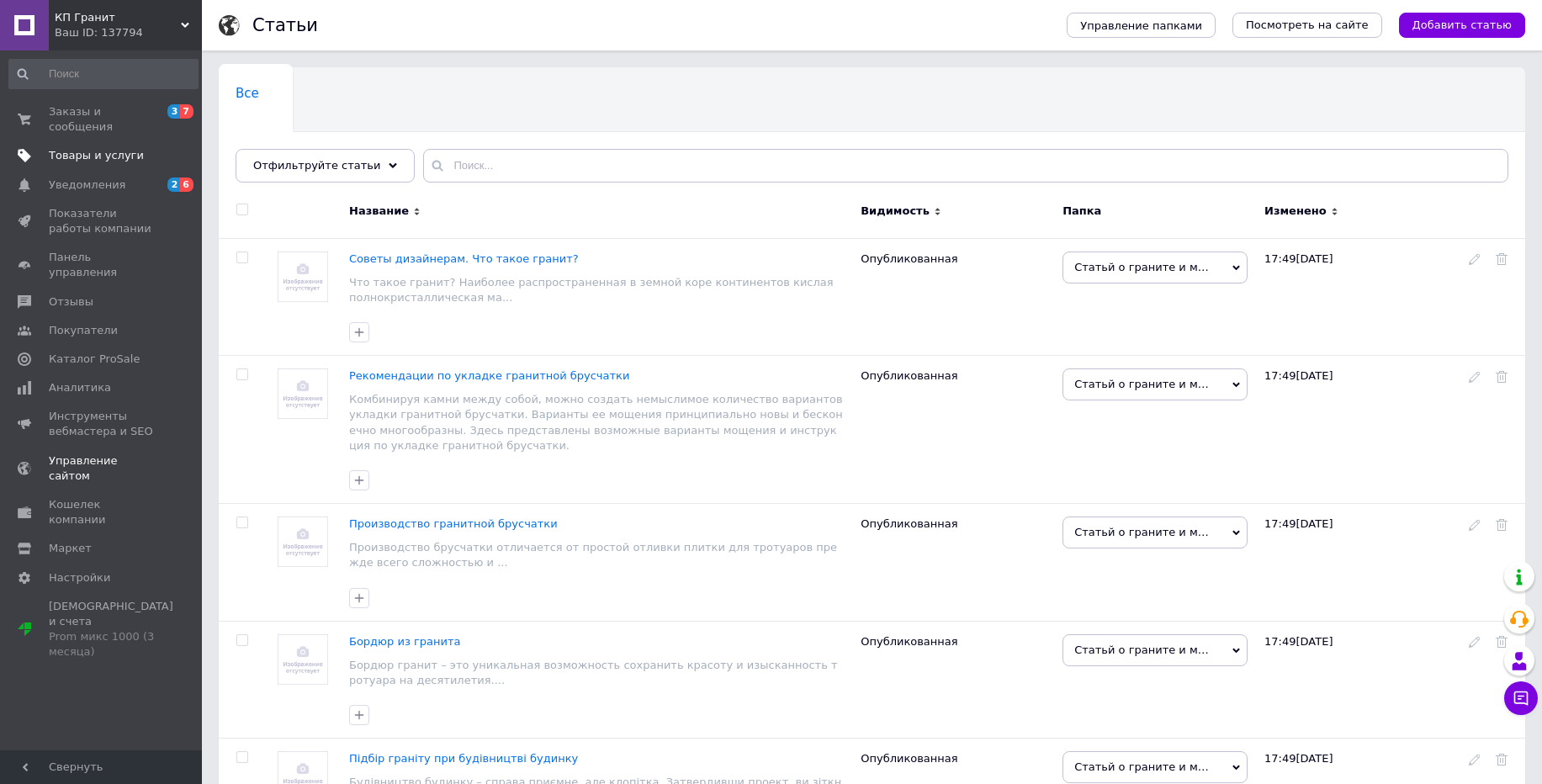
click at [108, 159] on span "Товары и услуги" at bounding box center [96, 155] width 95 height 15
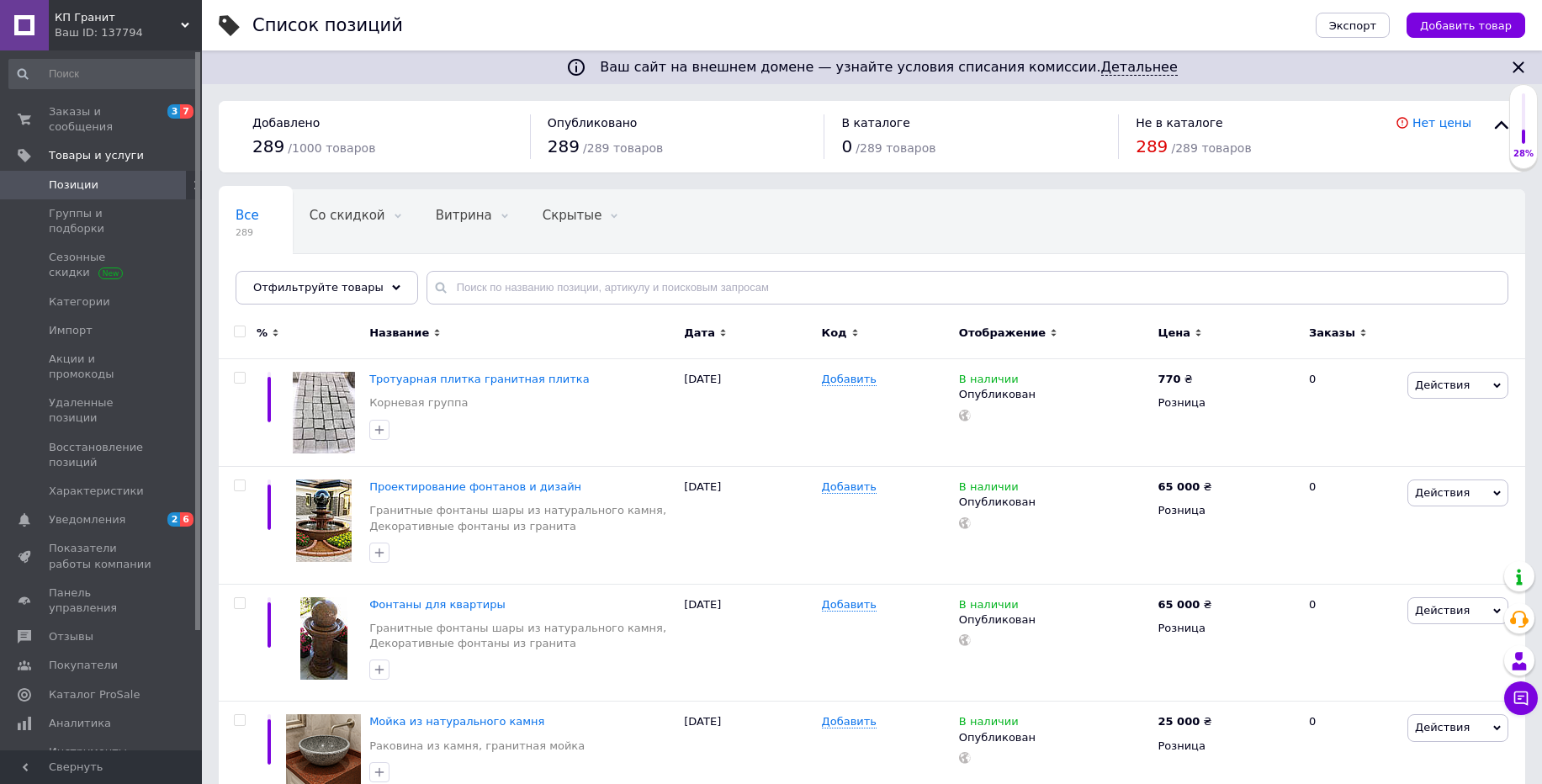
click at [98, 22] on span "КП Гранит" at bounding box center [117, 18] width 126 height 15
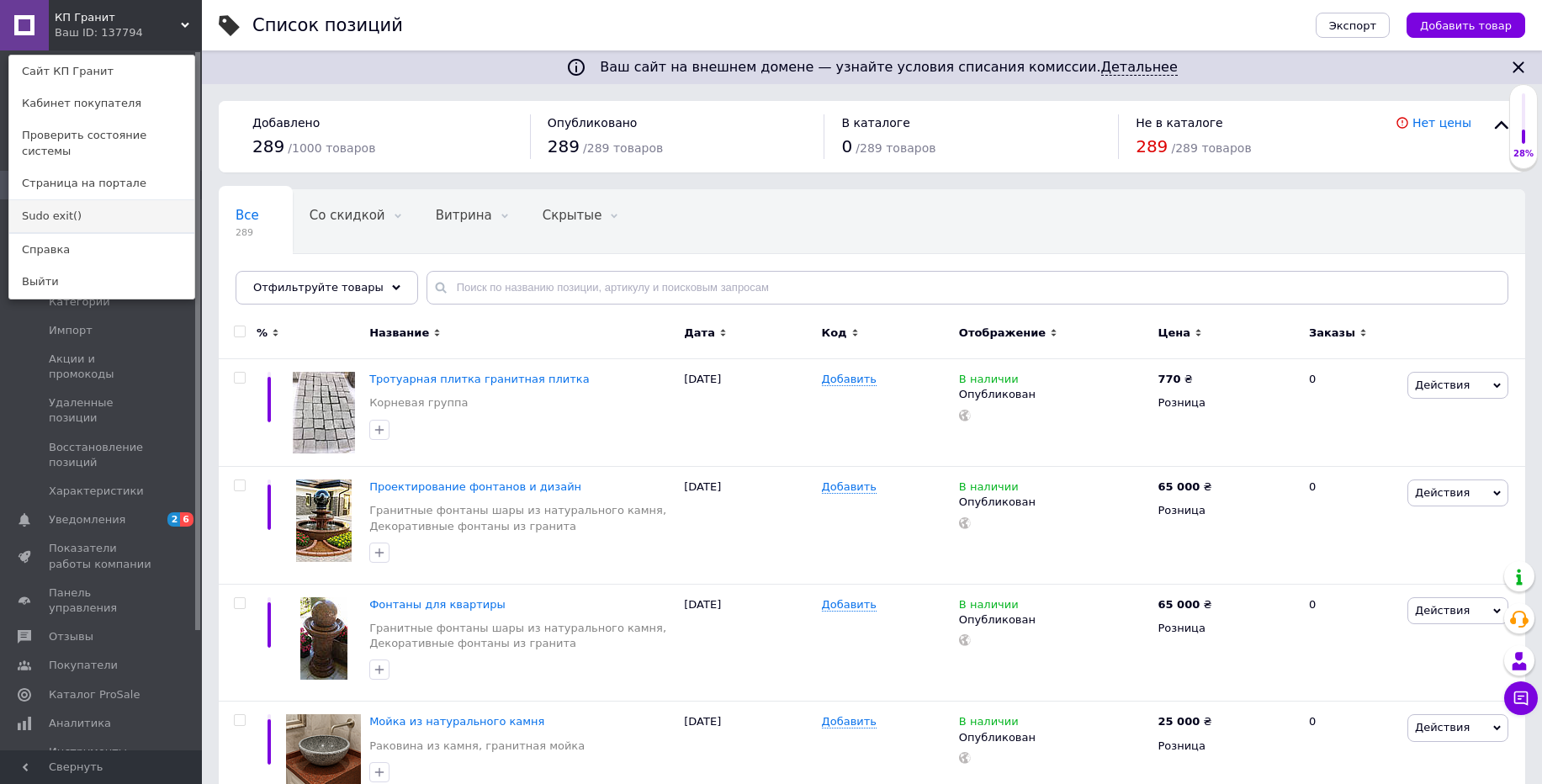
click at [90, 200] on link "Sudo exit()" at bounding box center [102, 216] width 185 height 32
